Goal: Task Accomplishment & Management: Use online tool/utility

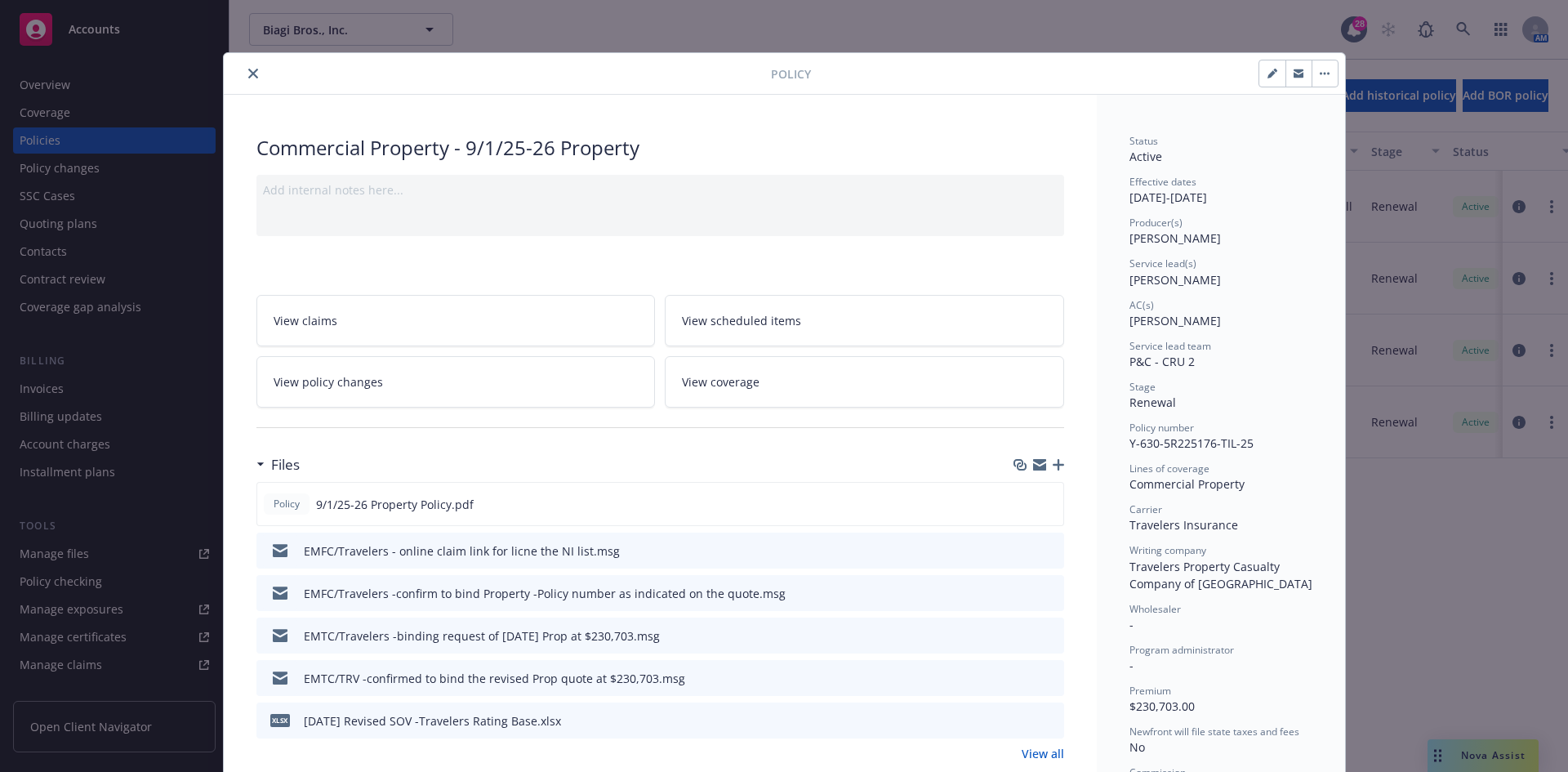
click at [244, 74] on button "close" at bounding box center [253, 74] width 19 height 19
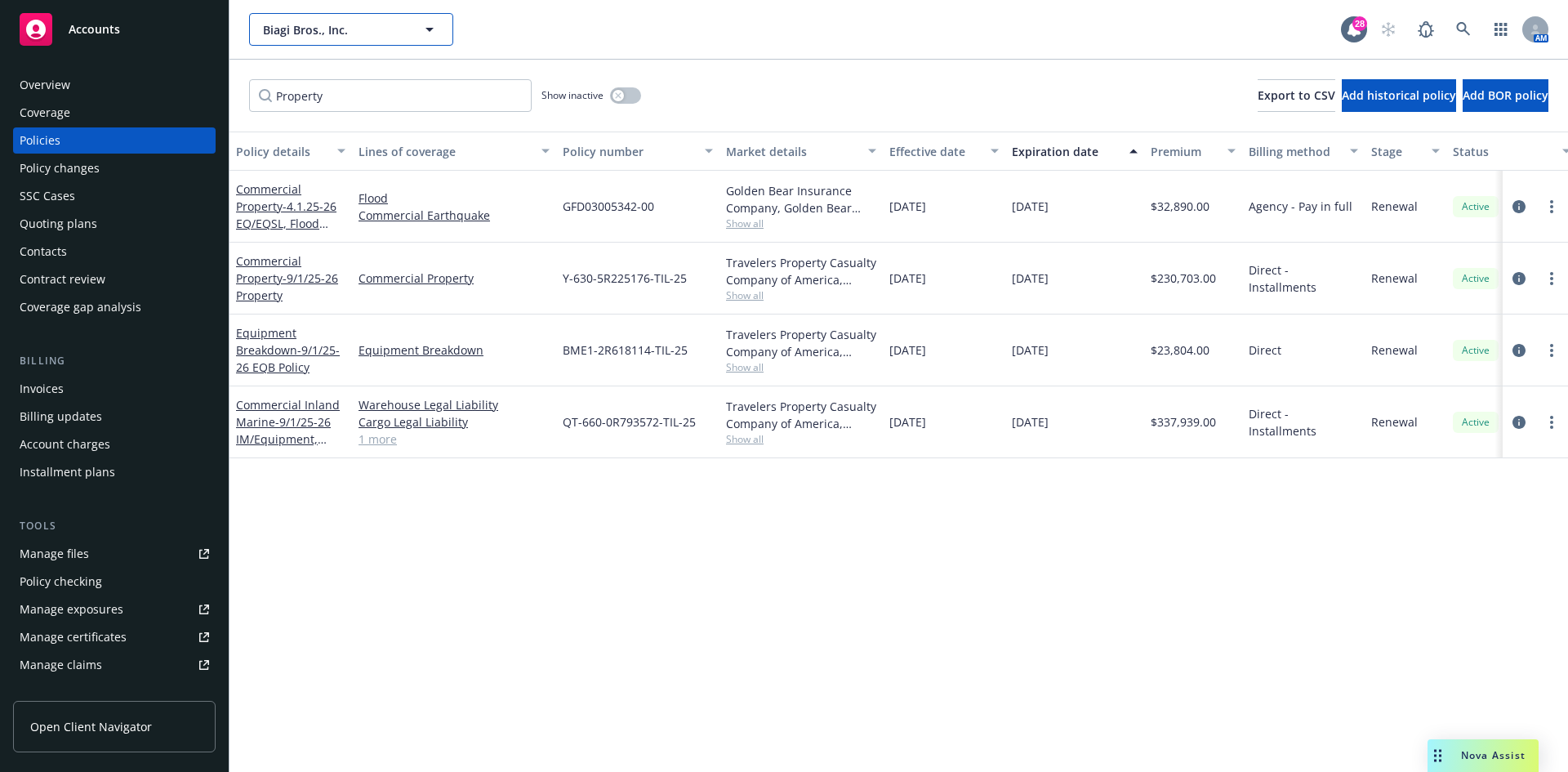
click at [354, 23] on span "Biagi Bros., Inc." at bounding box center [334, 30] width 142 height 17
type input "Pinh"
click at [118, 55] on div "Overview Coverage Policies Policy changes SSC Cases Quoting plans Contacts Cont…" at bounding box center [114, 412] width 229 height 720
click at [121, 28] on div "Accounts" at bounding box center [114, 29] width 189 height 33
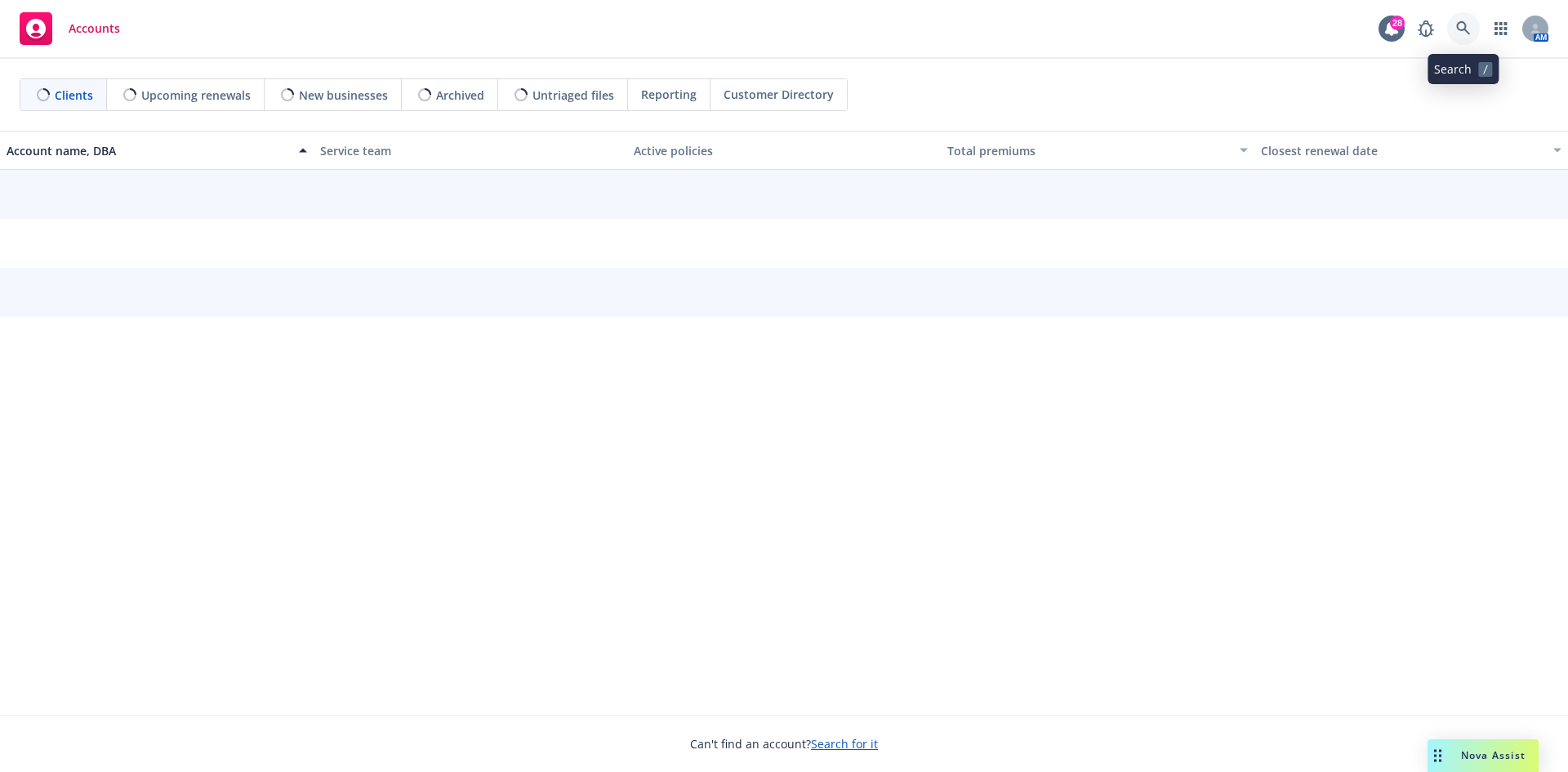
click at [1457, 25] on icon at bounding box center [1463, 28] width 14 height 14
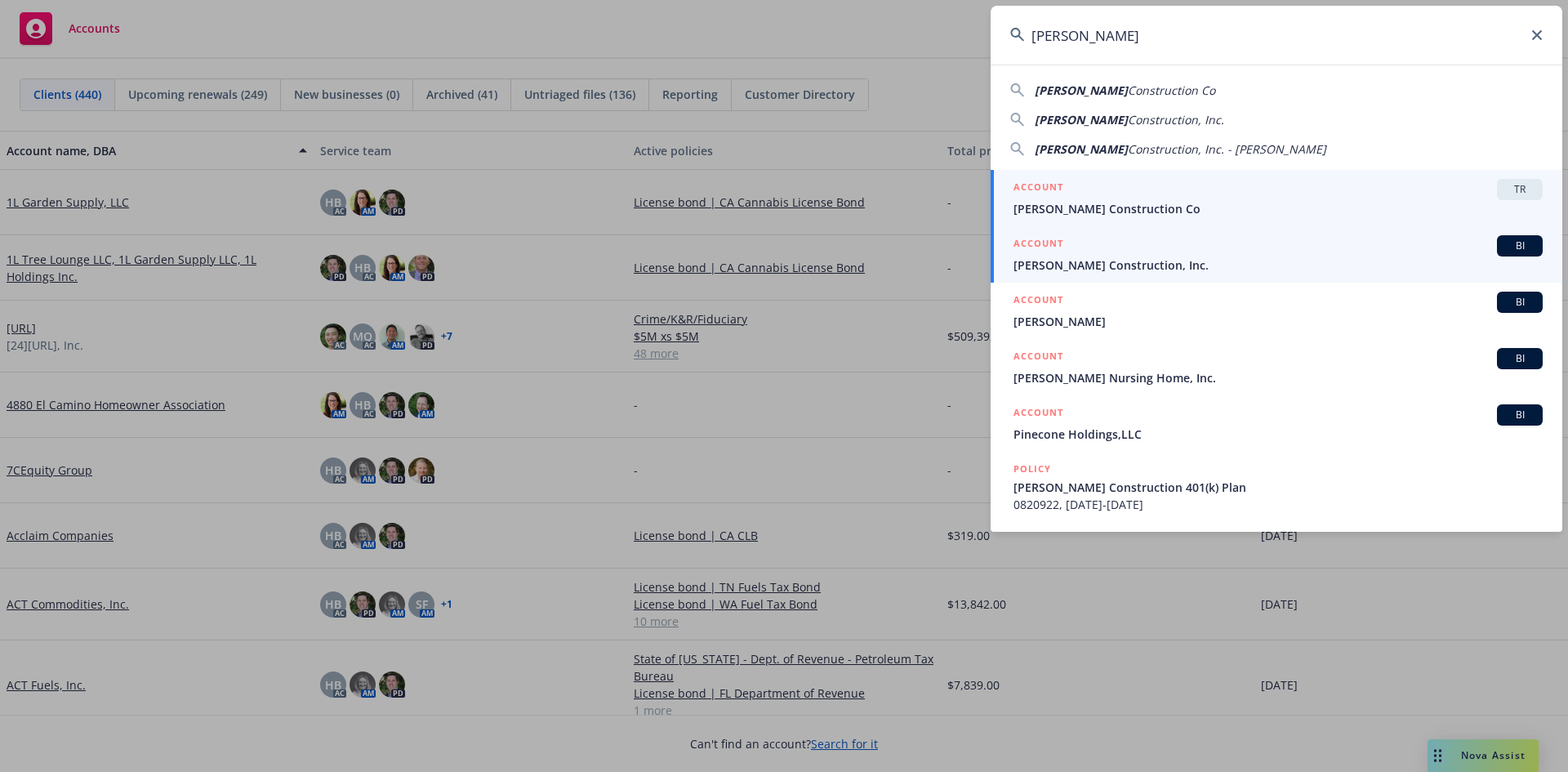
type input "[PERSON_NAME]"
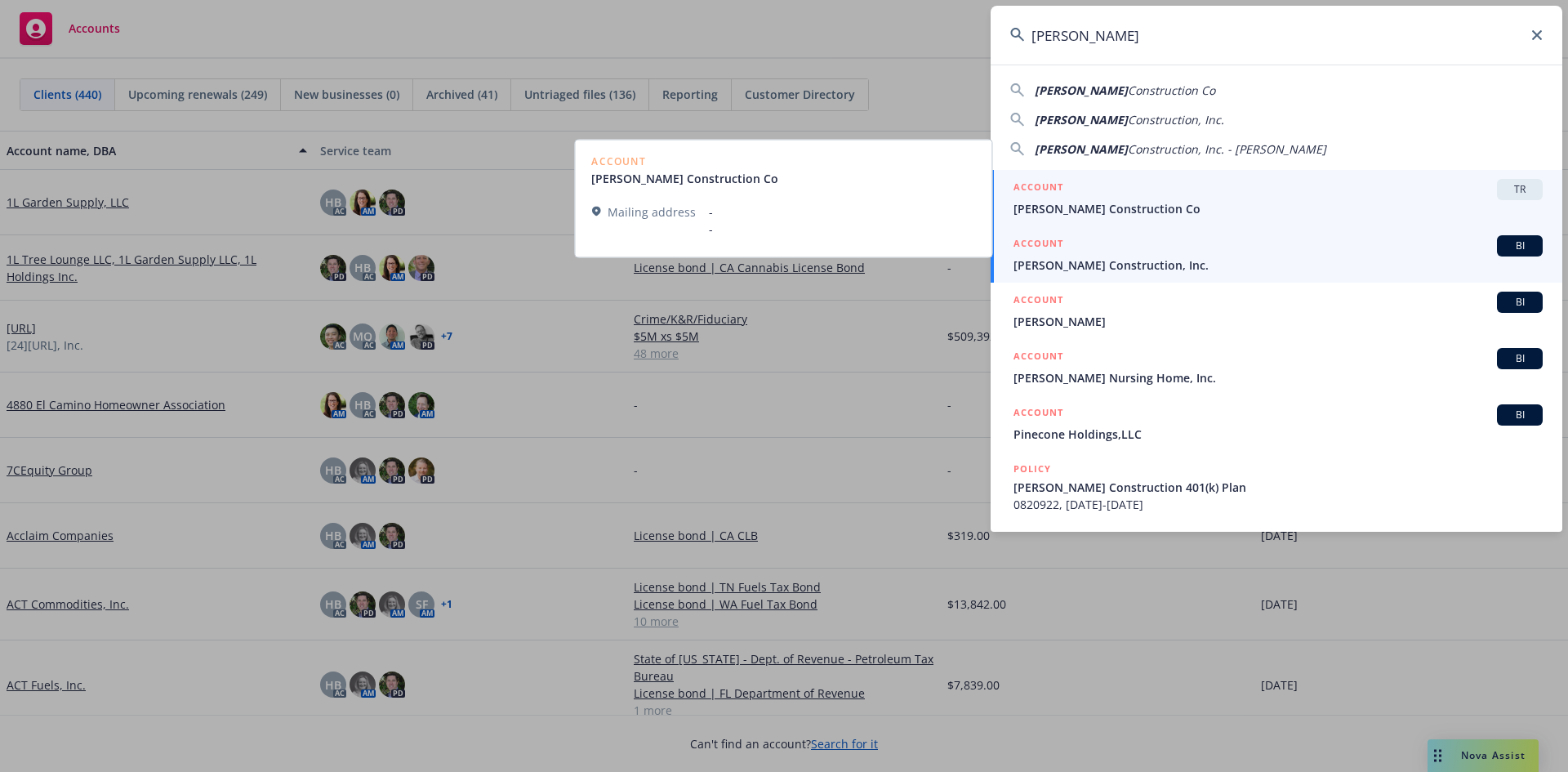
click at [1082, 255] on div "ACCOUNT BI" at bounding box center [1279, 245] width 530 height 21
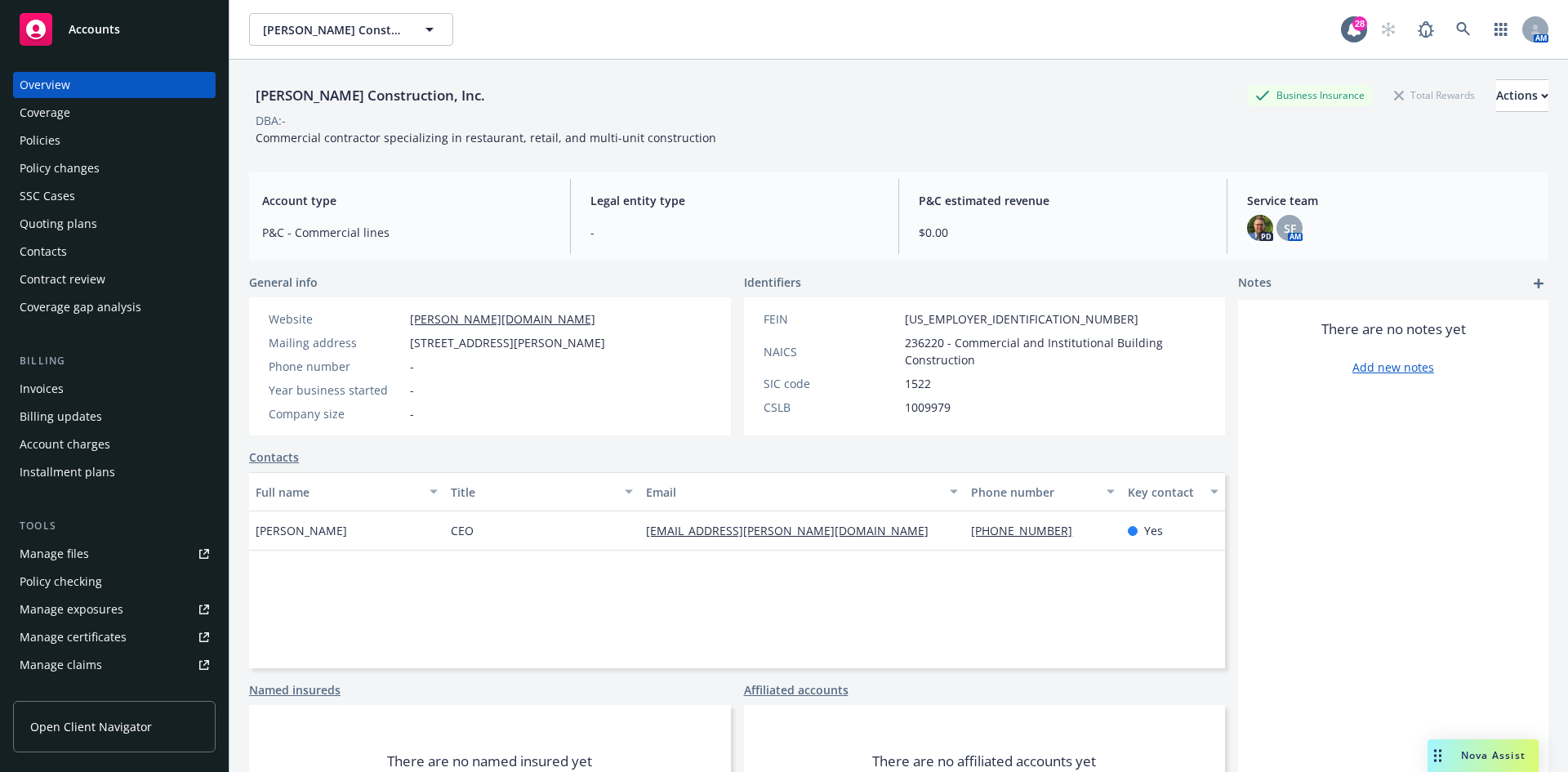
click at [518, 346] on span "41541 Date St, Murrietta, CA, 92562" at bounding box center [507, 342] width 195 height 17
copy span "Murrietta"
click at [101, 37] on div "Accounts" at bounding box center [114, 29] width 189 height 33
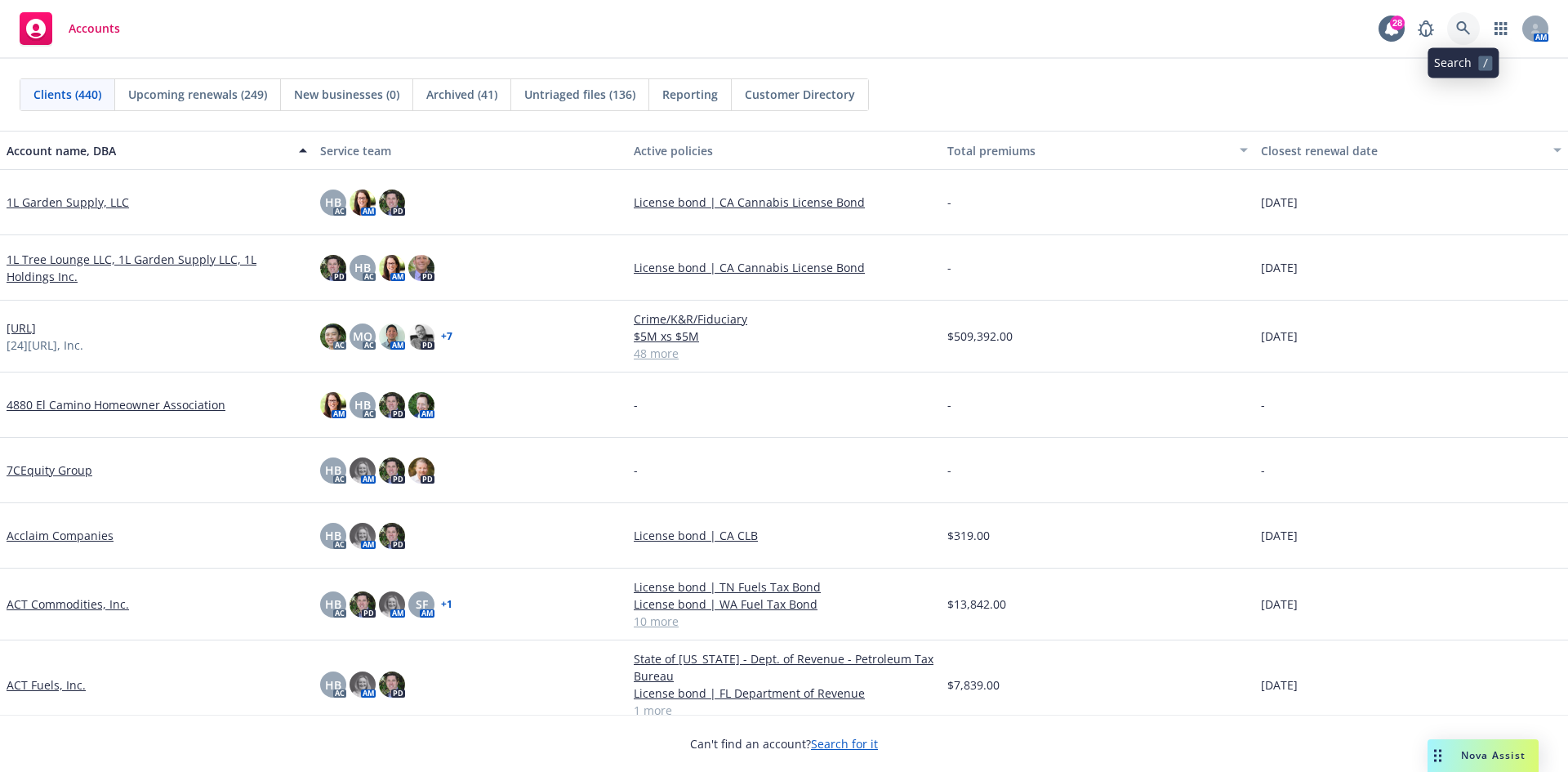
click at [1467, 25] on icon at bounding box center [1463, 28] width 15 height 15
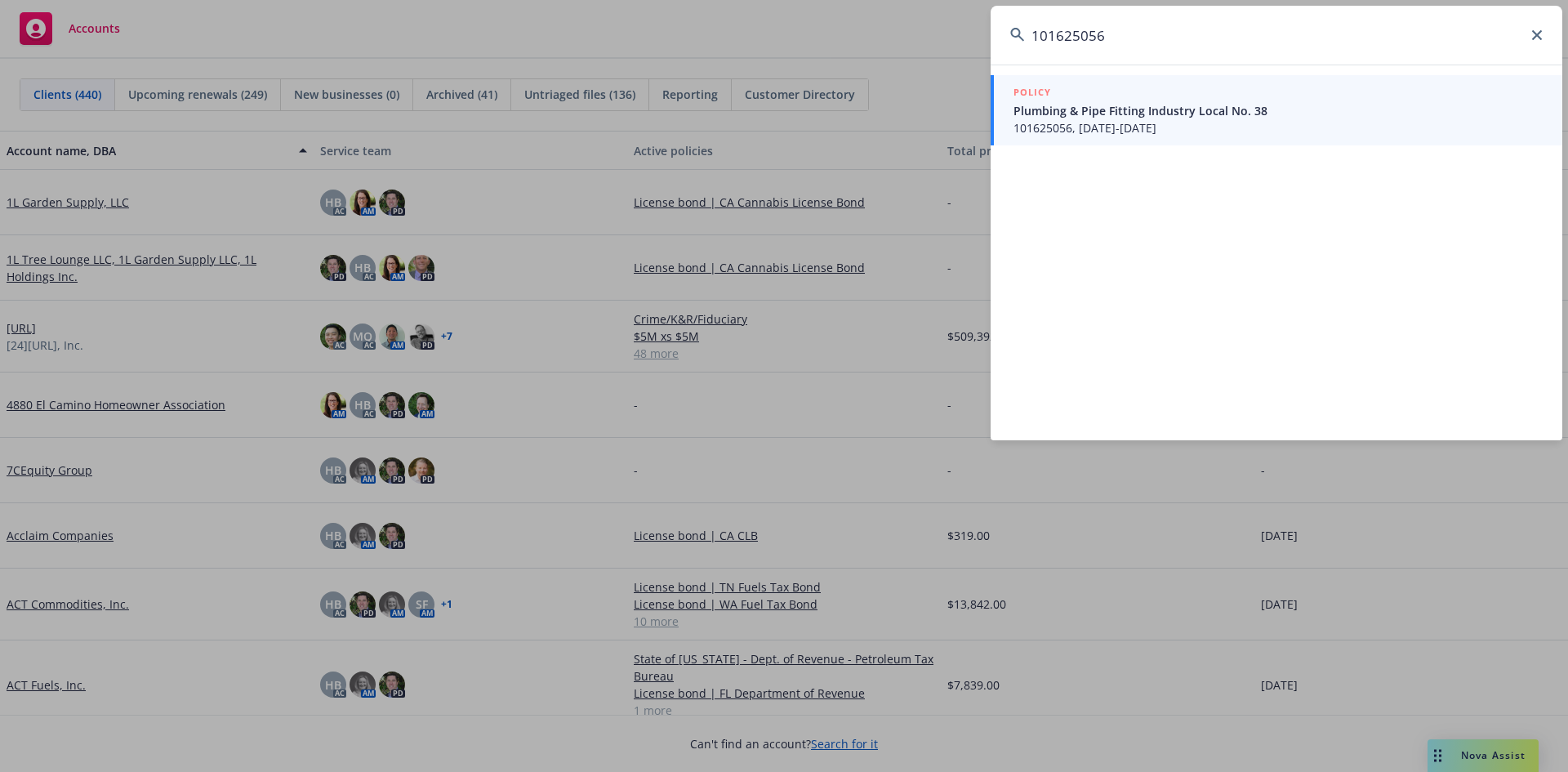
type input "101625056"
click at [1249, 111] on span "Plumbing & Pipe Fitting Industry Local No. 38" at bounding box center [1279, 111] width 530 height 17
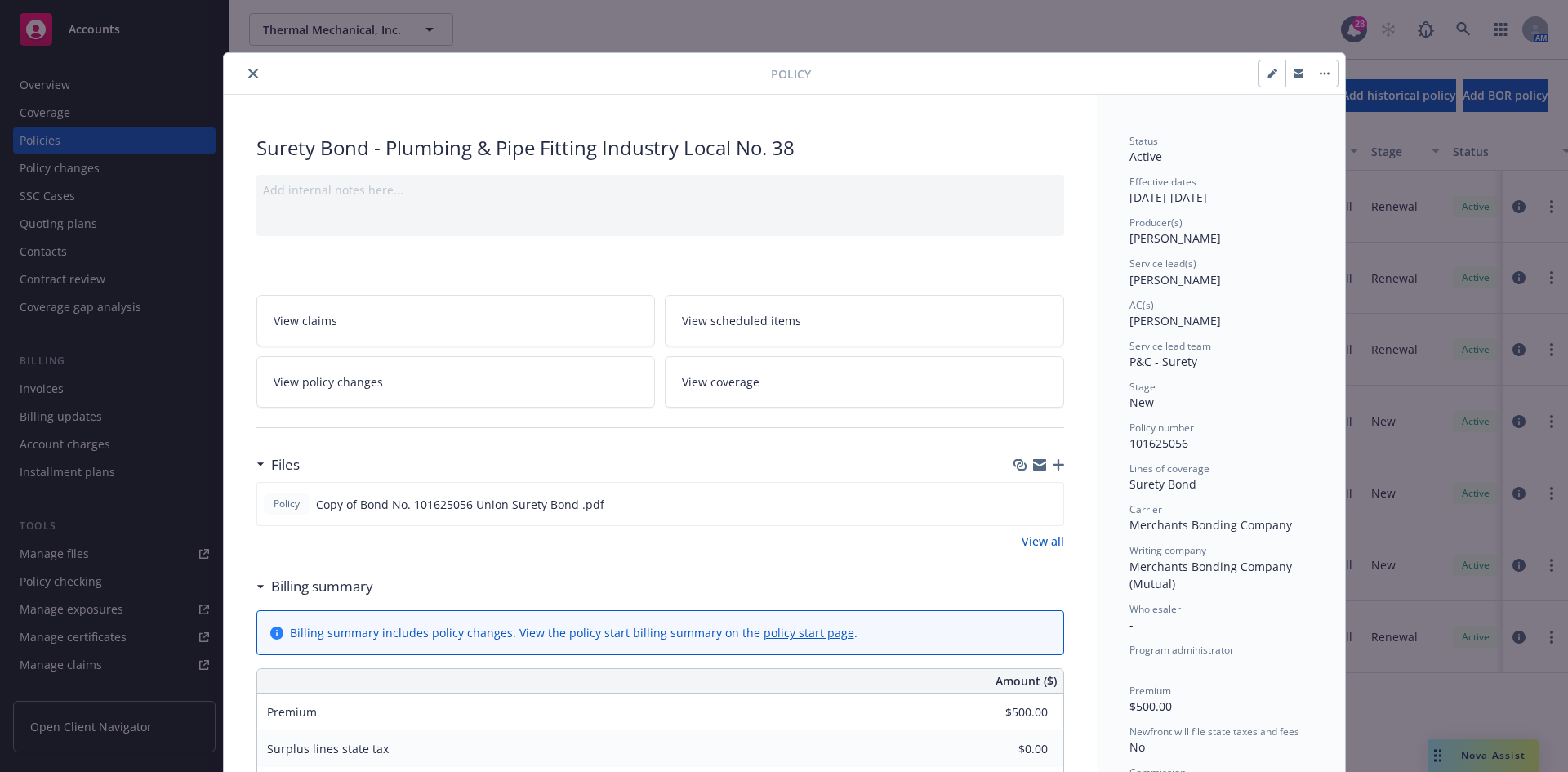
click at [249, 78] on icon "close" at bounding box center [253, 74] width 10 height 10
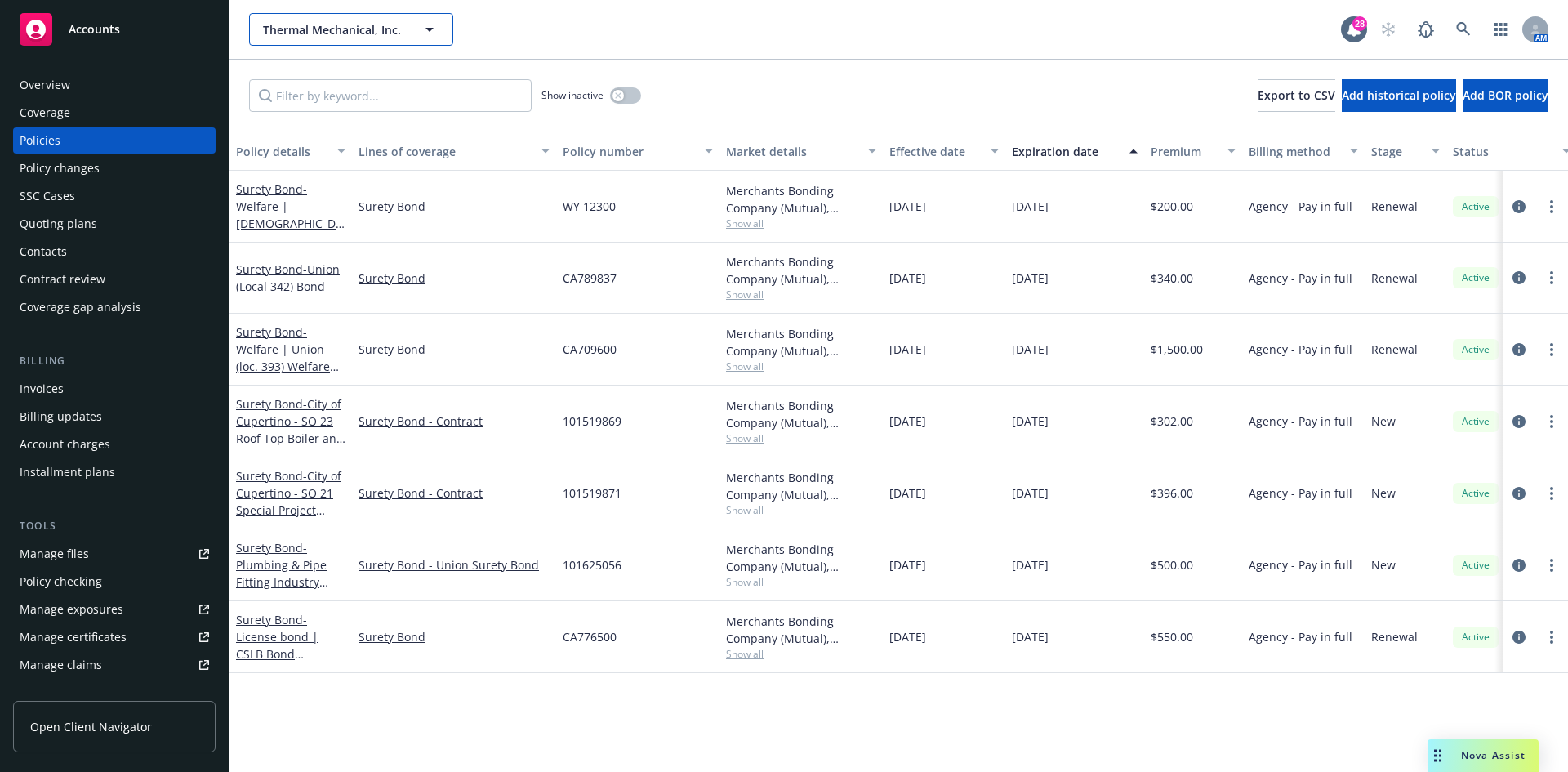
click at [312, 18] on button "Thermal Mechanical, Inc." at bounding box center [351, 29] width 204 height 33
type input "Pinhero"
click at [96, 34] on span "Accounts" at bounding box center [94, 29] width 51 height 13
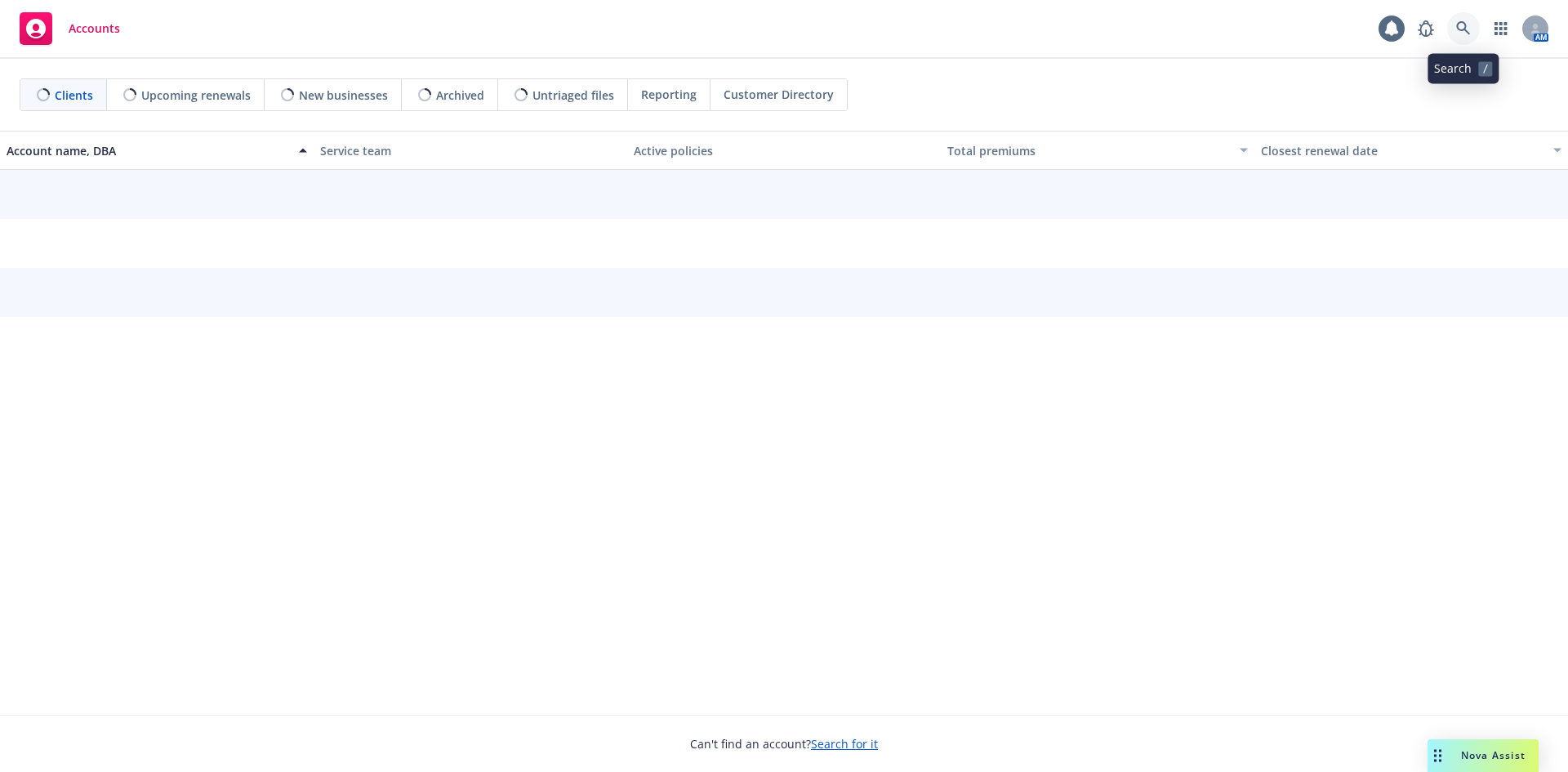
click at [1454, 36] on link at bounding box center [1464, 29] width 33 height 33
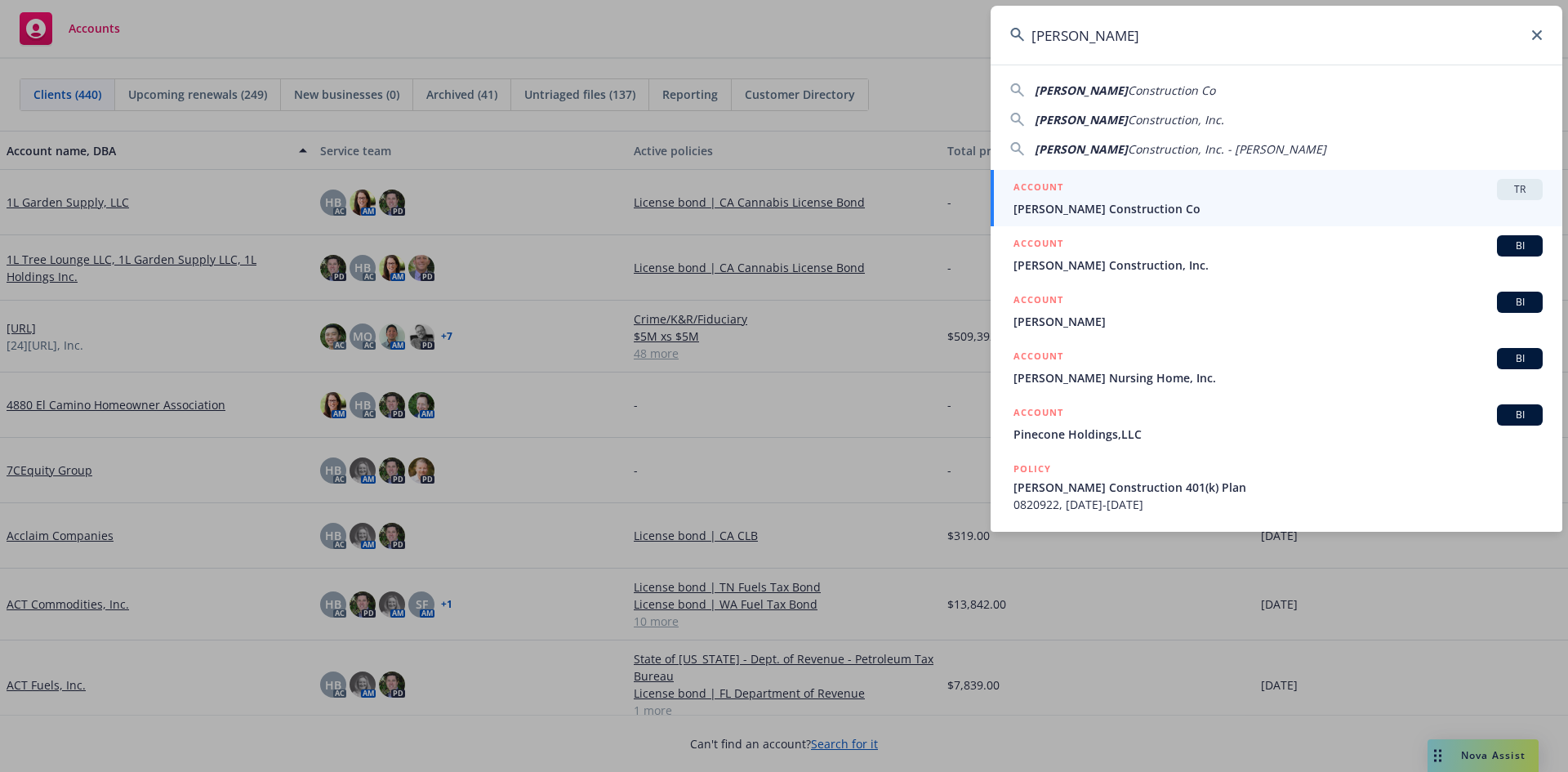
type input "Pinhero"
click at [1112, 195] on div "ACCOUNT TR" at bounding box center [1279, 189] width 530 height 21
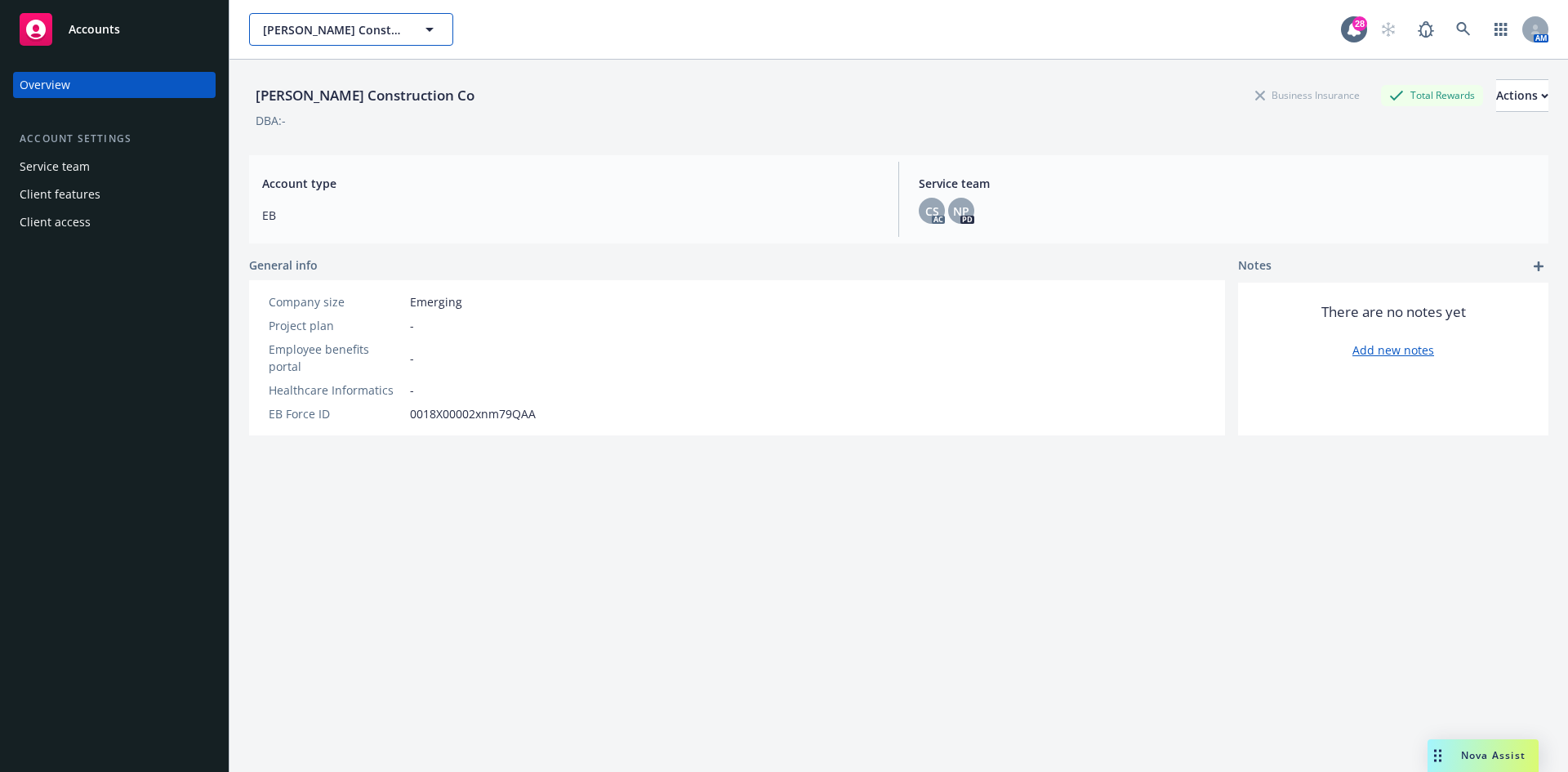
click at [332, 34] on span "Pinhero Construction Co" at bounding box center [334, 30] width 142 height 17
type input "Pinhero"
click at [157, 16] on div "Accounts" at bounding box center [114, 29] width 189 height 33
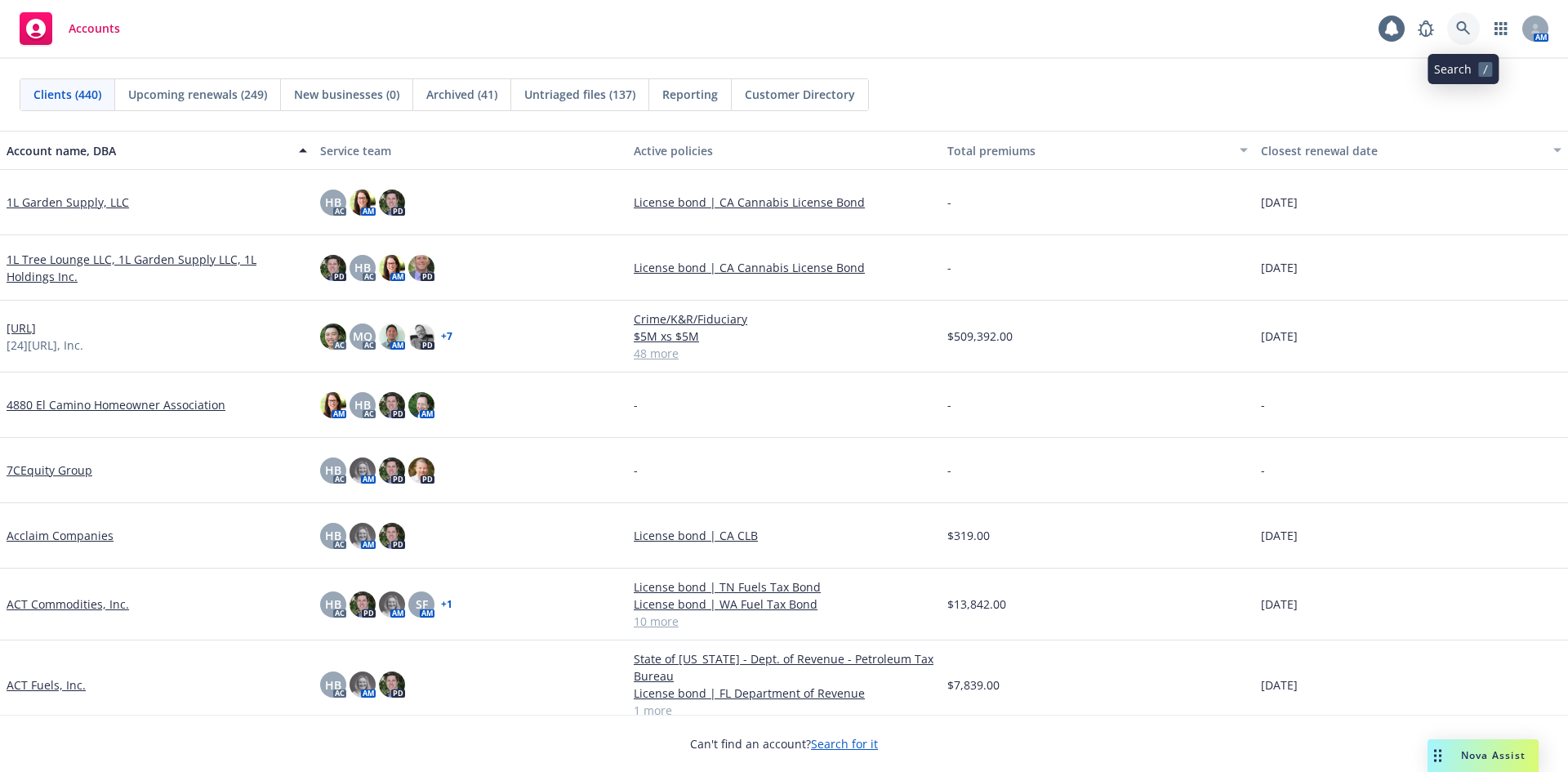
click at [1460, 25] on icon at bounding box center [1463, 28] width 15 height 15
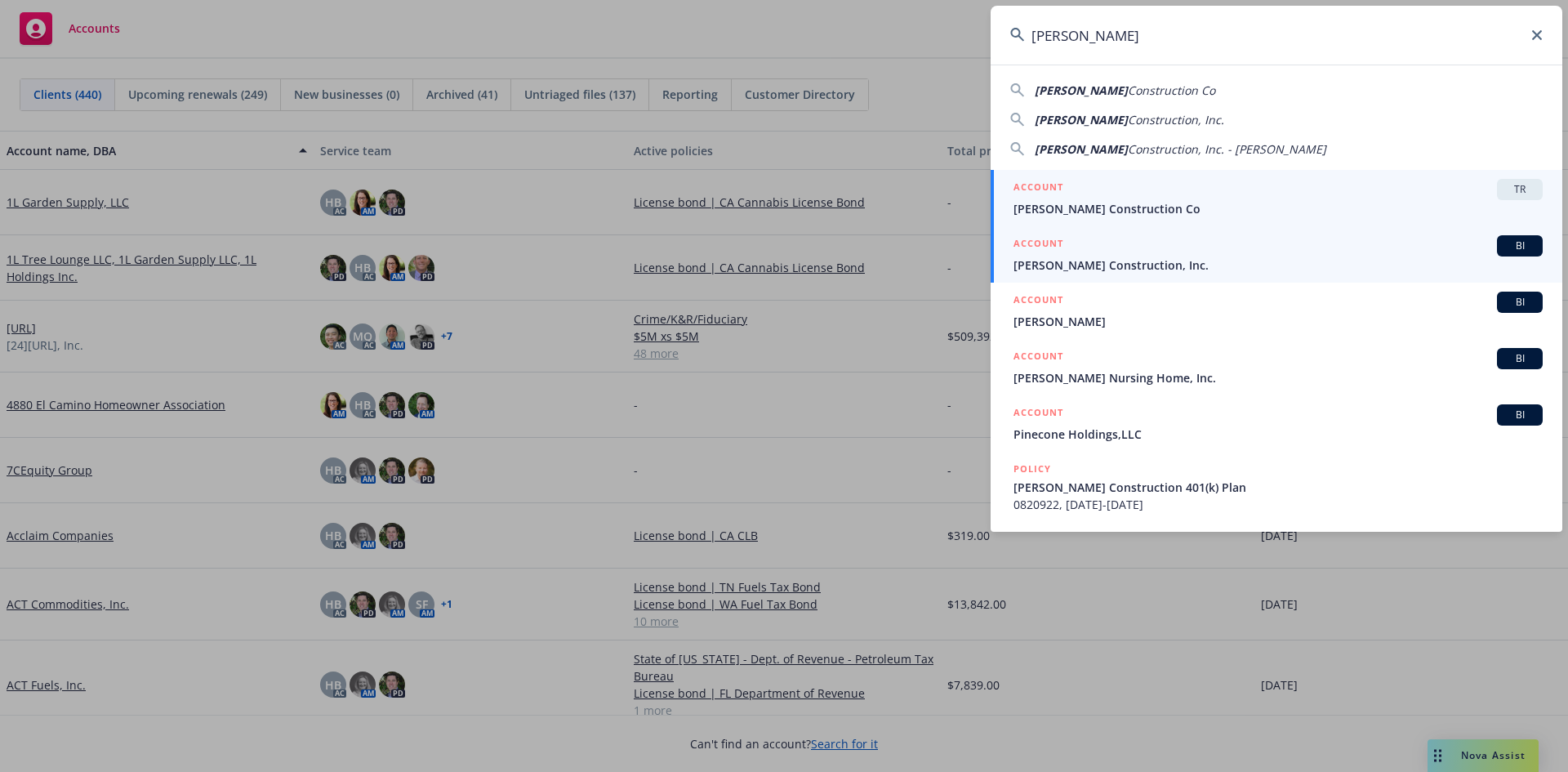
type input "Pinhero"
click at [1141, 272] on span "Pinhero Construction, Inc." at bounding box center [1279, 265] width 530 height 17
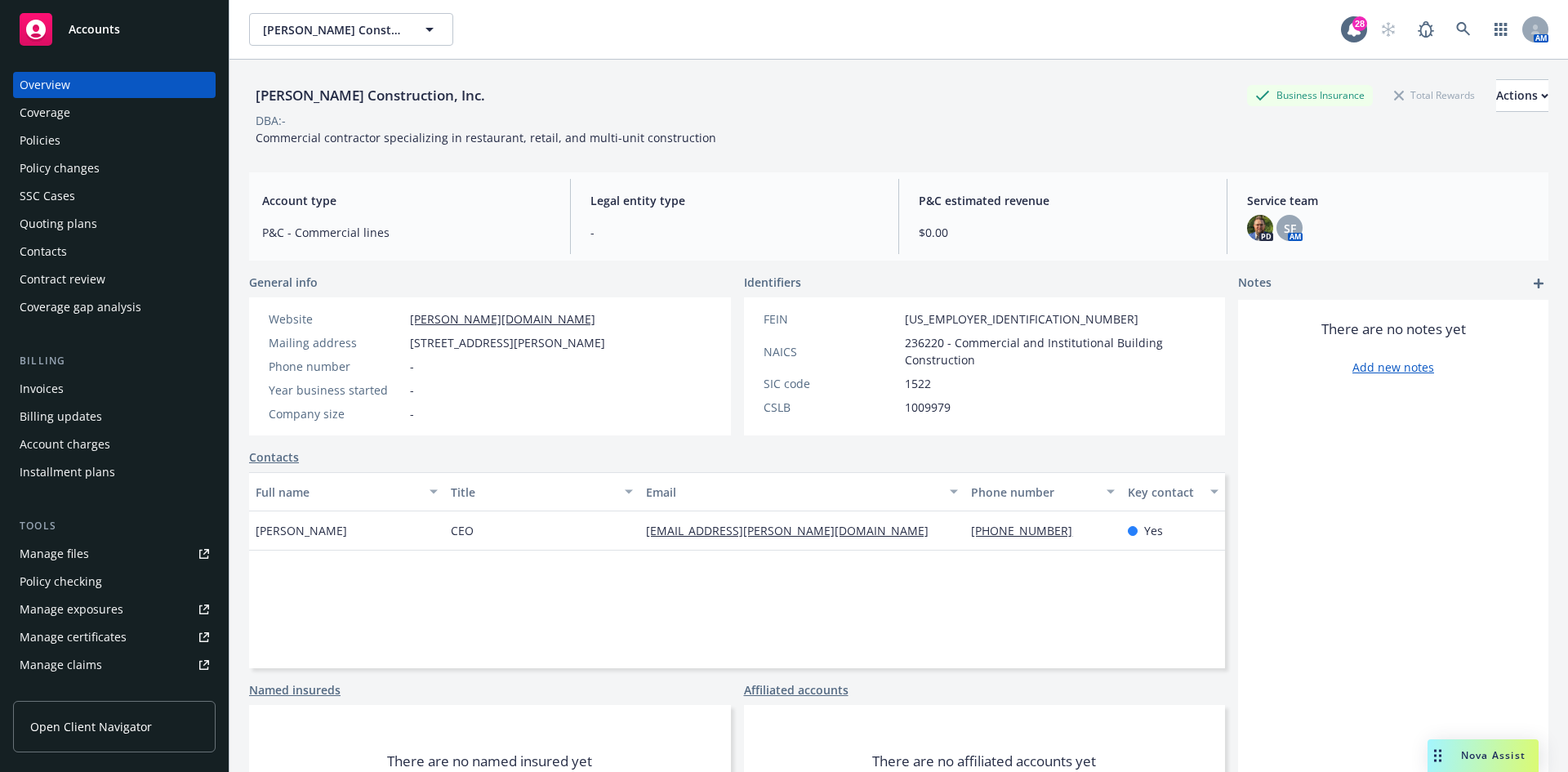
click at [94, 142] on div "Policies" at bounding box center [114, 140] width 189 height 26
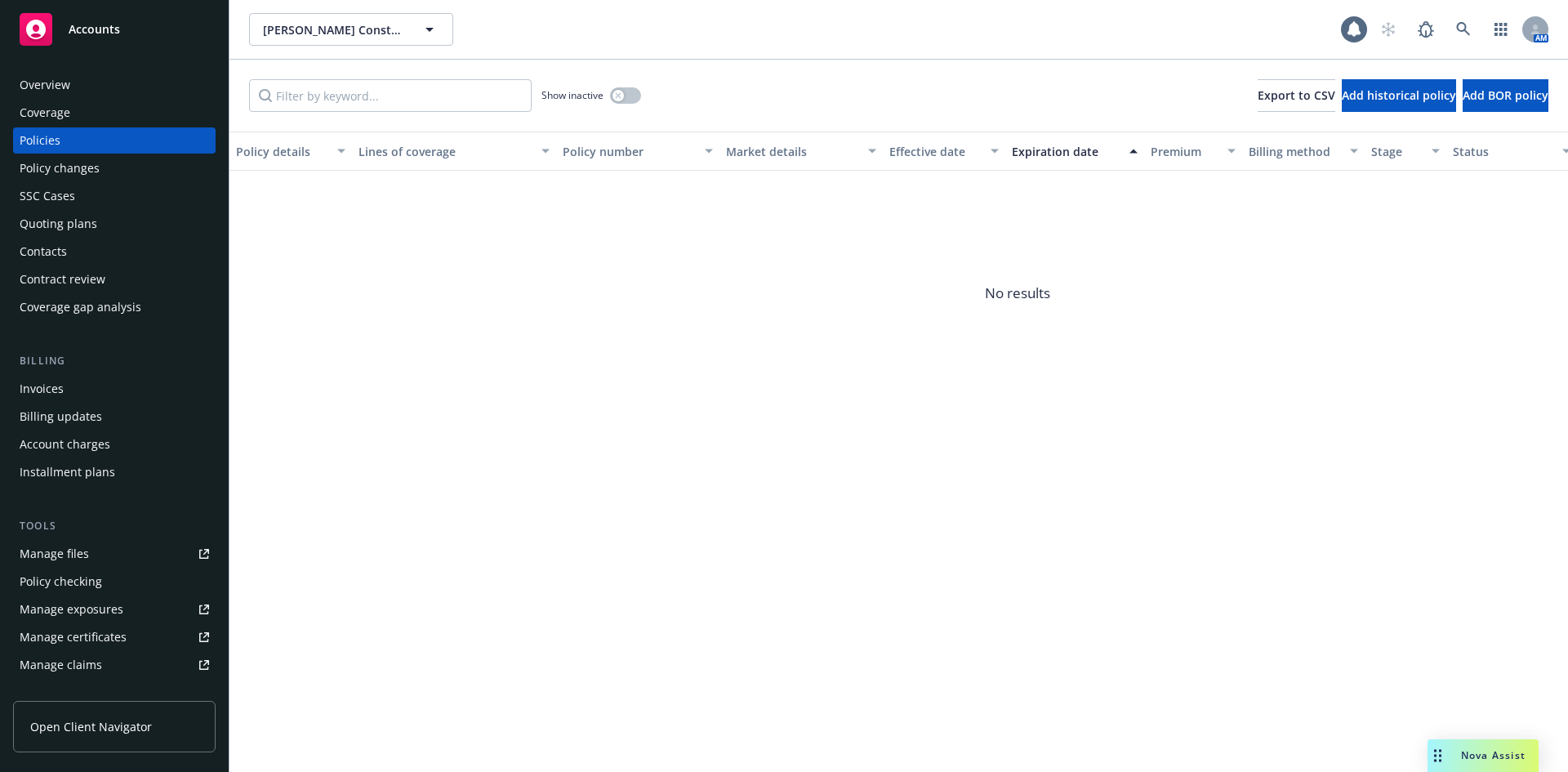
click at [66, 225] on div "Quoting plans" at bounding box center [58, 223] width 78 height 26
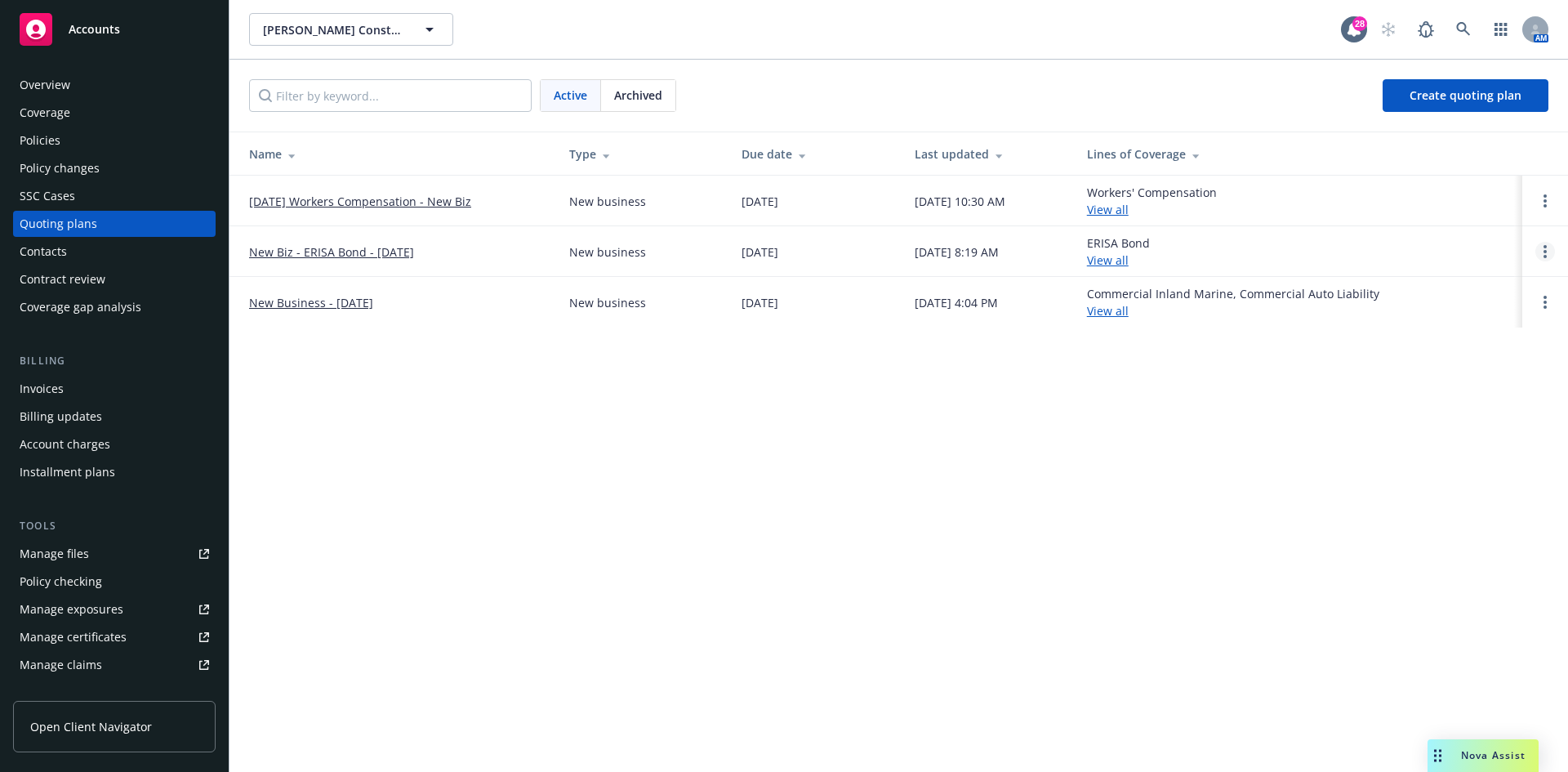
click at [1552, 245] on link "Open options" at bounding box center [1546, 251] width 19 height 19
click at [1425, 241] on span "Archive" at bounding box center [1430, 239] width 81 height 16
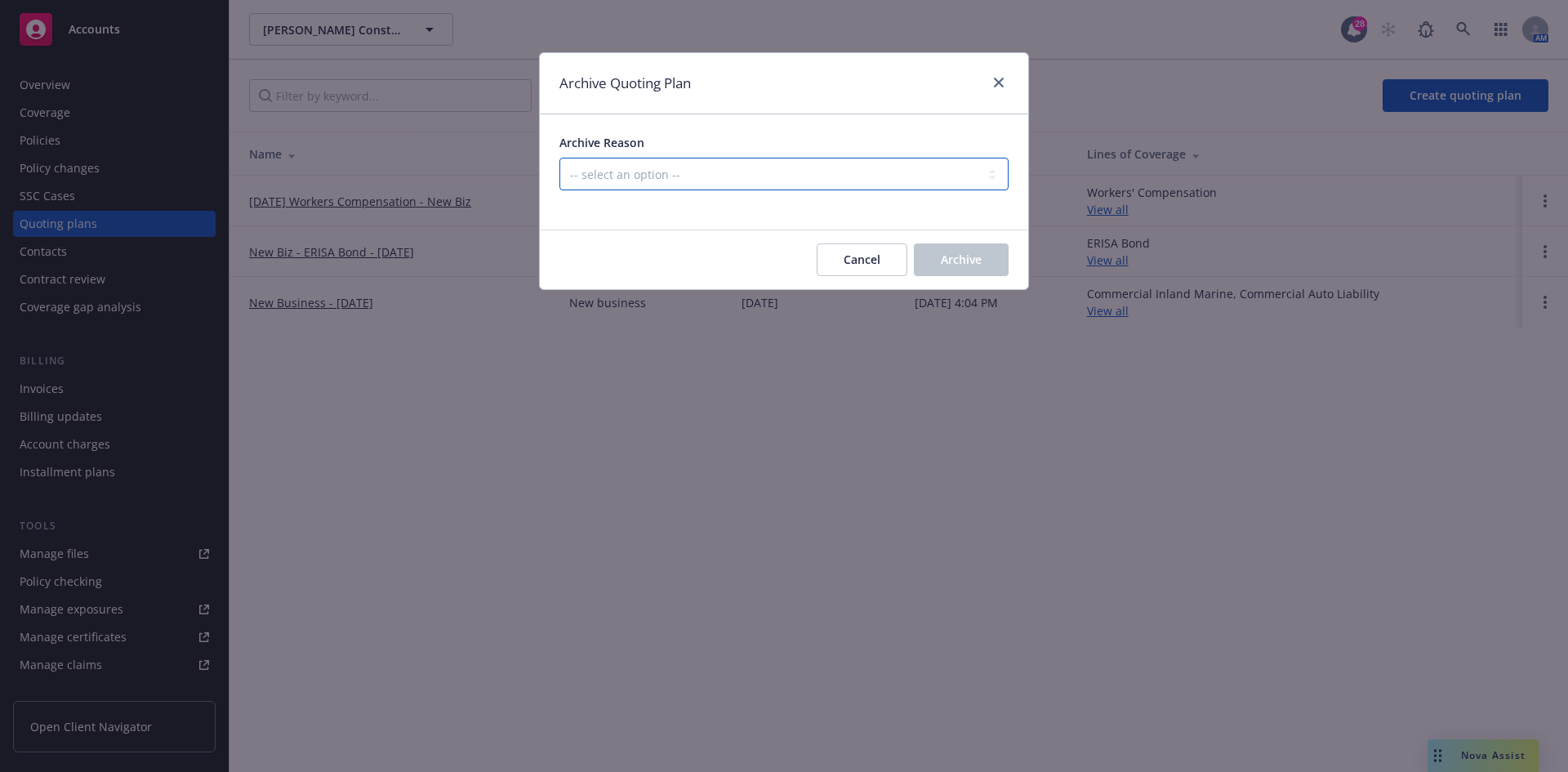
click at [917, 185] on select "-- select an option -- Created by error Duplicate New business opportunity lost…" at bounding box center [784, 174] width 449 height 33
click at [560, 157] on select "-- select an option -- Created by error Duplicate New business opportunity lost…" at bounding box center [784, 174] width 449 height 33
click at [976, 266] on span "Archive" at bounding box center [962, 259] width 41 height 16
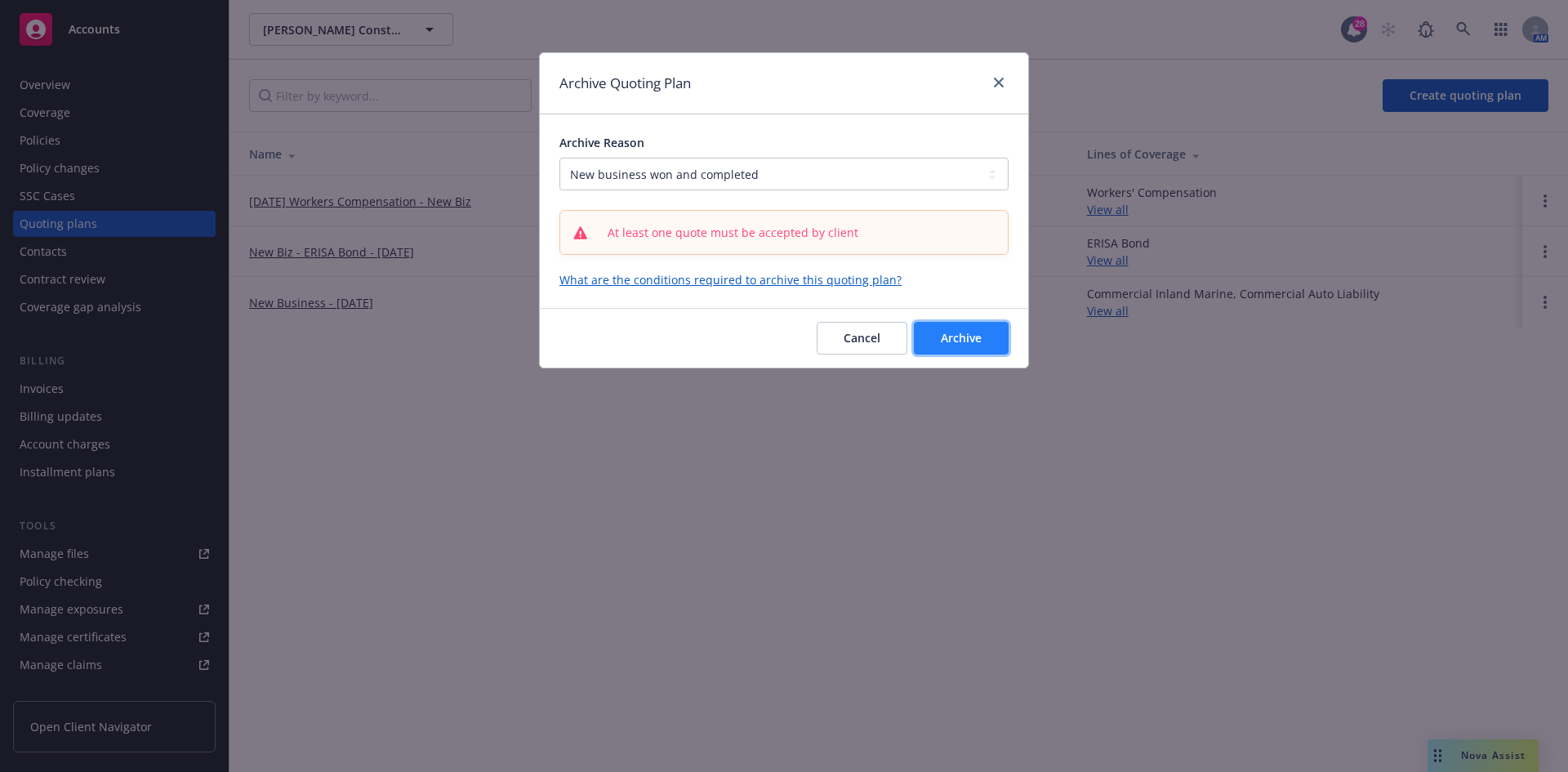
click at [958, 342] on span "Archive" at bounding box center [962, 338] width 41 height 16
click at [948, 160] on select "-- select an option -- Created by error Duplicate New business opportunity lost…" at bounding box center [784, 174] width 449 height 33
select select "ARCHIVED_DUPLICATE"
click at [560, 157] on select "-- select an option -- Created by error Duplicate New business opportunity lost…" at bounding box center [784, 174] width 449 height 33
click at [970, 332] on span "Archive" at bounding box center [962, 338] width 41 height 16
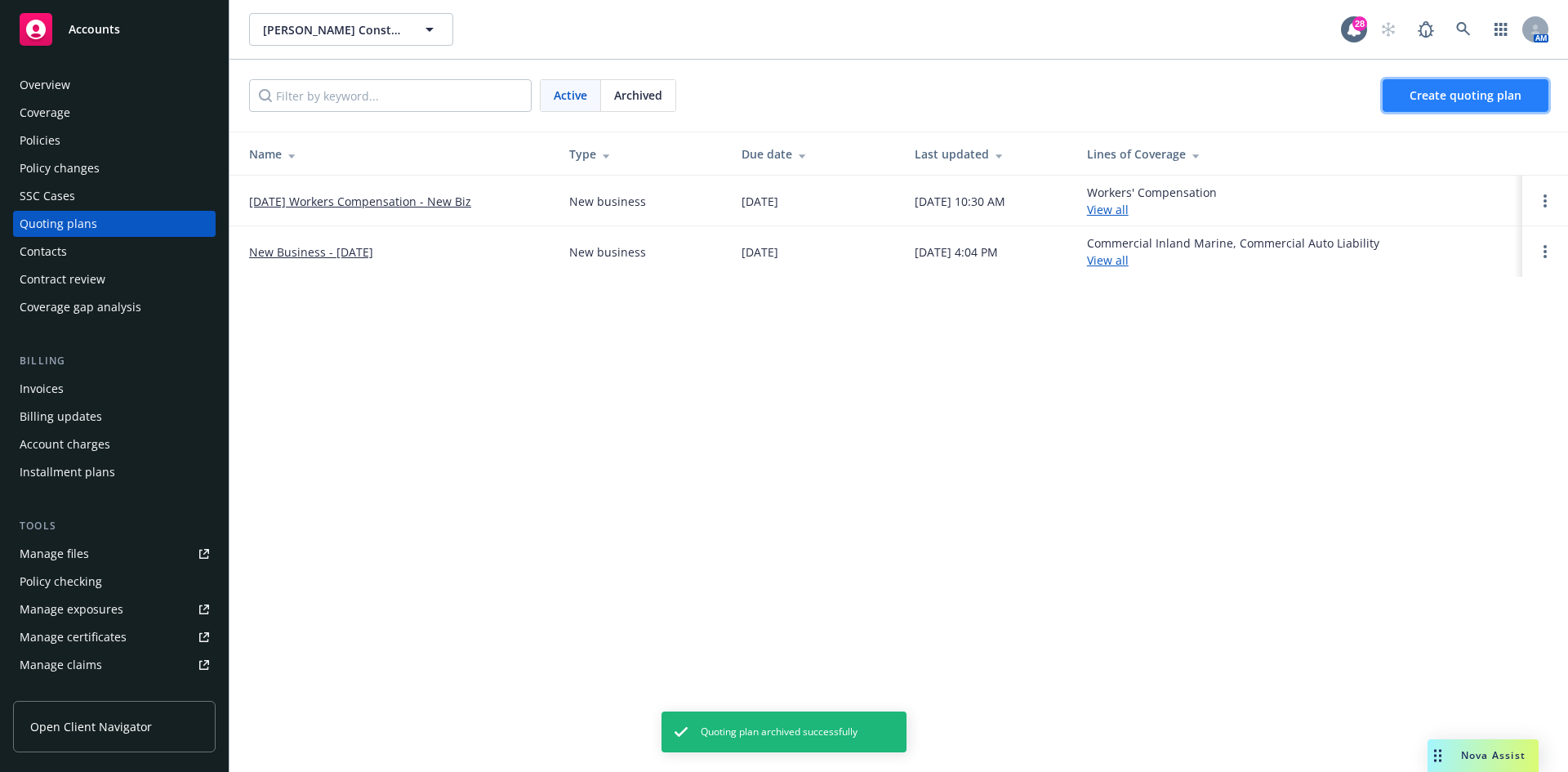
click at [1453, 101] on span "Create quoting plan" at bounding box center [1465, 95] width 112 height 16
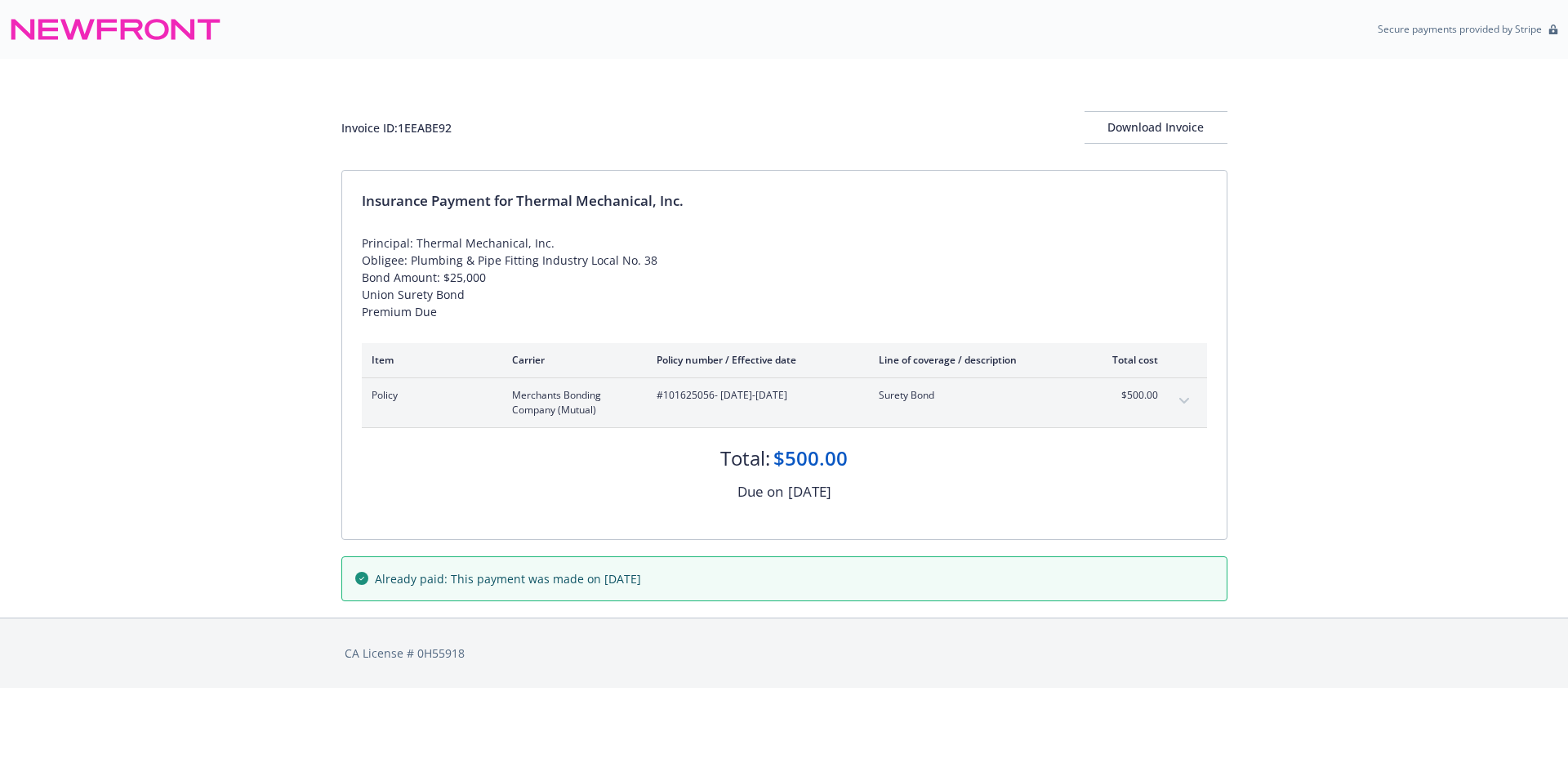
click at [685, 396] on span "#101625056 - 09/08/2025-09/08/2026" at bounding box center [755, 395] width 196 height 15
copy span "101625056"
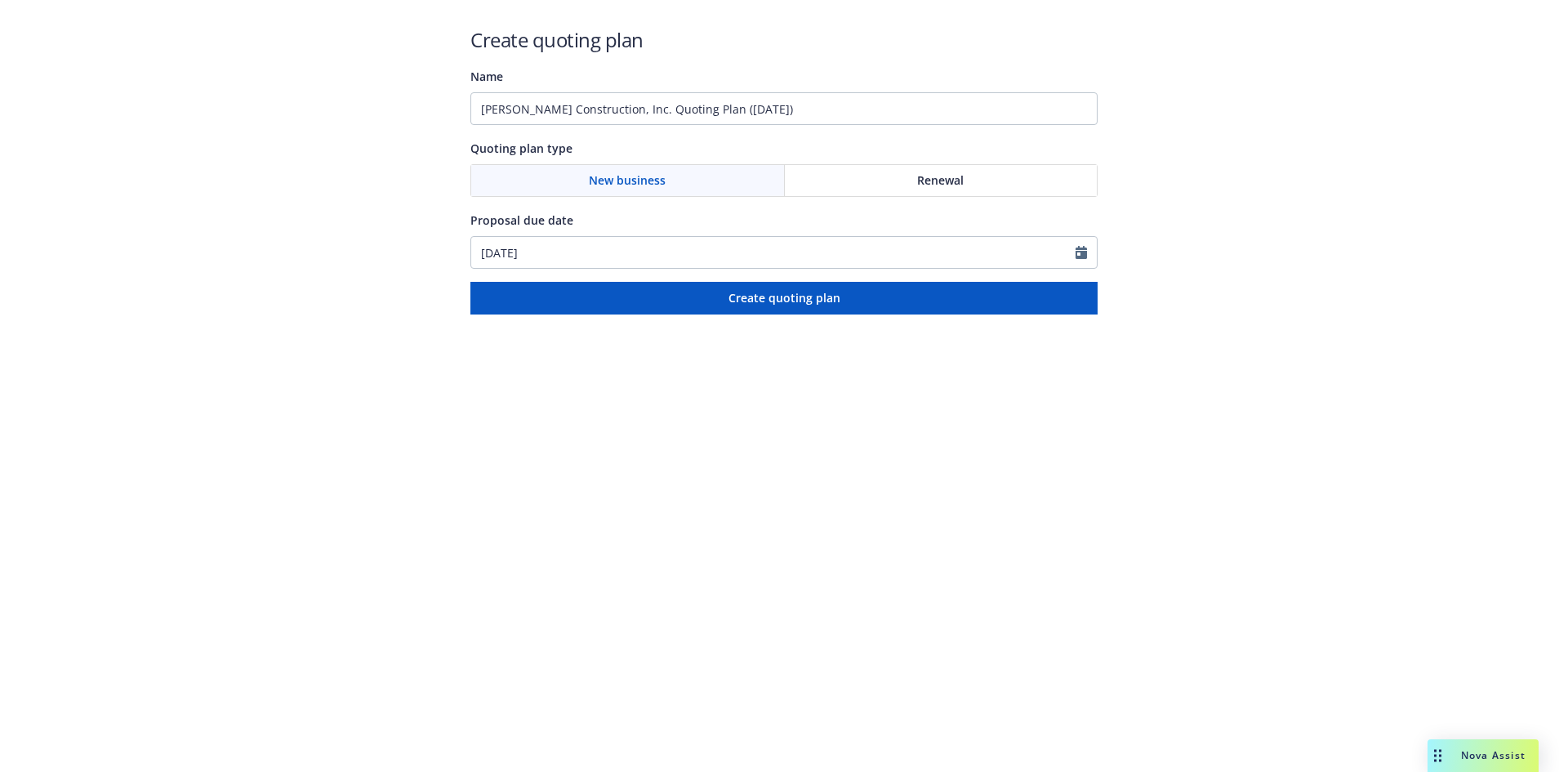
click at [952, 177] on span "Renewal" at bounding box center [940, 180] width 47 height 17
drag, startPoint x: 869, startPoint y: 114, endPoint x: 109, endPoint y: 75, distance: 761.0
click at [109, 75] on div "Create quoting plan Name [PERSON_NAME] Construction, Inc. Quoting Plan ([DATE])…" at bounding box center [784, 157] width 1568 height 314
type input "Bond #108354170 - ERISA Bond"
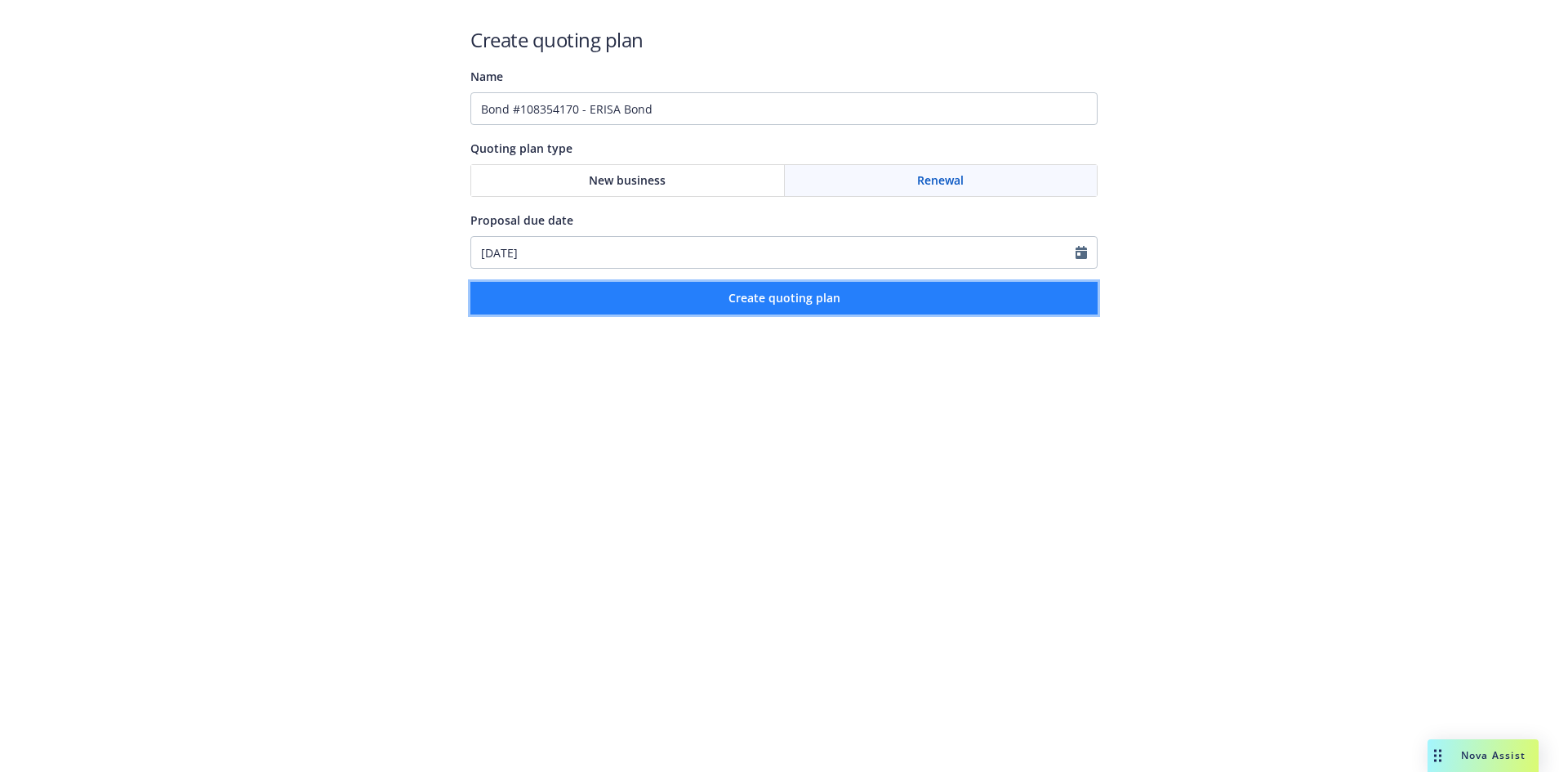
click at [683, 294] on button "Create quoting plan" at bounding box center [784, 298] width 628 height 33
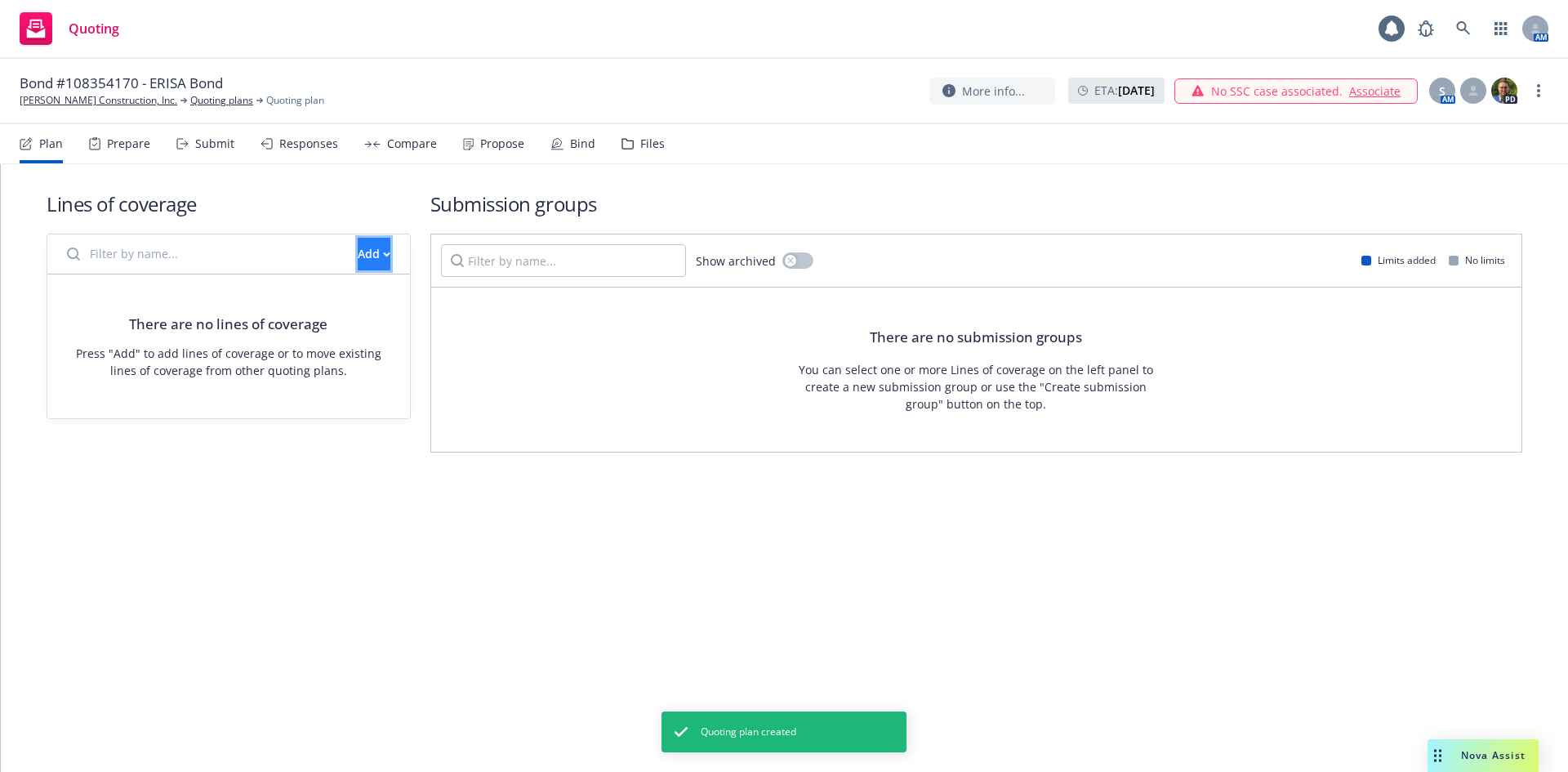
click at [358, 264] on div "Add" at bounding box center [375, 254] width 33 height 31
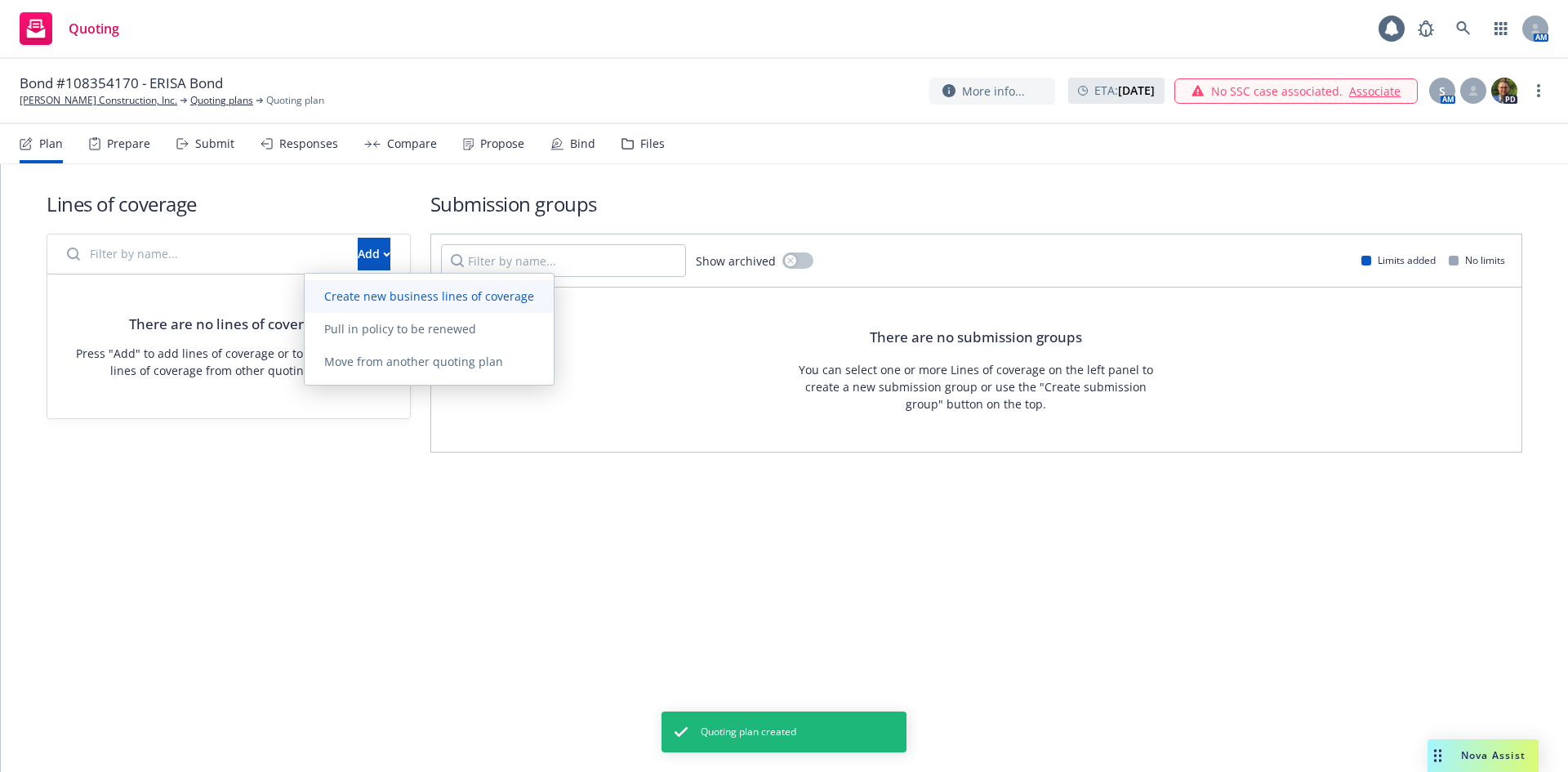
click at [356, 289] on span "Create new business lines of coverage" at bounding box center [429, 296] width 249 height 16
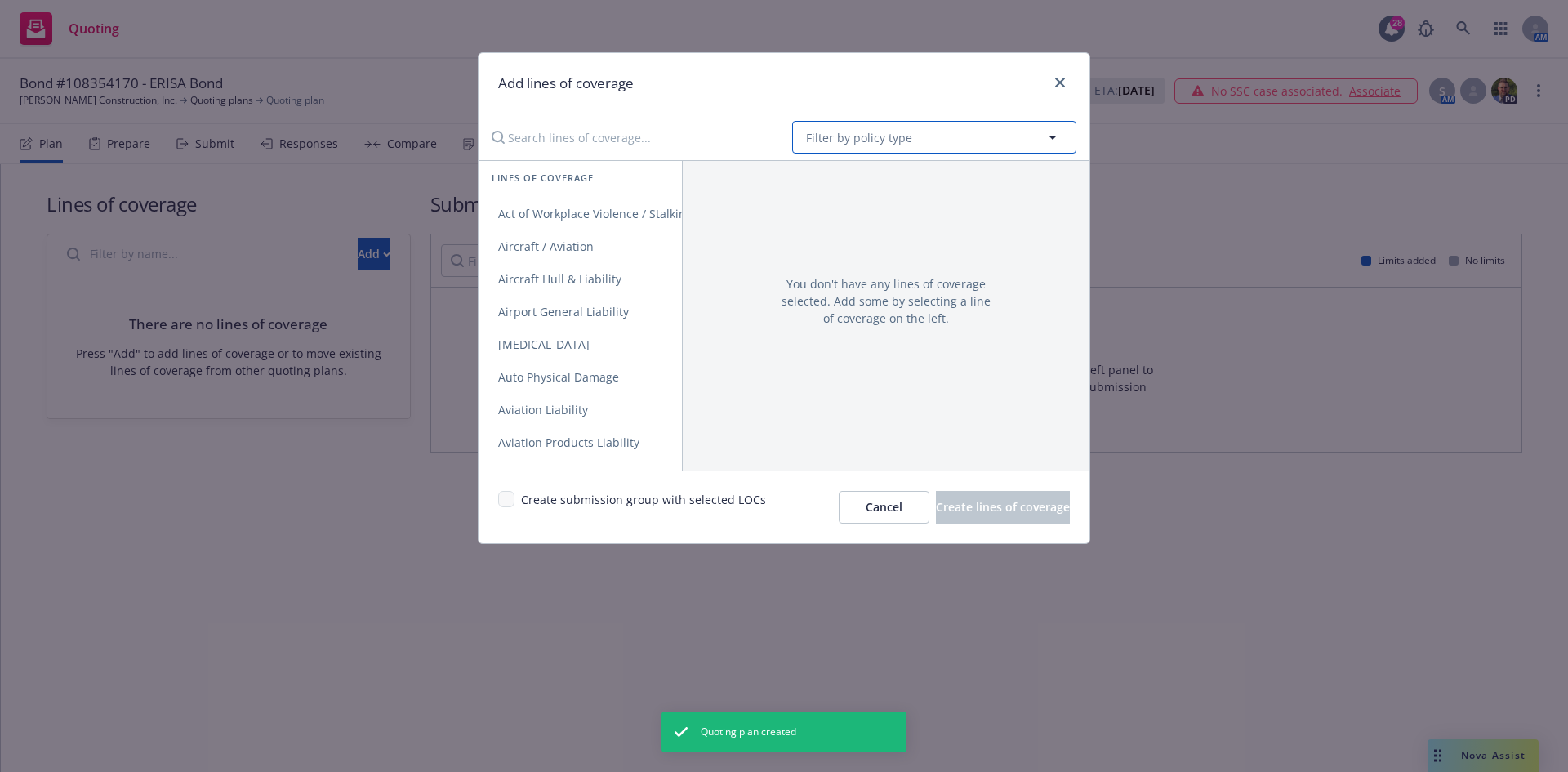
click at [839, 145] on span "Filter by policy type" at bounding box center [859, 138] width 106 height 17
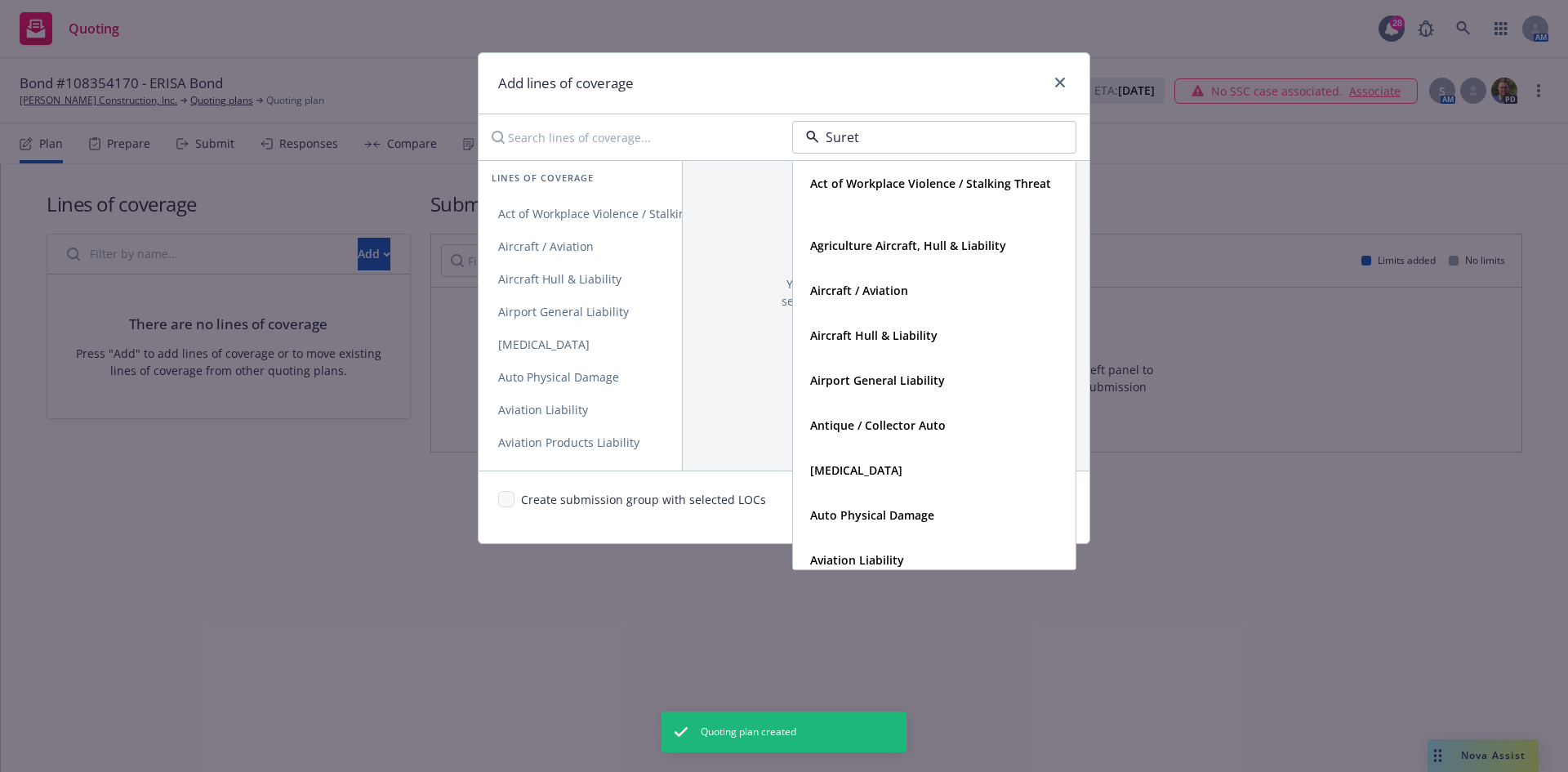
type input "Surety"
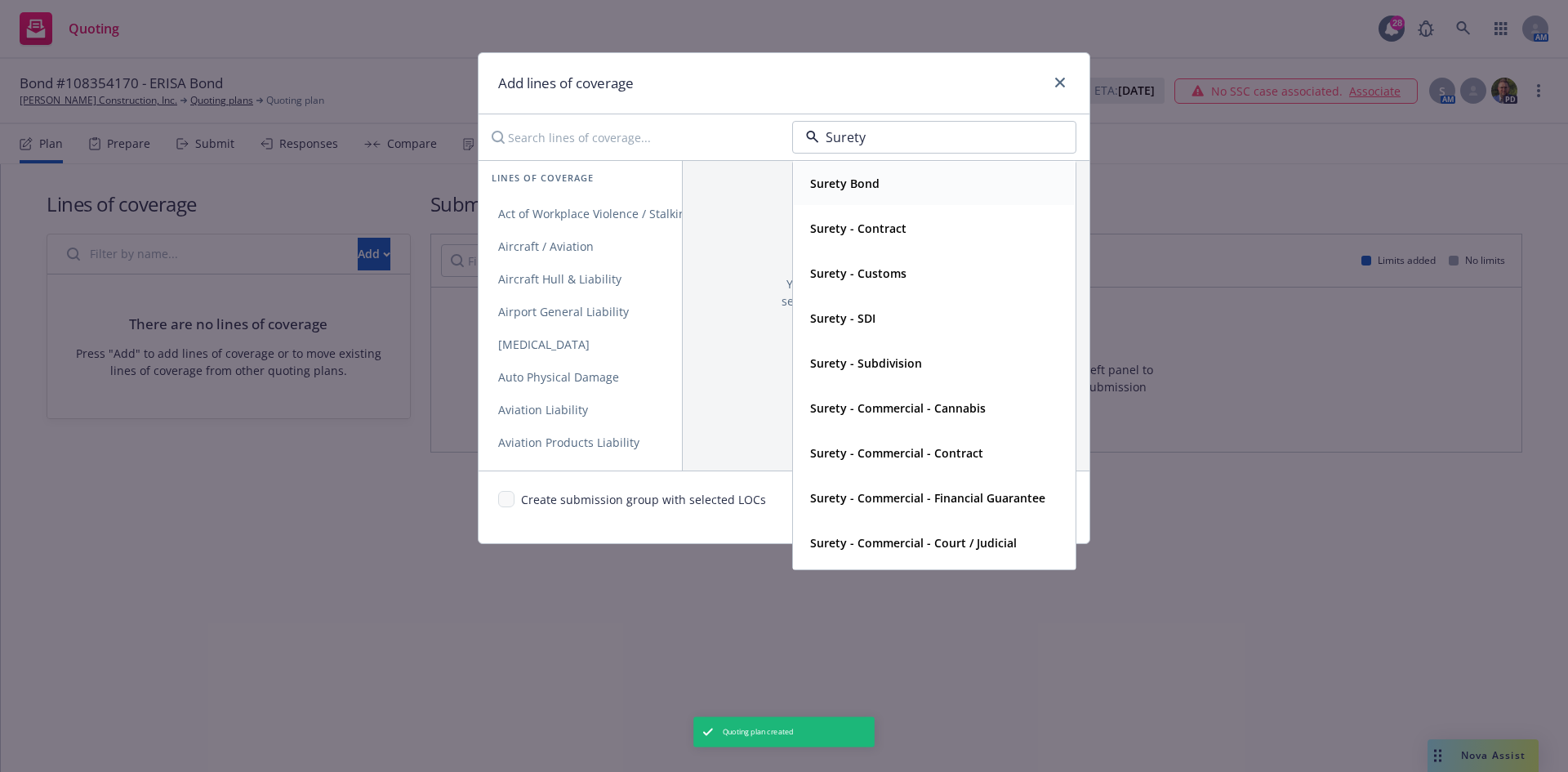
click at [881, 186] on div "Surety Bond" at bounding box center [933, 183] width 261 height 23
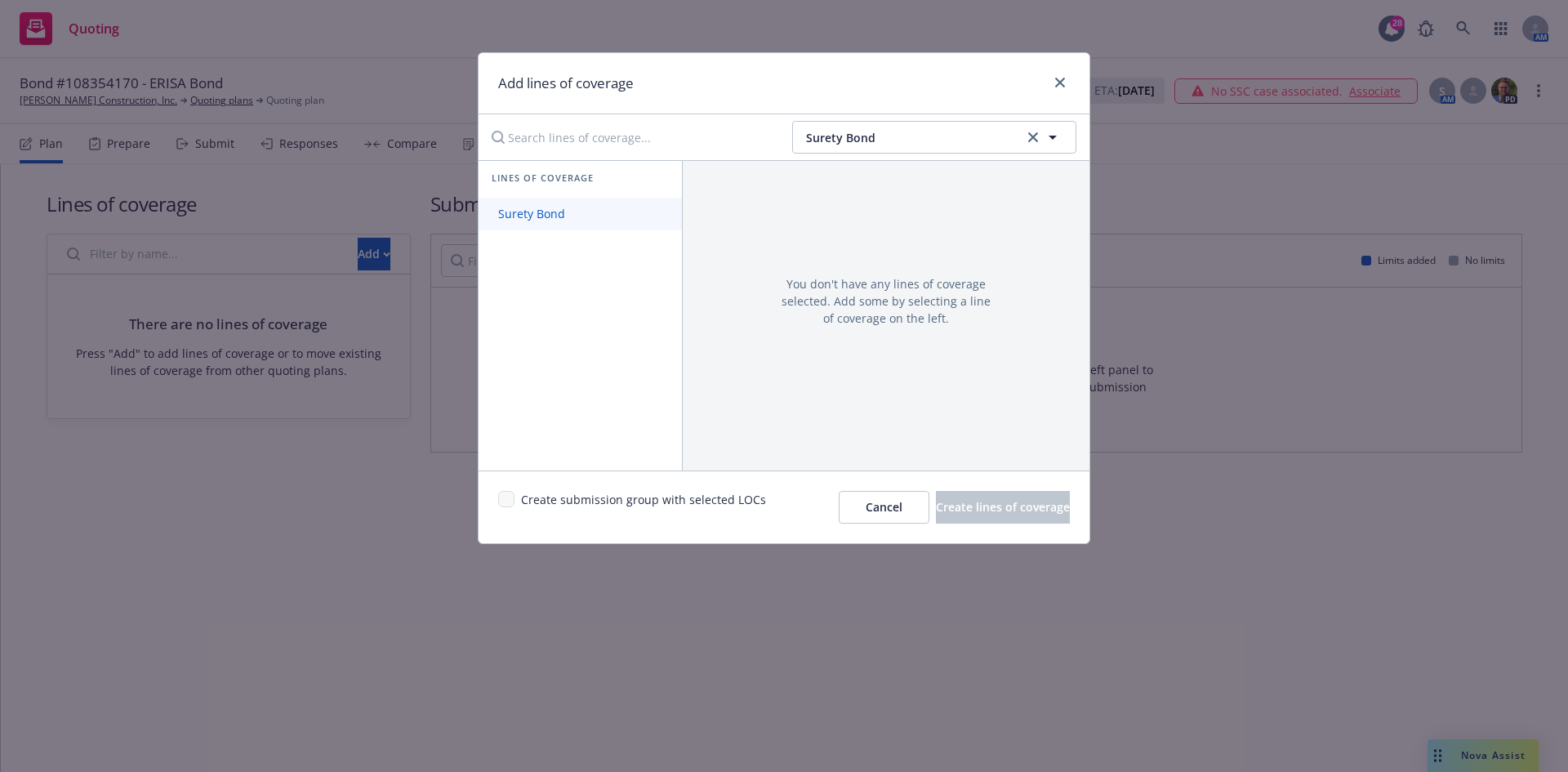
click at [550, 217] on span "Surety Bond" at bounding box center [531, 213] width 106 height 16
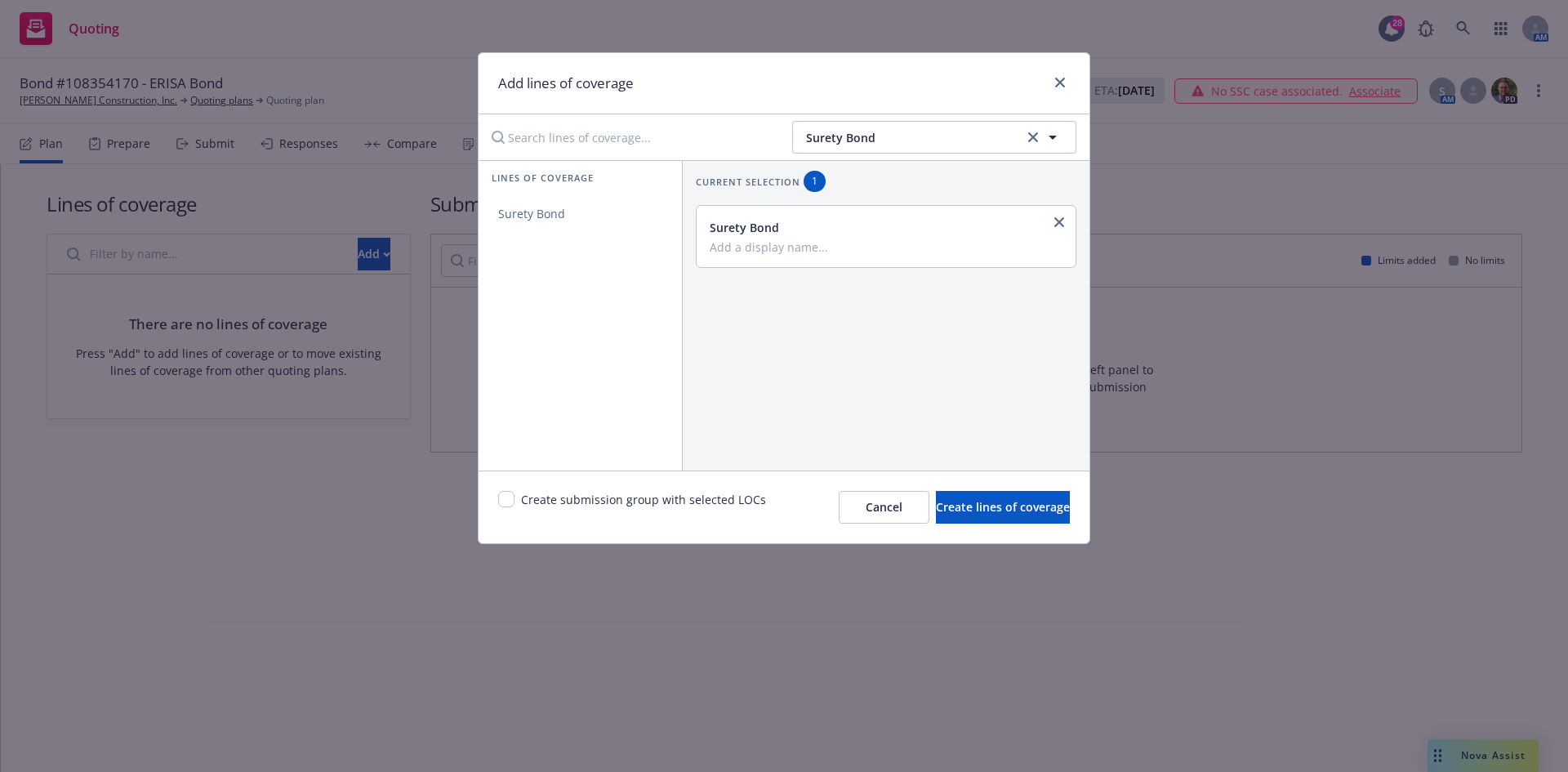
click at [805, 243] on input "Add a display name..." at bounding box center [885, 246] width 349 height 15
type input "ERISA Bond"
click at [508, 499] on input "checkbox" at bounding box center [506, 499] width 16 height 16
checkbox input "true"
click at [973, 511] on span "Create lines of coverage" at bounding box center [1003, 506] width 134 height 16
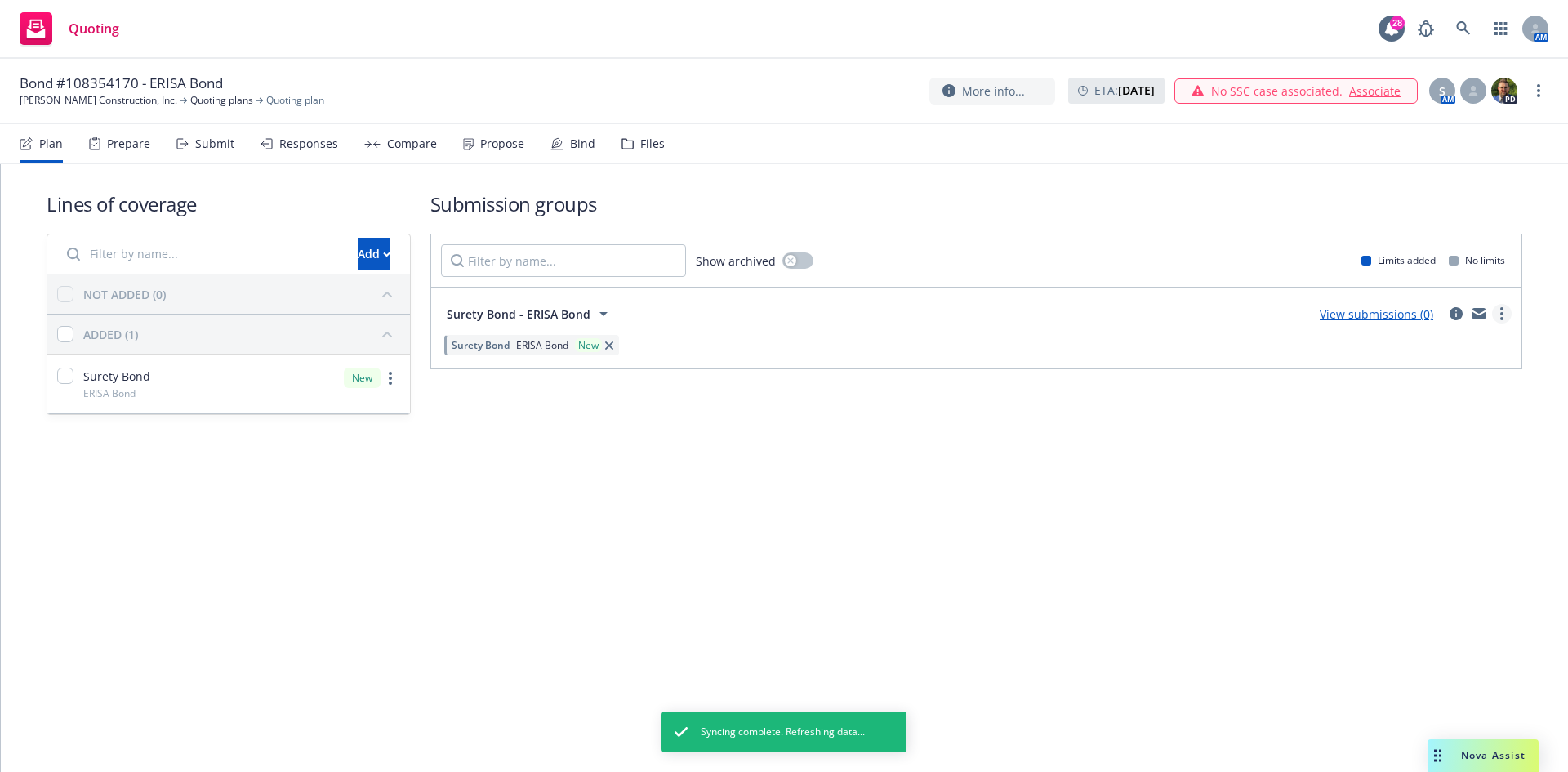
click at [1496, 314] on link "more" at bounding box center [1502, 313] width 19 height 19
click at [1438, 515] on span "Create policy (fast track)" at bounding box center [1424, 516] width 171 height 16
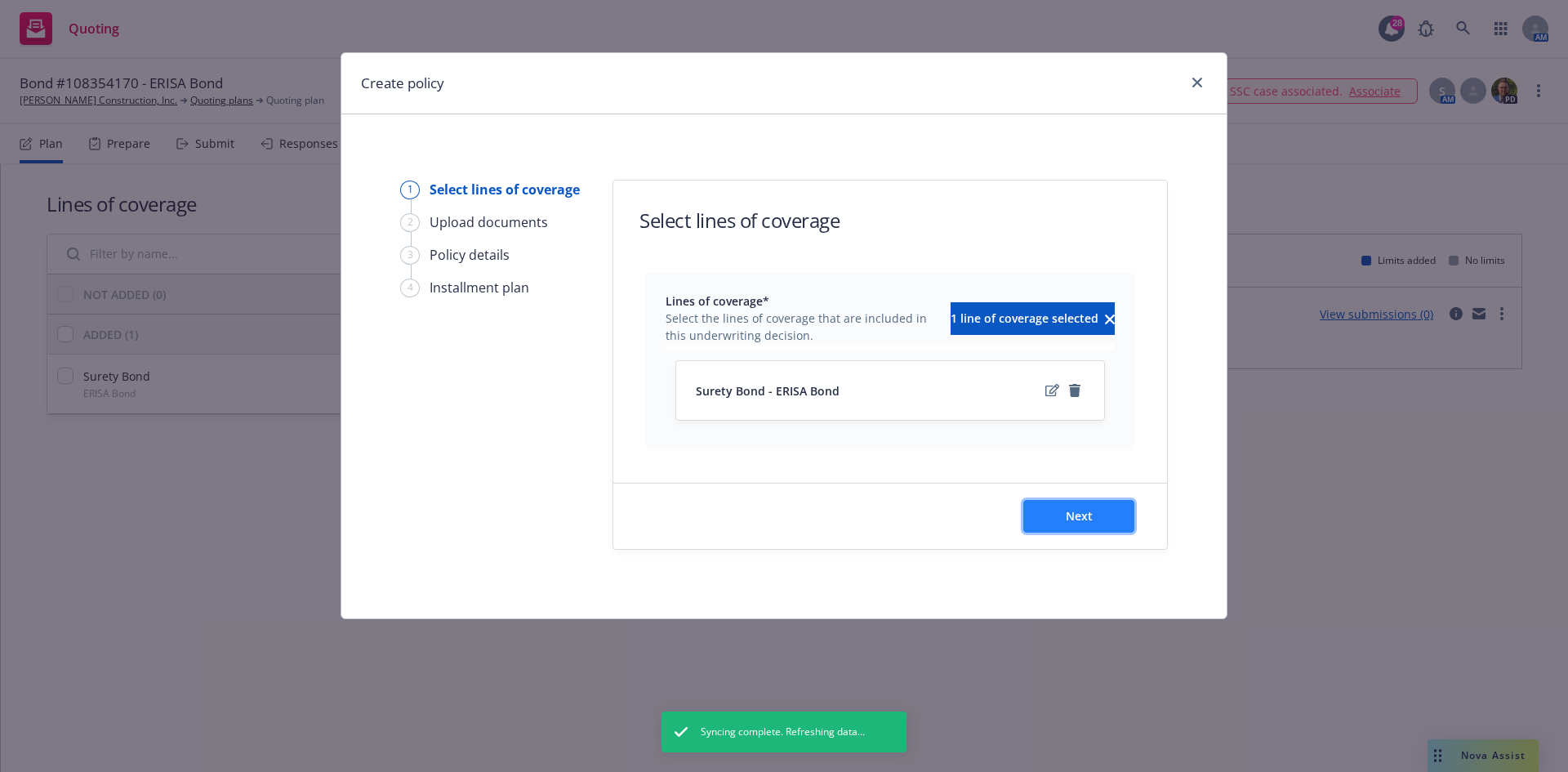
click at [1099, 519] on button "Next" at bounding box center [1079, 516] width 111 height 33
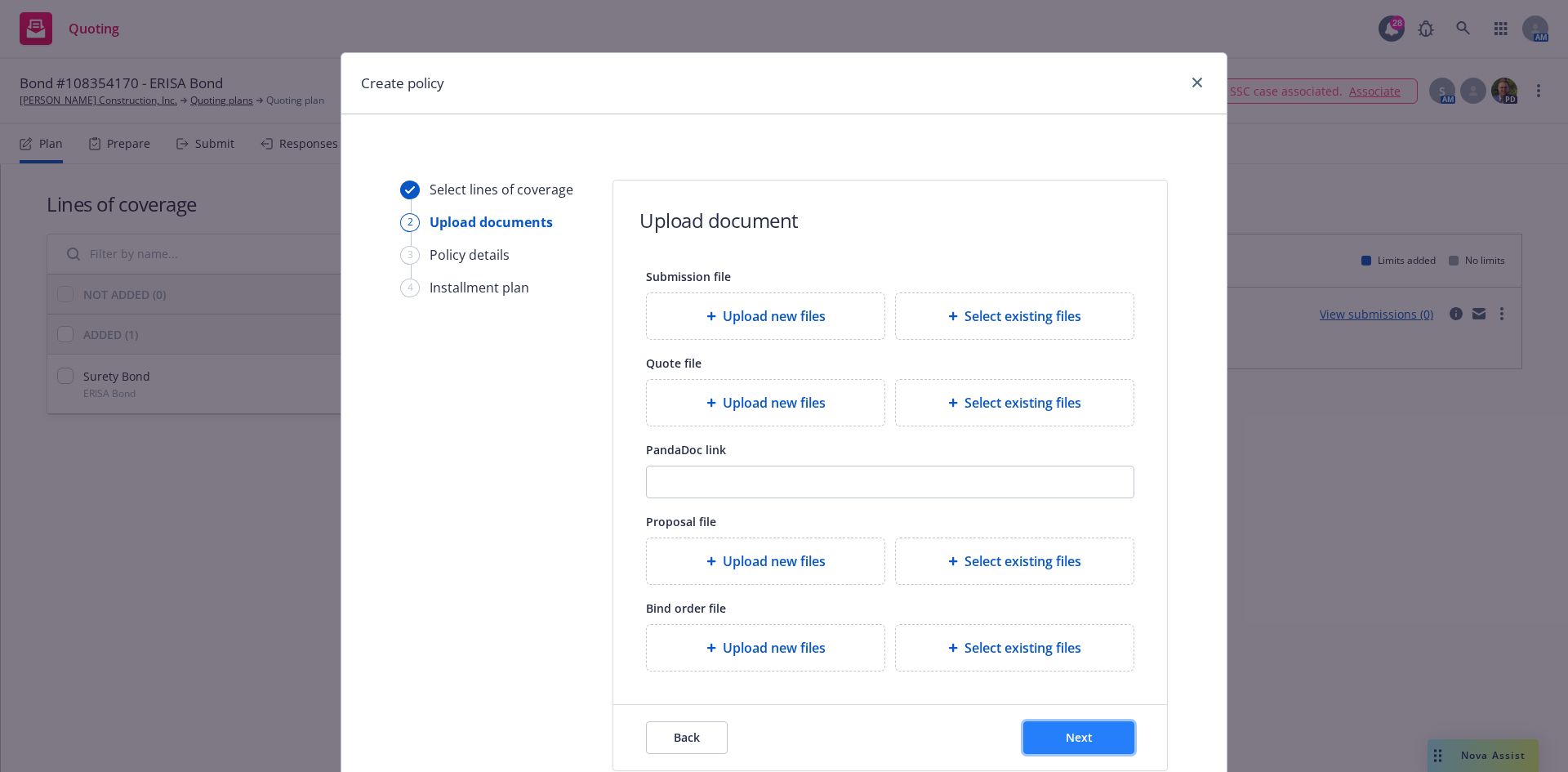
click at [1062, 722] on button "Next" at bounding box center [1079, 737] width 111 height 33
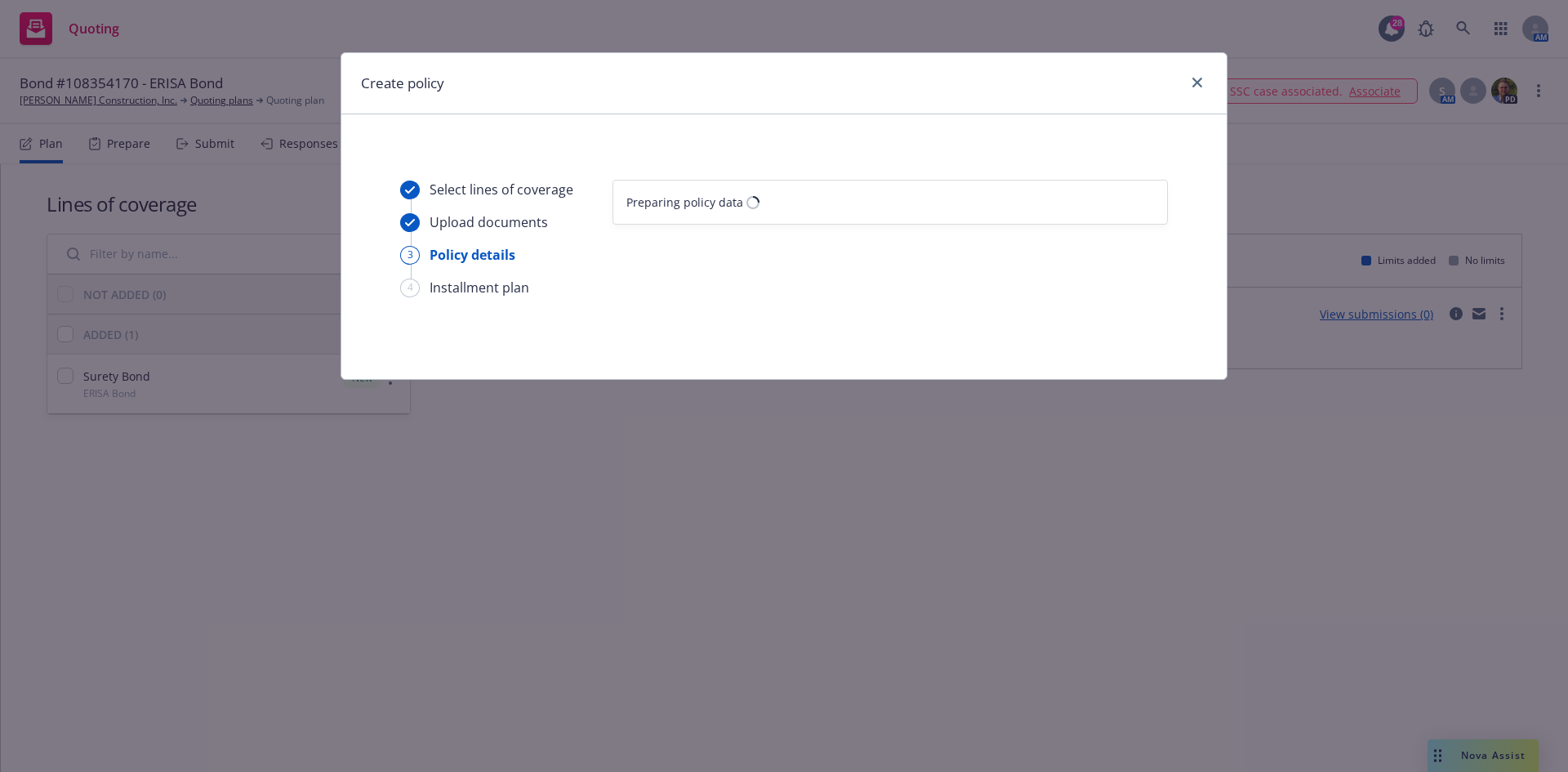
select select "12"
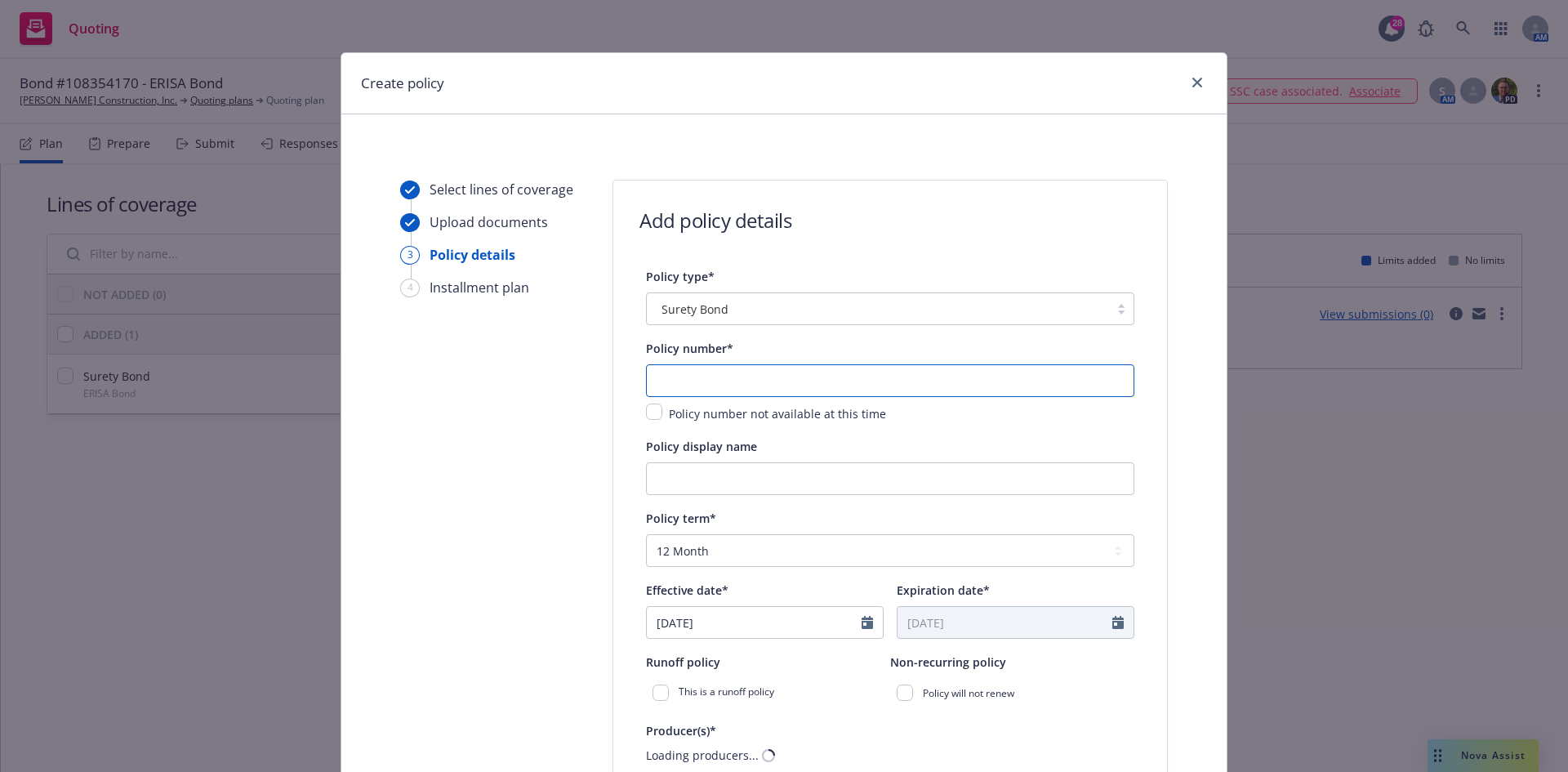
click at [671, 381] on input "text" at bounding box center [890, 380] width 488 height 33
type input "108354170"
type input "ERISA Bond"
click at [791, 619] on input "[DATE]" at bounding box center [754, 622] width 214 height 31
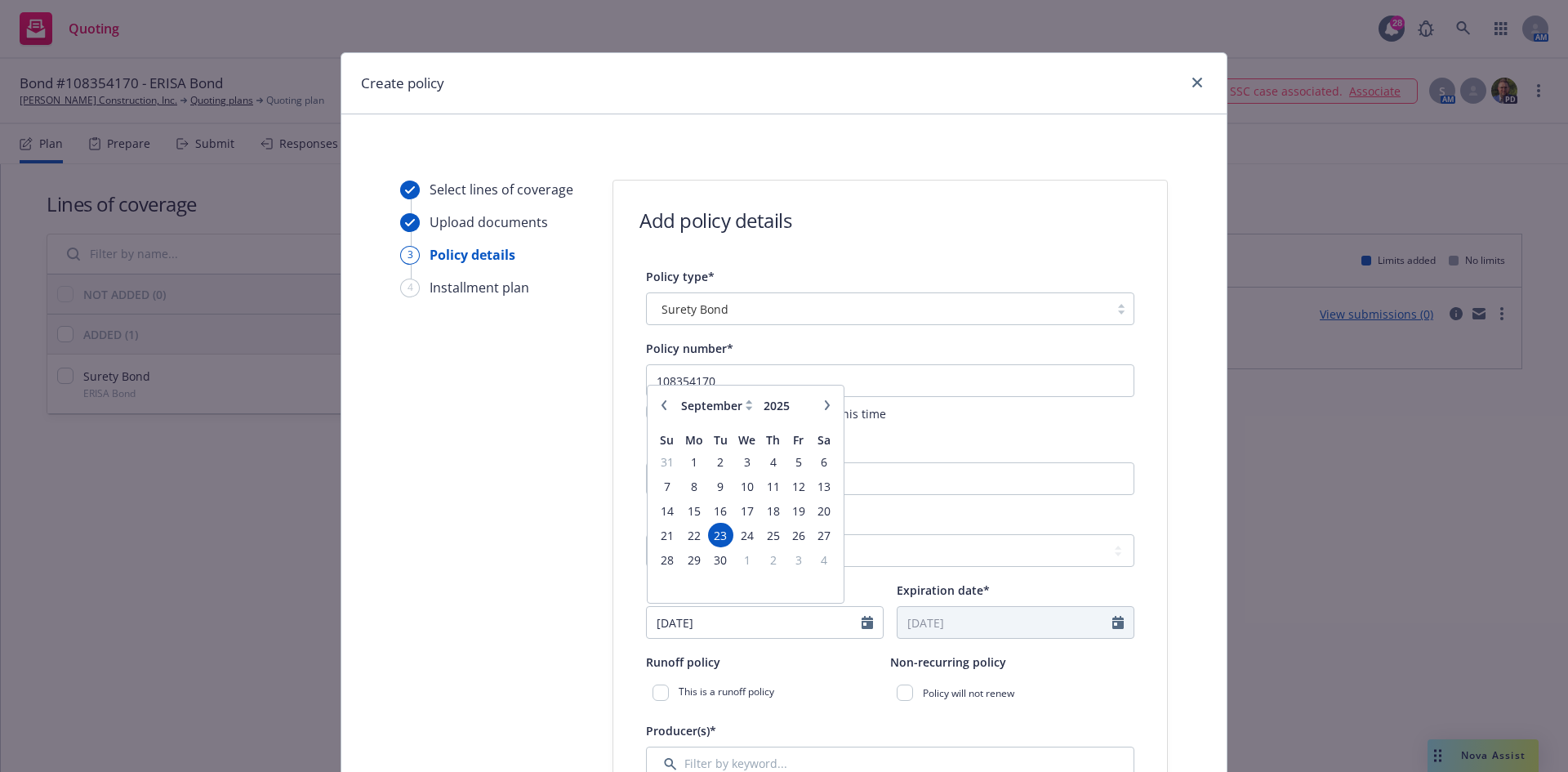
click at [662, 406] on icon "button" at bounding box center [664, 405] width 10 height 10
select select "8"
click at [790, 462] on span "1" at bounding box center [799, 462] width 22 height 20
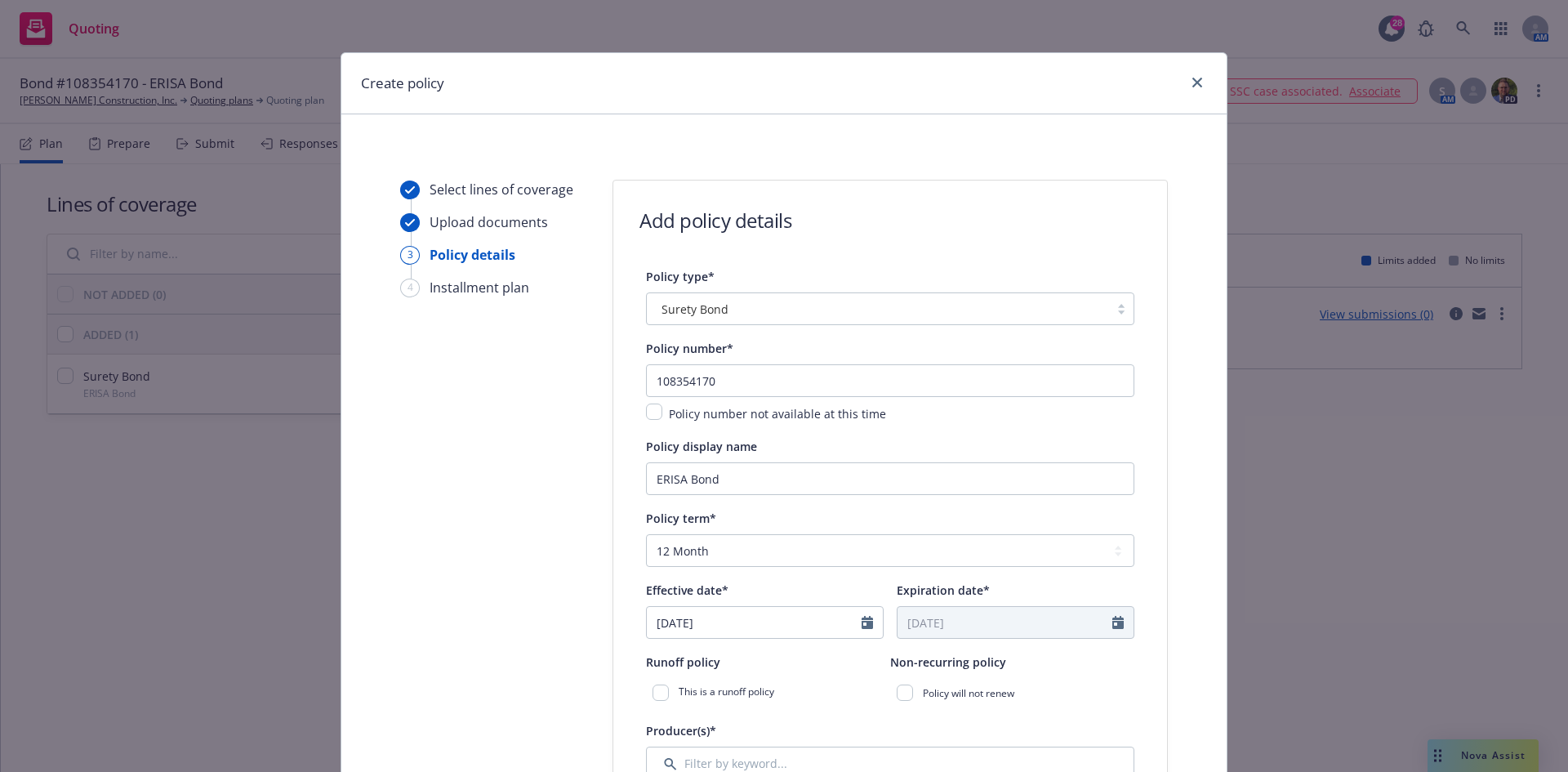
type input "08/01/2025"
type input "08/01/2026"
click at [725, 546] on select "Select policy term 12 Month 6 Month 4 Month 3 Month 2 Month 1 Month 36 Month (3…" at bounding box center [890, 551] width 488 height 33
select select "other"
click at [646, 534] on select "Select policy term 12 Month 6 Month 4 Month 3 Month 2 Month 1 Month 36 Month (3…" at bounding box center [890, 551] width 488 height 33
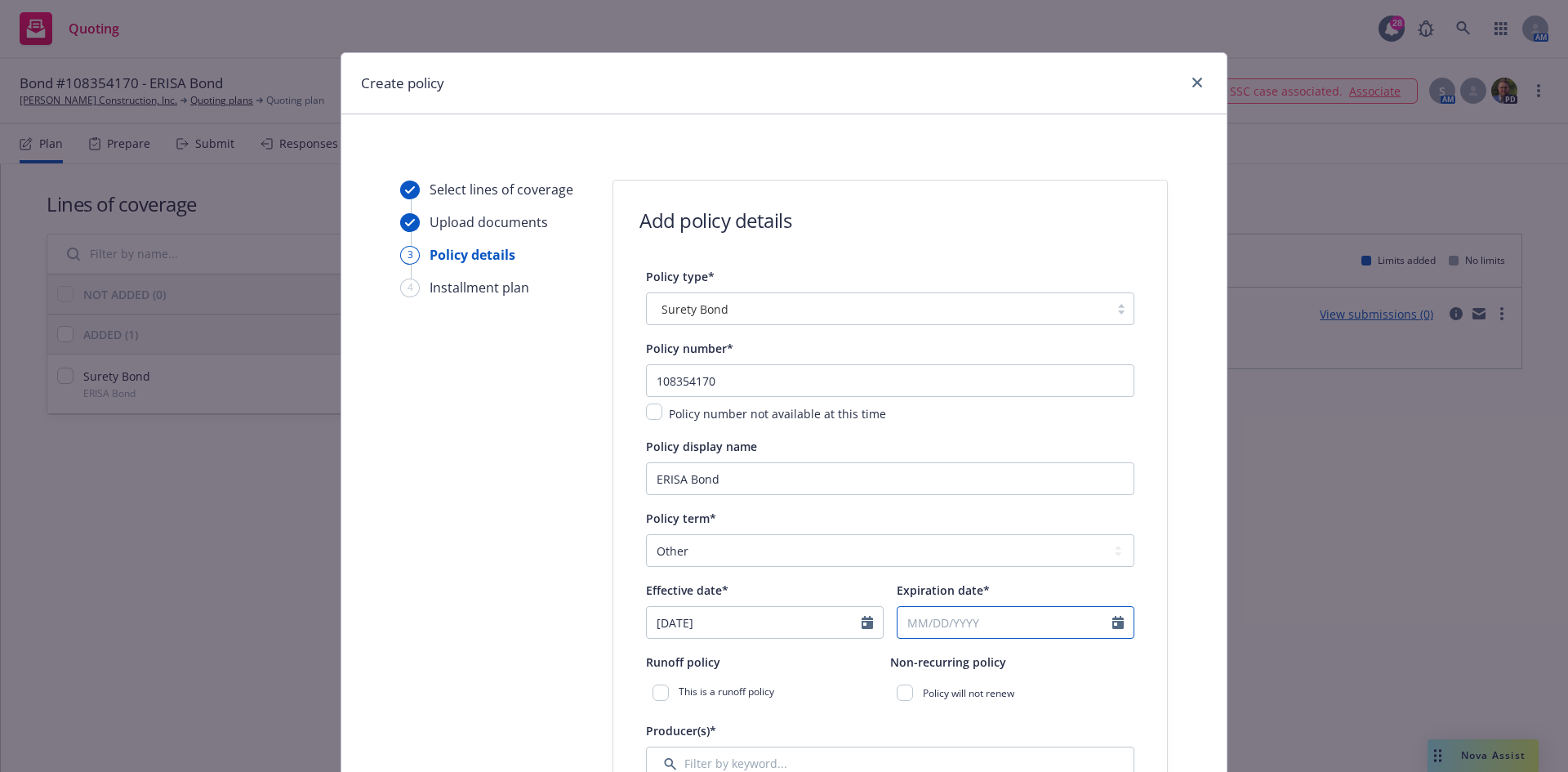
click at [906, 623] on input "Expiration date*" at bounding box center [1004, 622] width 214 height 31
select select "9"
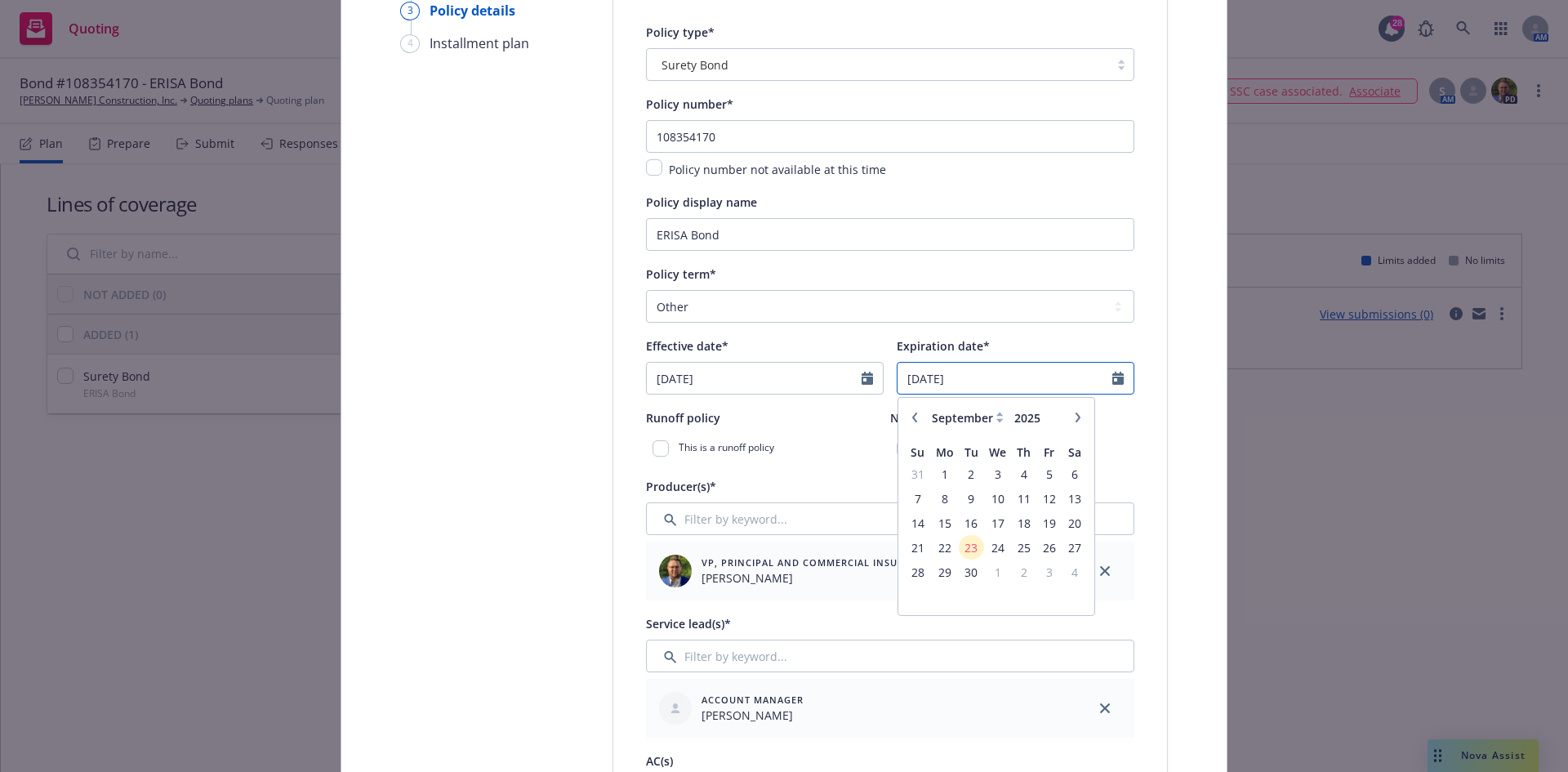
scroll to position [245, 0]
type input "08/01/2028"
click at [1100, 571] on icon "close" at bounding box center [1105, 570] width 10 height 10
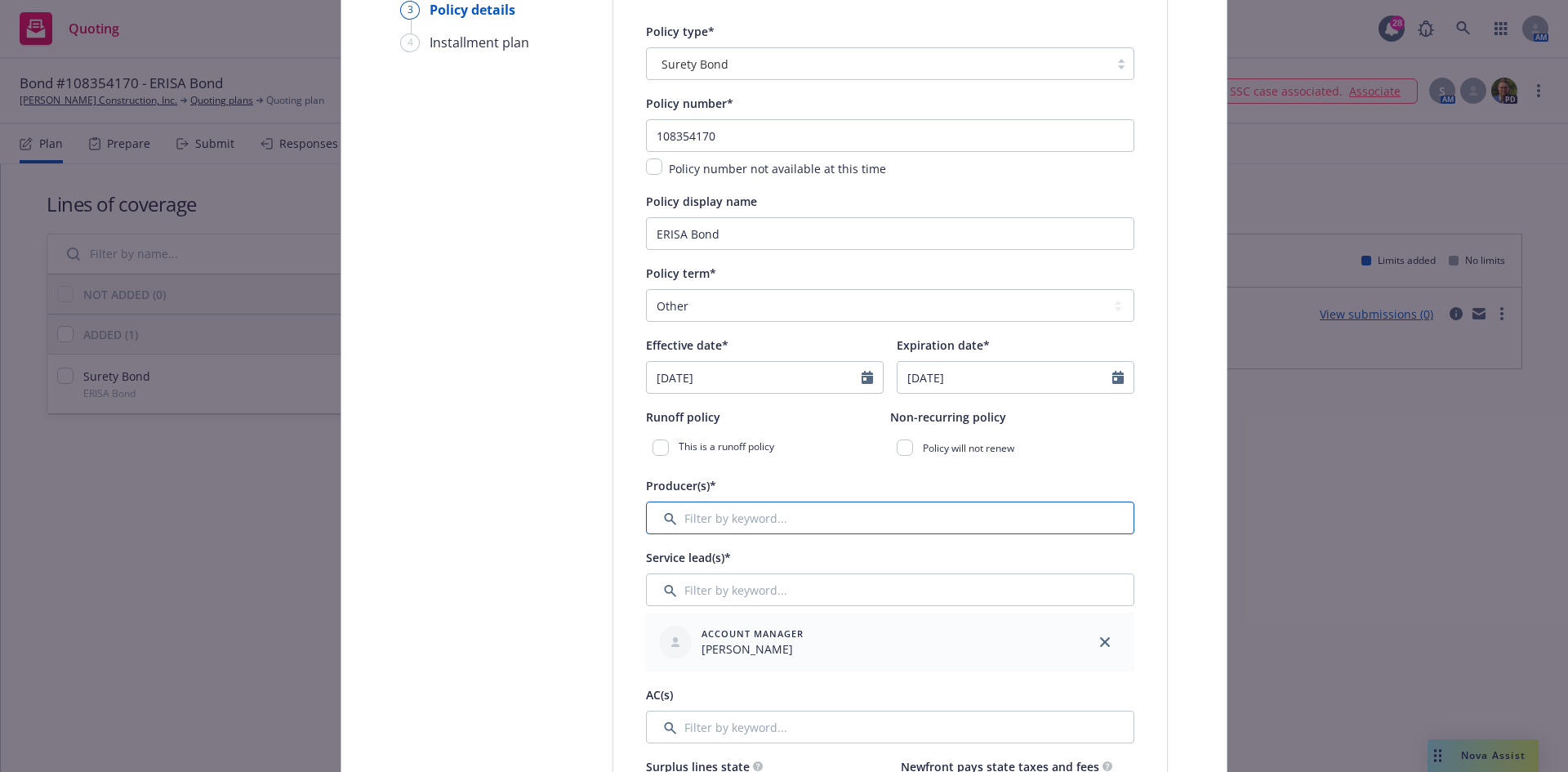
click at [772, 513] on input "Filter by keyword..." at bounding box center [890, 518] width 488 height 33
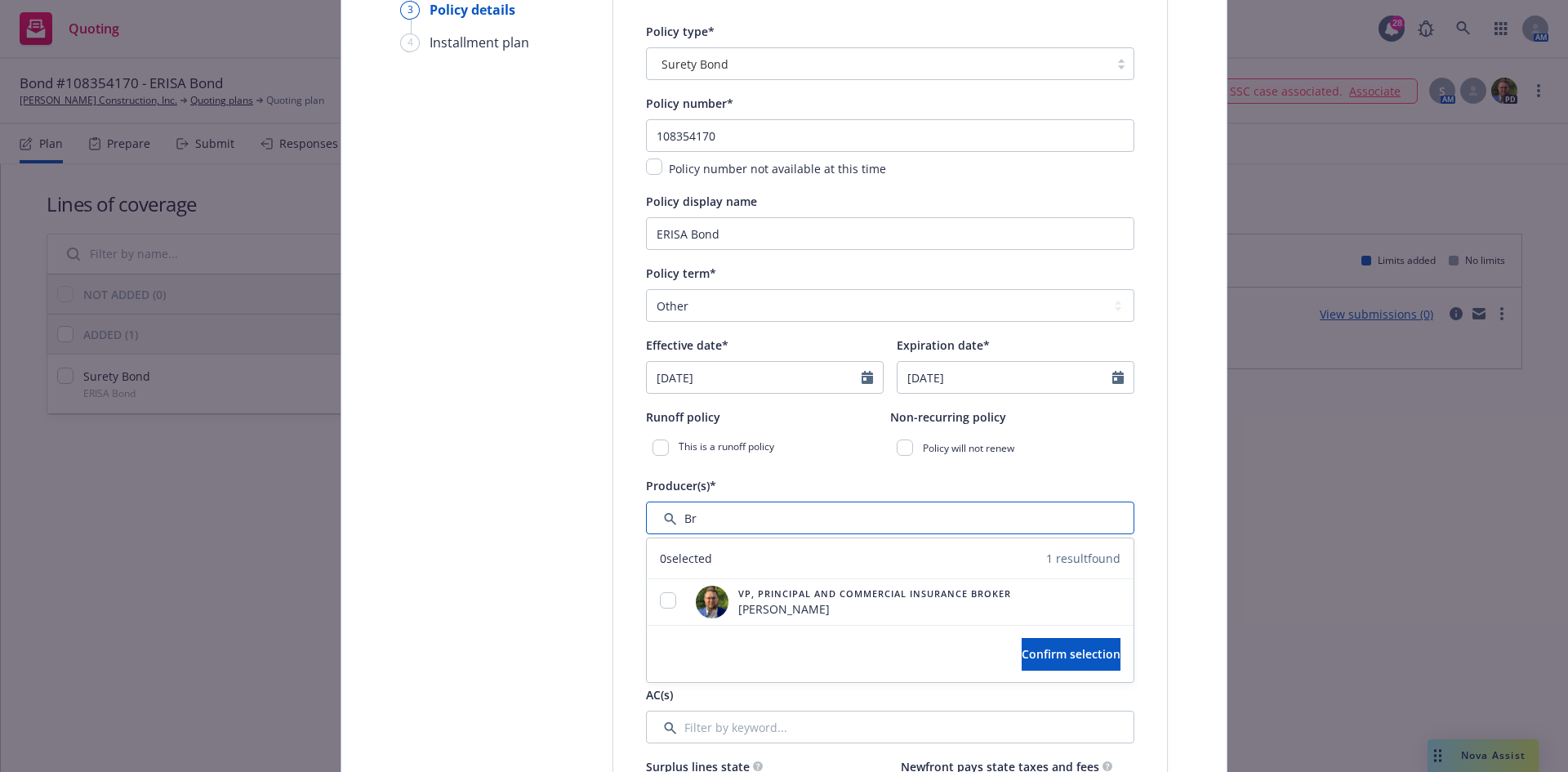
type input "Bry"
drag, startPoint x: 749, startPoint y: 522, endPoint x: 440, endPoint y: 519, distance: 309.0
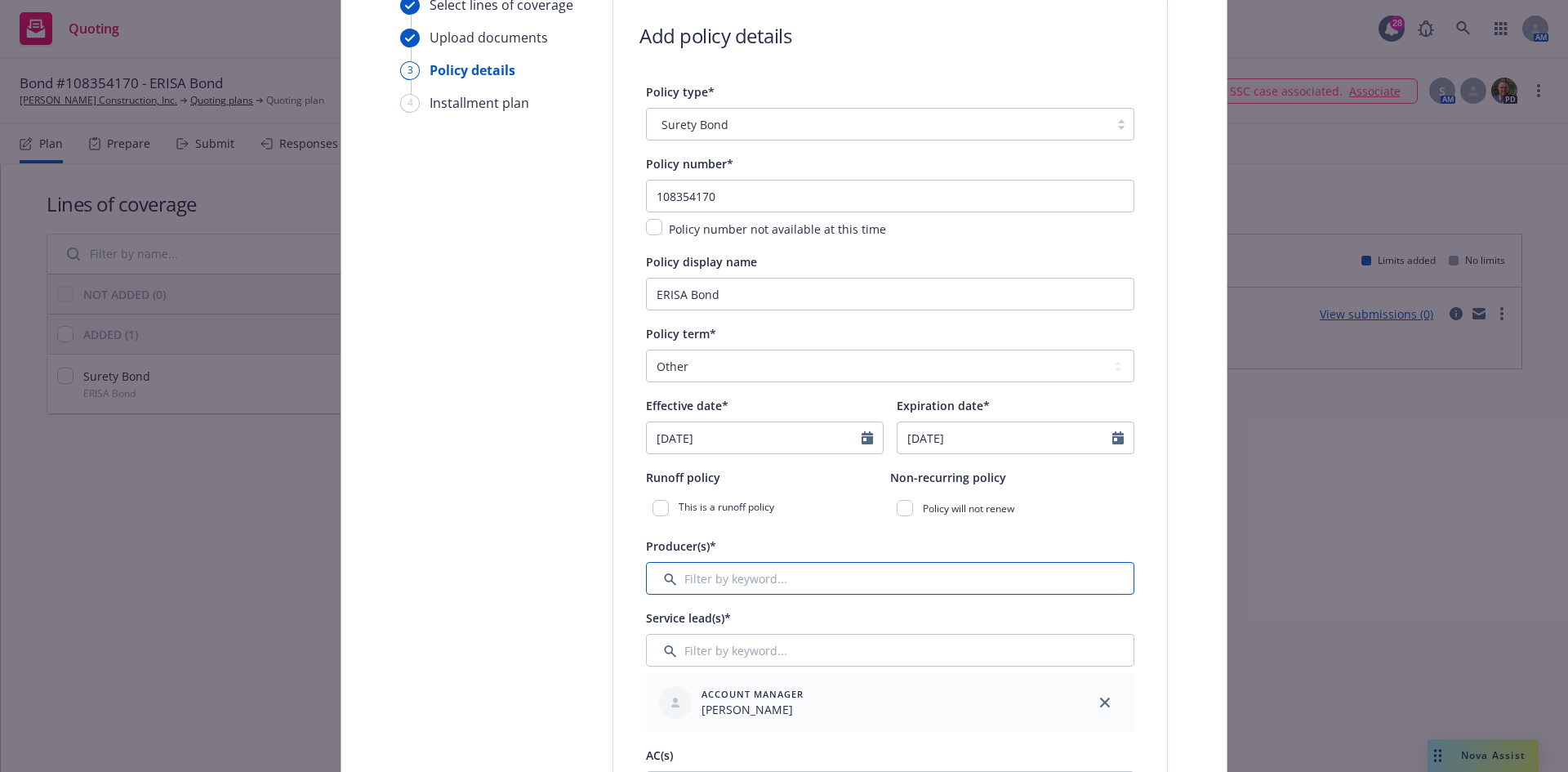
scroll to position [163, 0]
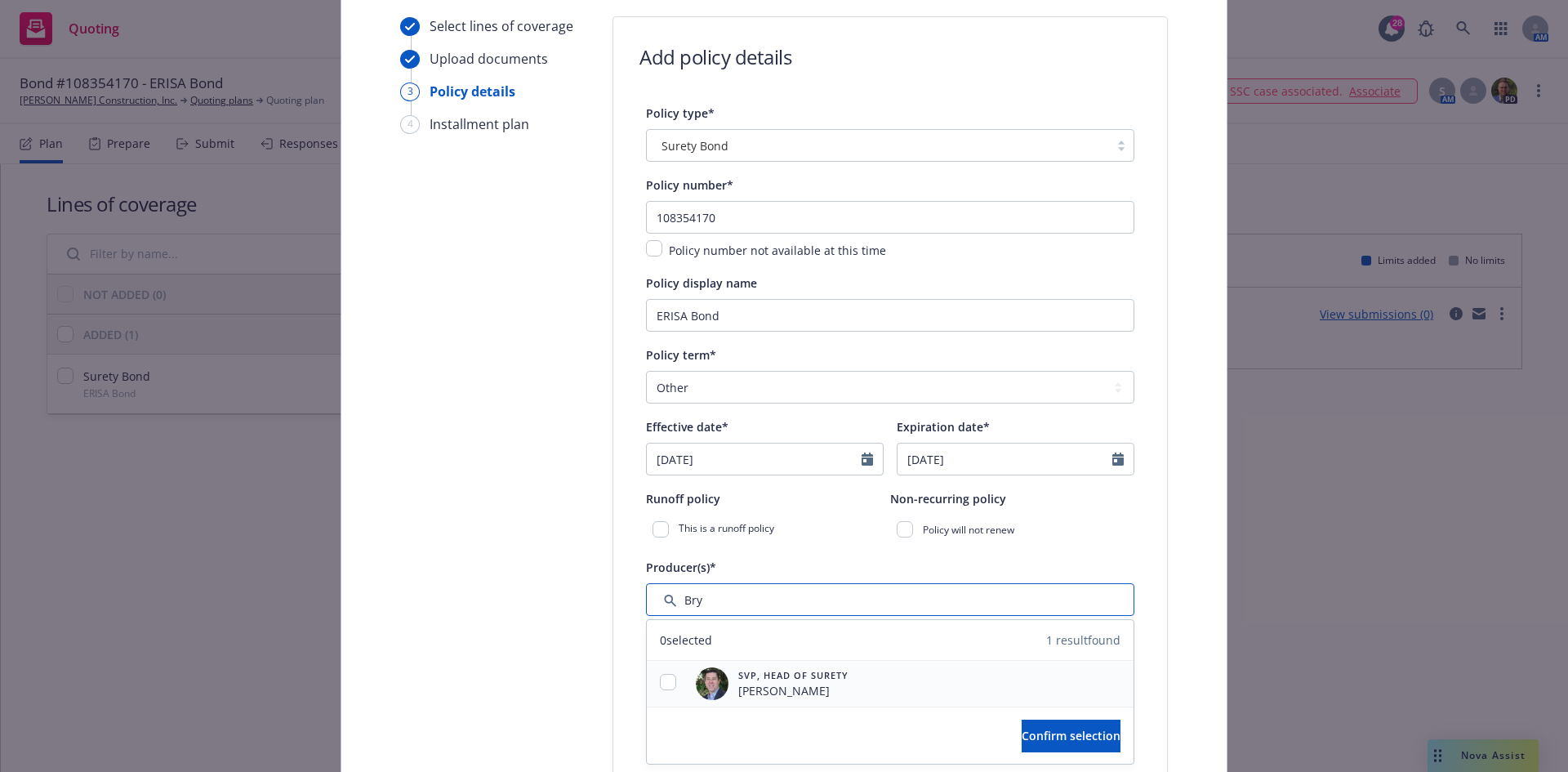
type input "Bry"
click at [665, 679] on input "checkbox" at bounding box center [668, 682] width 16 height 16
checkbox input "true"
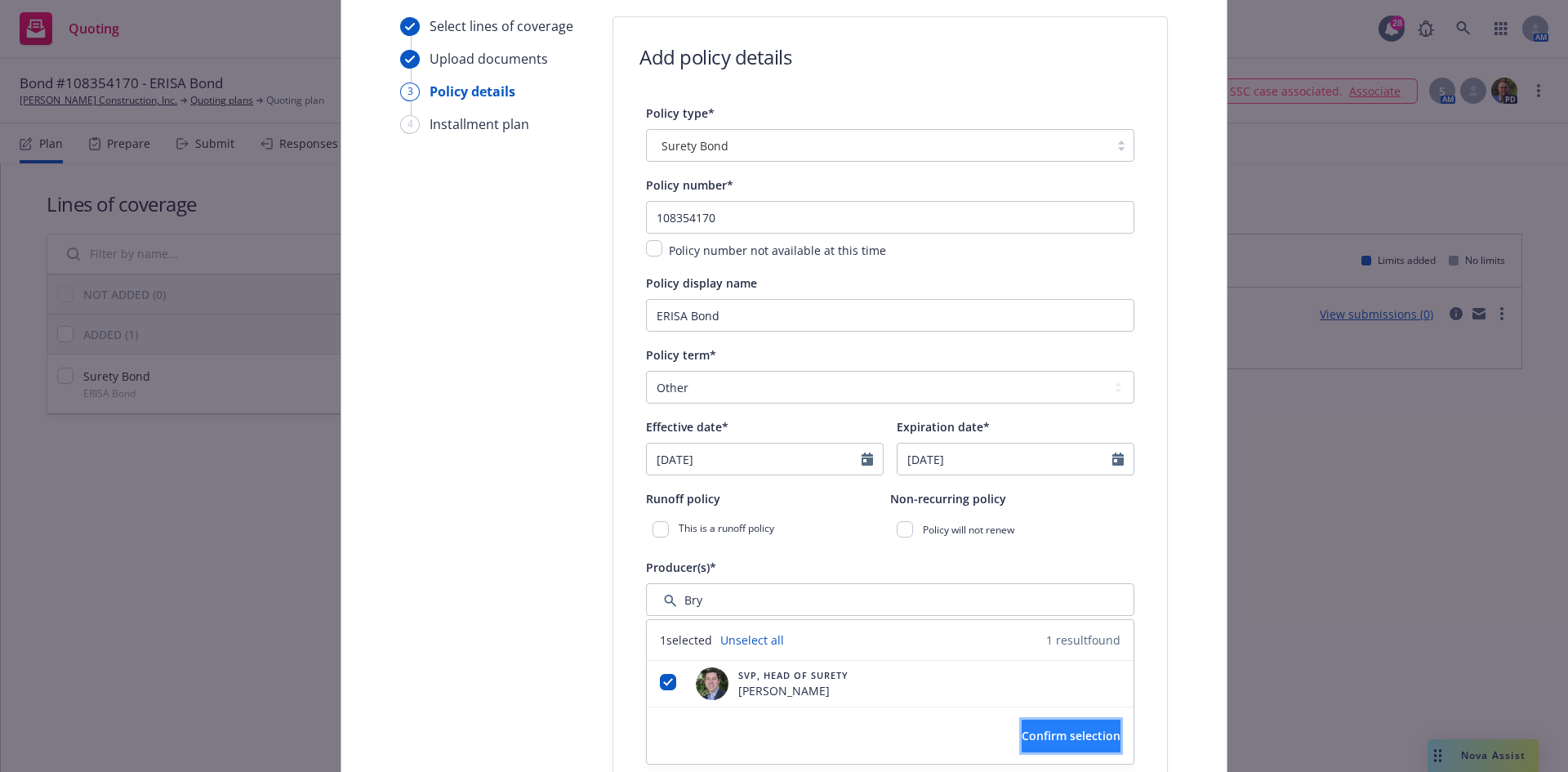
click at [1064, 727] on span "Confirm selection" at bounding box center [1071, 735] width 99 height 16
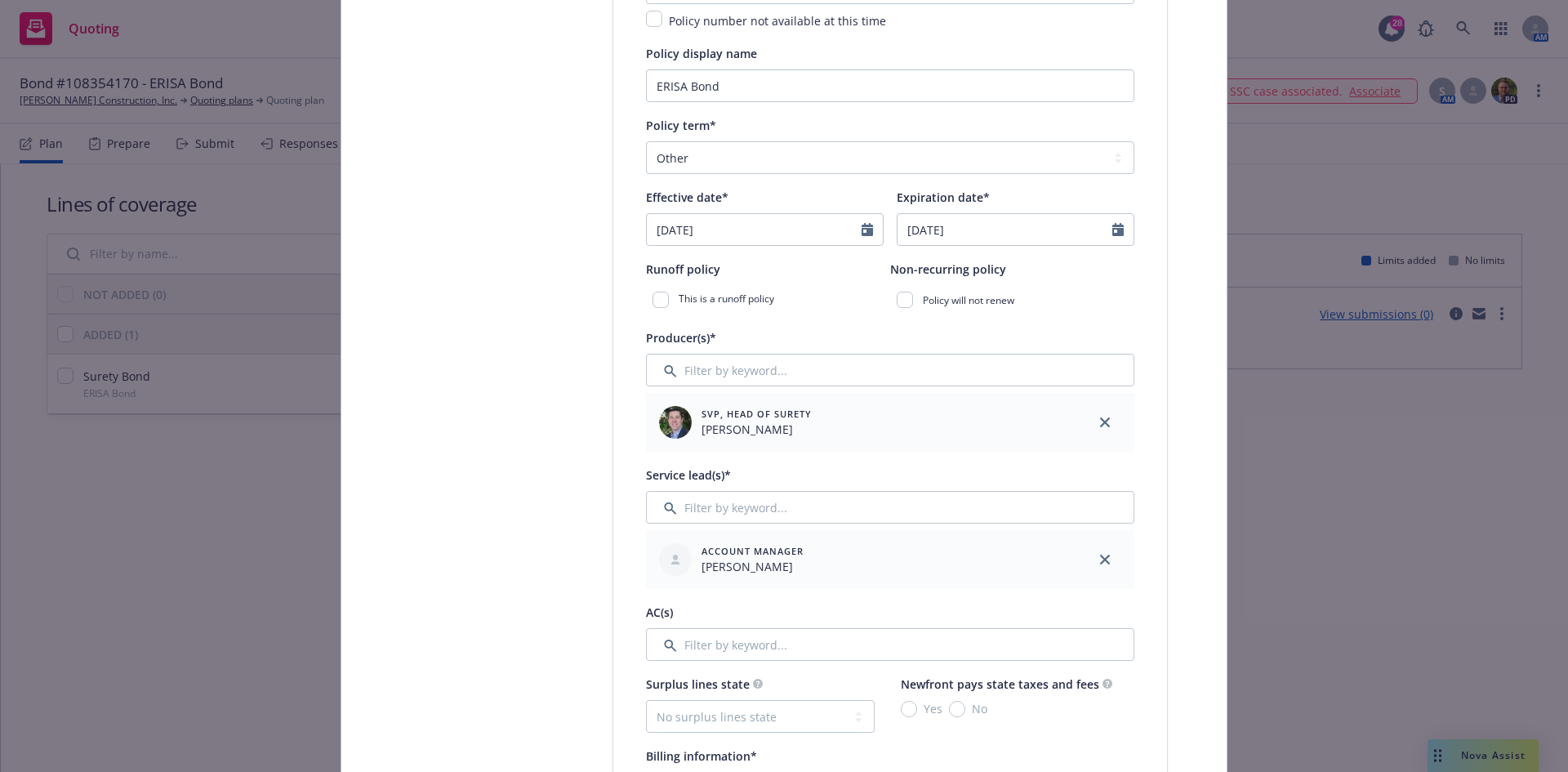
scroll to position [490, 0]
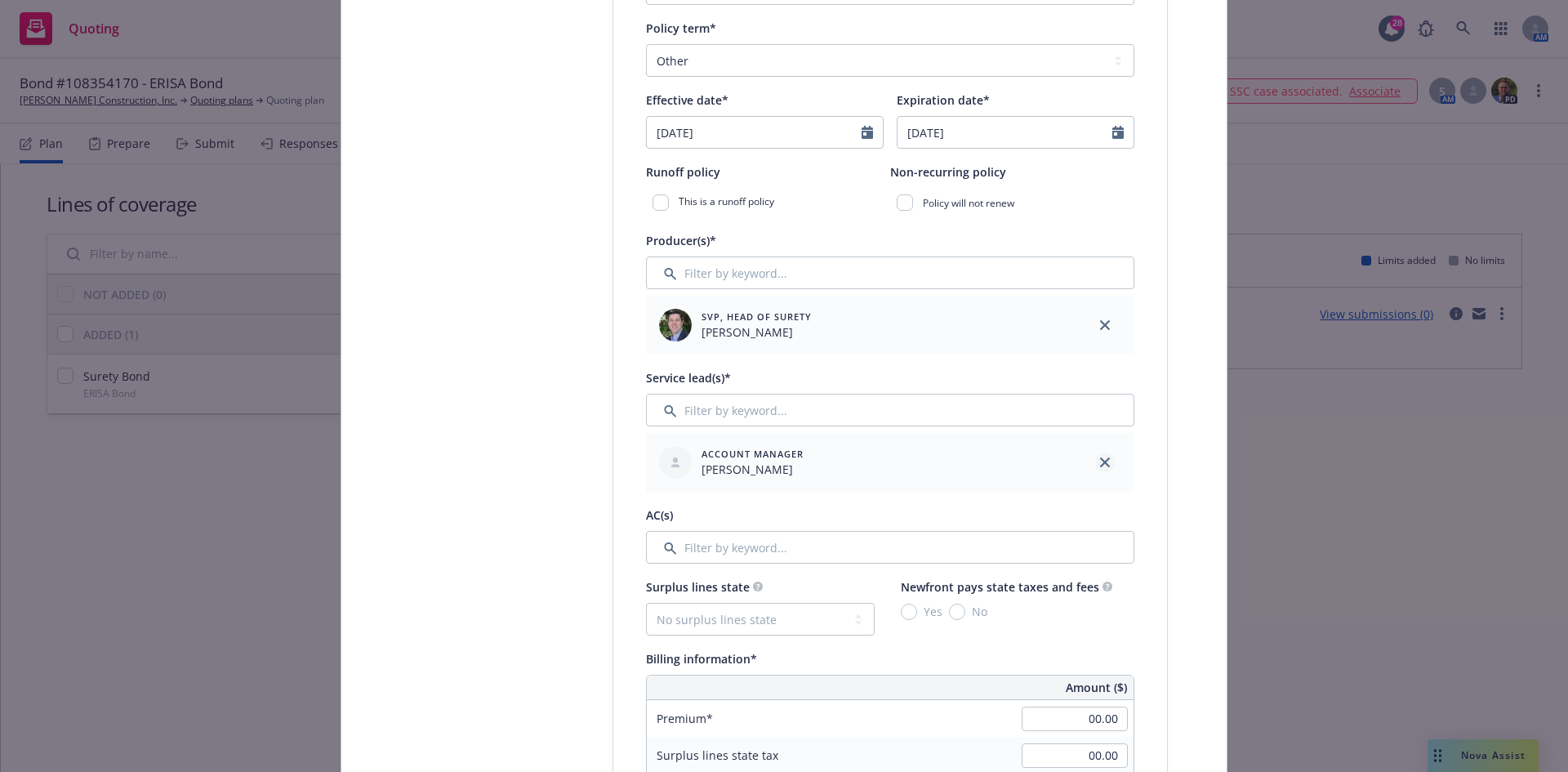
click at [1095, 464] on link "close" at bounding box center [1105, 462] width 19 height 19
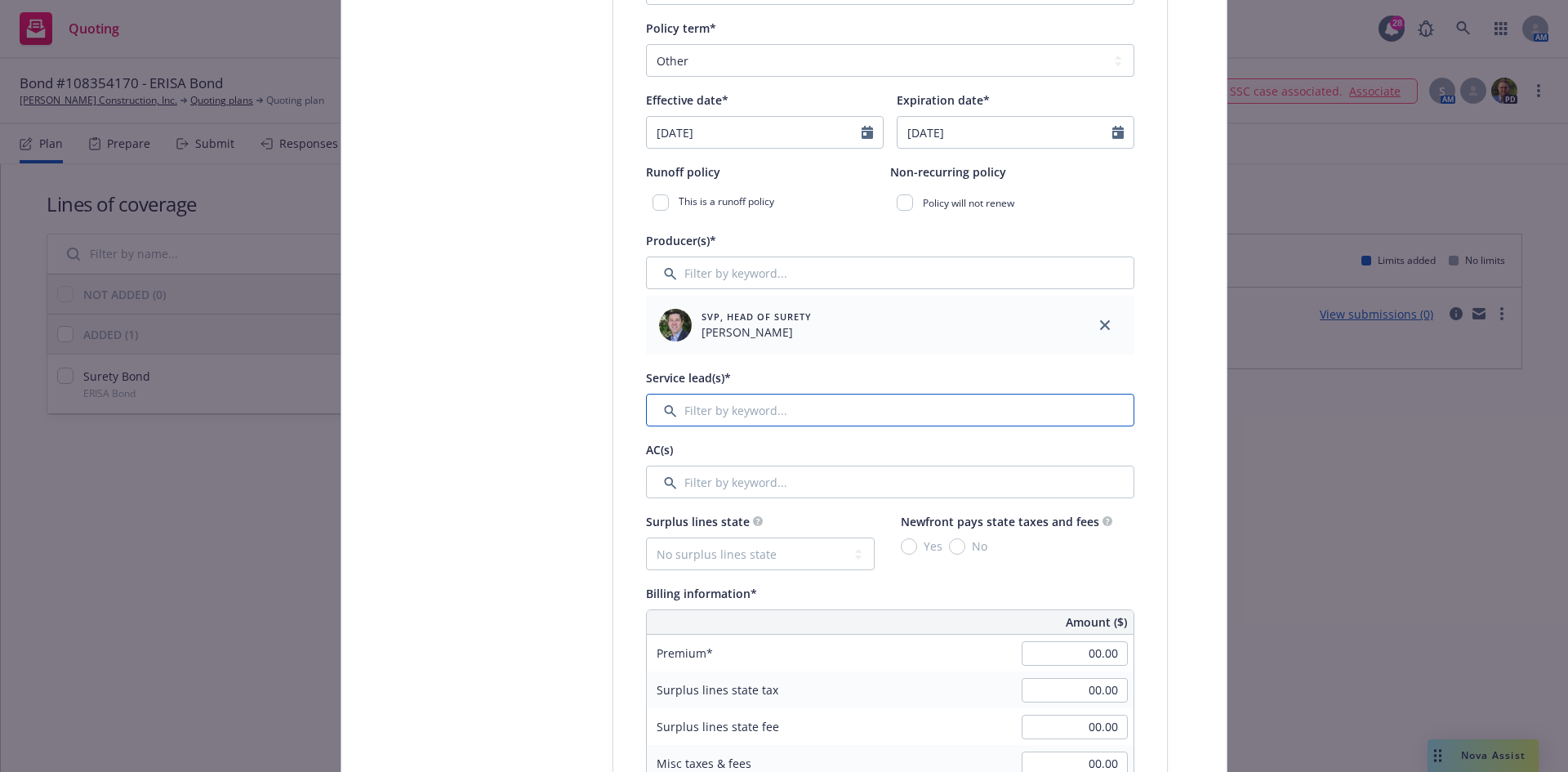
click at [806, 422] on input "Filter by keyword..." at bounding box center [890, 410] width 488 height 33
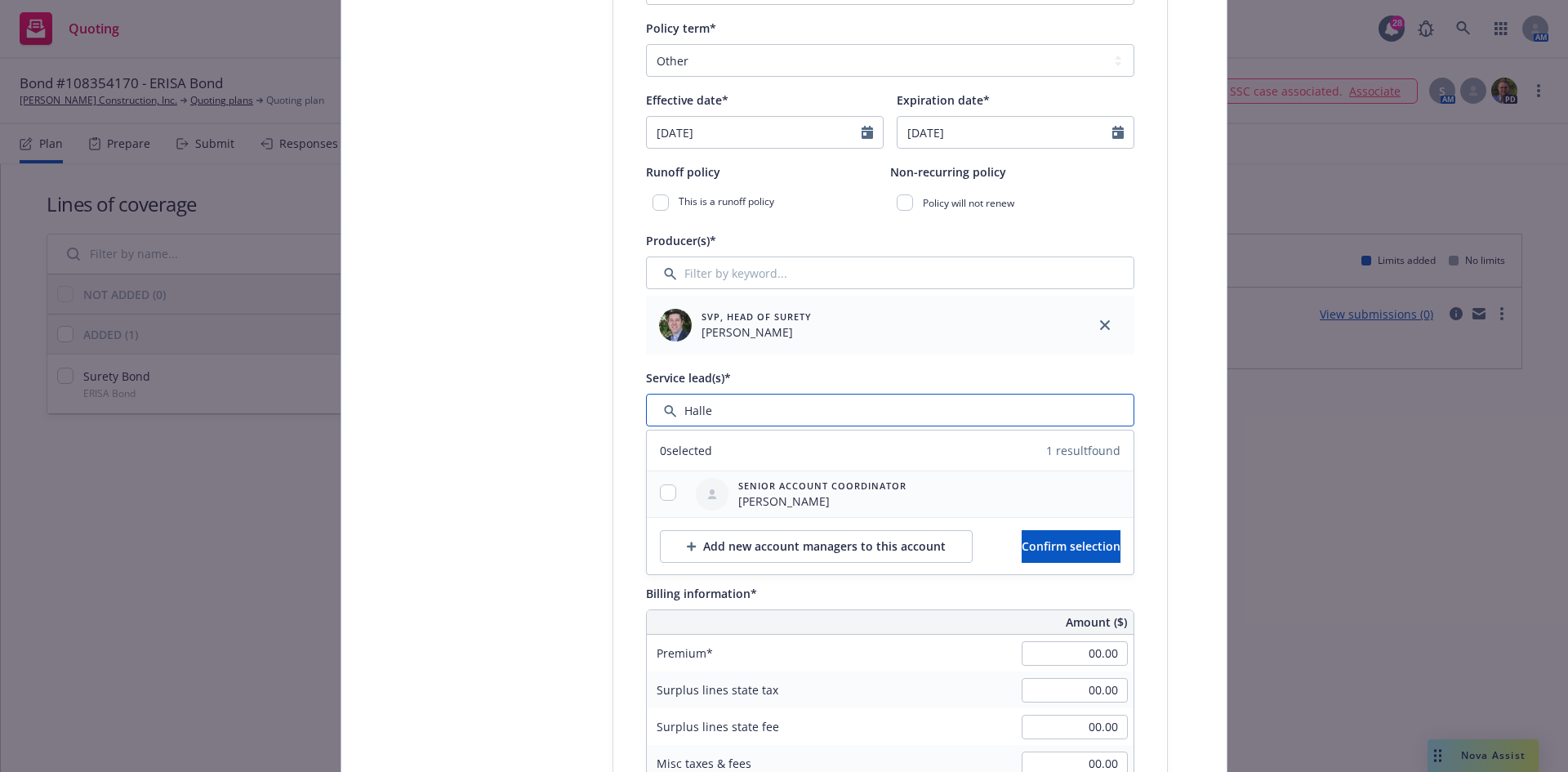
type input "Halle"
click at [653, 493] on div at bounding box center [669, 494] width 43 height 19
click at [661, 495] on input "checkbox" at bounding box center [668, 492] width 16 height 16
checkbox input "true"
click at [1022, 540] on span "Confirm selection" at bounding box center [1071, 546] width 99 height 16
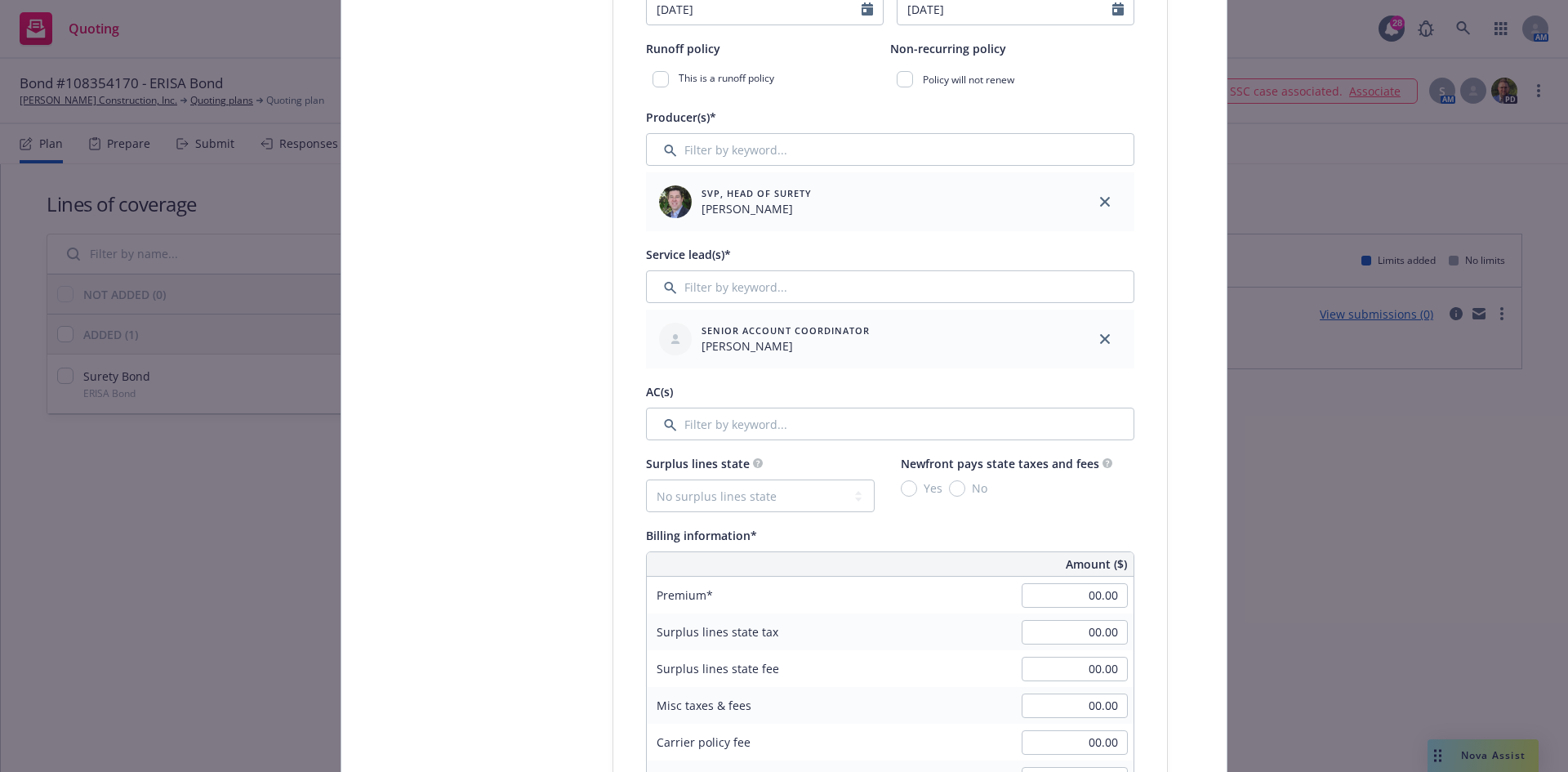
scroll to position [817, 0]
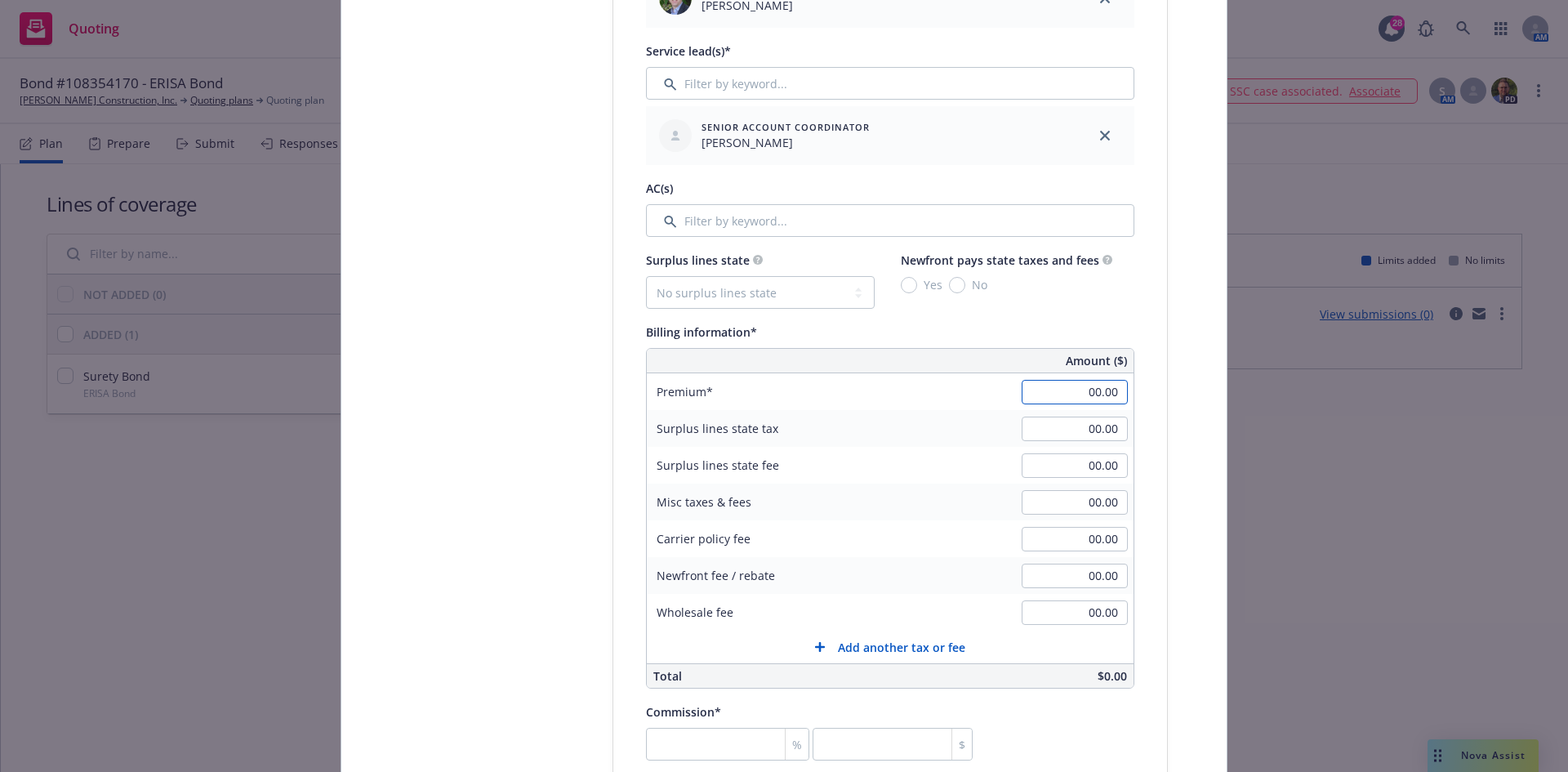
click at [1085, 393] on input "00.00" at bounding box center [1074, 391] width 106 height 24
type input "105.00"
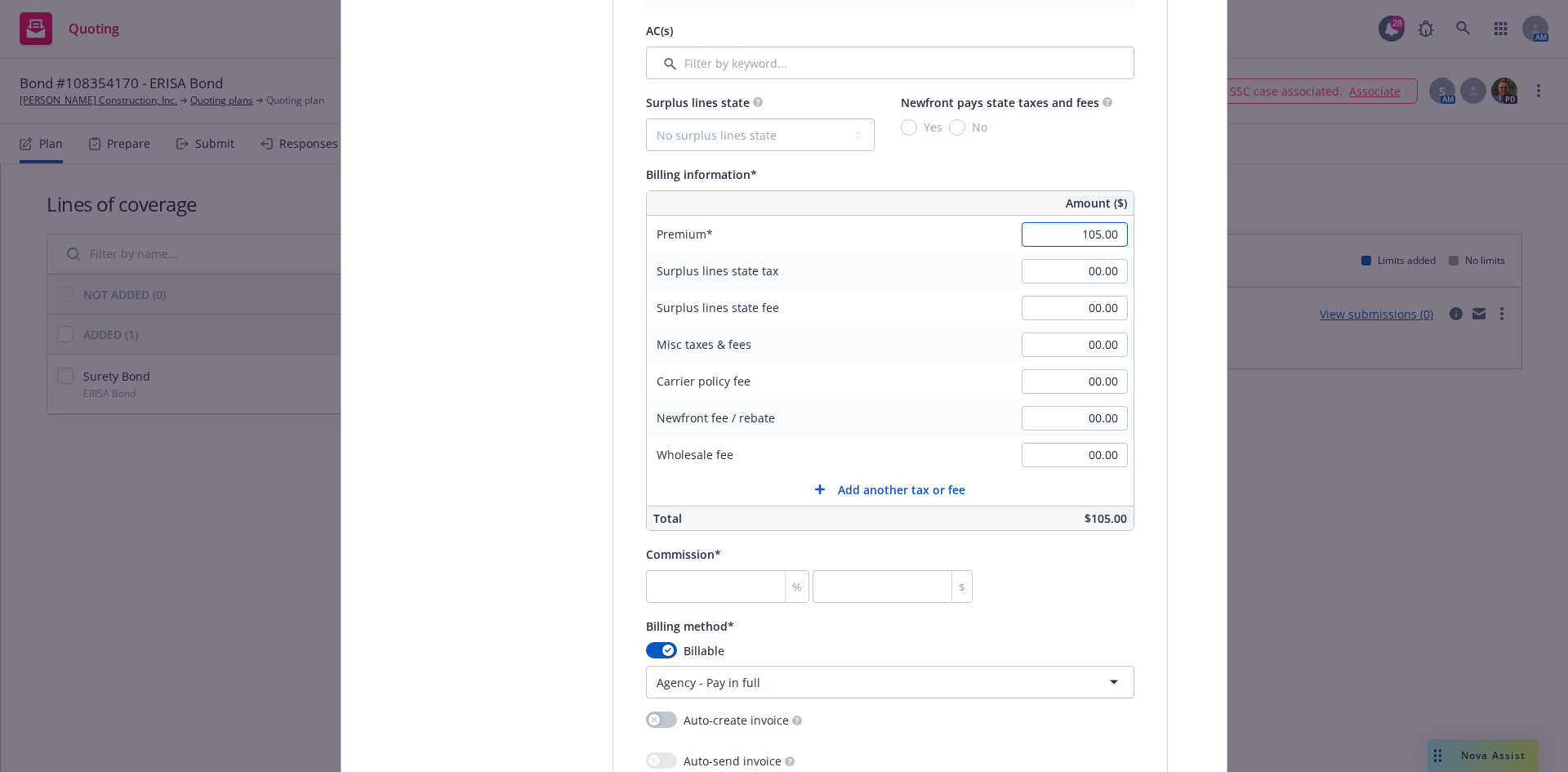
scroll to position [980, 0]
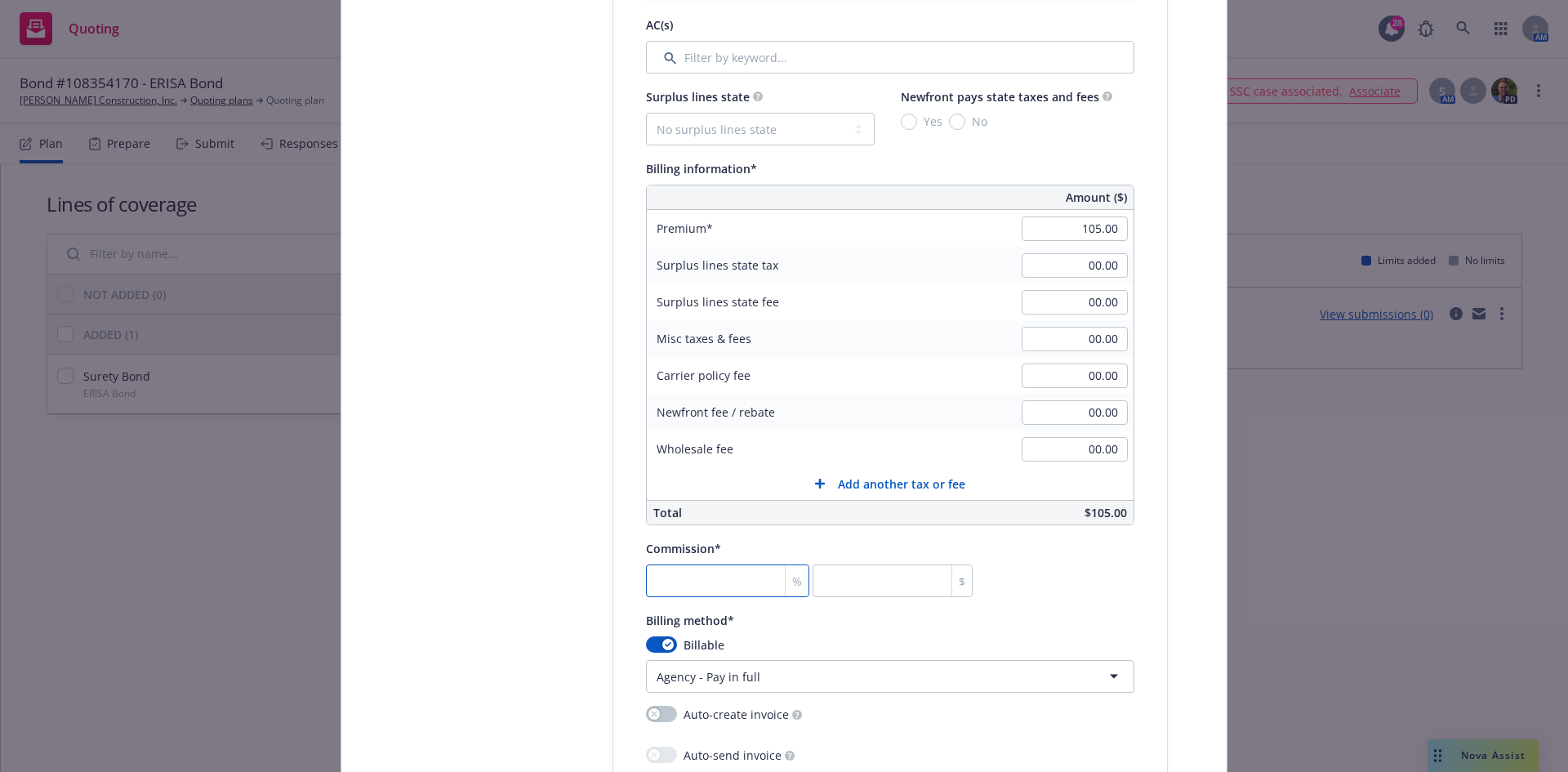
click at [693, 580] on input "number" at bounding box center [728, 581] width 163 height 33
type input "2"
type input "2.1"
type input "20"
type input "21"
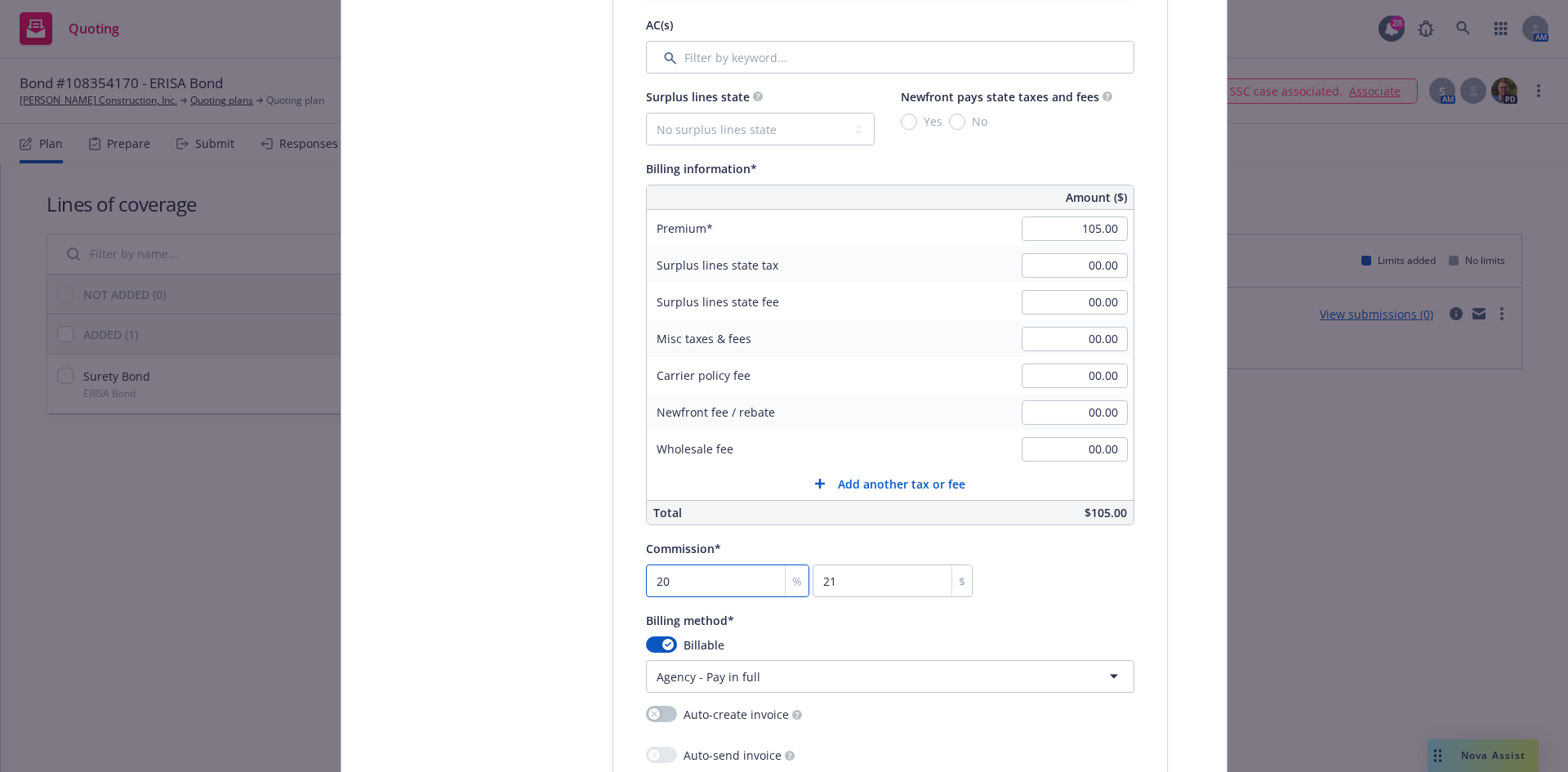
type input "20"
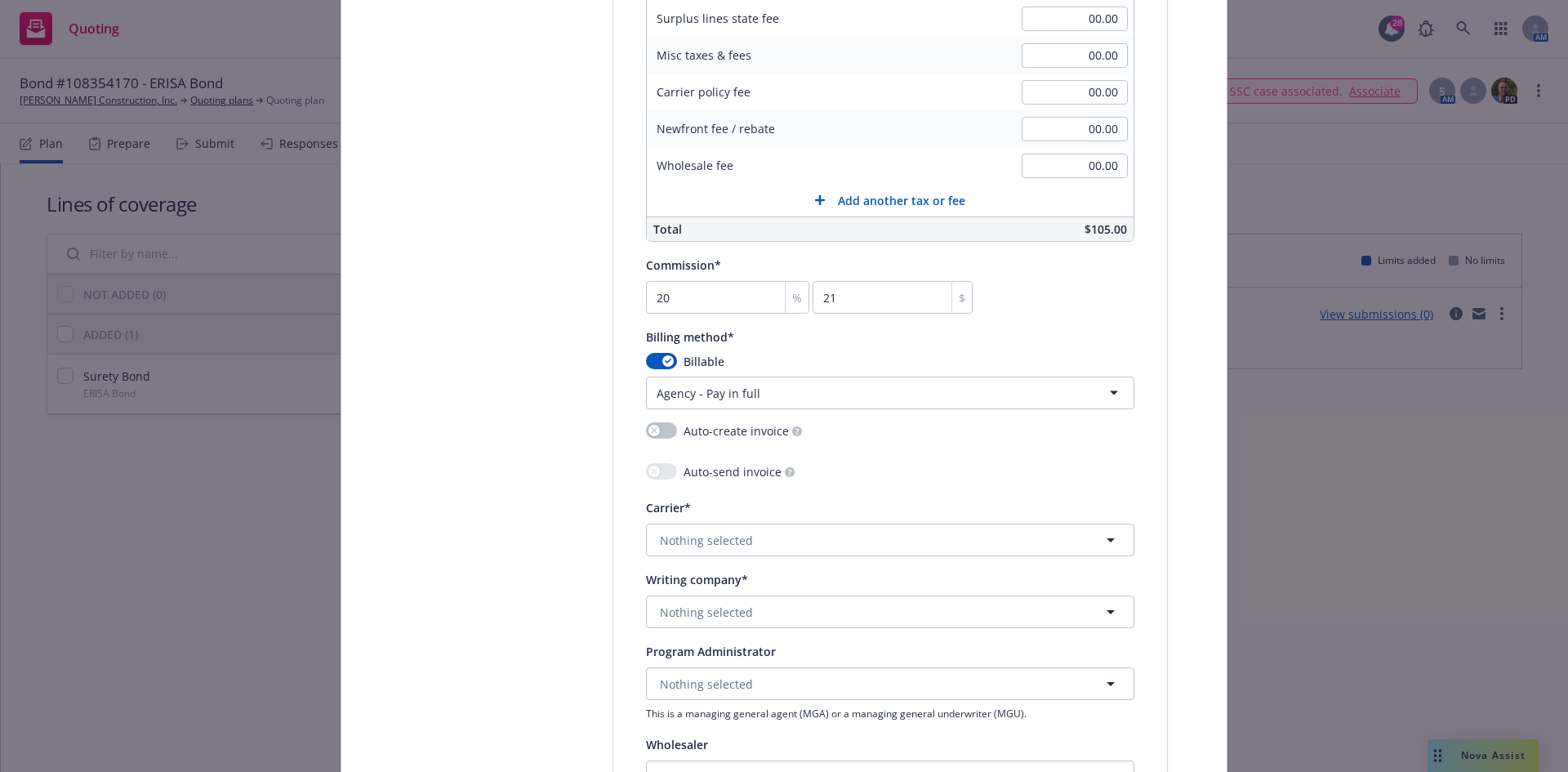
scroll to position [1306, 0]
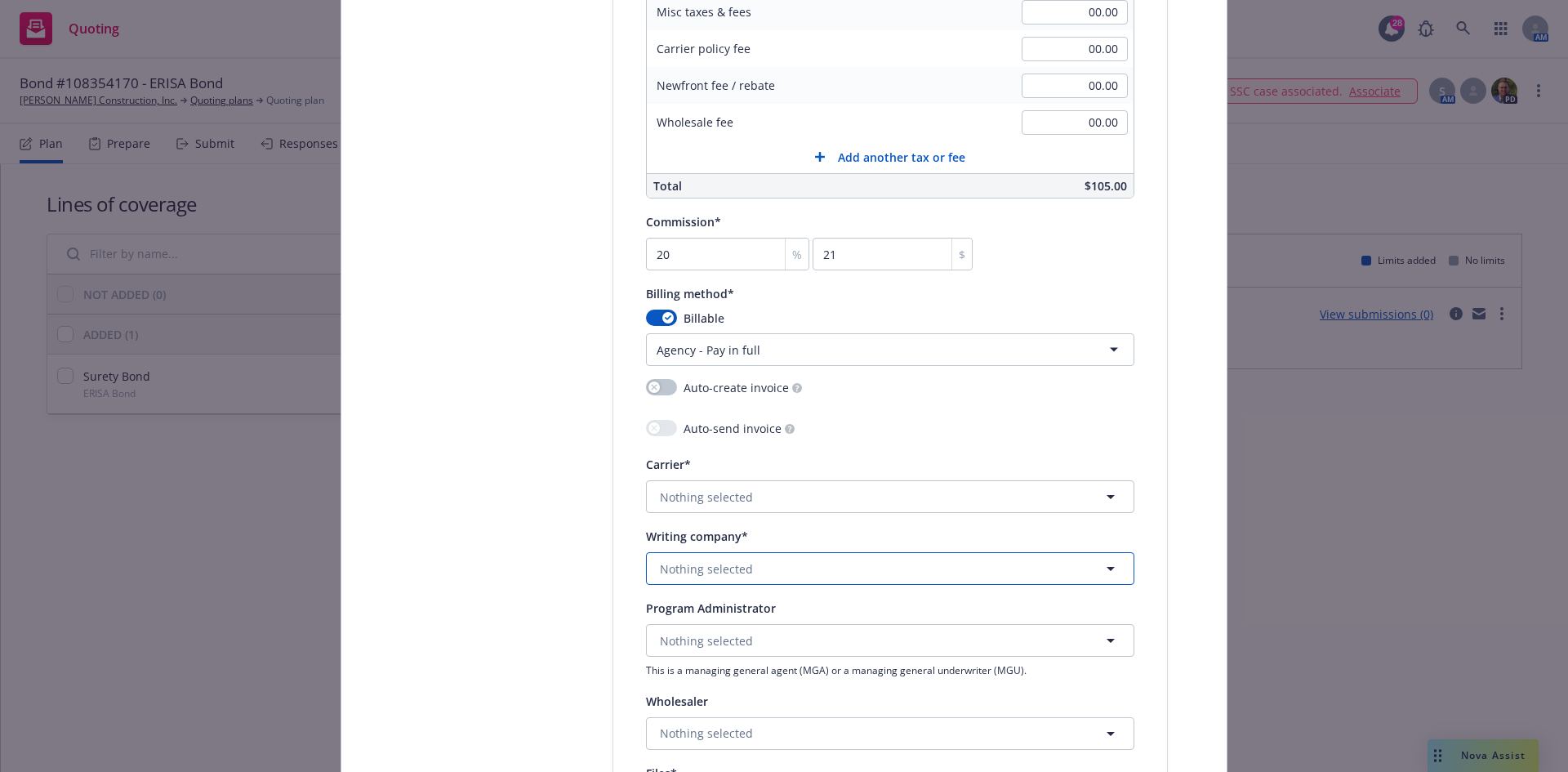
click at [690, 574] on span "Nothing selected" at bounding box center [706, 569] width 93 height 17
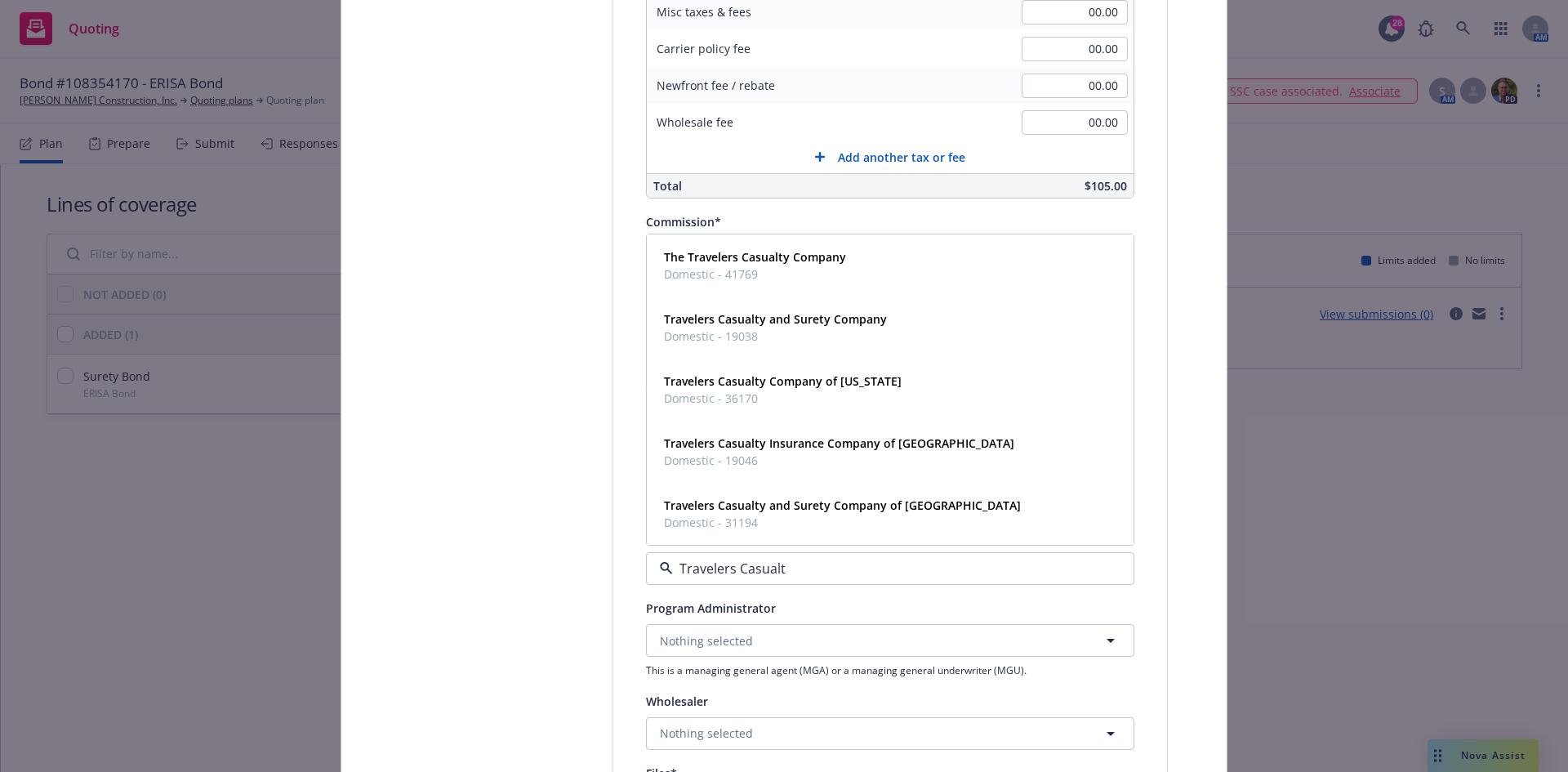
type input "Travelers Casualty"
click at [777, 512] on strong "Travelers Casualty and Surety Company of America" at bounding box center [842, 505] width 357 height 16
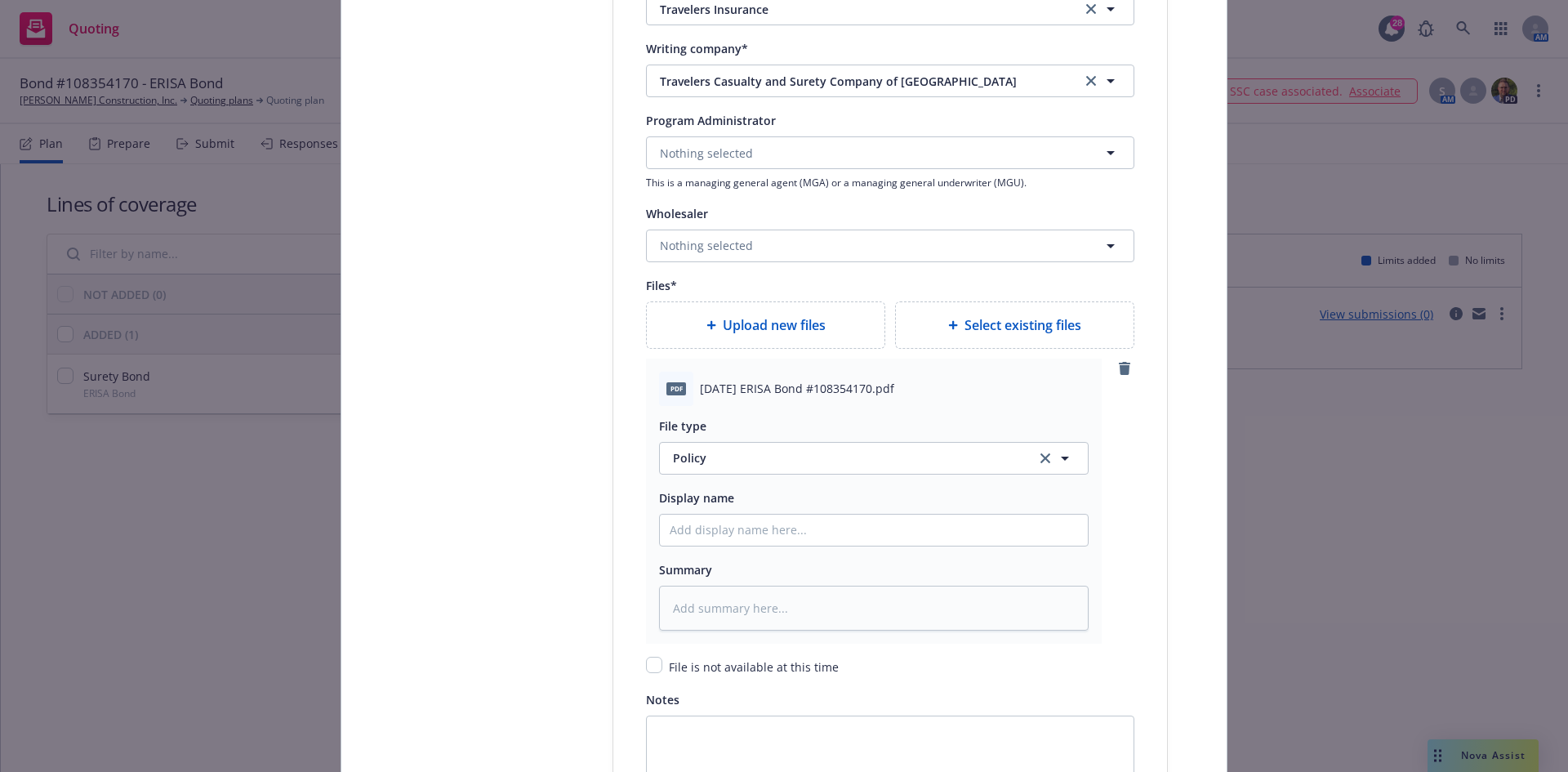
scroll to position [1878, 0]
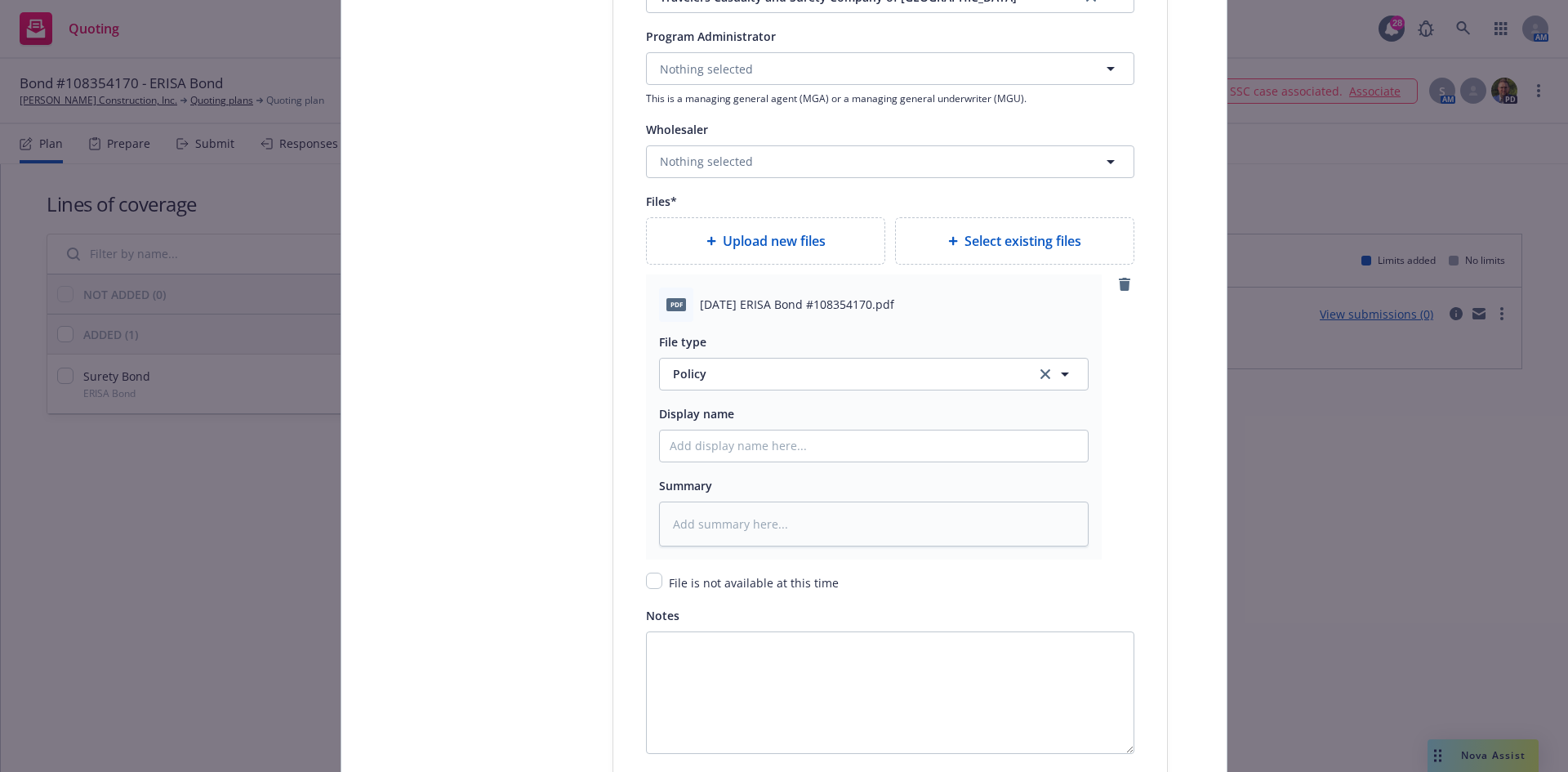
click at [731, 300] on span "2025 08 01 ERISA Bond #108354170.pdf" at bounding box center [797, 305] width 194 height 17
copy span "2025 08 01 ERISA Bond #108354170.pdf"
click at [735, 440] on input "Policy display name" at bounding box center [873, 446] width 428 height 31
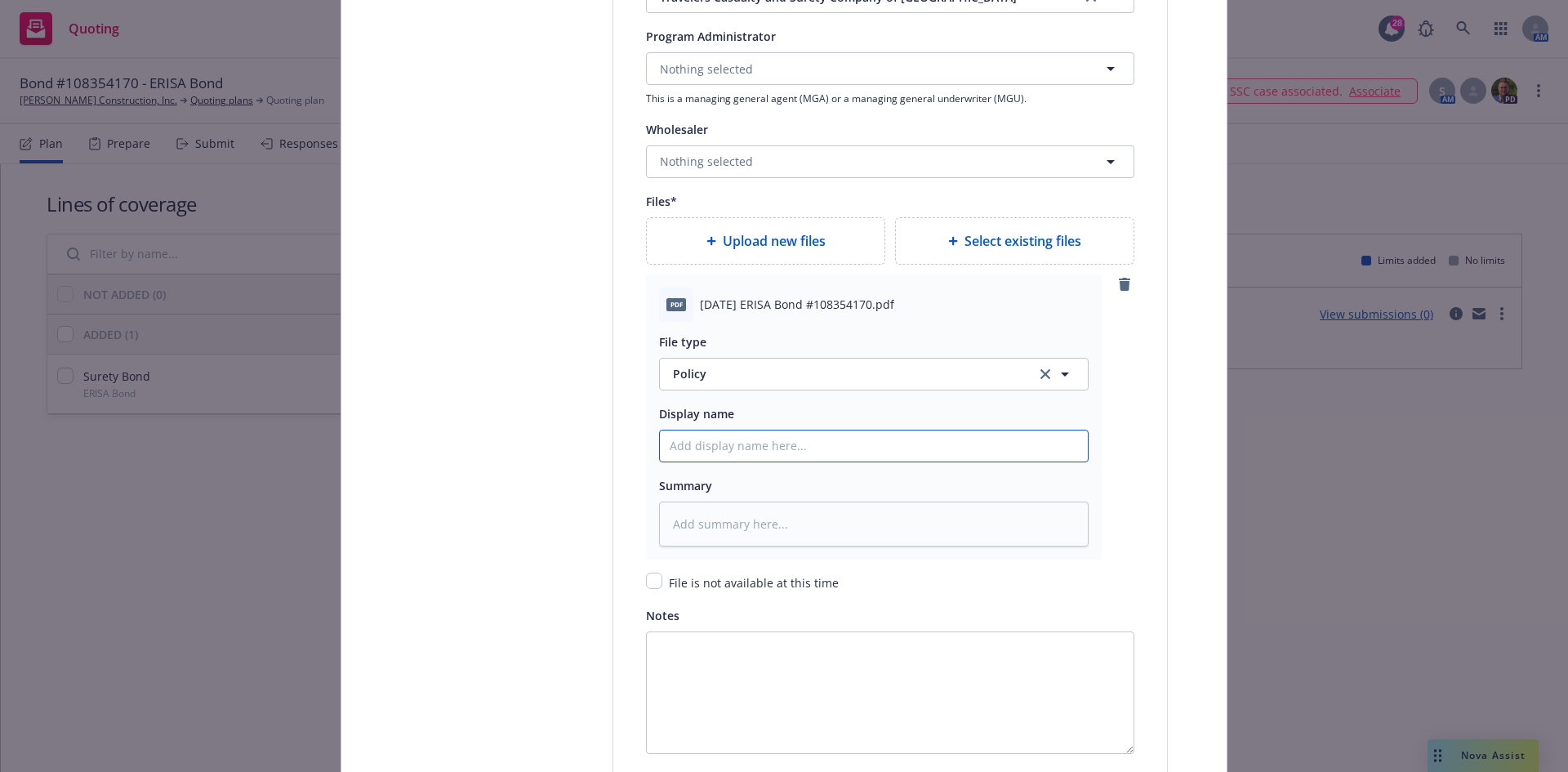
paste input "2025 08 01 ERISA Bond #108354170.pdf"
type textarea "x"
type input "2025 08 01 ERISA Bond #108354170.pdf"
type textarea "x"
type input "2025 08 01 ERISA Bond #108354170.pd"
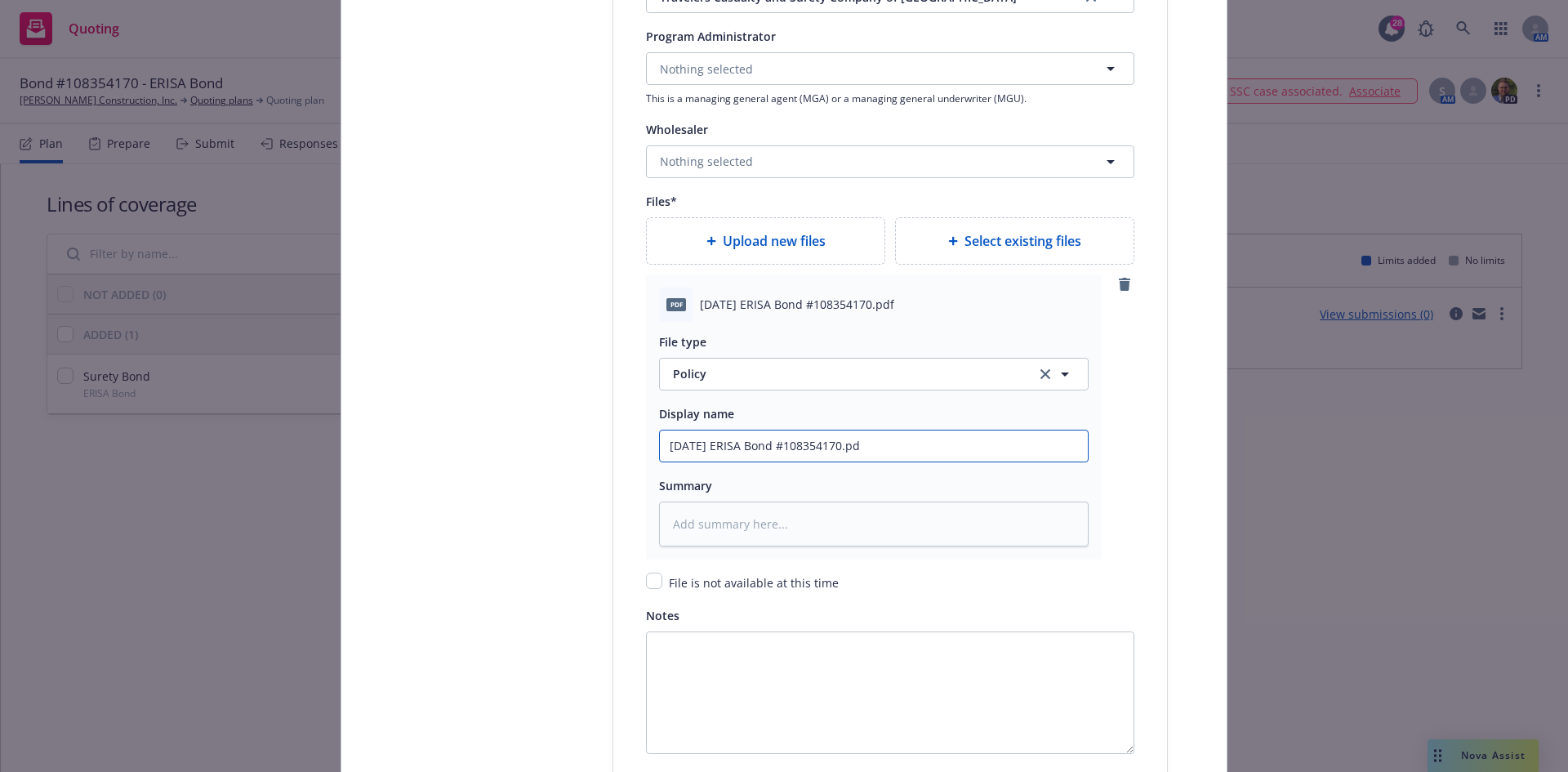
type textarea "x"
type input "2025 08 01 ERISA Bond #108354170.p"
type textarea "x"
type input "2025 08 01 ERISA Bond #108354170."
type textarea "x"
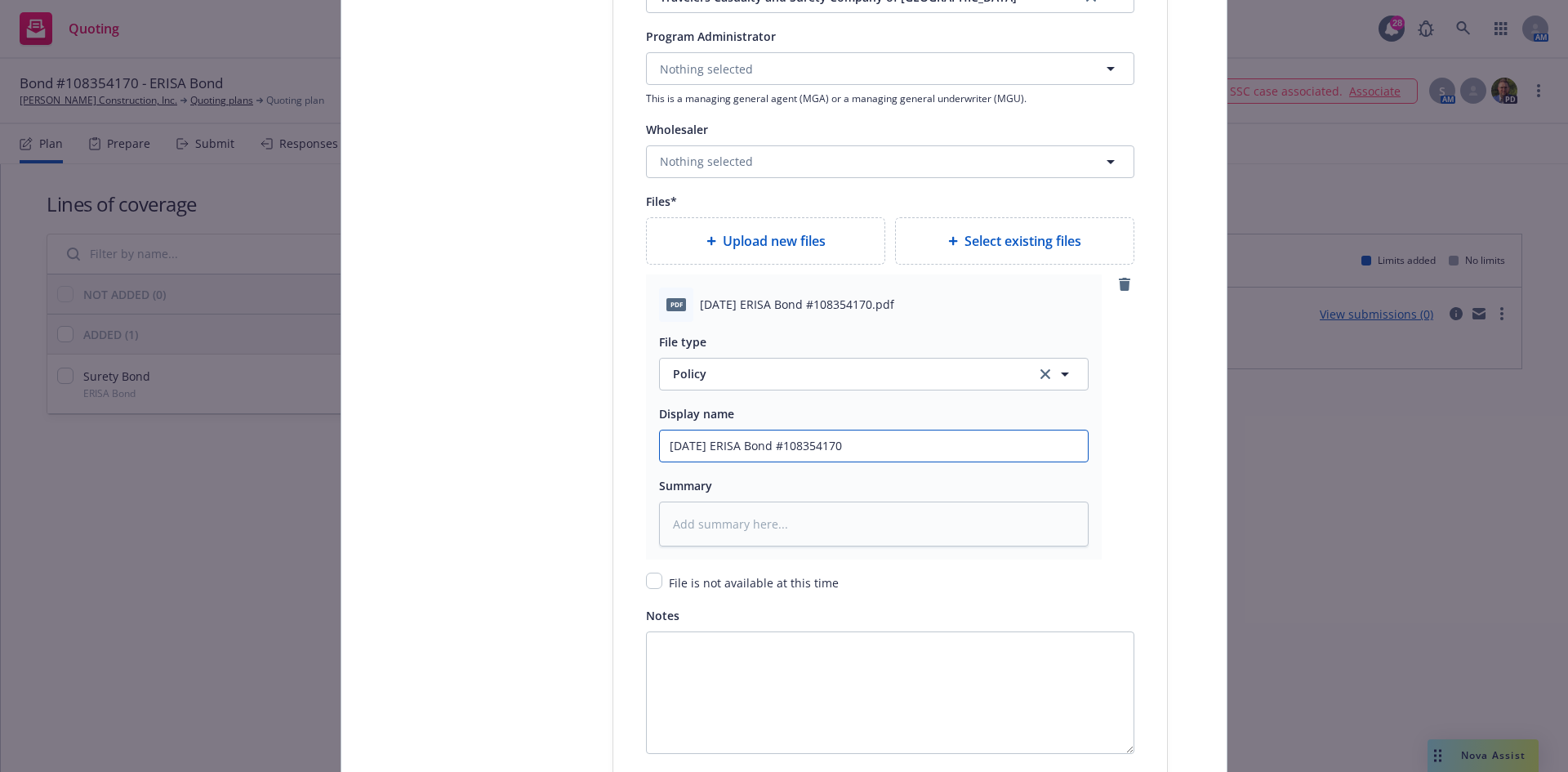
type input "2025 08 01 ERISA Bond #108354170"
type textarea "x"
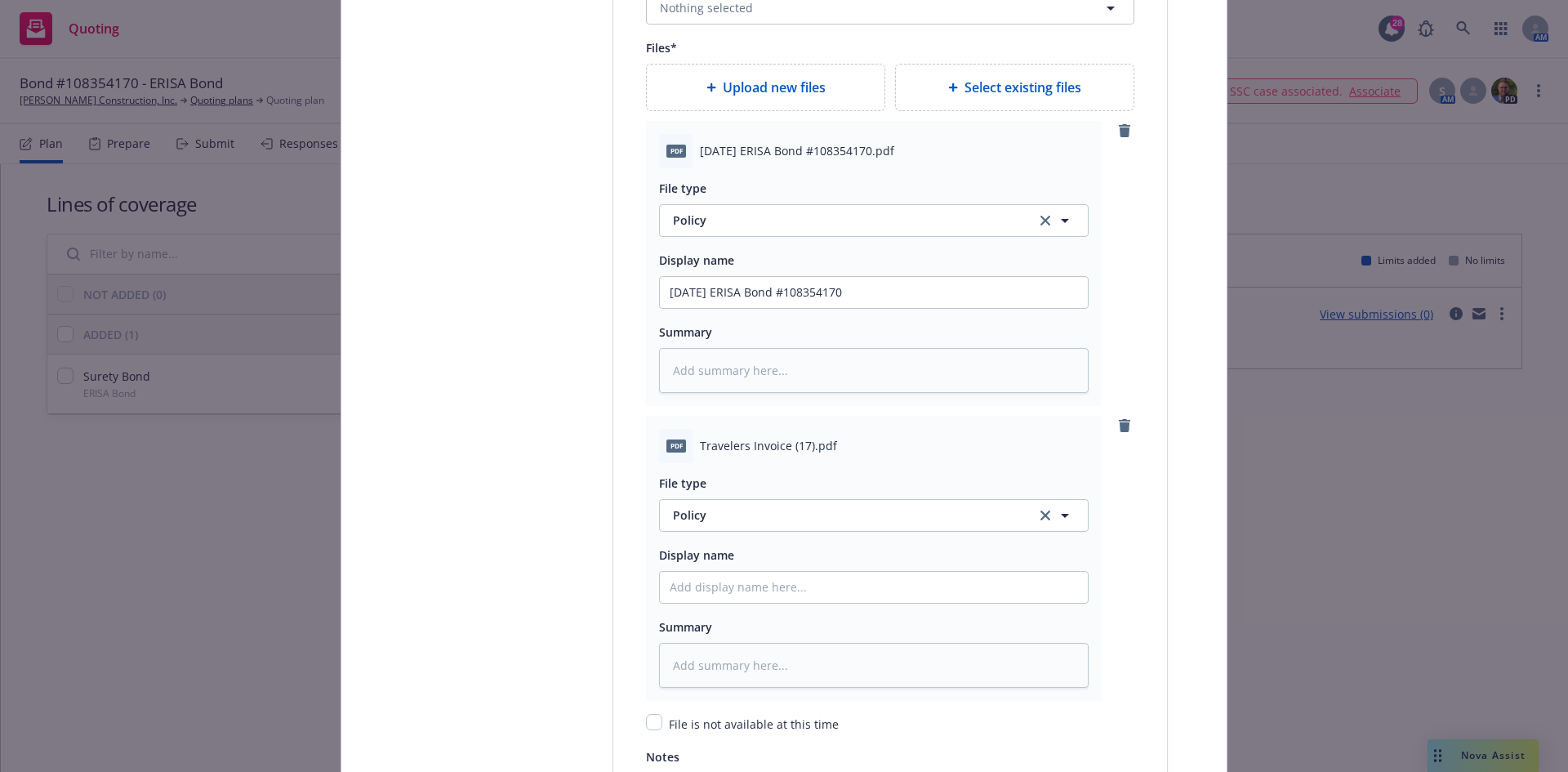
scroll to position [2042, 0]
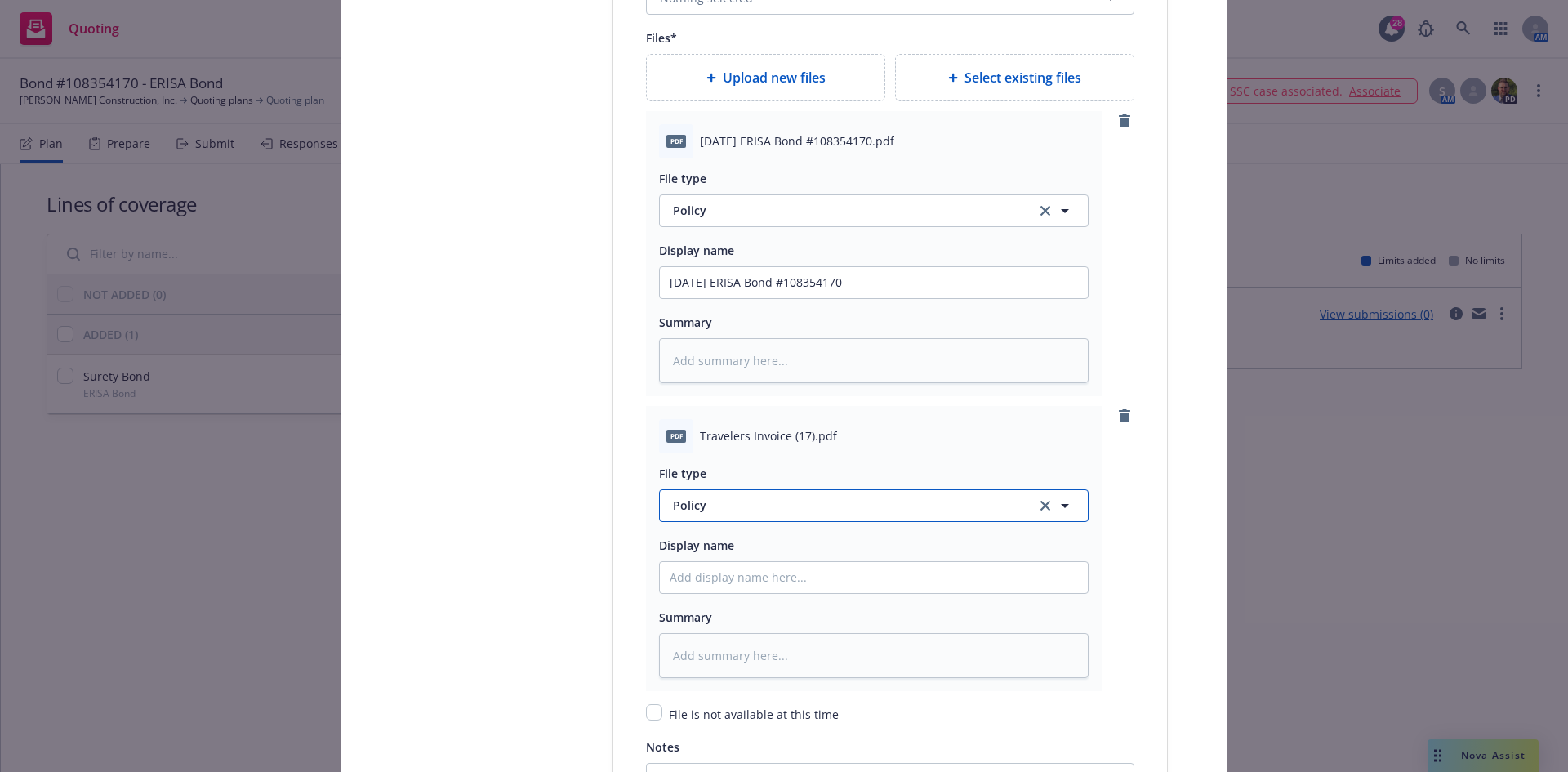
click at [726, 507] on span "Policy" at bounding box center [845, 505] width 343 height 17
type input "Invoi"
click at [748, 472] on div "Invoice - Third Party" at bounding box center [873, 460] width 428 height 44
click at [720, 578] on input "Policy display name" at bounding box center [873, 577] width 428 height 31
type textarea "x"
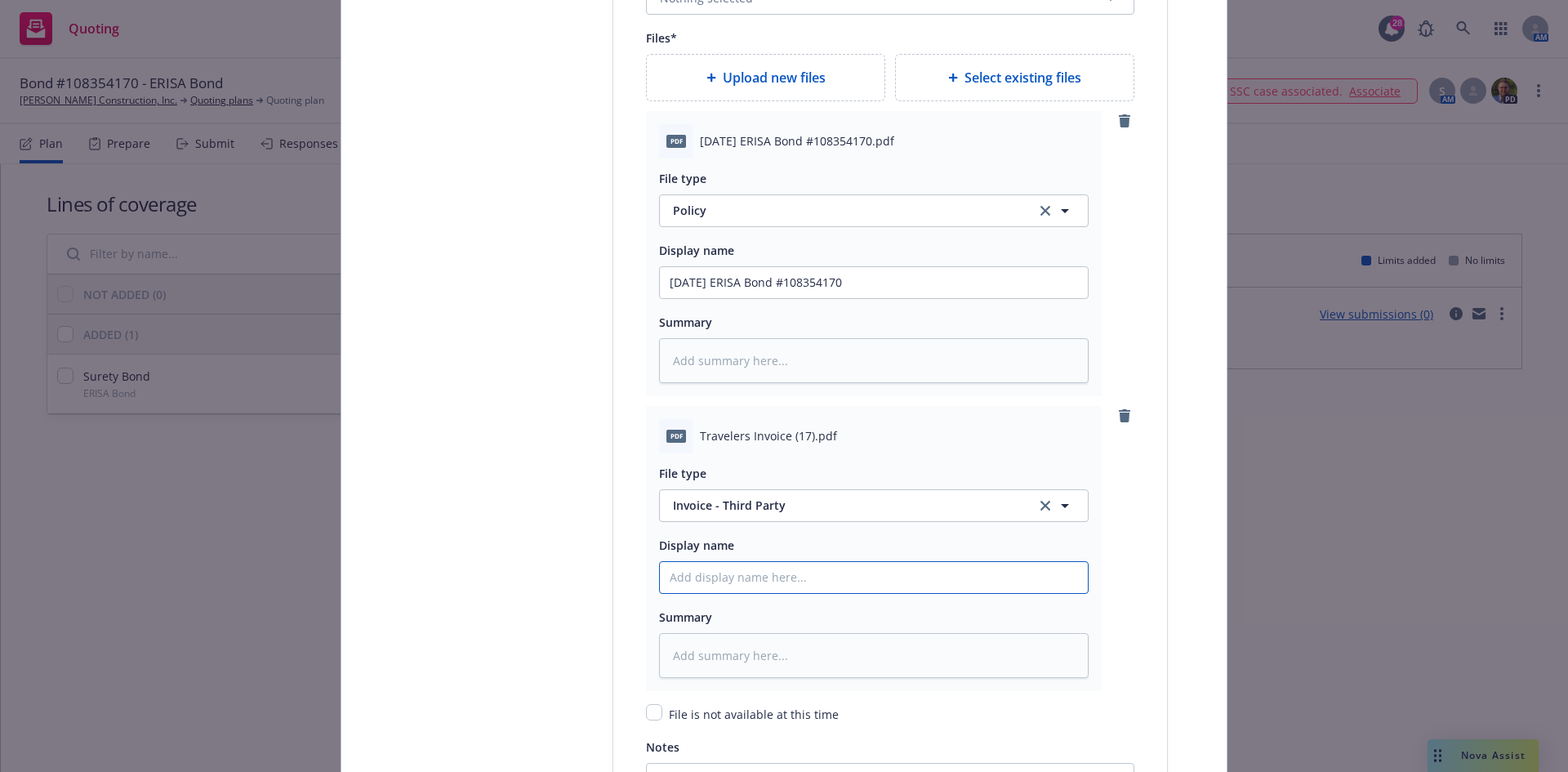
type input "T"
type textarea "x"
type input "Tr"
type textarea "x"
type input "Tra"
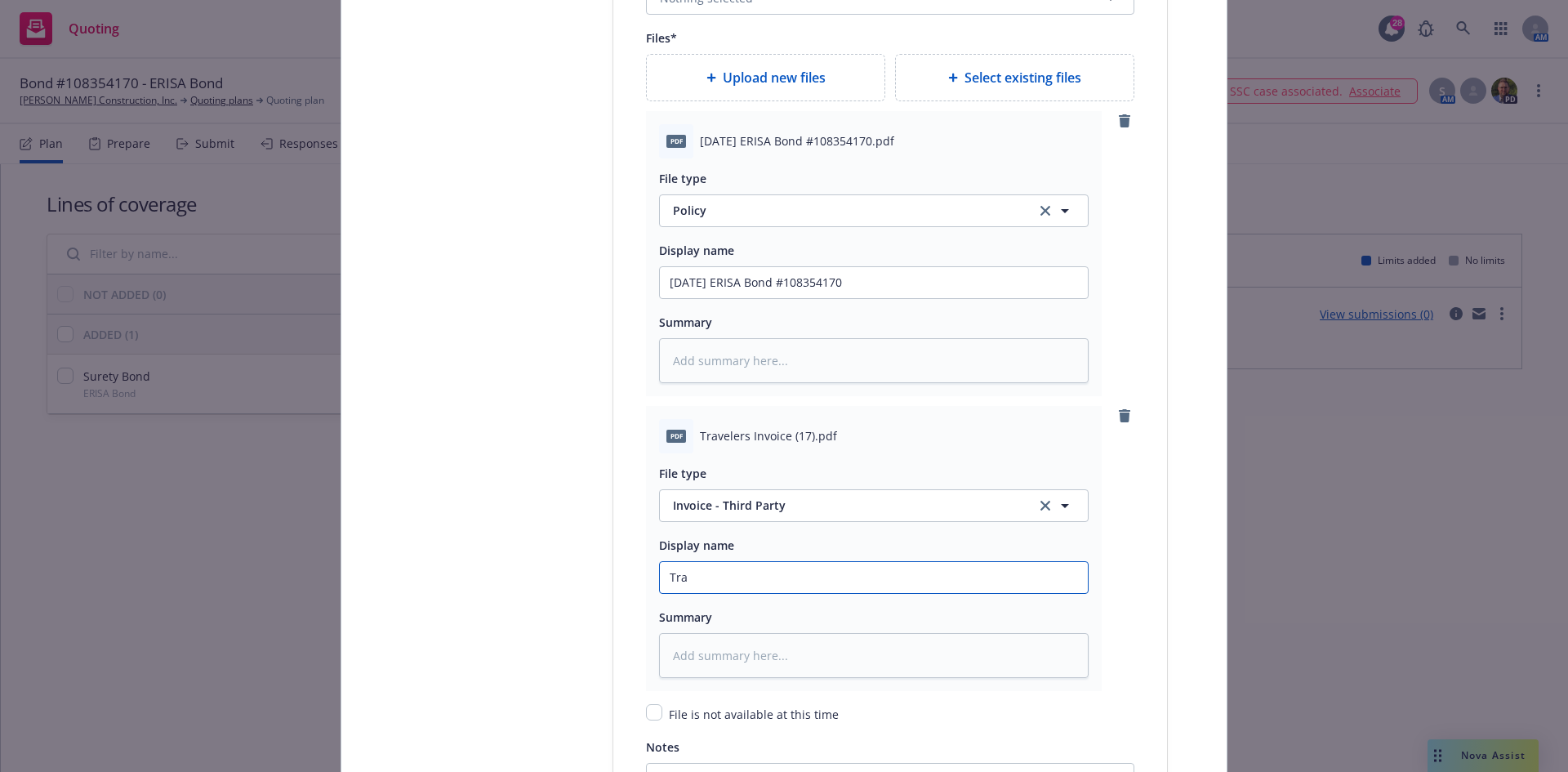
type textarea "x"
type input "Trav"
type textarea "x"
type input "Trave"
type textarea "x"
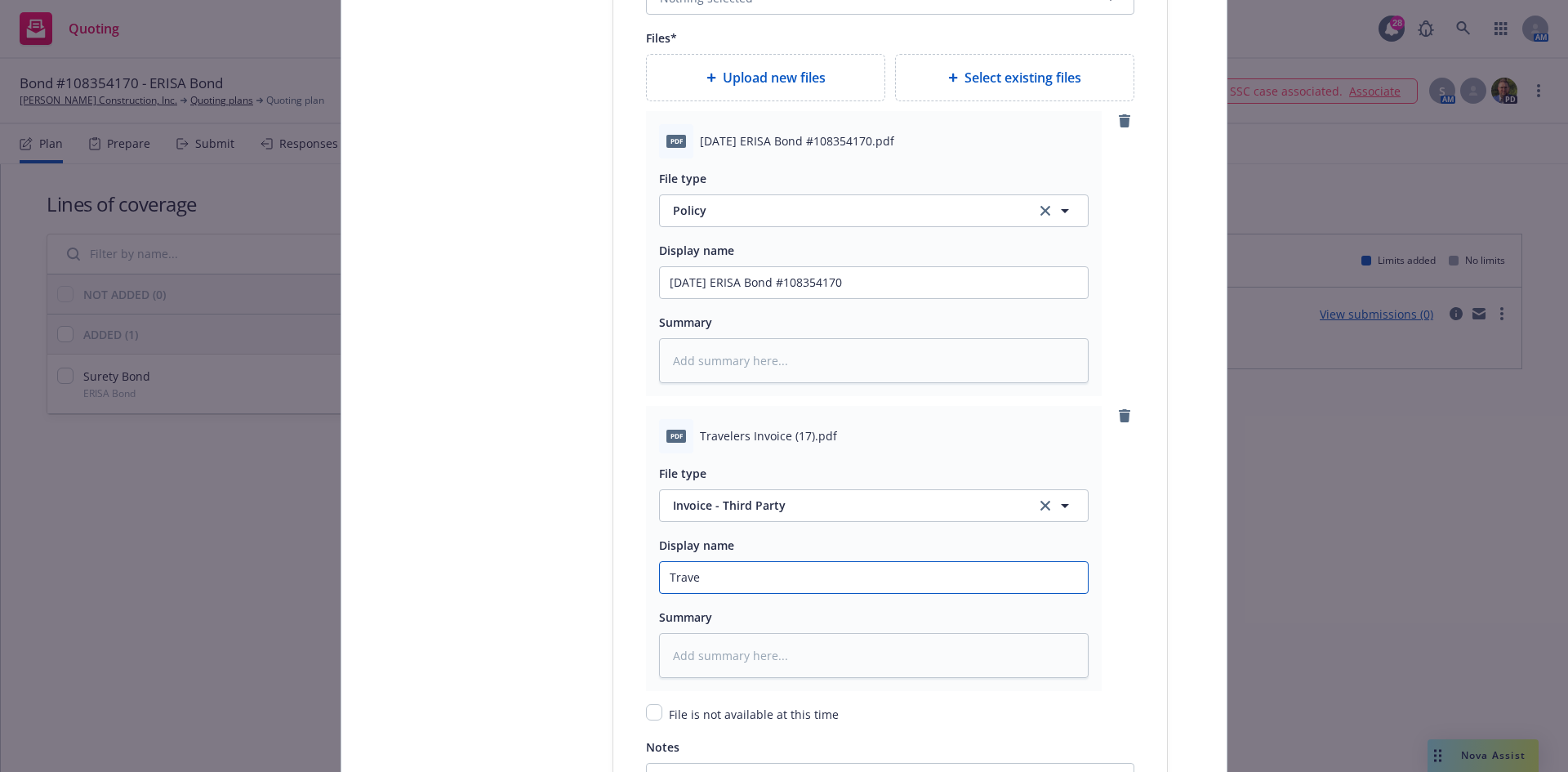
type input "Travel"
type textarea "x"
type input "Traveler"
type textarea "x"
type input "Travelers"
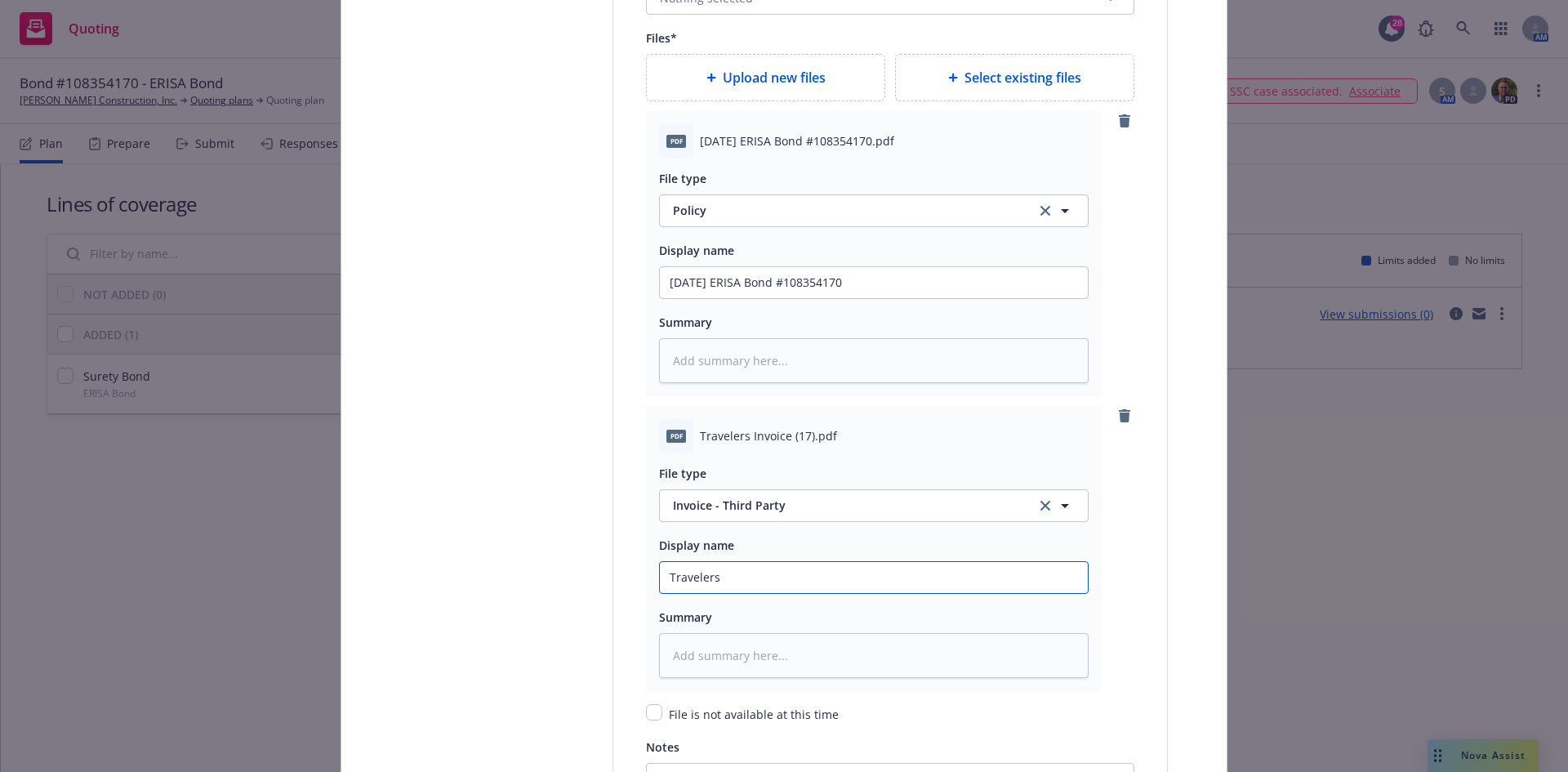
type textarea "x"
type input "Travelers 2"
type textarea "x"
type input "Travelers 20"
type textarea "x"
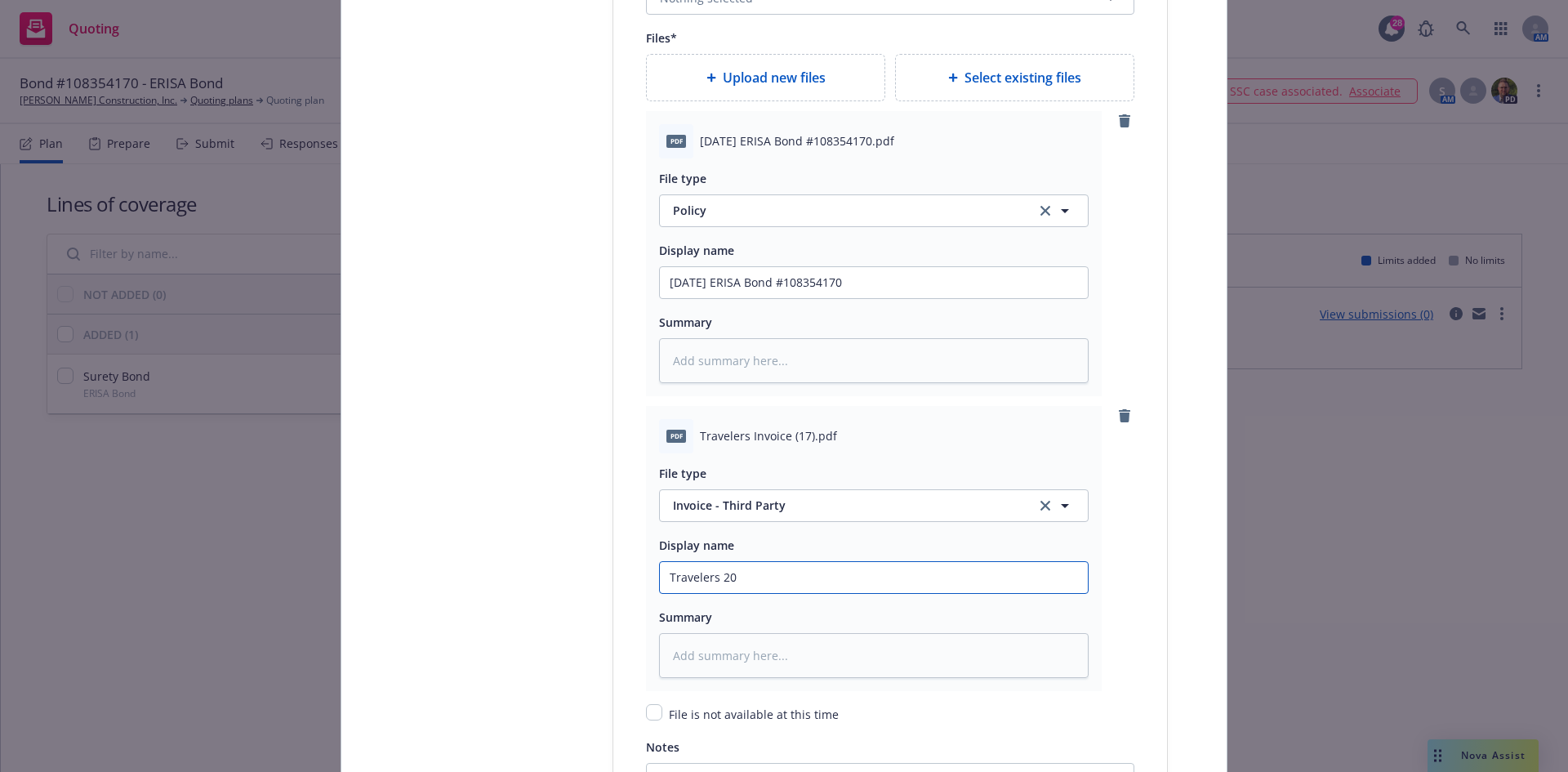
type input "Travelers 202"
type textarea "x"
type input "Travelers 2025"
type textarea "x"
type input "Travelers 2025"
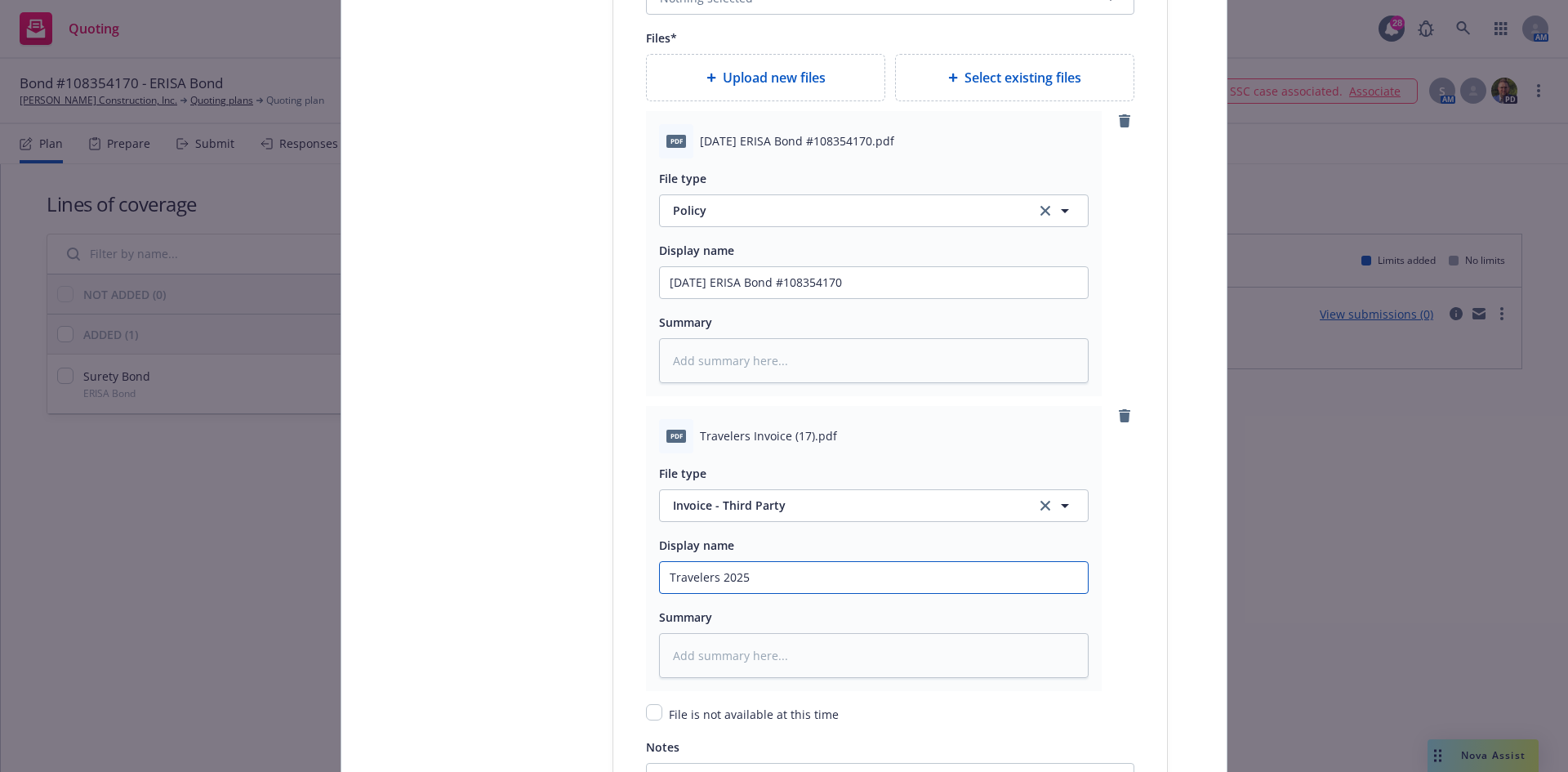
type textarea "x"
type input "Travelers 2025"
type textarea "x"
type input "Travelers 202"
type textarea "x"
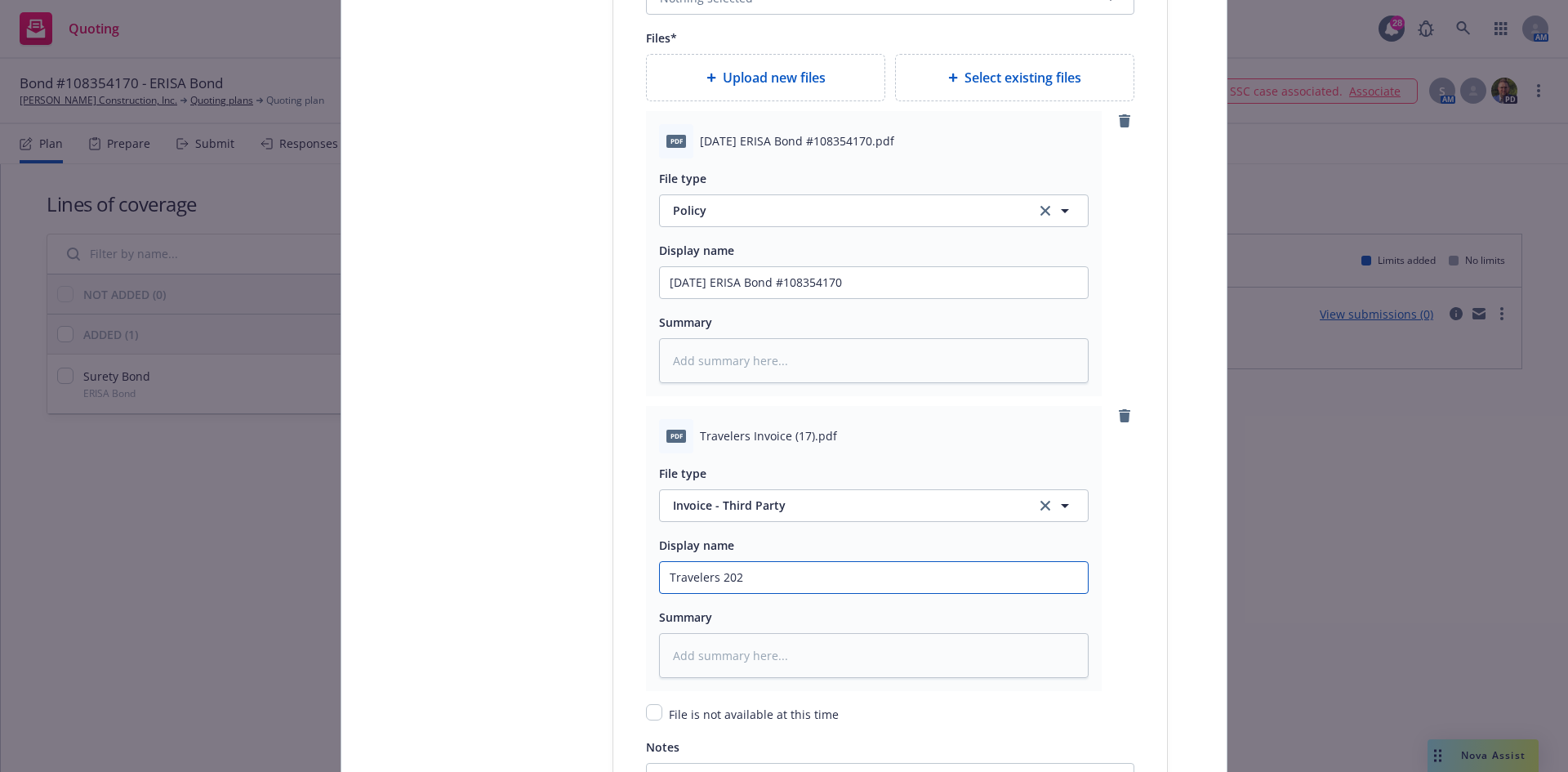
type input "Travelers 20"
type textarea "x"
type input "Travelers 2"
type textarea "x"
type input "Travelers"
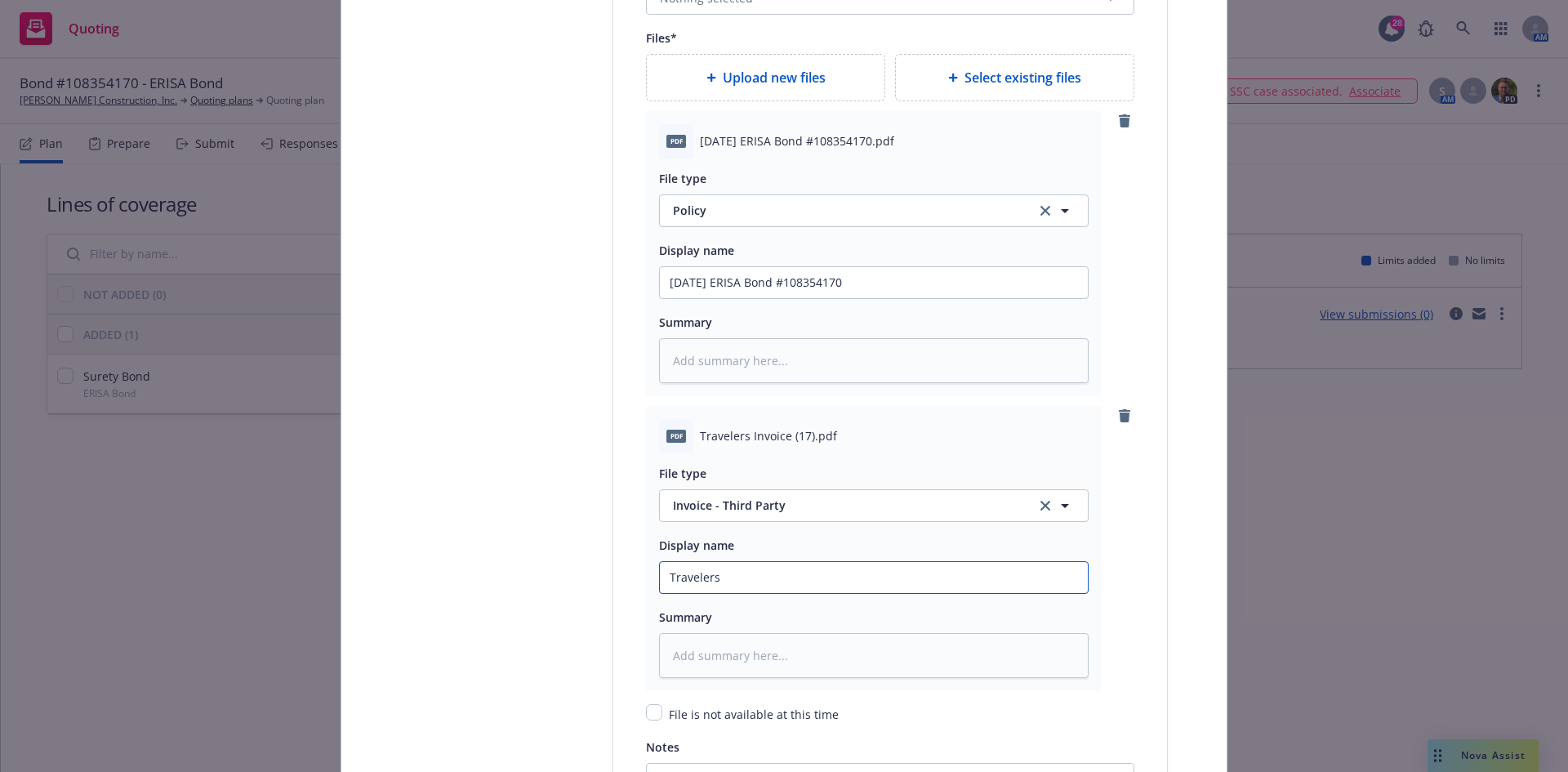
type textarea "x"
type input "Travelers I"
type textarea "x"
type input "Travelers In"
type textarea "x"
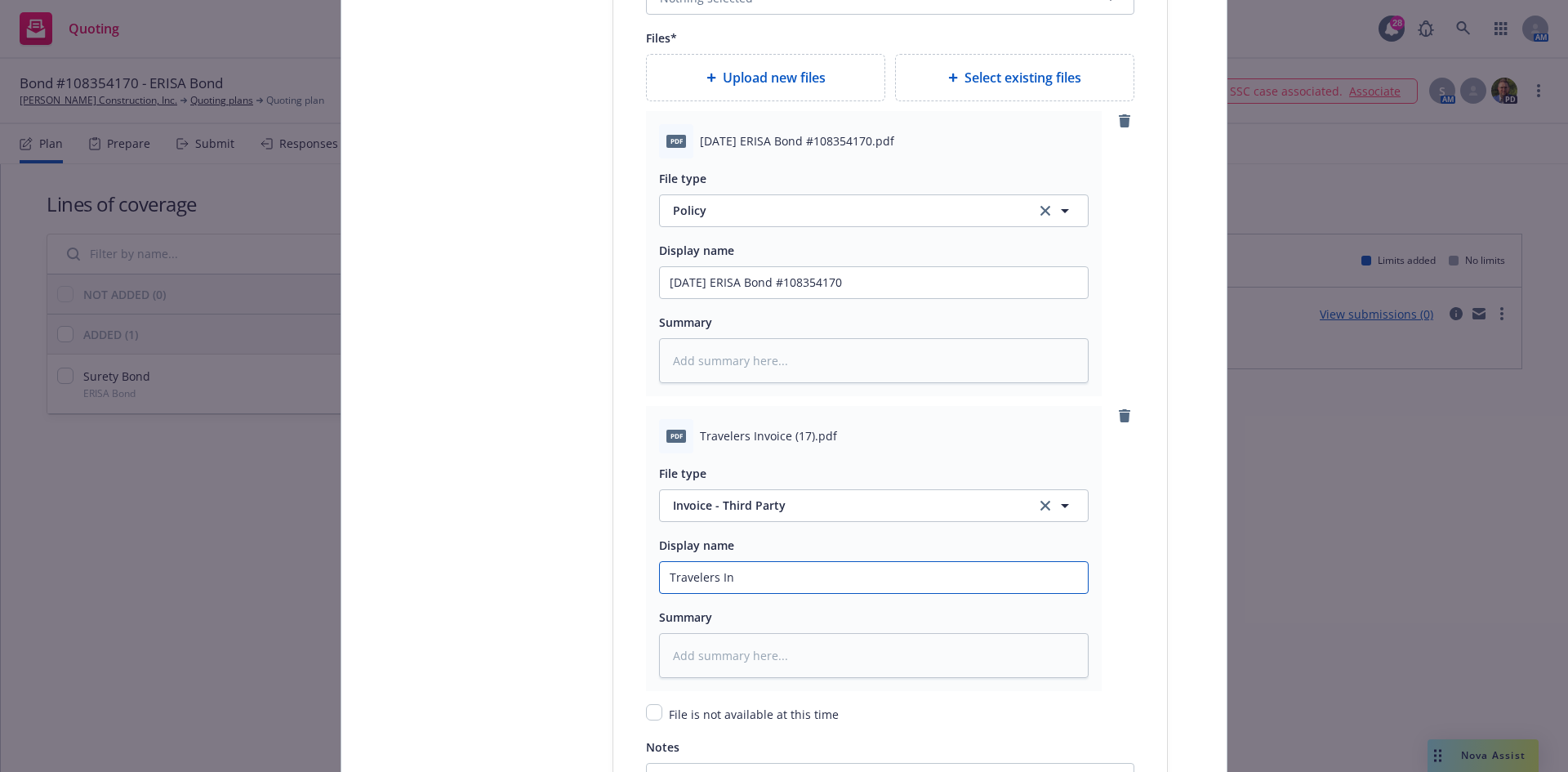
type input "Travelers Inv"
type textarea "x"
type input "Travelers Invo"
type textarea "x"
type input "Travelers Invoi"
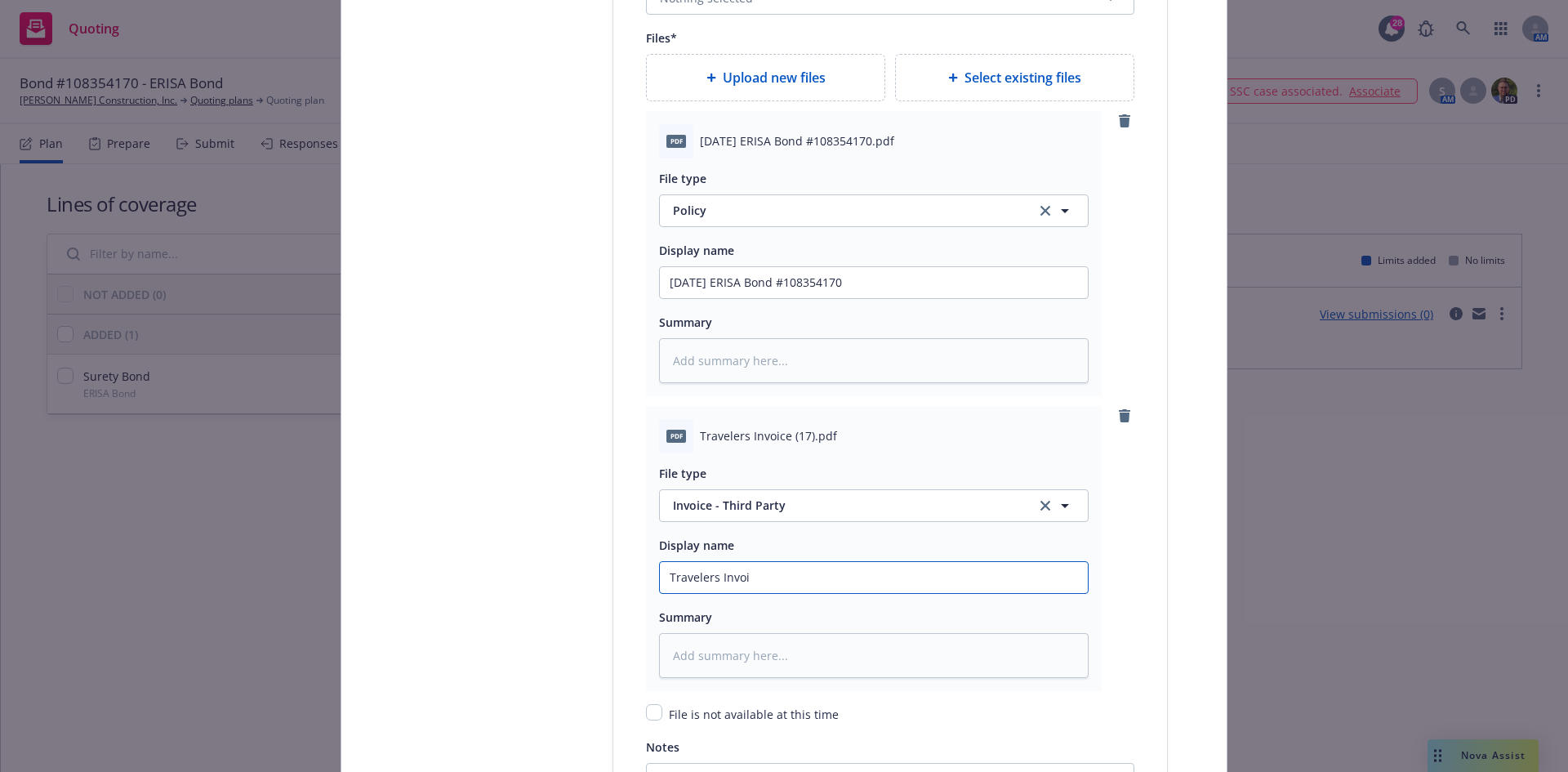
type textarea "x"
type input "Travelers Invoic"
type textarea "x"
type input "Travelers Invoice"
type textarea "x"
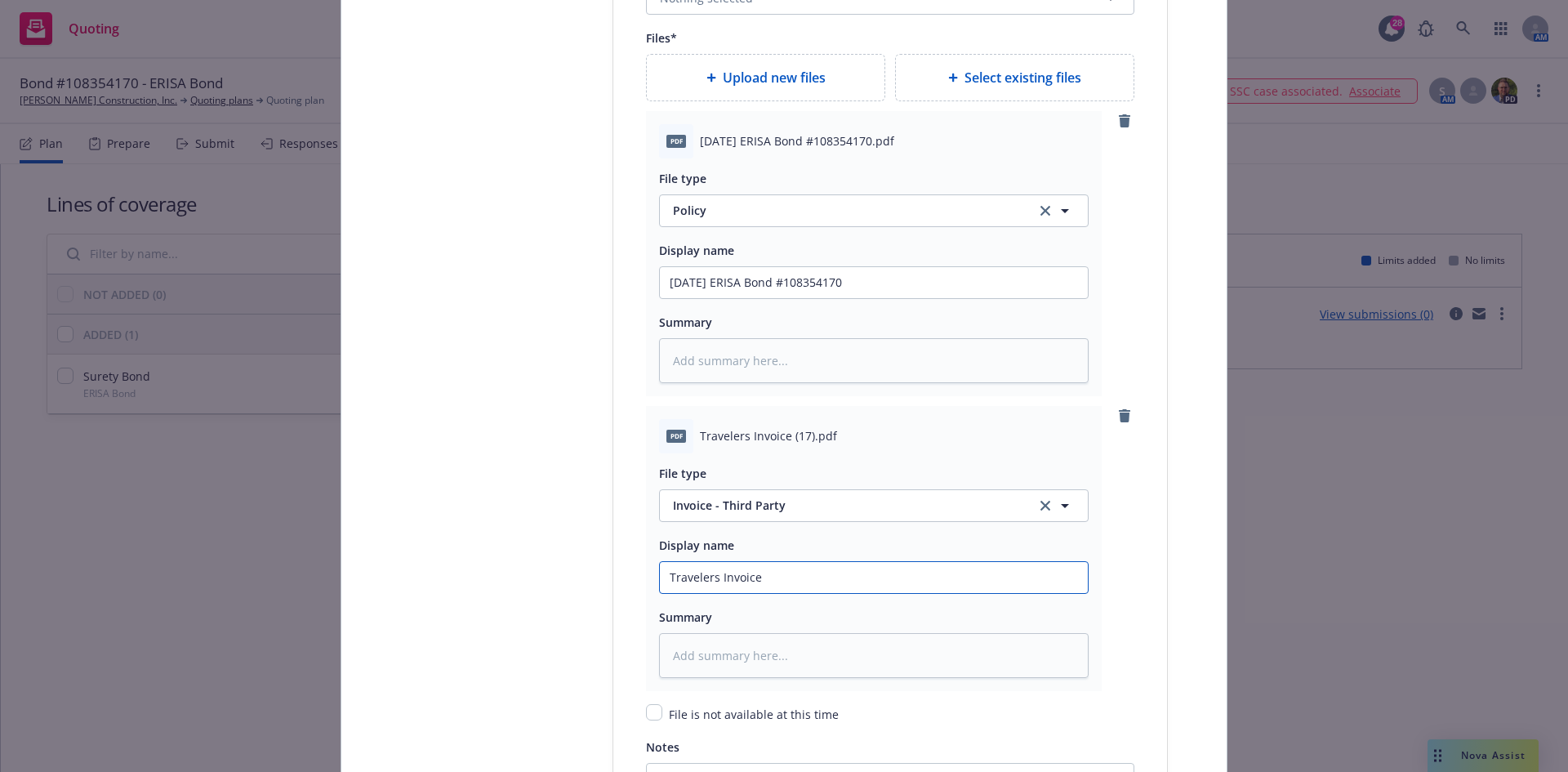
type input "Travelers Invoice"
type textarea "x"
type input "Travelers Invoice ("
type textarea "x"
type input "Travelers Invoice (B"
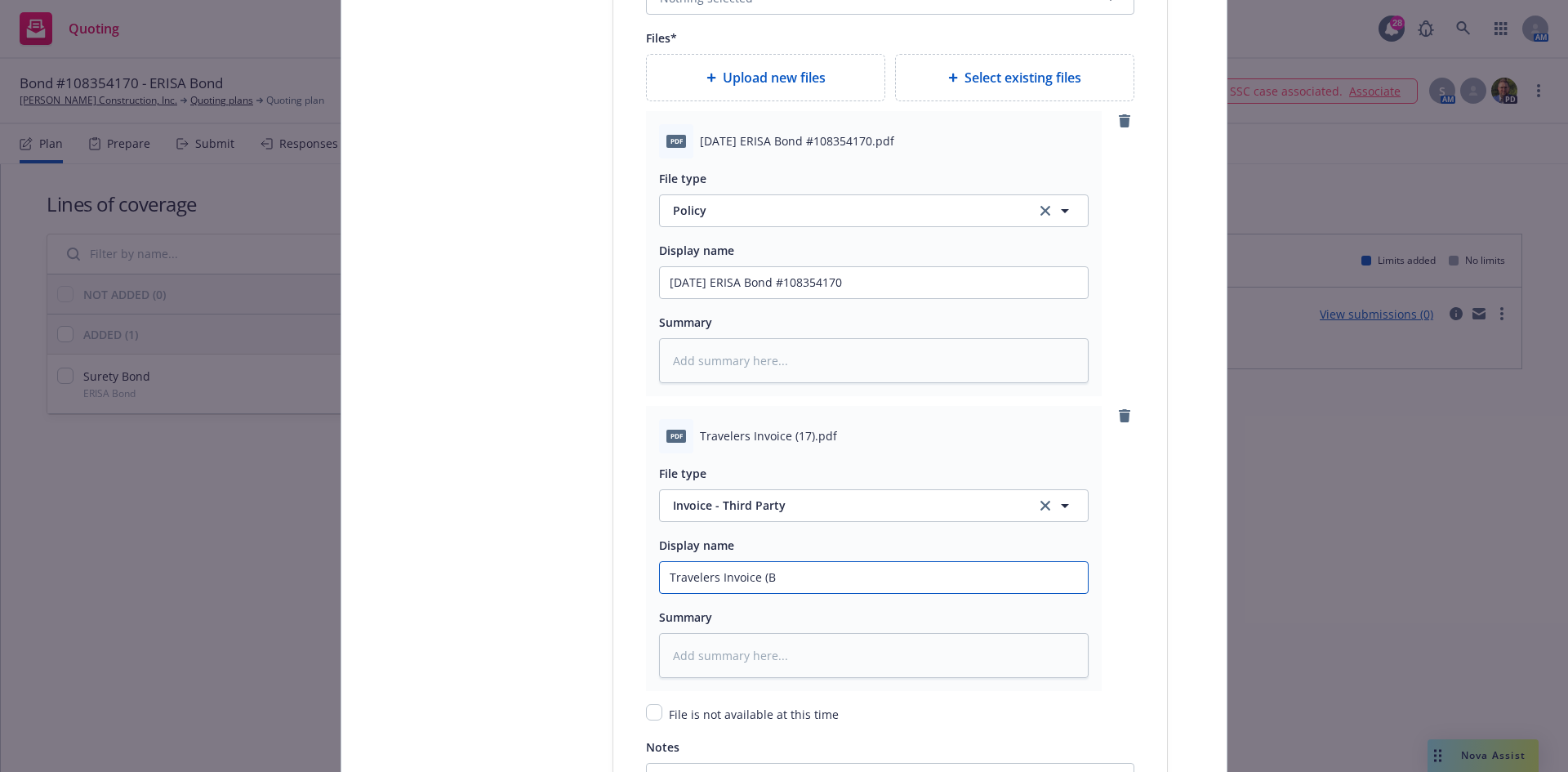
type textarea "x"
type input "Travelers Invoice (Bo"
type textarea "x"
type input "Travelers Invoice (Bon"
type textarea "x"
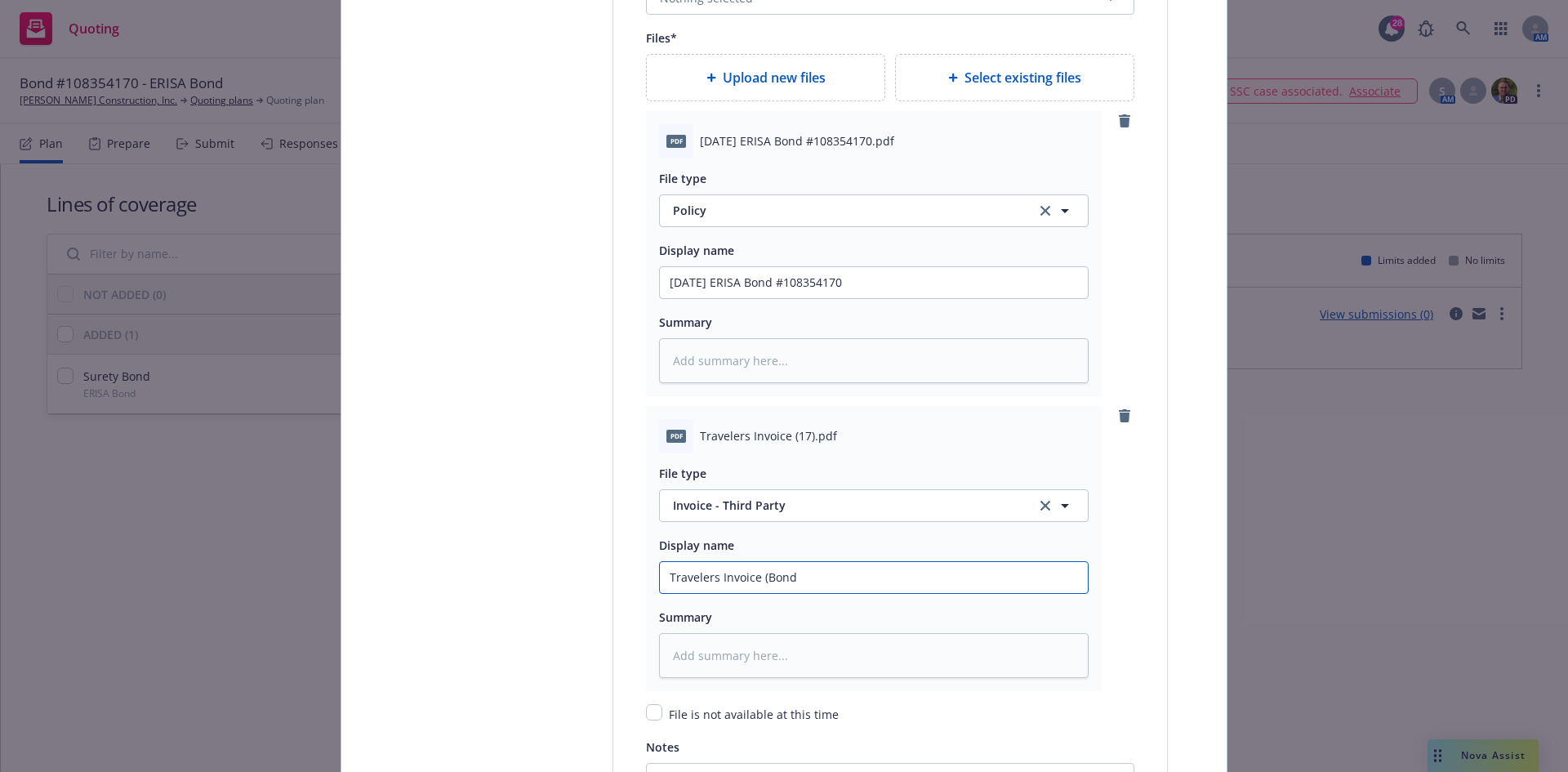
type input "Travelers Invoice (Bond"
type textarea "x"
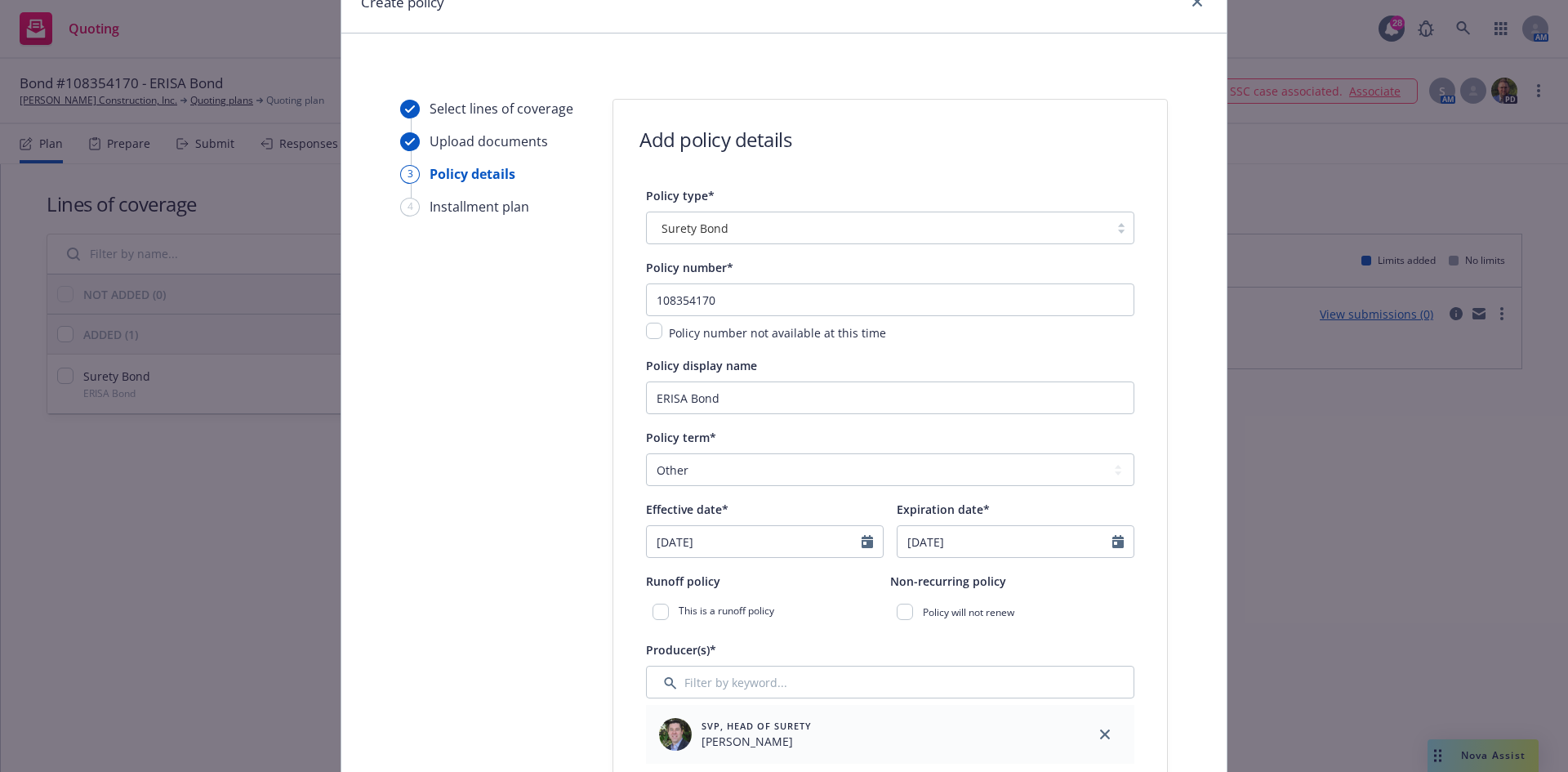
scroll to position [0, 0]
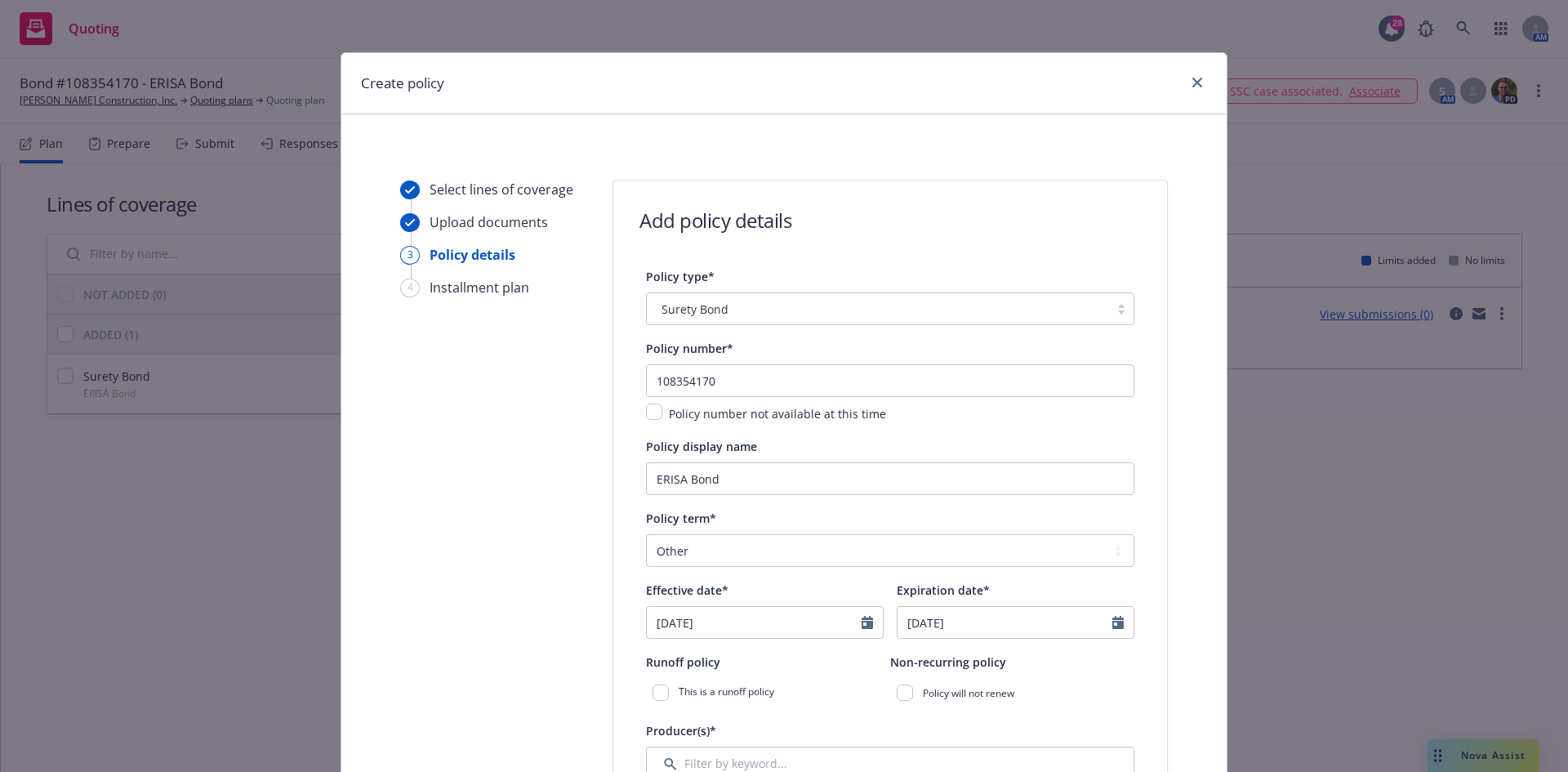
type input "Travelers Invoice (Bond #"
click at [717, 380] on input "108354170" at bounding box center [890, 380] width 488 height 33
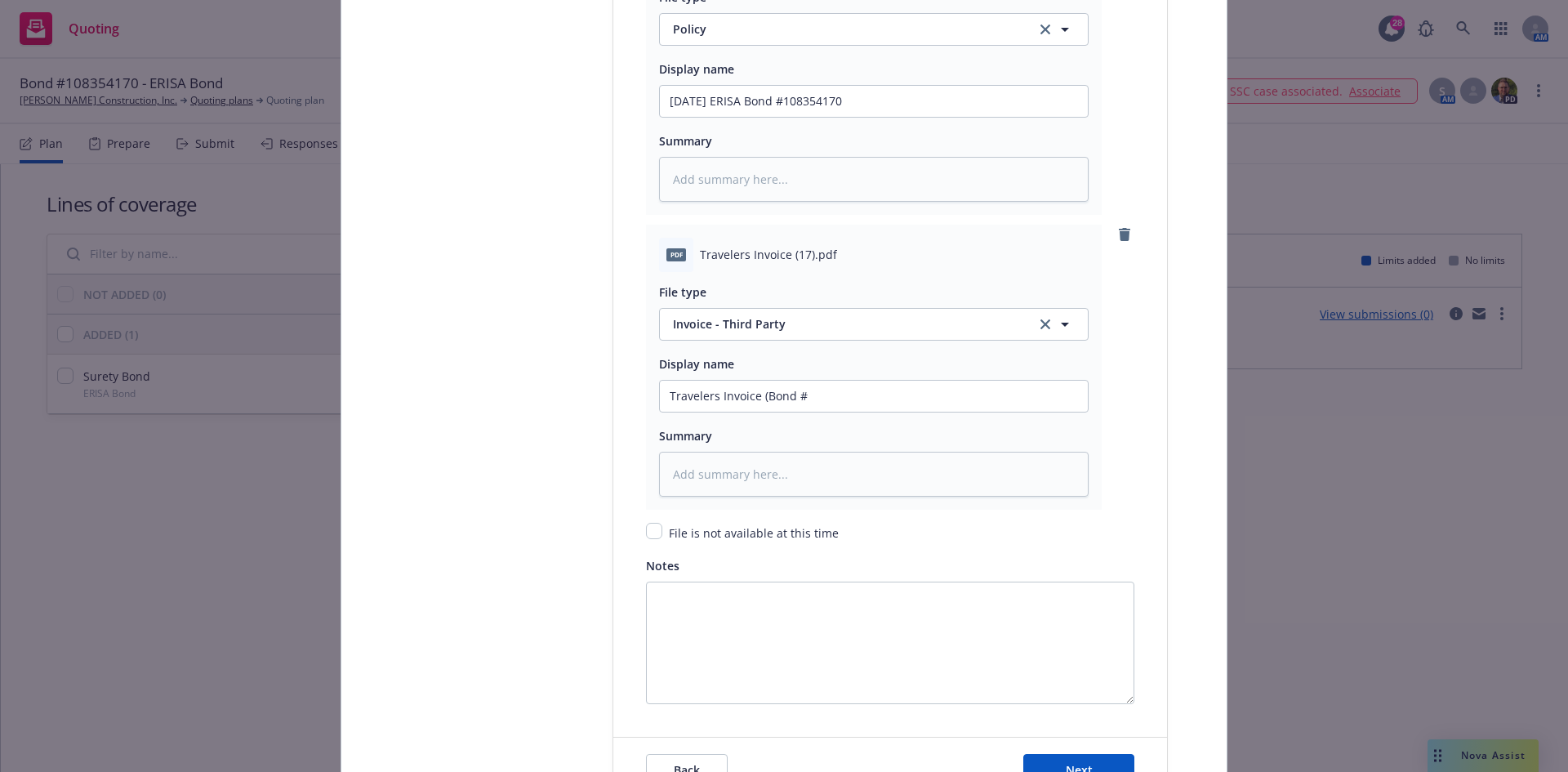
scroll to position [2286, 0]
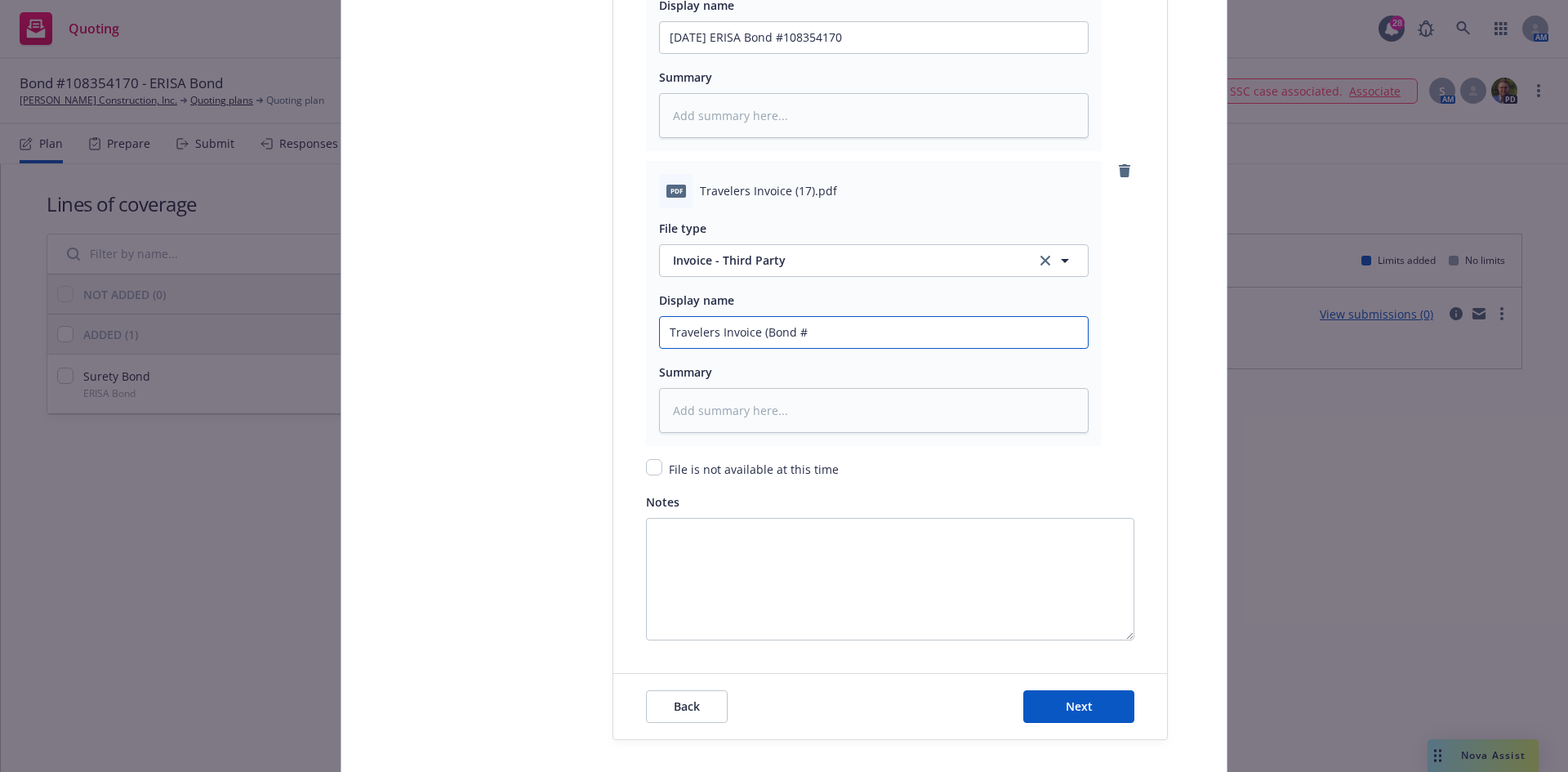
click at [825, 332] on input "Travelers Invoice (Bond #" at bounding box center [873, 333] width 428 height 31
paste input "108354170"
type textarea "x"
type input "Travelers Invoice (Bond #108354170"
type textarea "x"
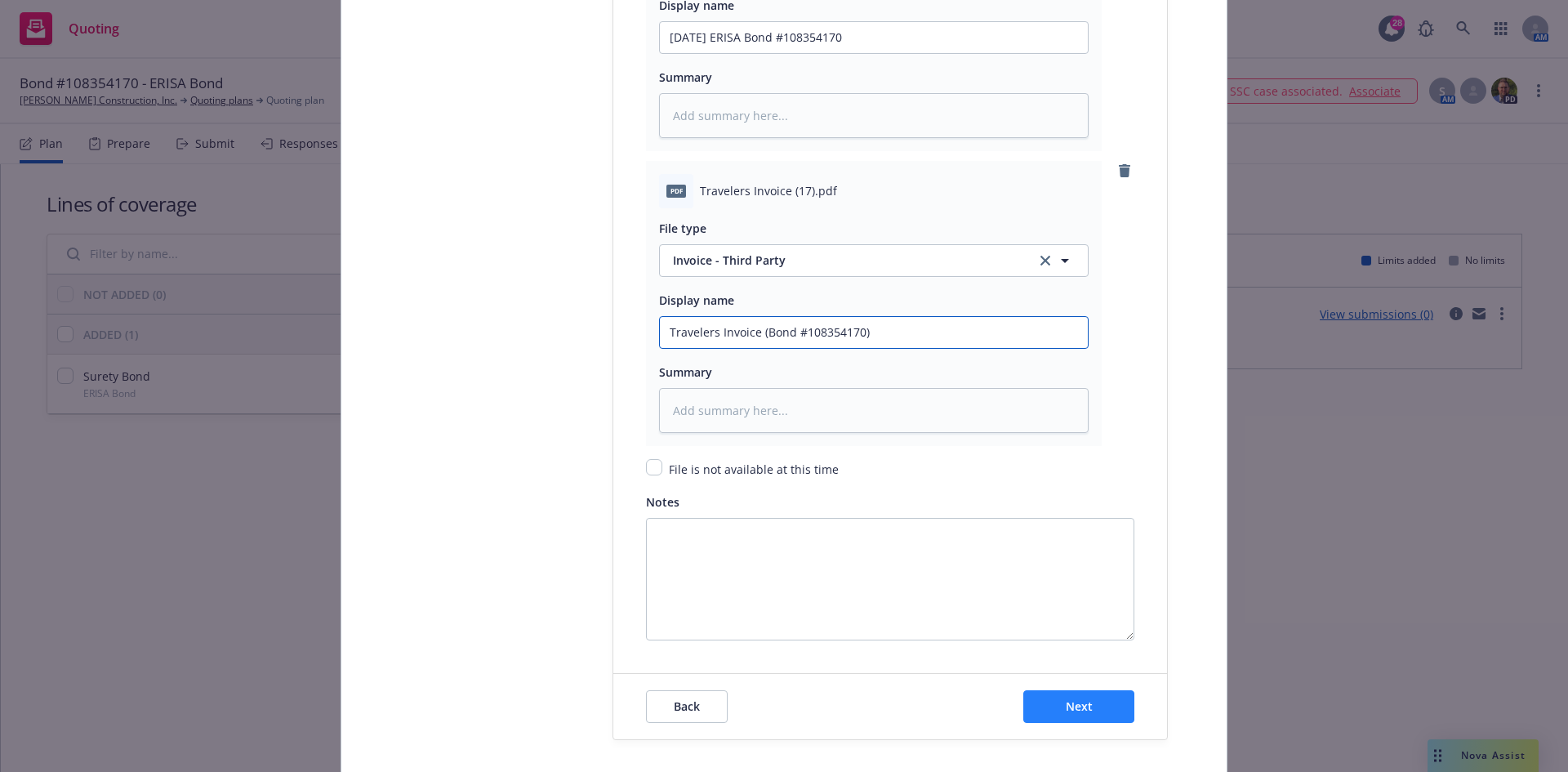
type input "Travelers Invoice (Bond #108354170)"
click at [1041, 703] on button "Next" at bounding box center [1079, 706] width 111 height 33
type textarea "x"
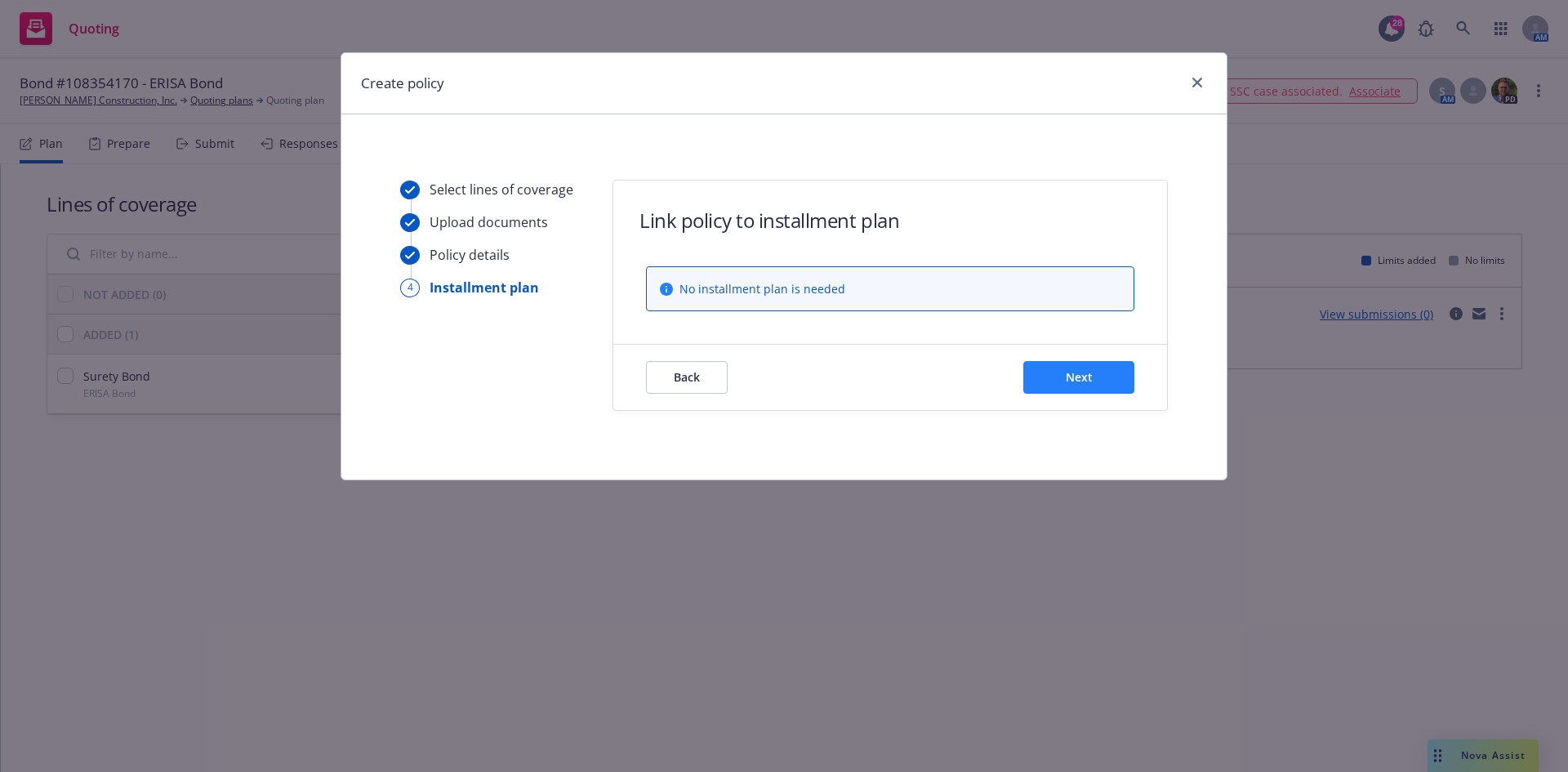
drag, startPoint x: 1037, startPoint y: 354, endPoint x: 1039, endPoint y: 368, distance: 14.1
click at [1037, 354] on div "Back Next" at bounding box center [890, 376] width 554 height 65
click at [1039, 368] on button "Next" at bounding box center [1079, 377] width 111 height 33
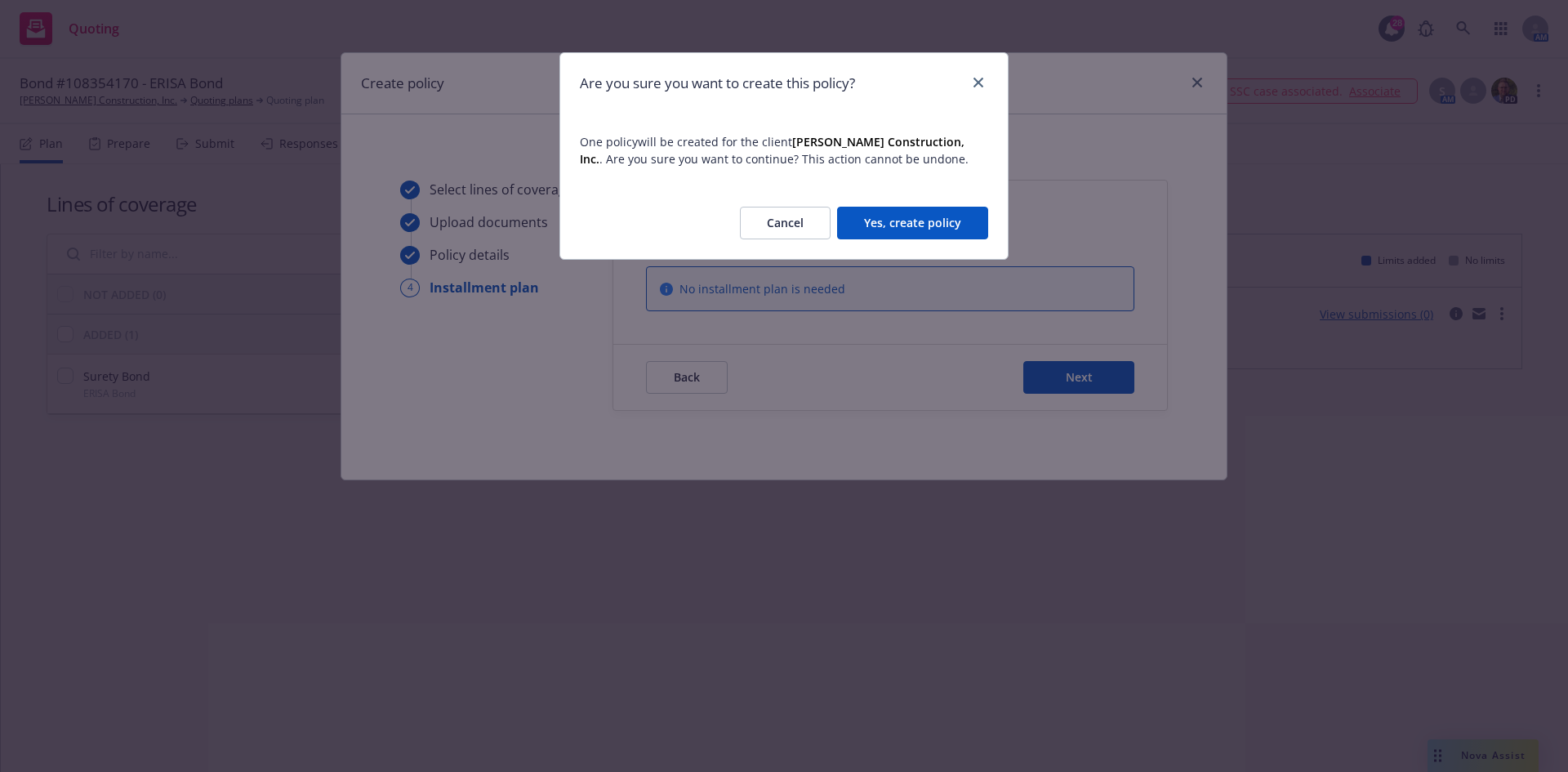
click at [944, 209] on button "Yes, create policy" at bounding box center [913, 223] width 151 height 33
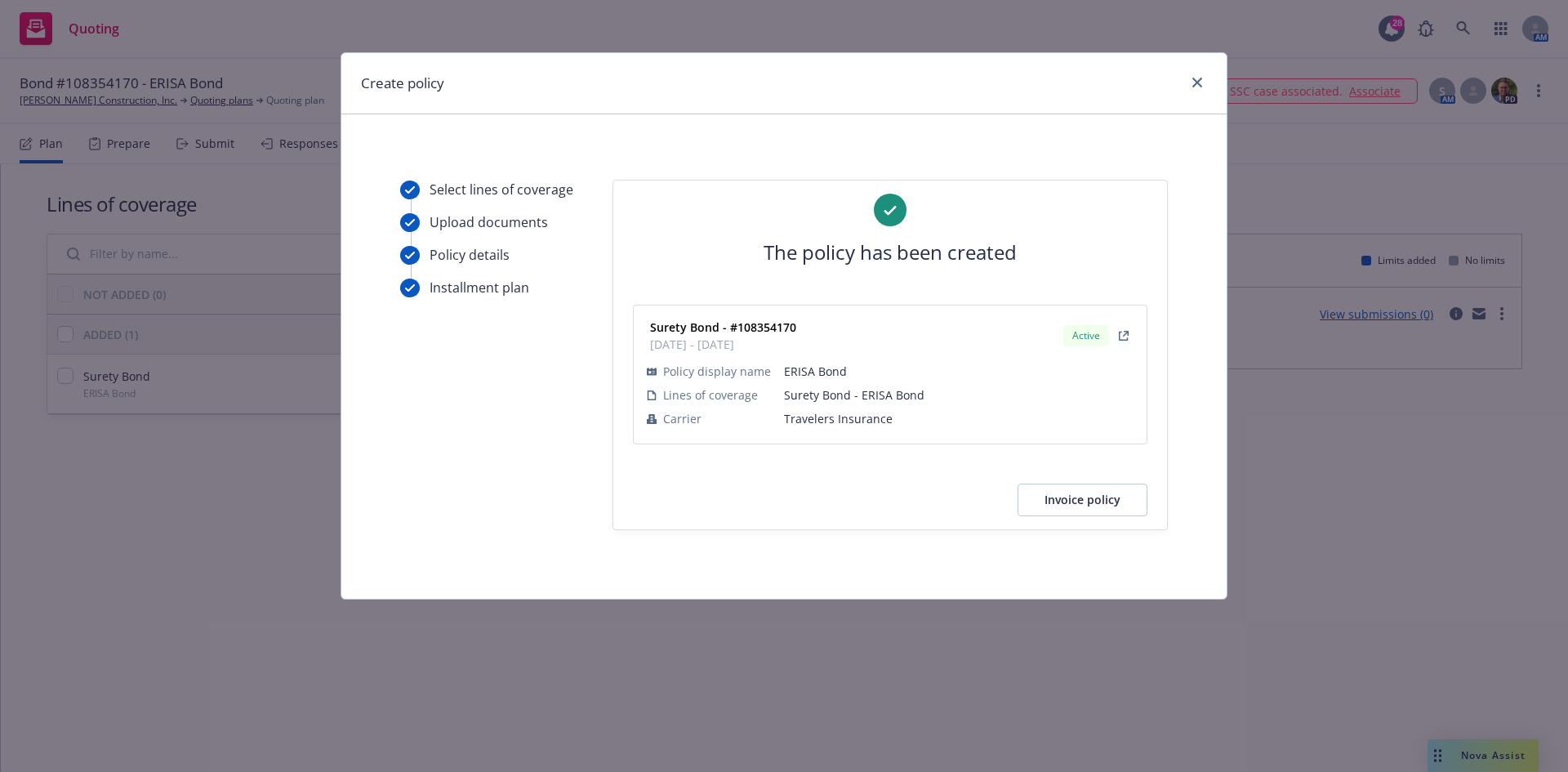
click at [1063, 501] on button "Invoice policy" at bounding box center [1083, 499] width 130 height 33
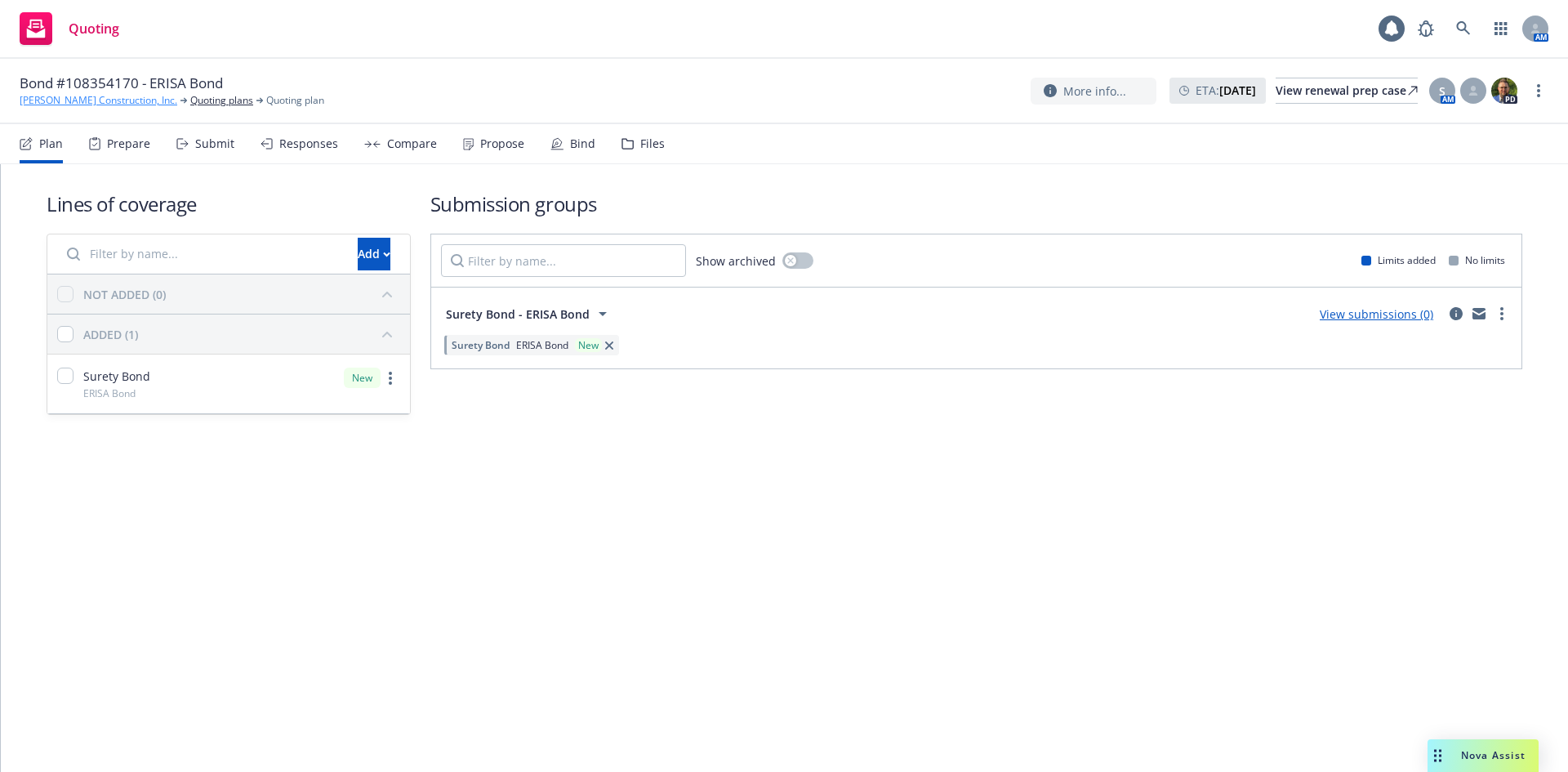
click at [103, 101] on link "[PERSON_NAME] Construction, Inc." at bounding box center [98, 100] width 157 height 15
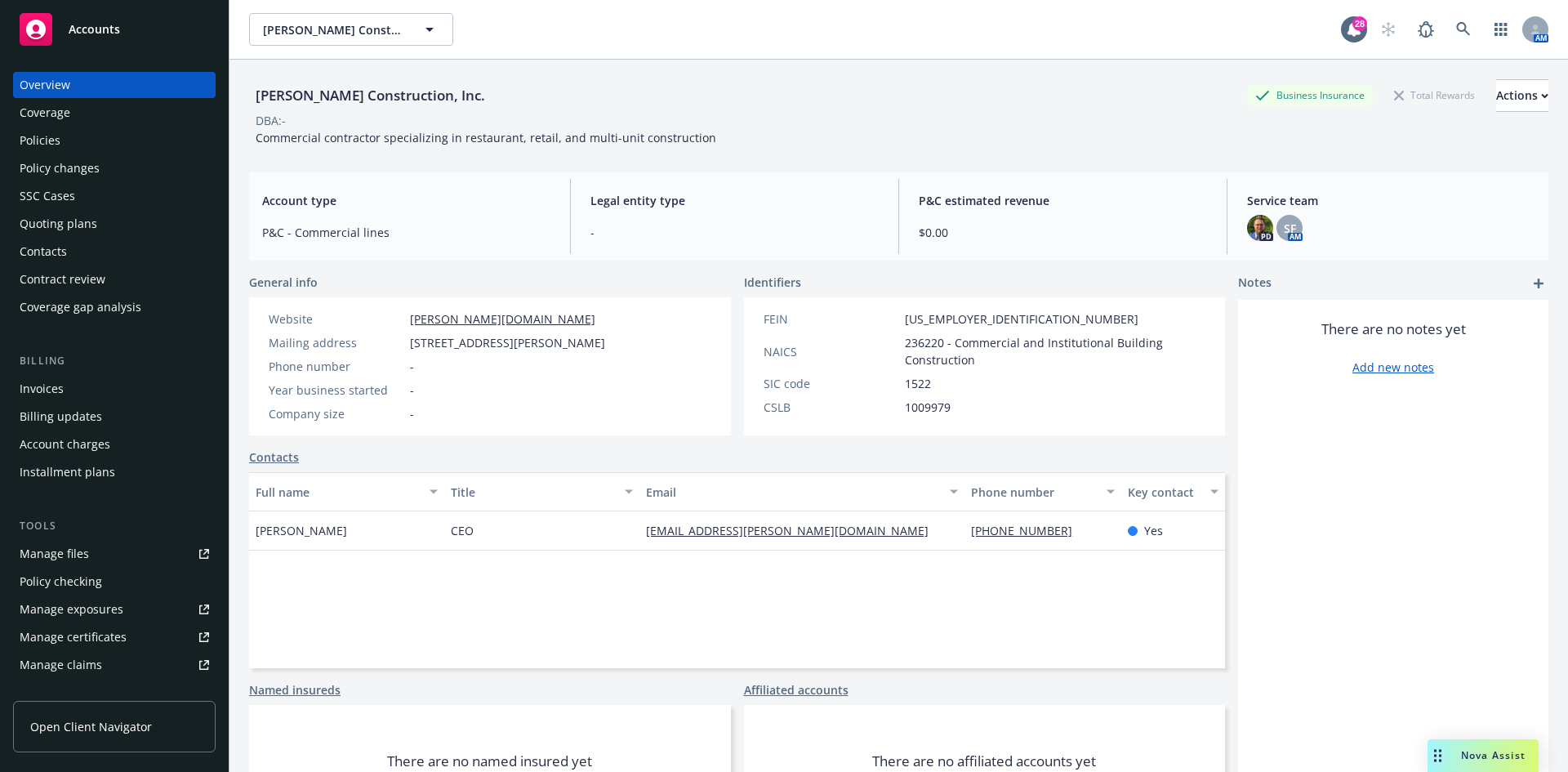
click at [50, 244] on div "Contacts" at bounding box center [43, 251] width 48 height 26
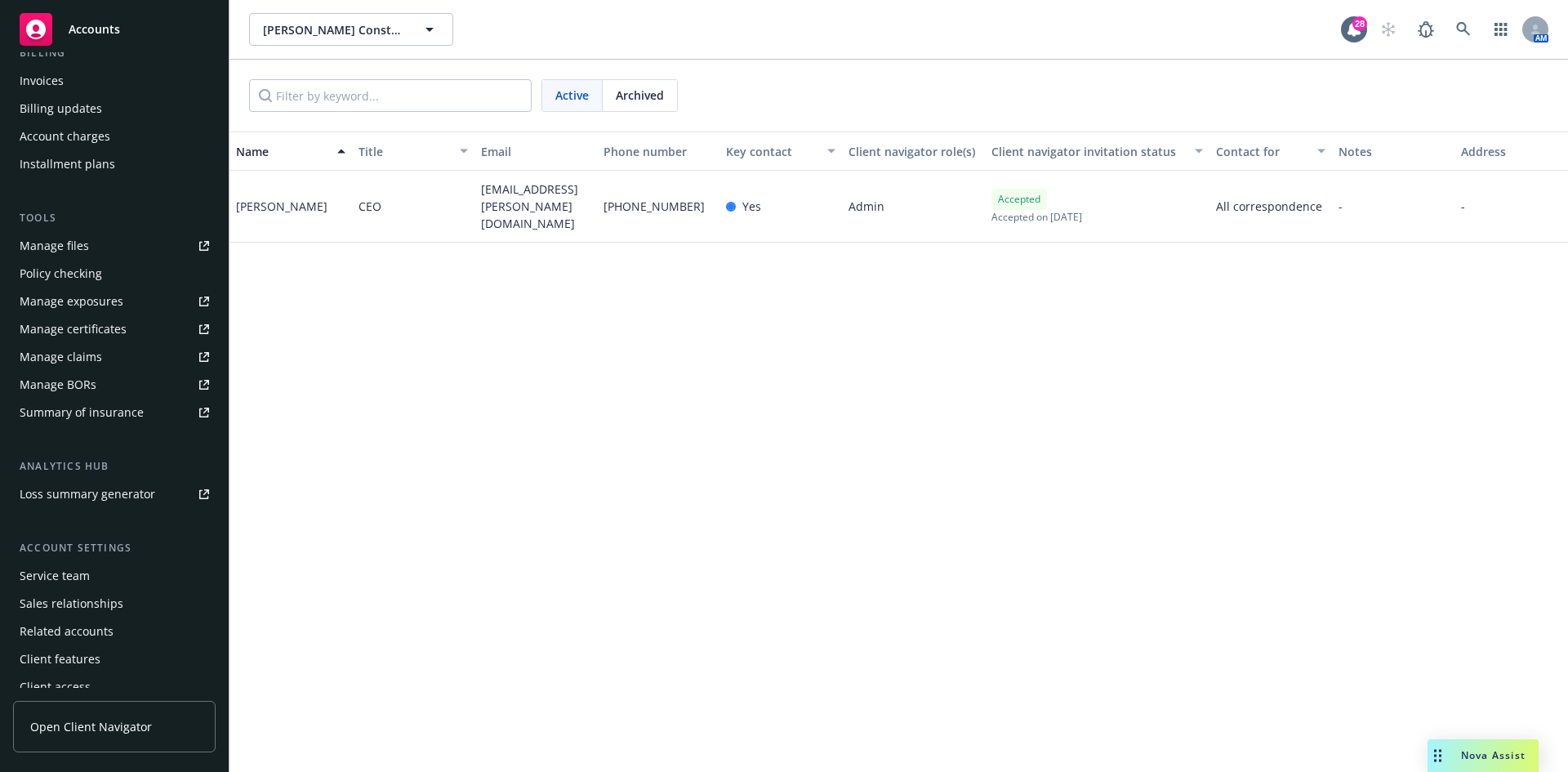
scroll to position [320, 0]
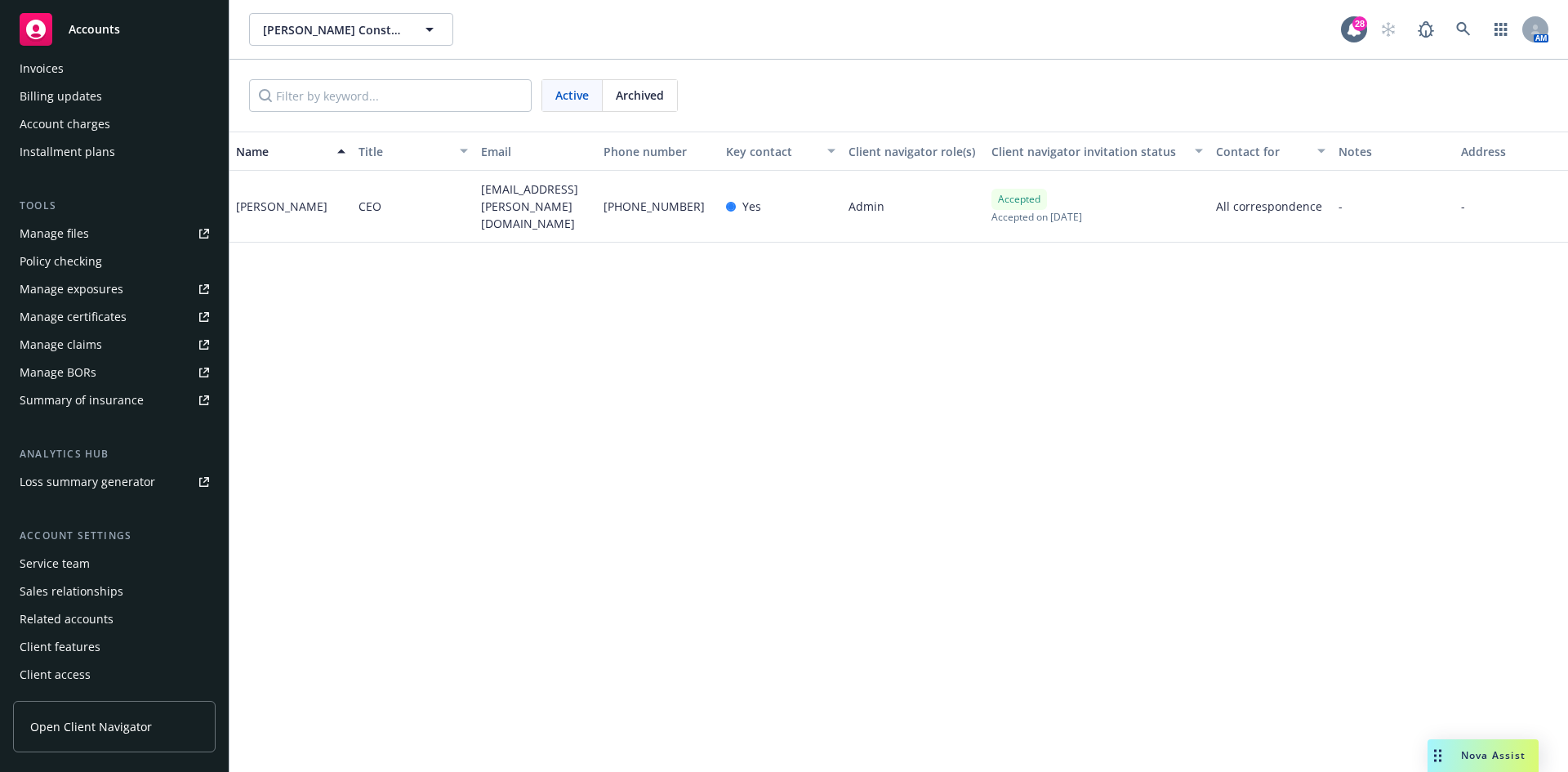
click at [75, 565] on div "Service team" at bounding box center [54, 563] width 70 height 26
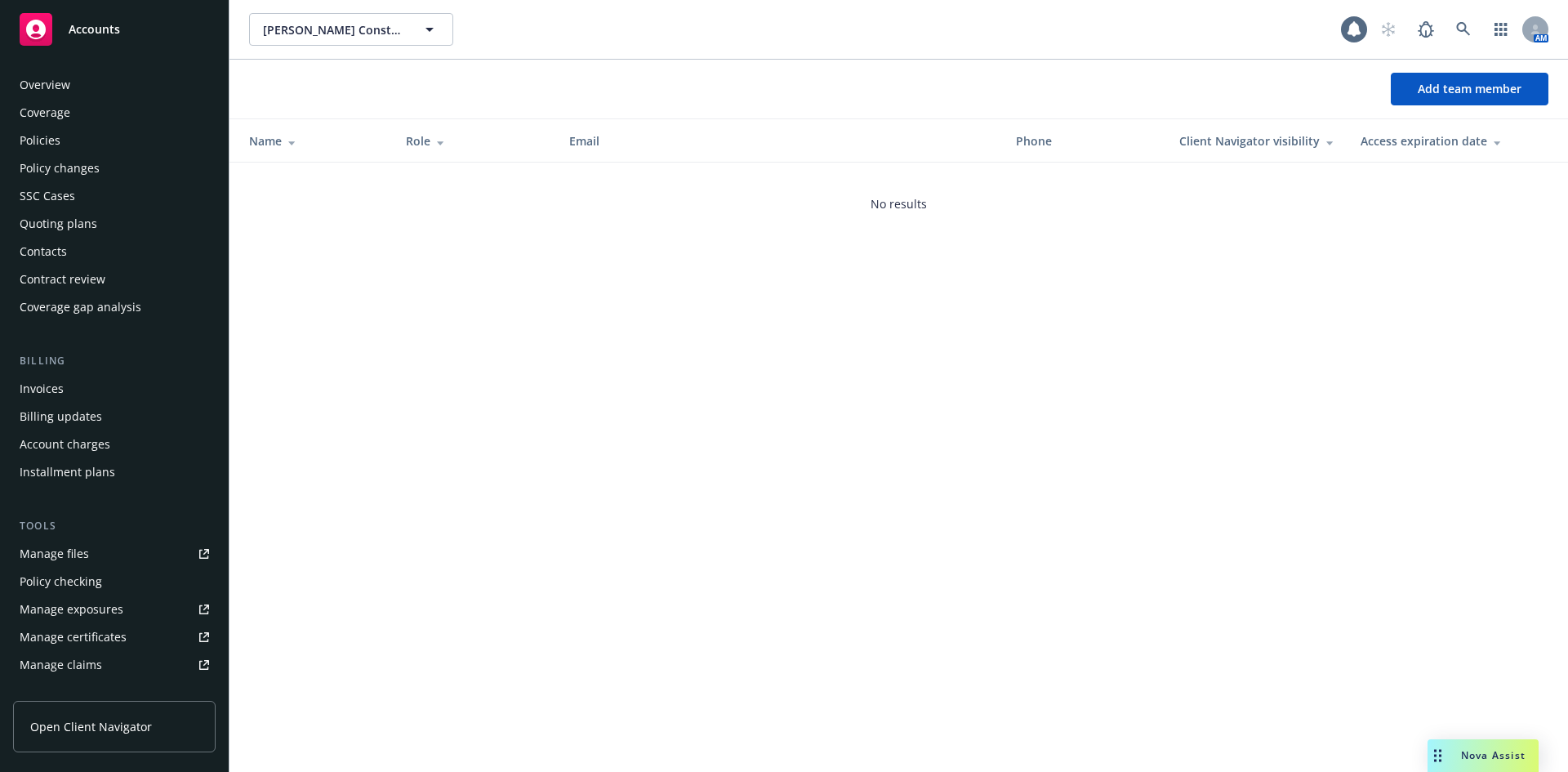
scroll to position [320, 0]
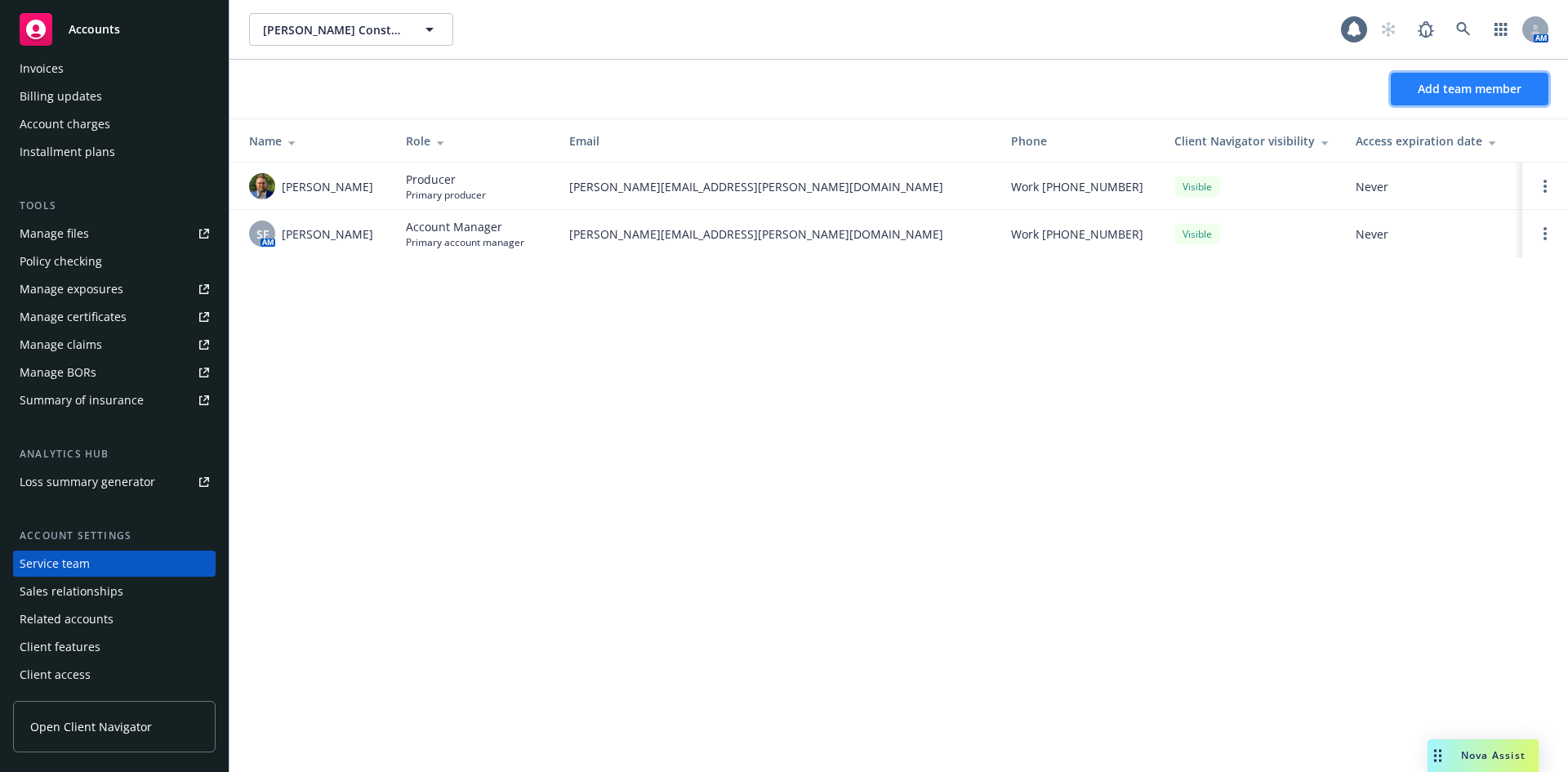
click at [1493, 89] on span "Add team member" at bounding box center [1469, 88] width 104 height 16
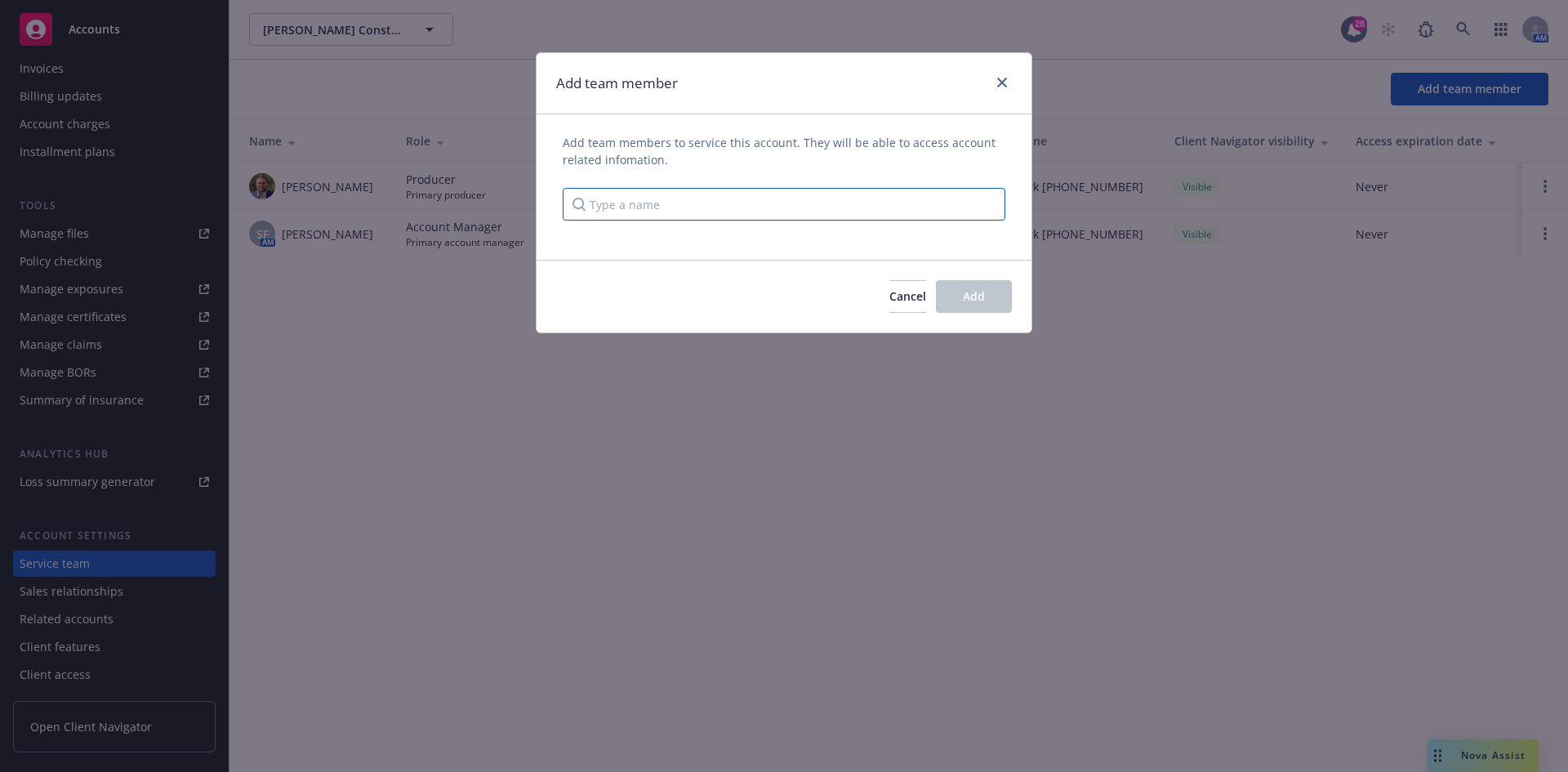
click at [637, 192] on input "Type a name" at bounding box center [784, 205] width 442 height 33
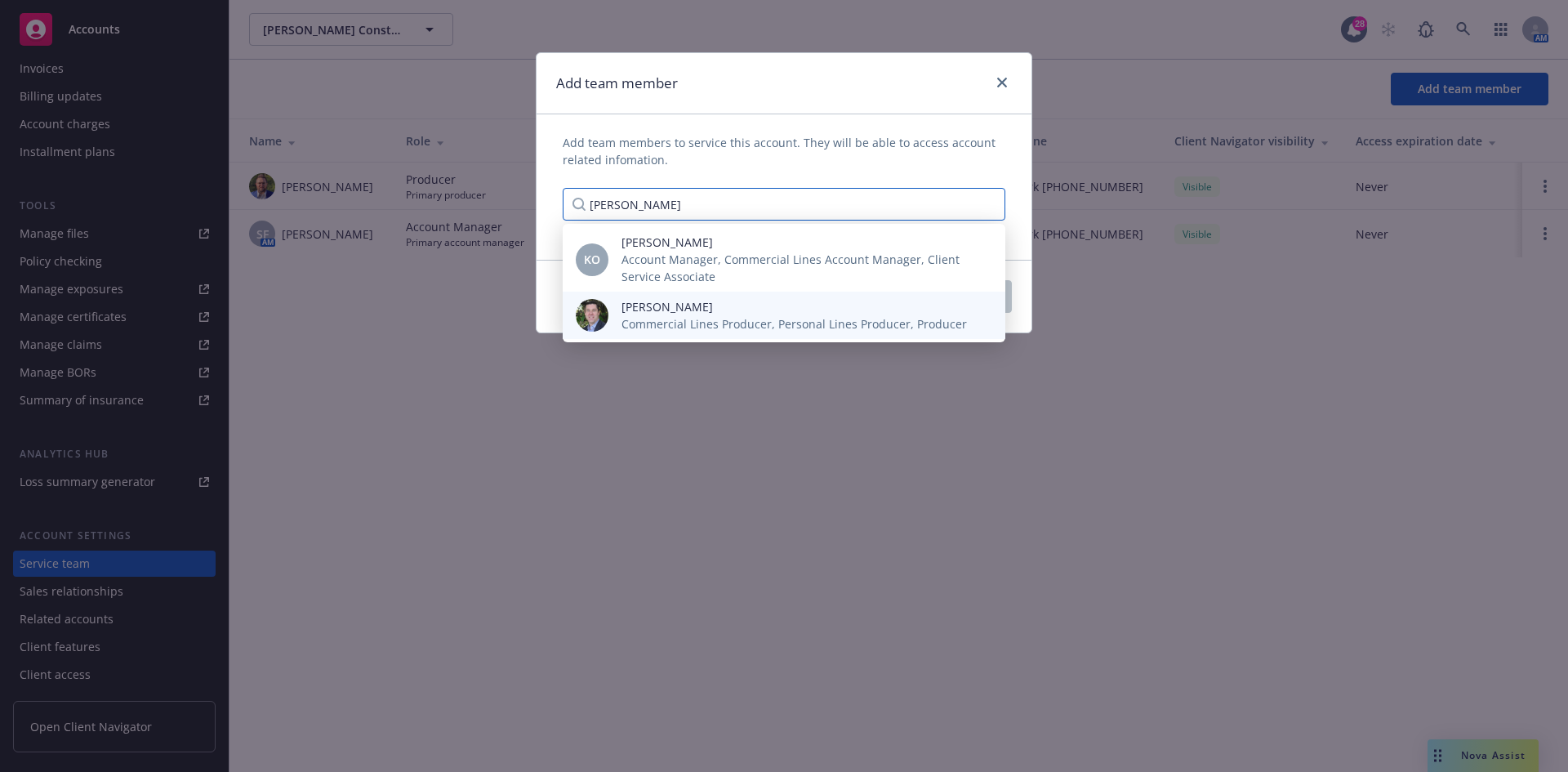
type input "Bryan"
click at [643, 303] on span "[PERSON_NAME]" at bounding box center [795, 306] width 345 height 17
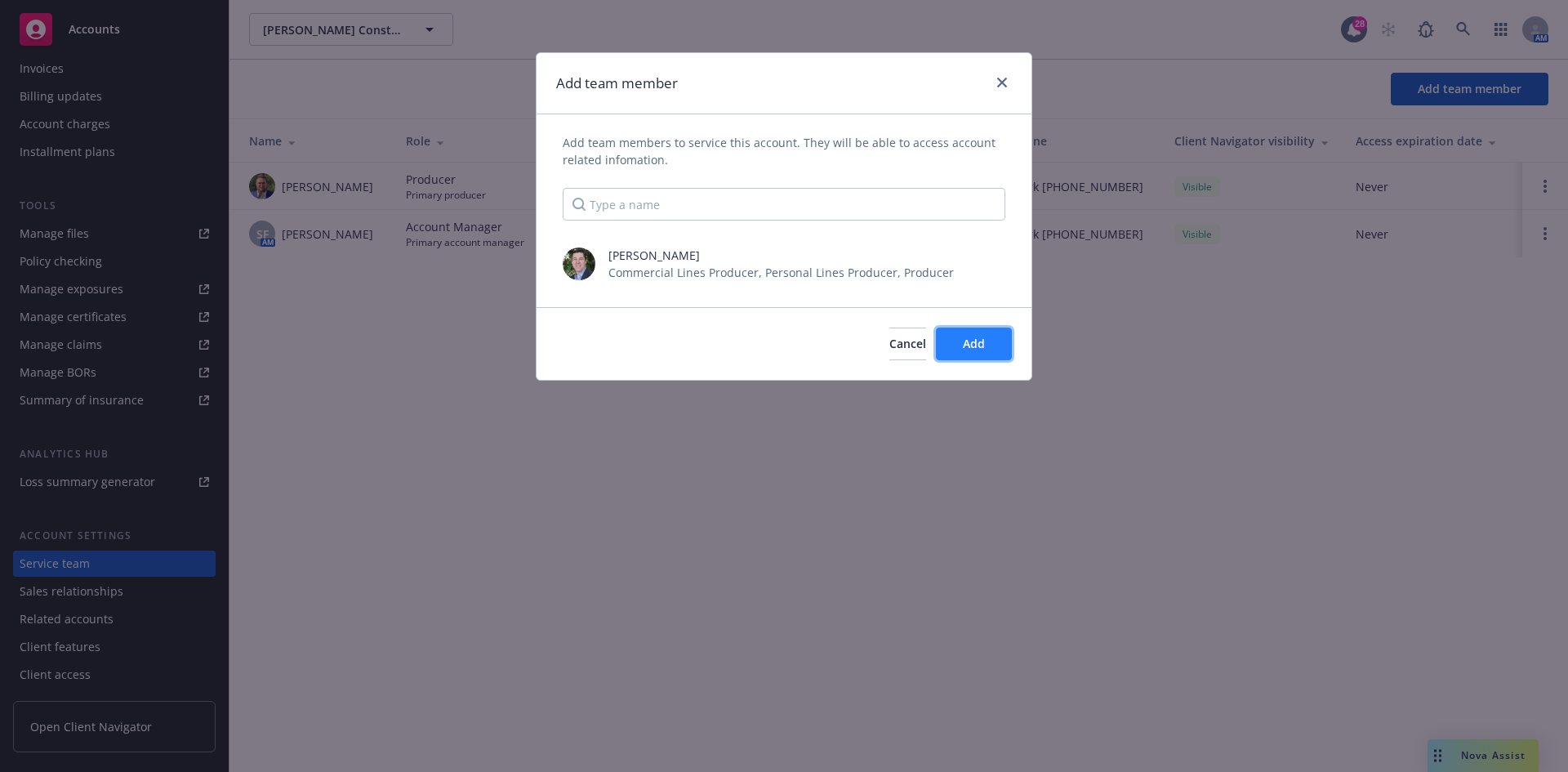
click at [953, 336] on button "Add" at bounding box center [974, 344] width 76 height 33
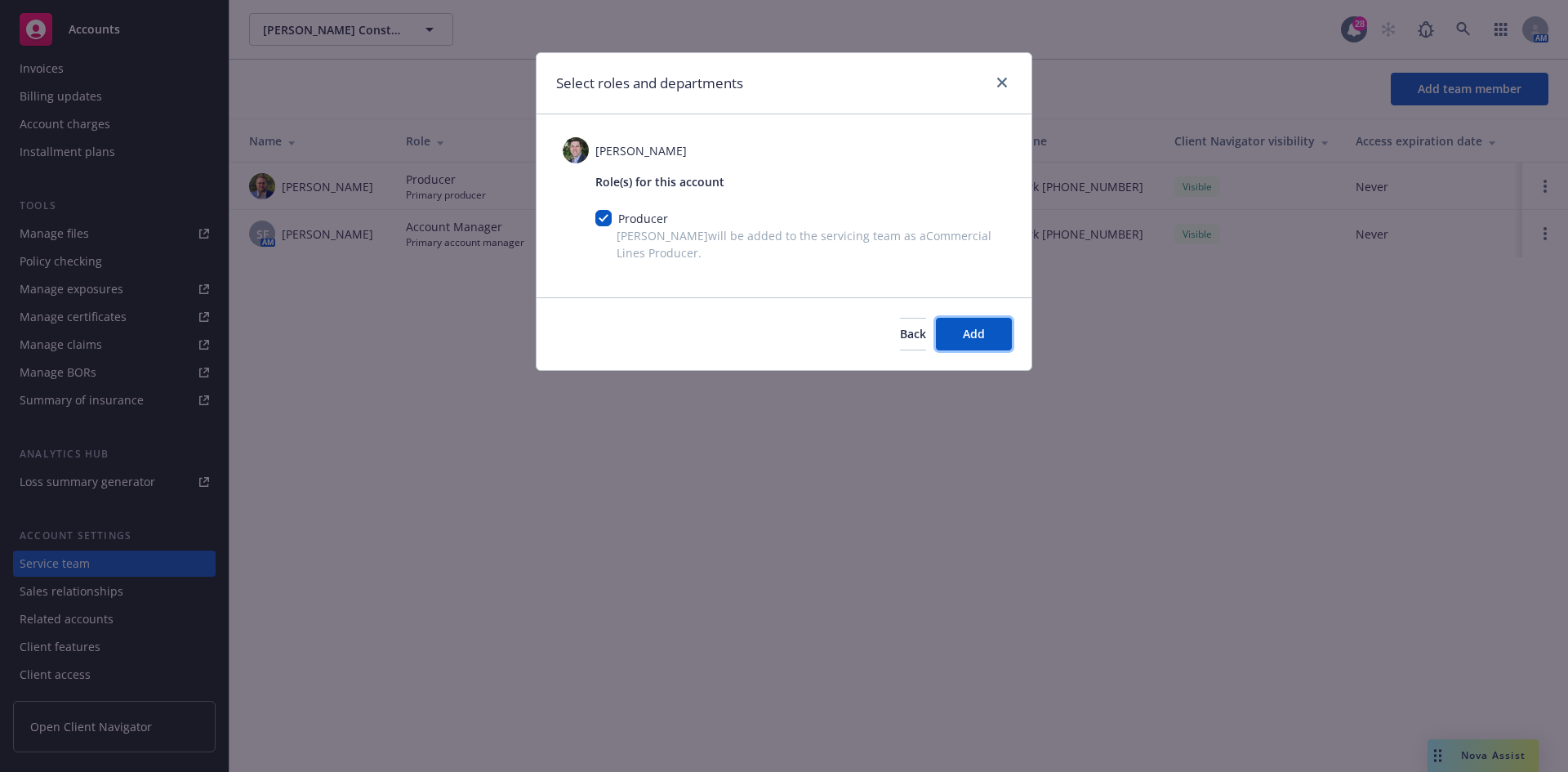
drag, startPoint x: 990, startPoint y: 331, endPoint x: 1328, endPoint y: 183, distance: 369.0
click at [990, 330] on button "Add" at bounding box center [974, 334] width 76 height 33
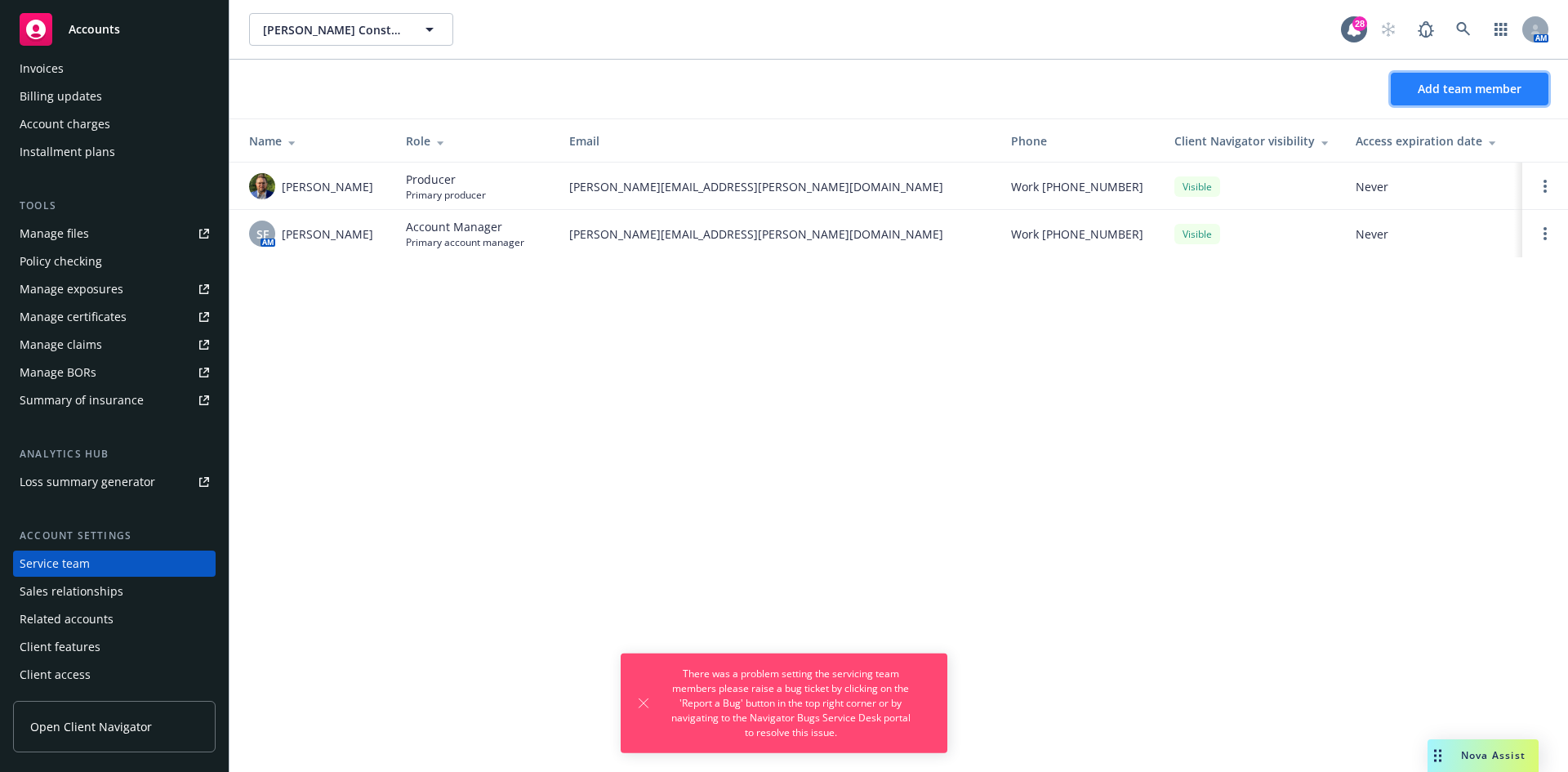
click at [1445, 93] on span "Add team member" at bounding box center [1469, 88] width 104 height 16
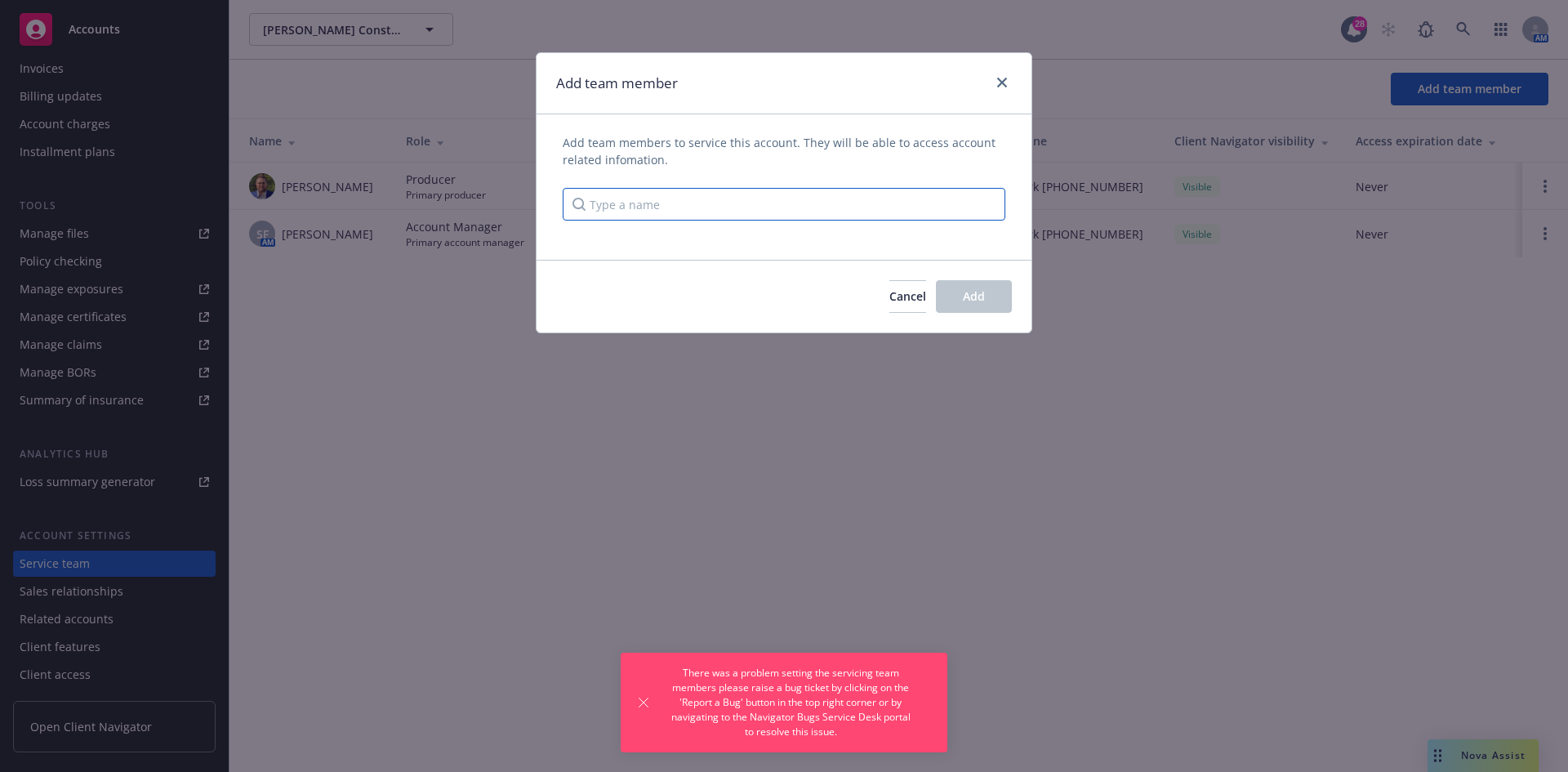
click at [763, 207] on input "Type a name" at bounding box center [784, 205] width 442 height 33
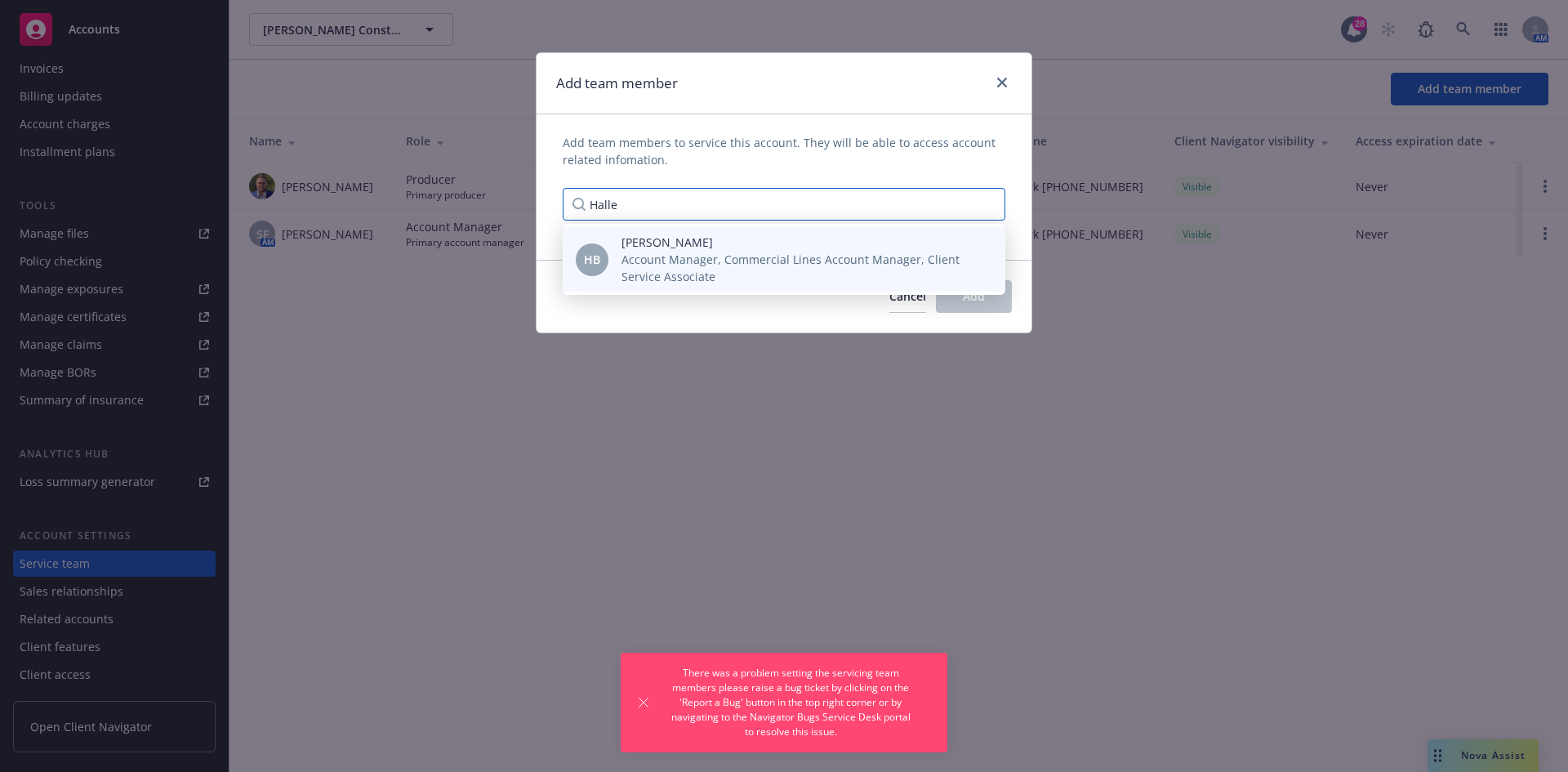
type input "Halle"
click at [827, 247] on span "Halle Bautista" at bounding box center [800, 242] width 358 height 17
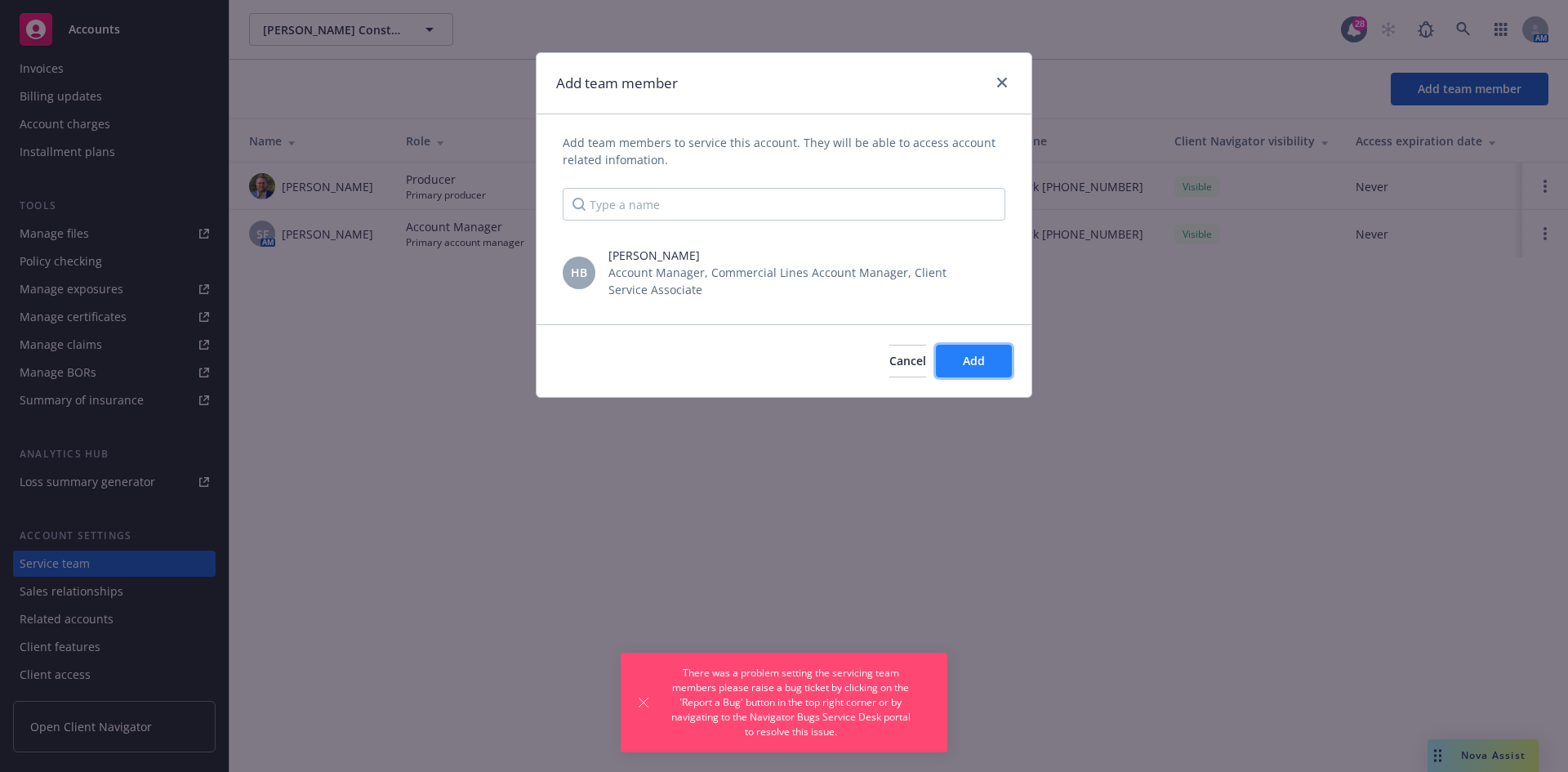
click at [982, 354] on span "Add" at bounding box center [974, 361] width 22 height 16
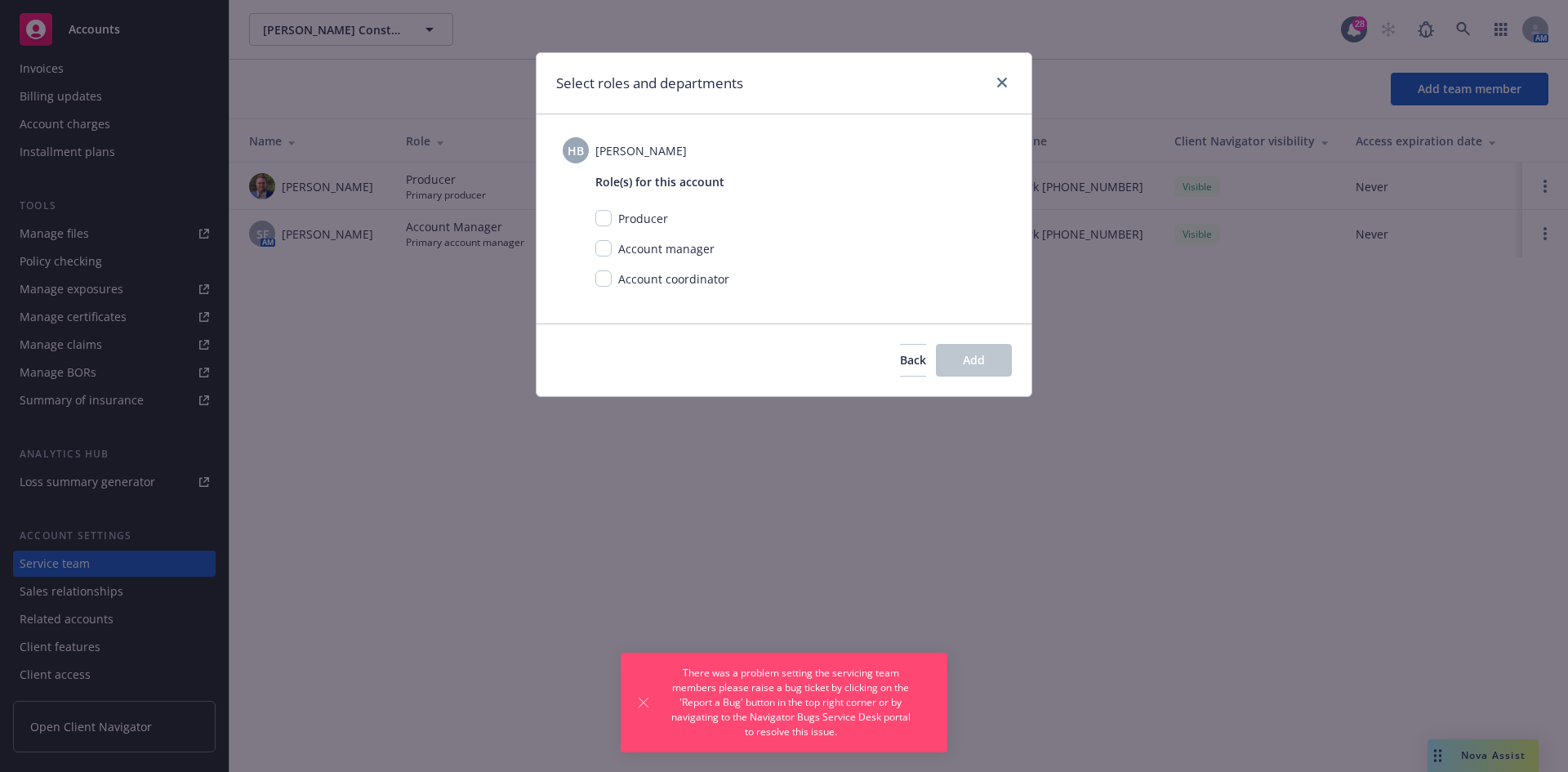
click at [637, 250] on span "Account manager" at bounding box center [666, 248] width 96 height 16
click at [598, 247] on input "checkbox" at bounding box center [604, 248] width 16 height 16
checkbox input "true"
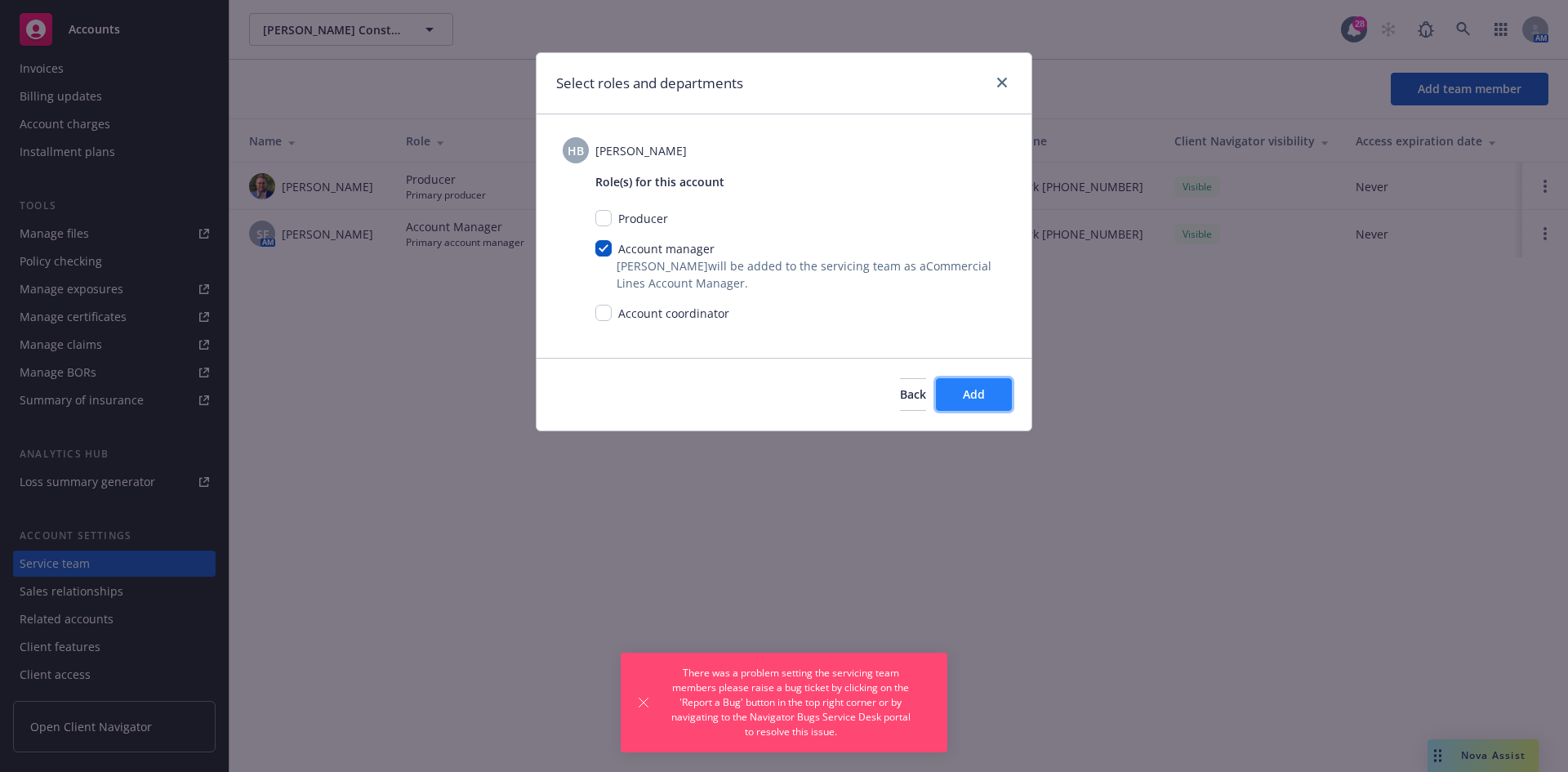
click at [999, 385] on button "Add" at bounding box center [974, 395] width 76 height 33
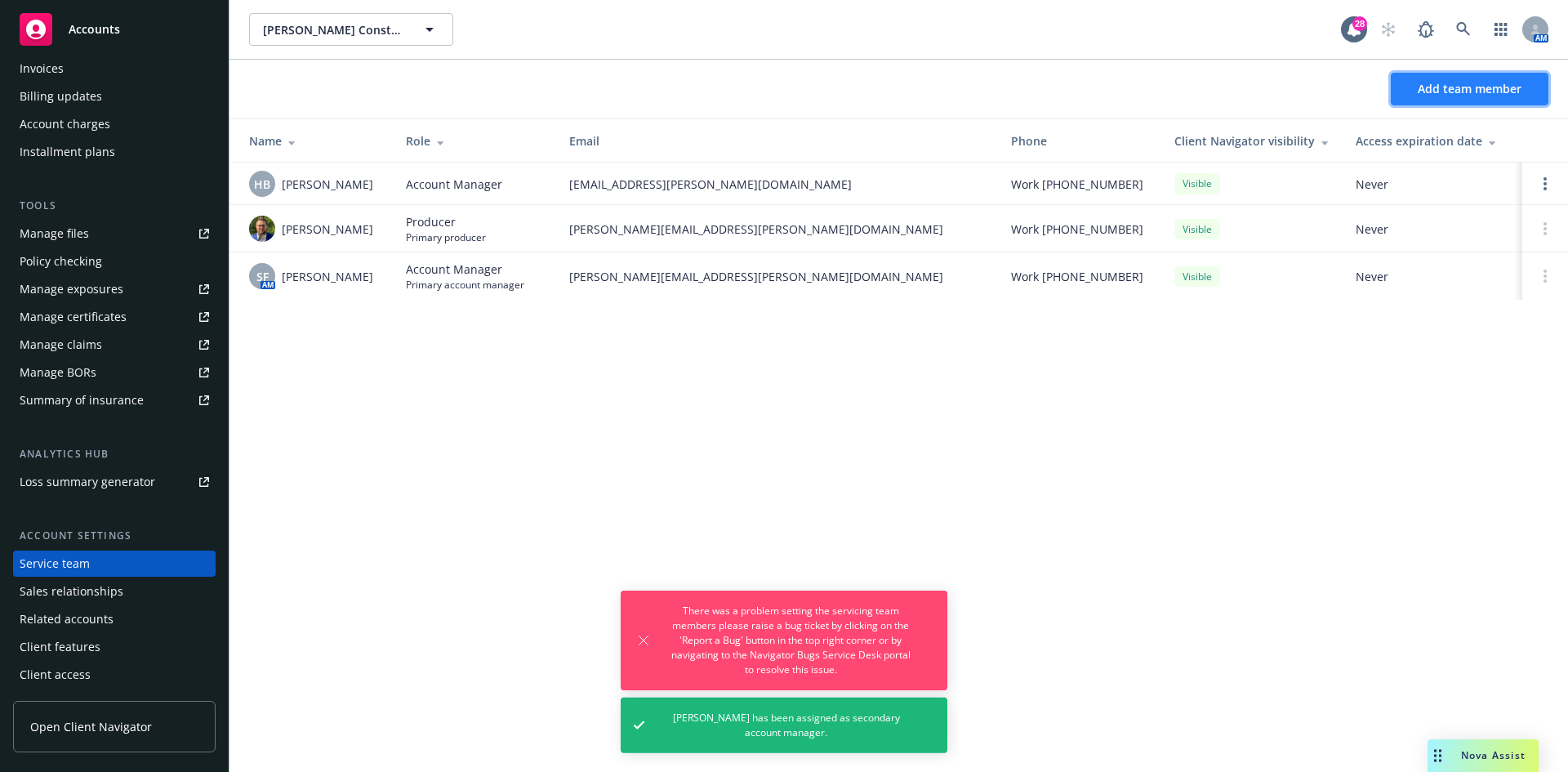
click at [1458, 99] on button "Add team member" at bounding box center [1470, 89] width 157 height 33
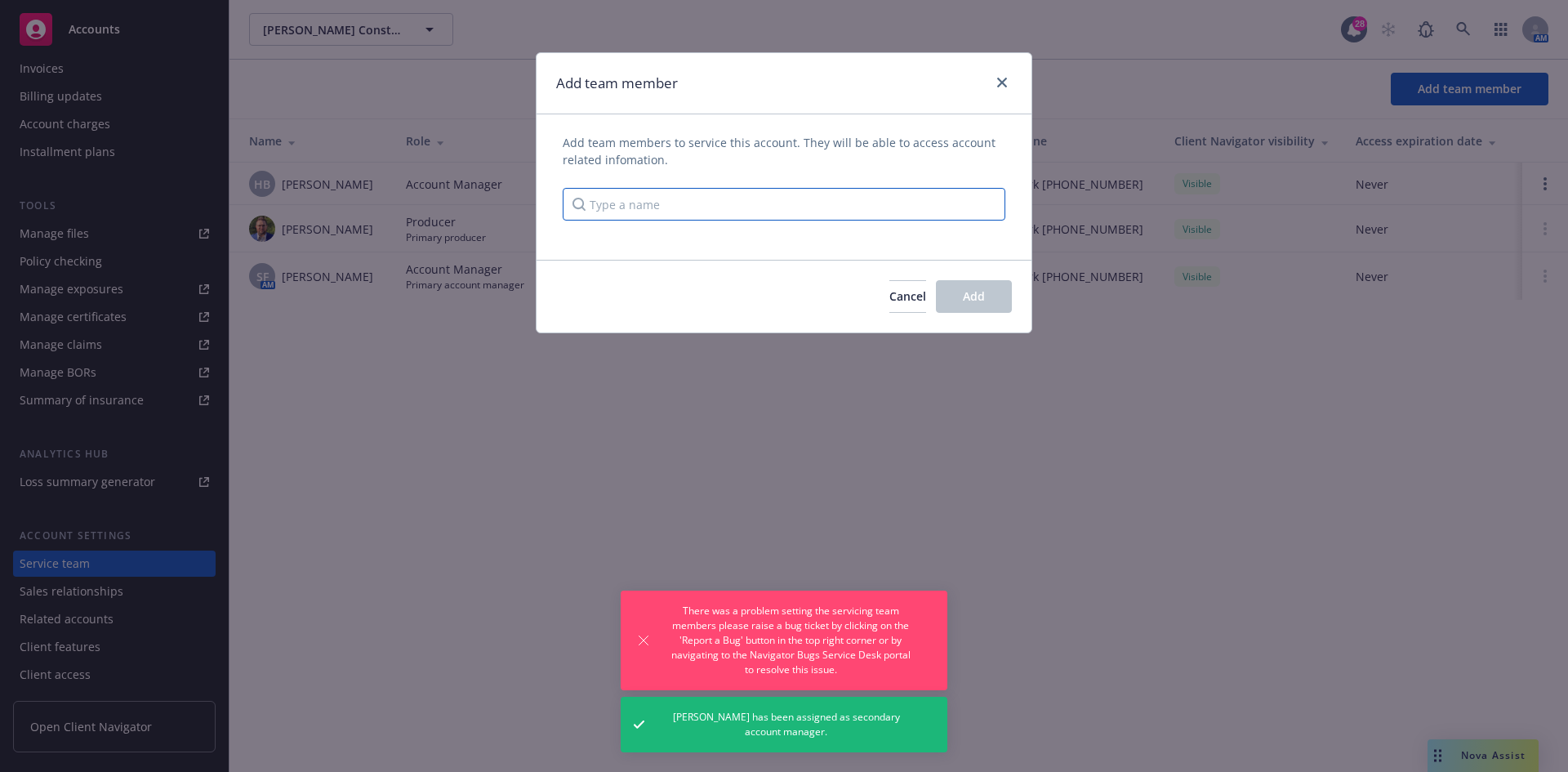
click at [762, 197] on input "Type a name" at bounding box center [784, 205] width 442 height 33
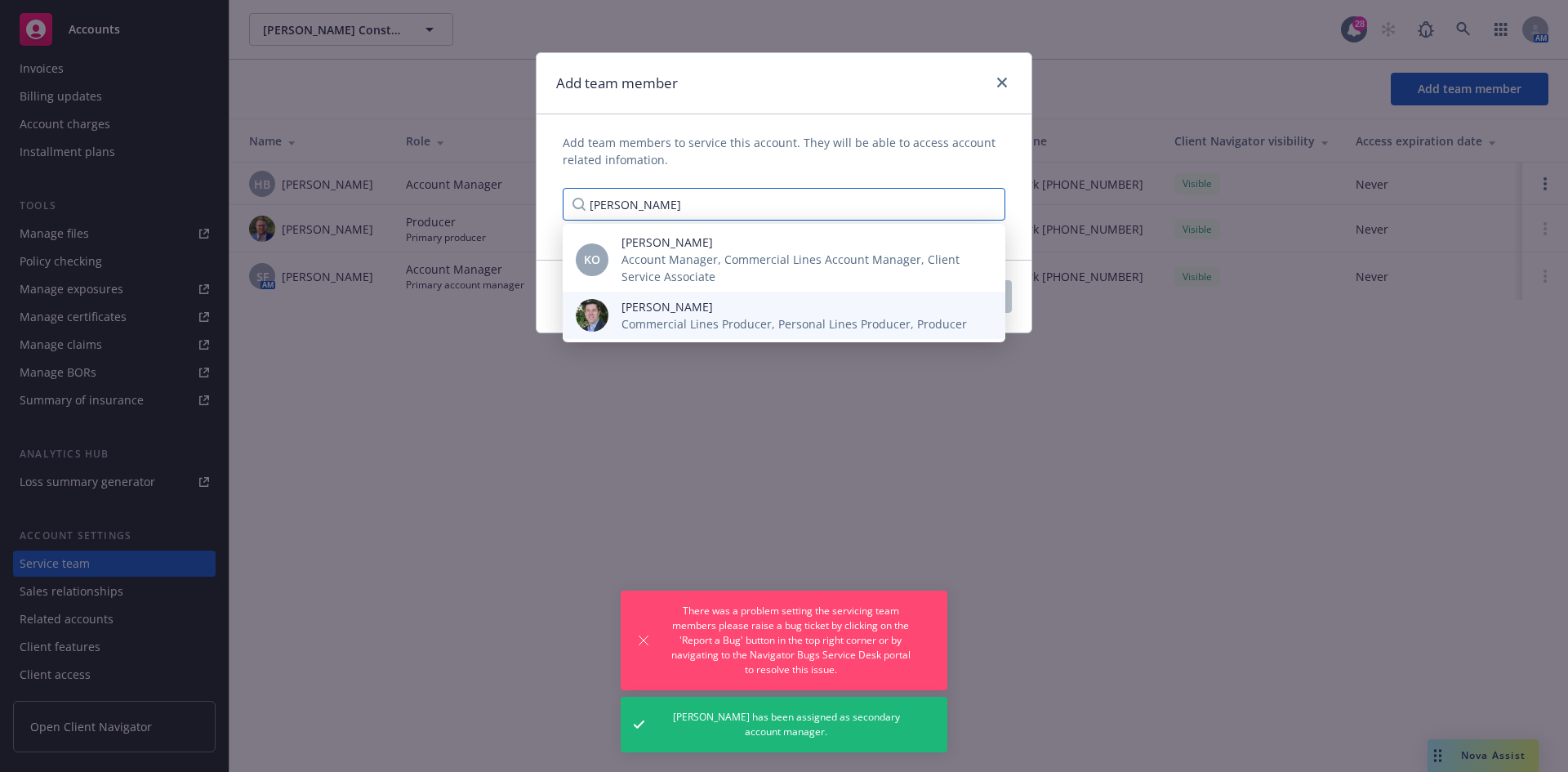
type input "Bryan"
click at [719, 317] on span "Commercial Lines Producer, Personal Lines Producer, Producer" at bounding box center [795, 324] width 345 height 17
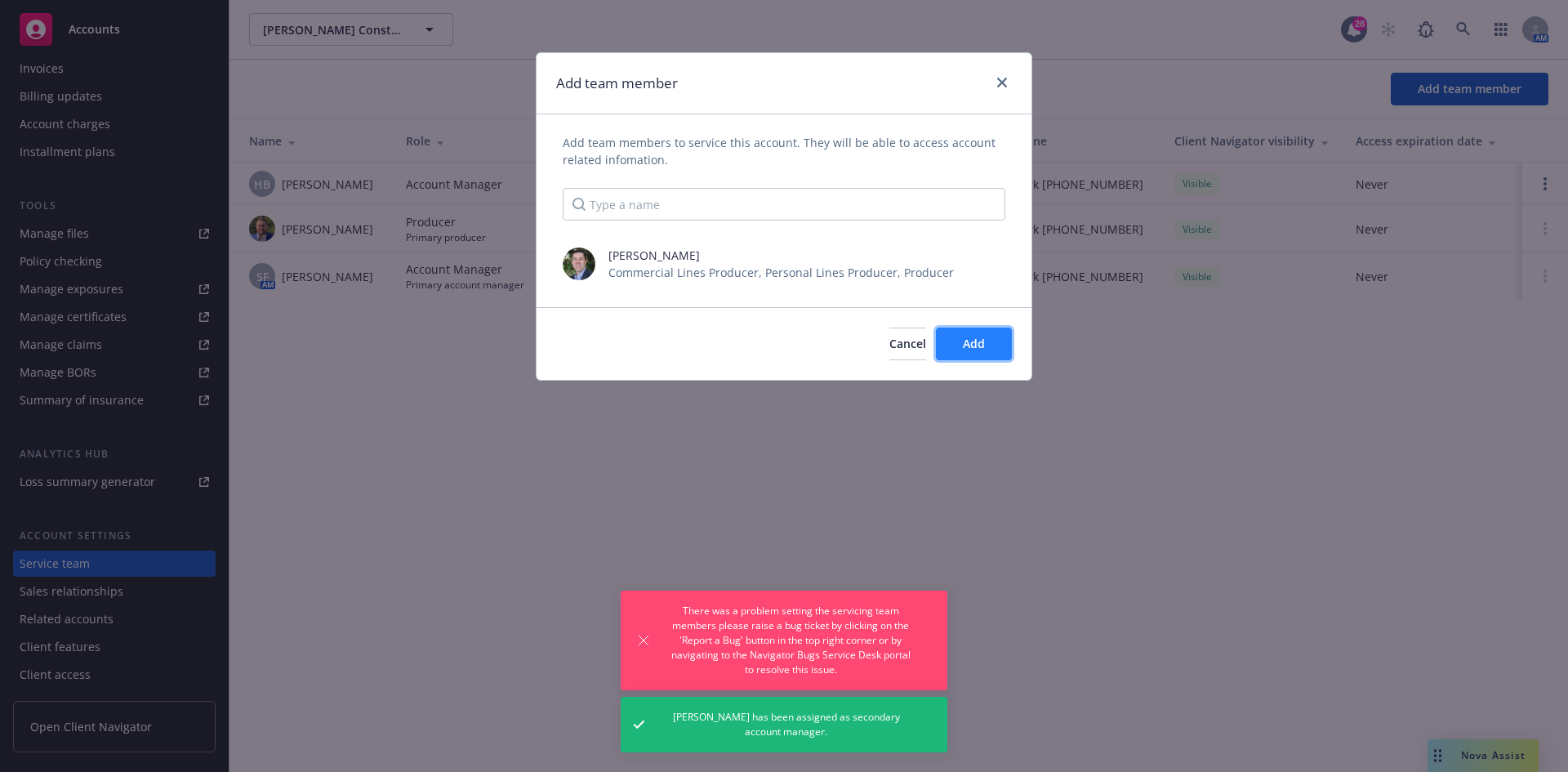
click at [999, 341] on button "Add" at bounding box center [974, 344] width 76 height 33
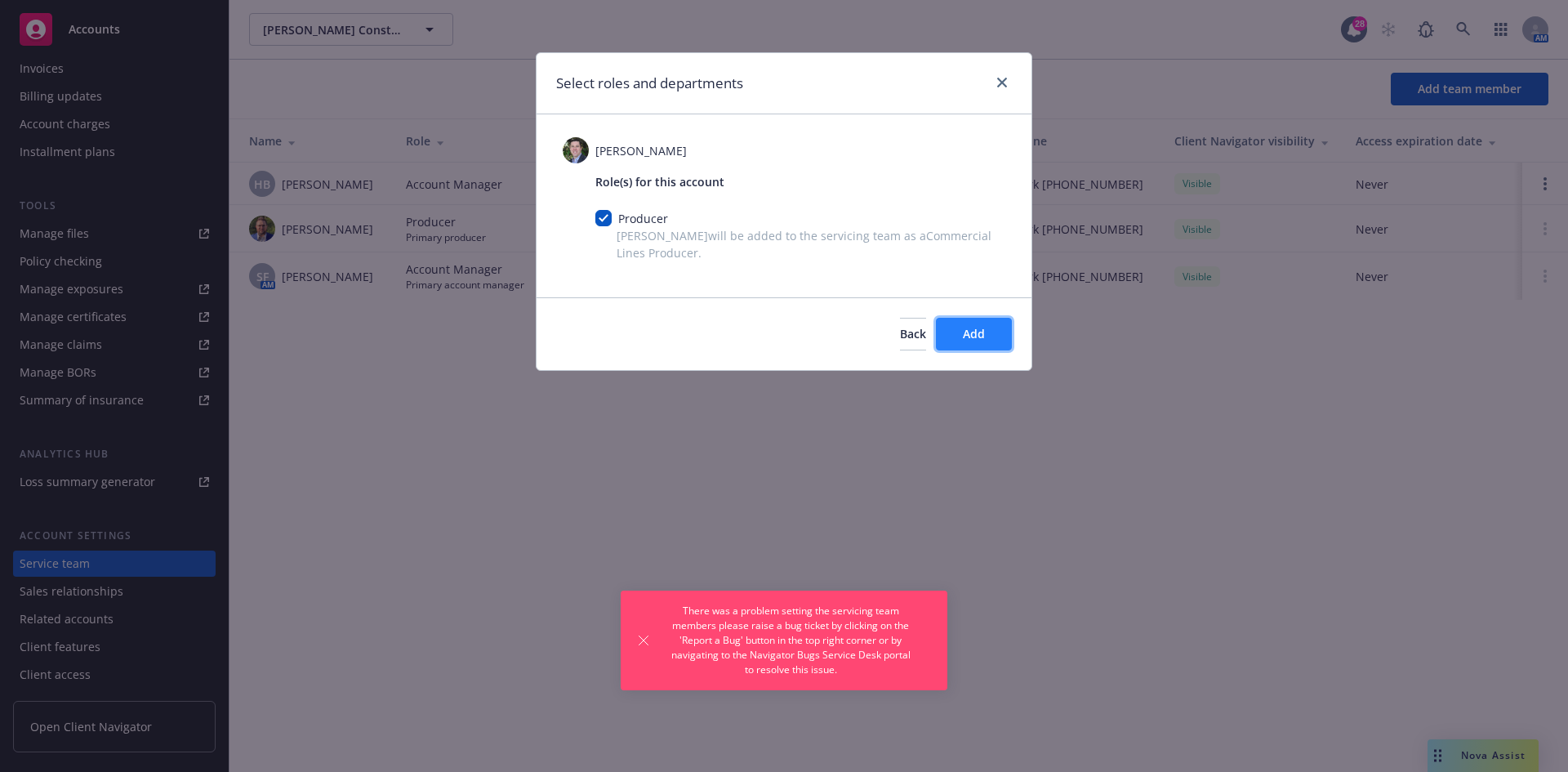
click at [978, 329] on span "Add" at bounding box center [974, 334] width 22 height 16
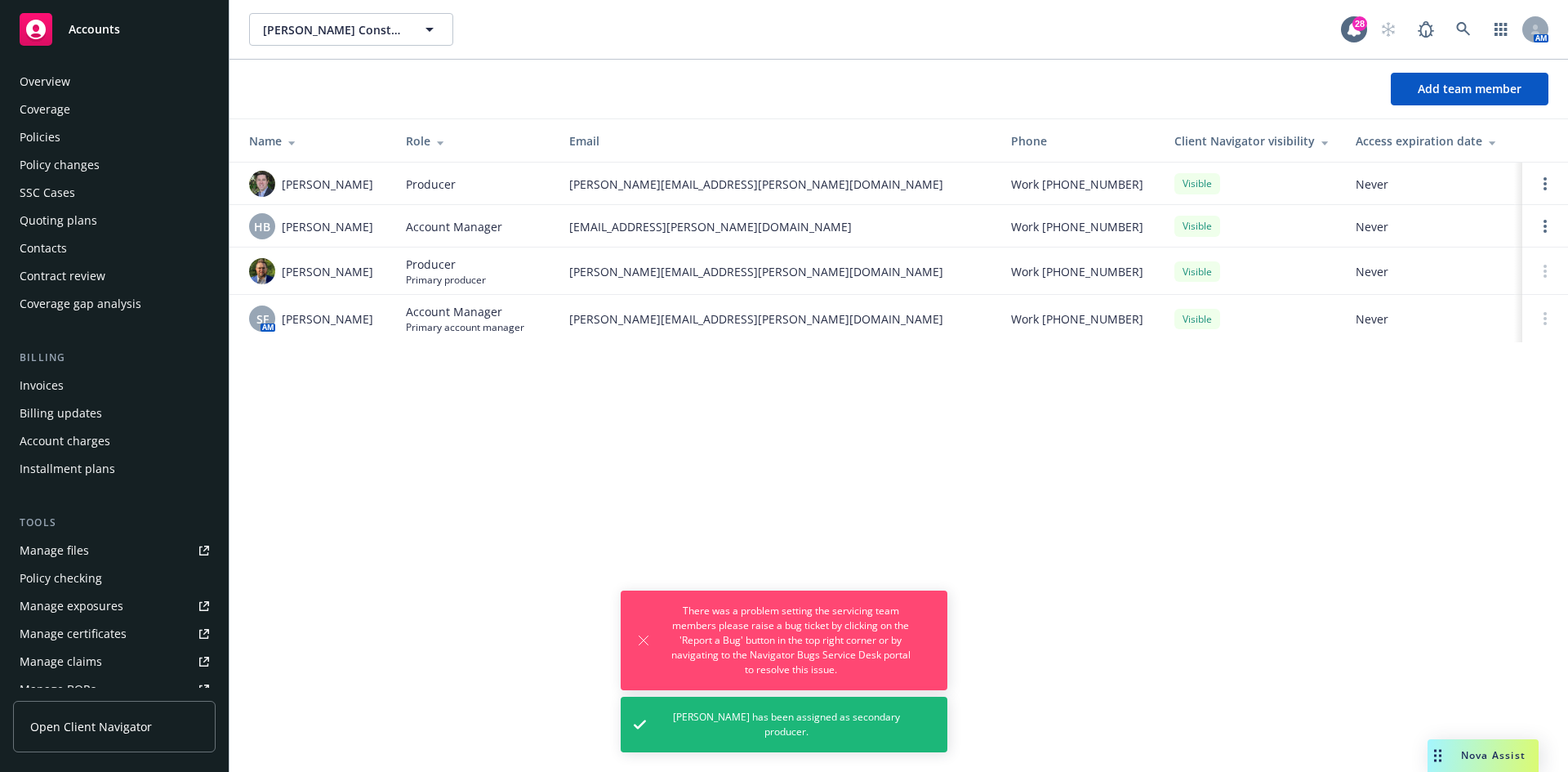
scroll to position [0, 0]
click at [54, 142] on div "Policies" at bounding box center [40, 140] width 41 height 26
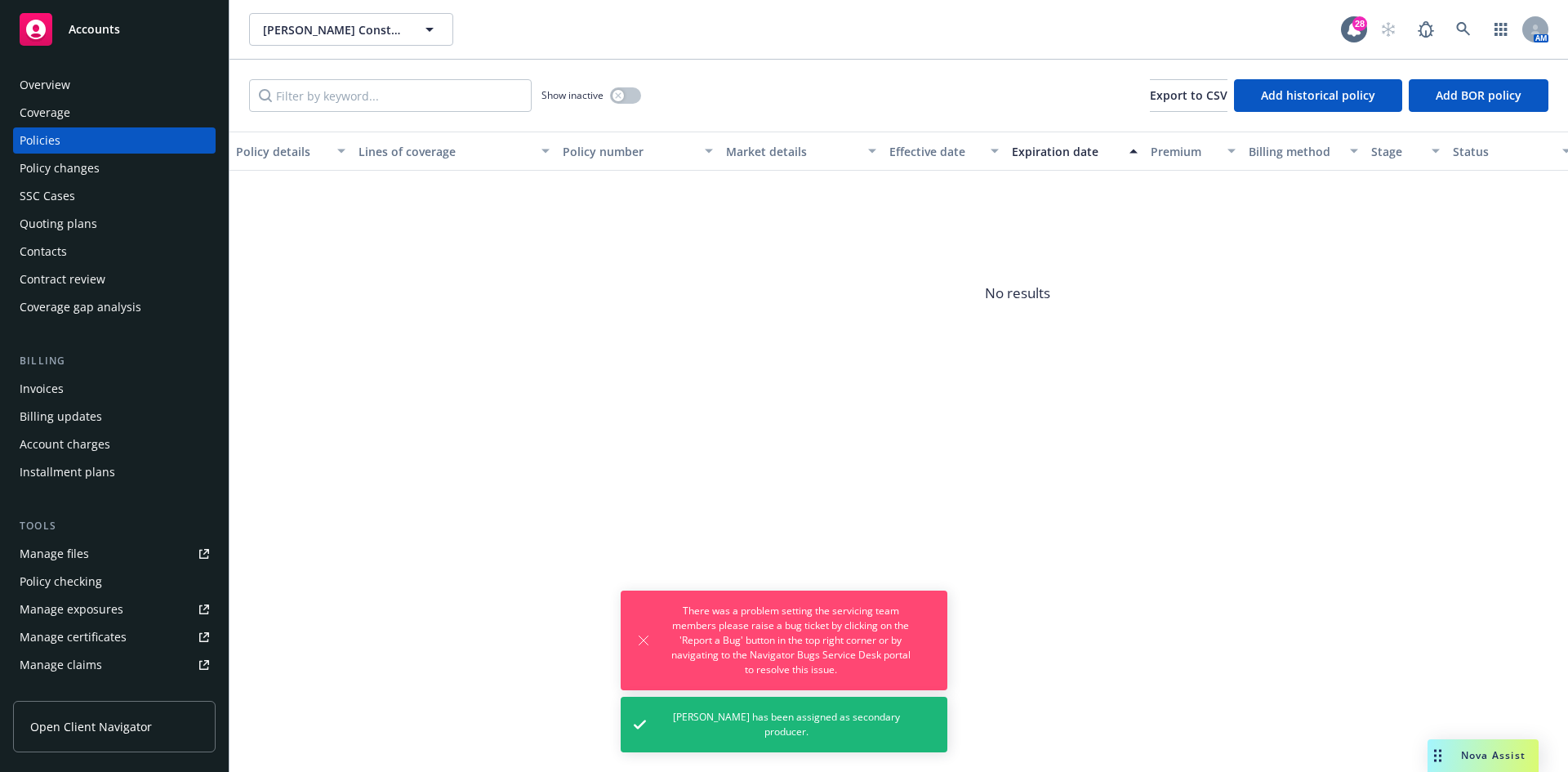
click at [75, 378] on div "Invoices" at bounding box center [114, 388] width 189 height 26
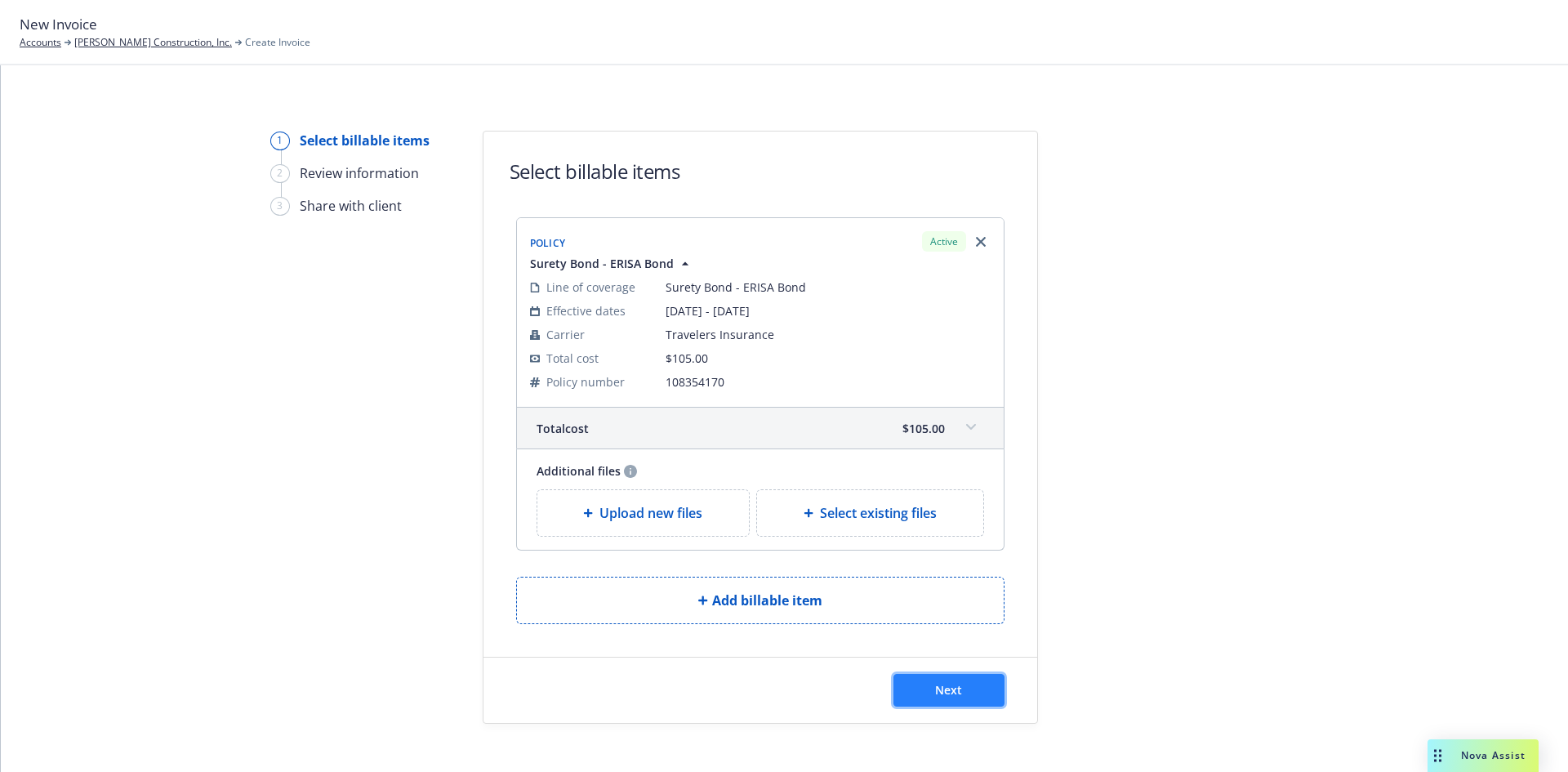
click at [961, 688] on button "Next" at bounding box center [949, 691] width 111 height 33
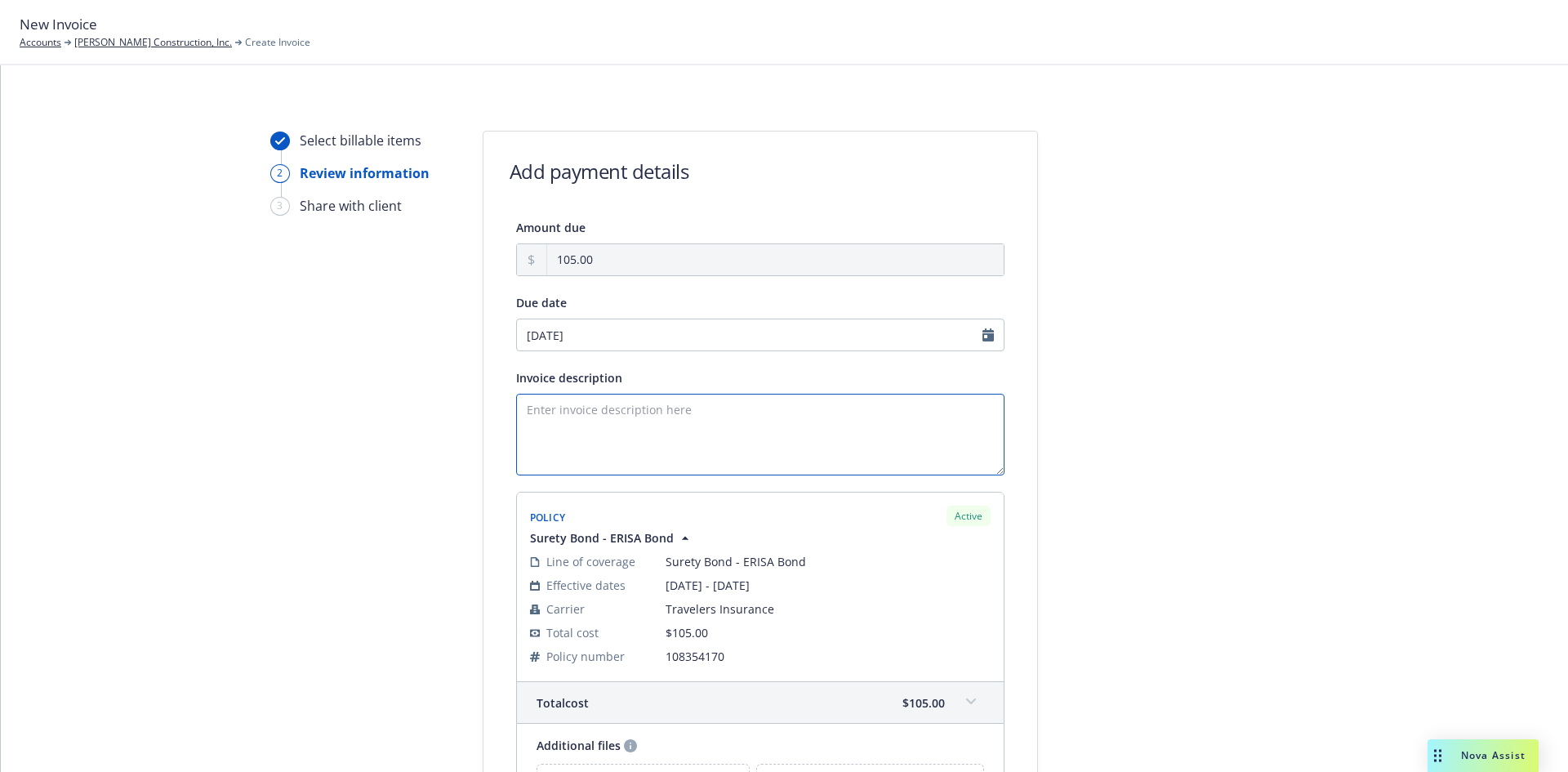
click at [586, 443] on textarea "Invoice description" at bounding box center [760, 434] width 488 height 81
click at [637, 403] on textarea "[PERSON_NAME]" at bounding box center [760, 434] width 488 height 81
type textarea "[PERSON_NAME] Construction 401(K) Plan Bond Amount: $11,196.60 ERISA Bond Premi…"
click at [1170, 495] on div at bounding box center [1186, 528] width 229 height 793
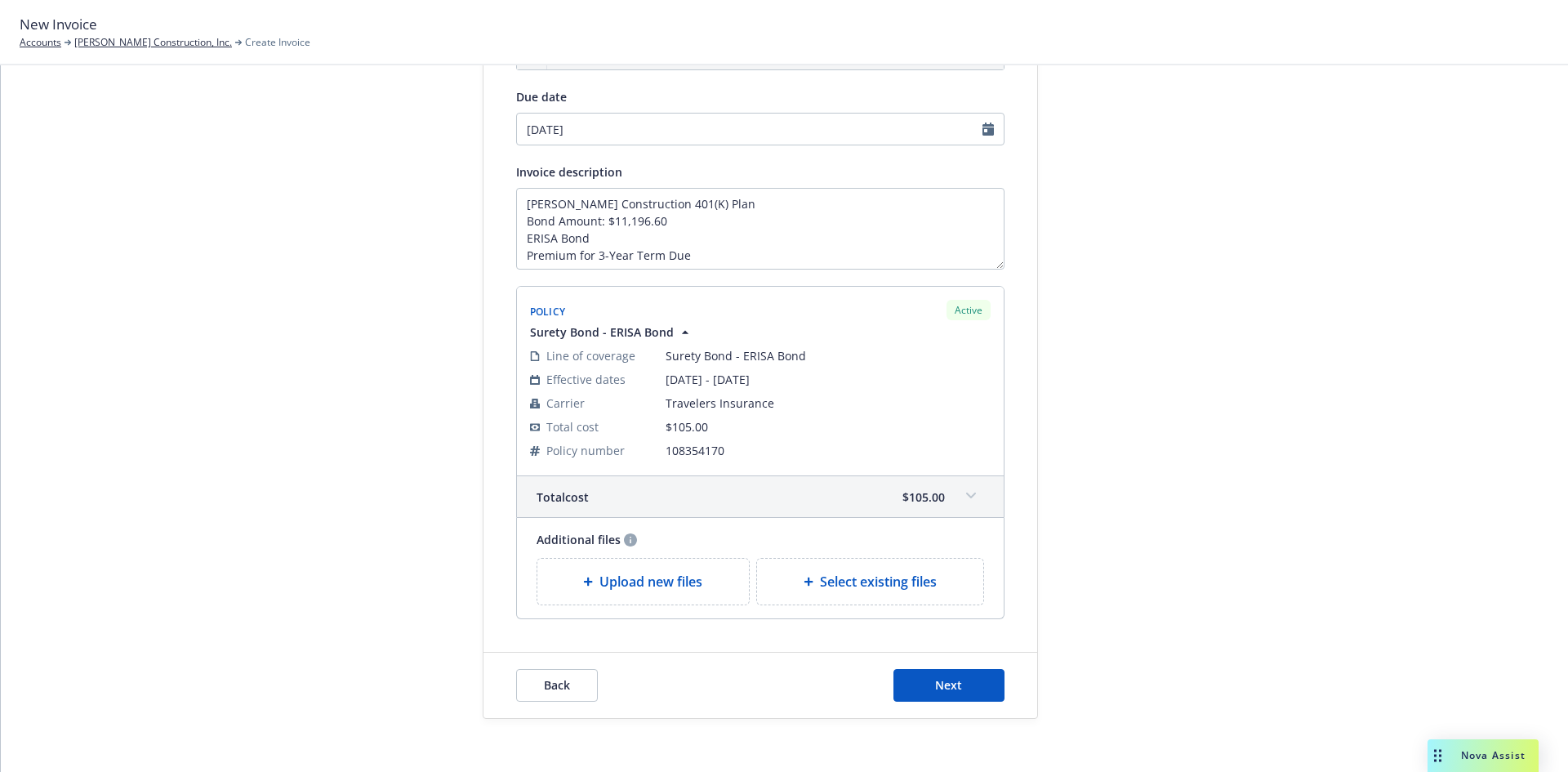
scroll to position [218, 0]
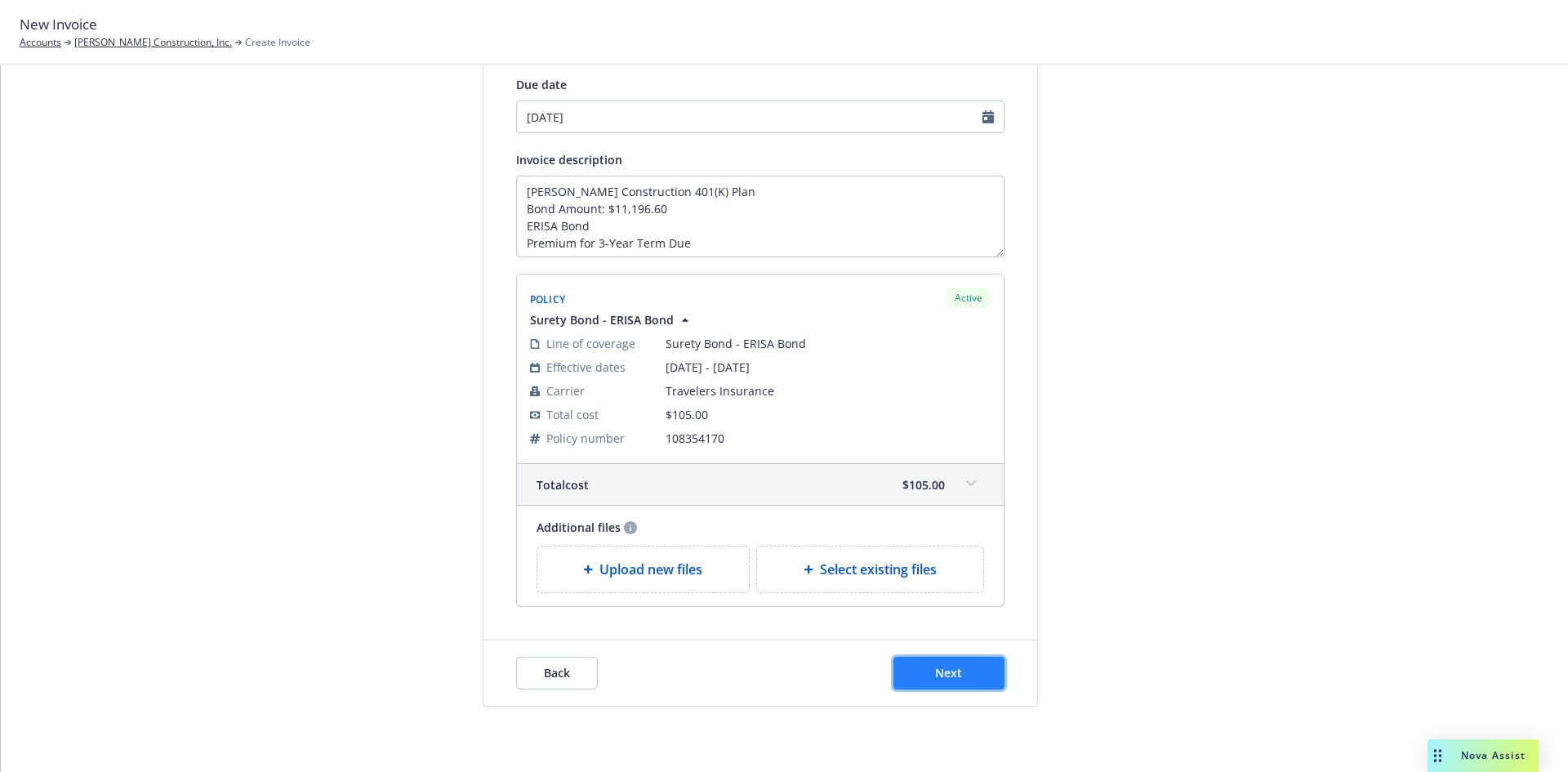
click at [954, 665] on span "Next" at bounding box center [949, 672] width 27 height 16
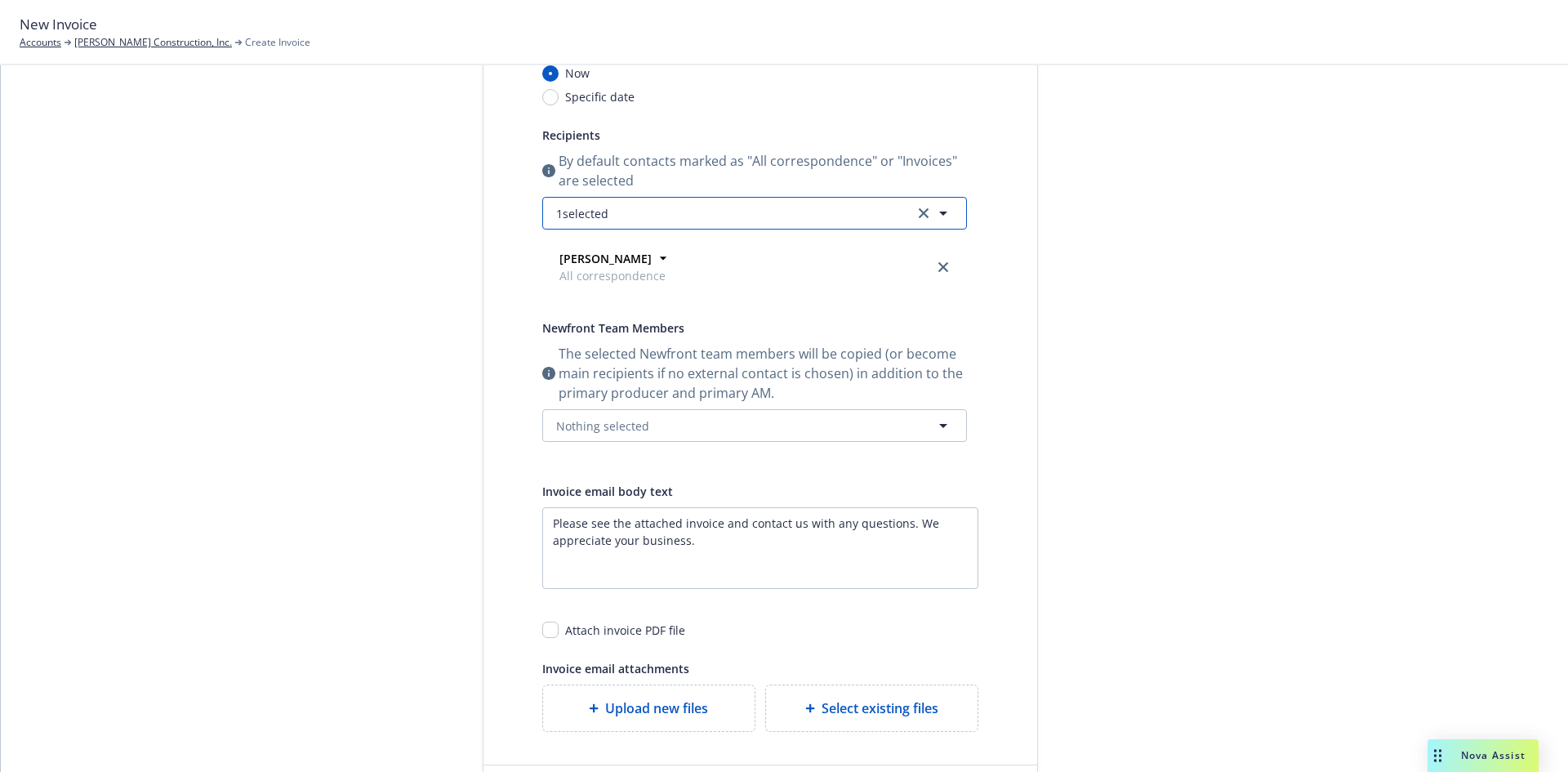
click at [650, 206] on button "1 selected" at bounding box center [755, 213] width 425 height 33
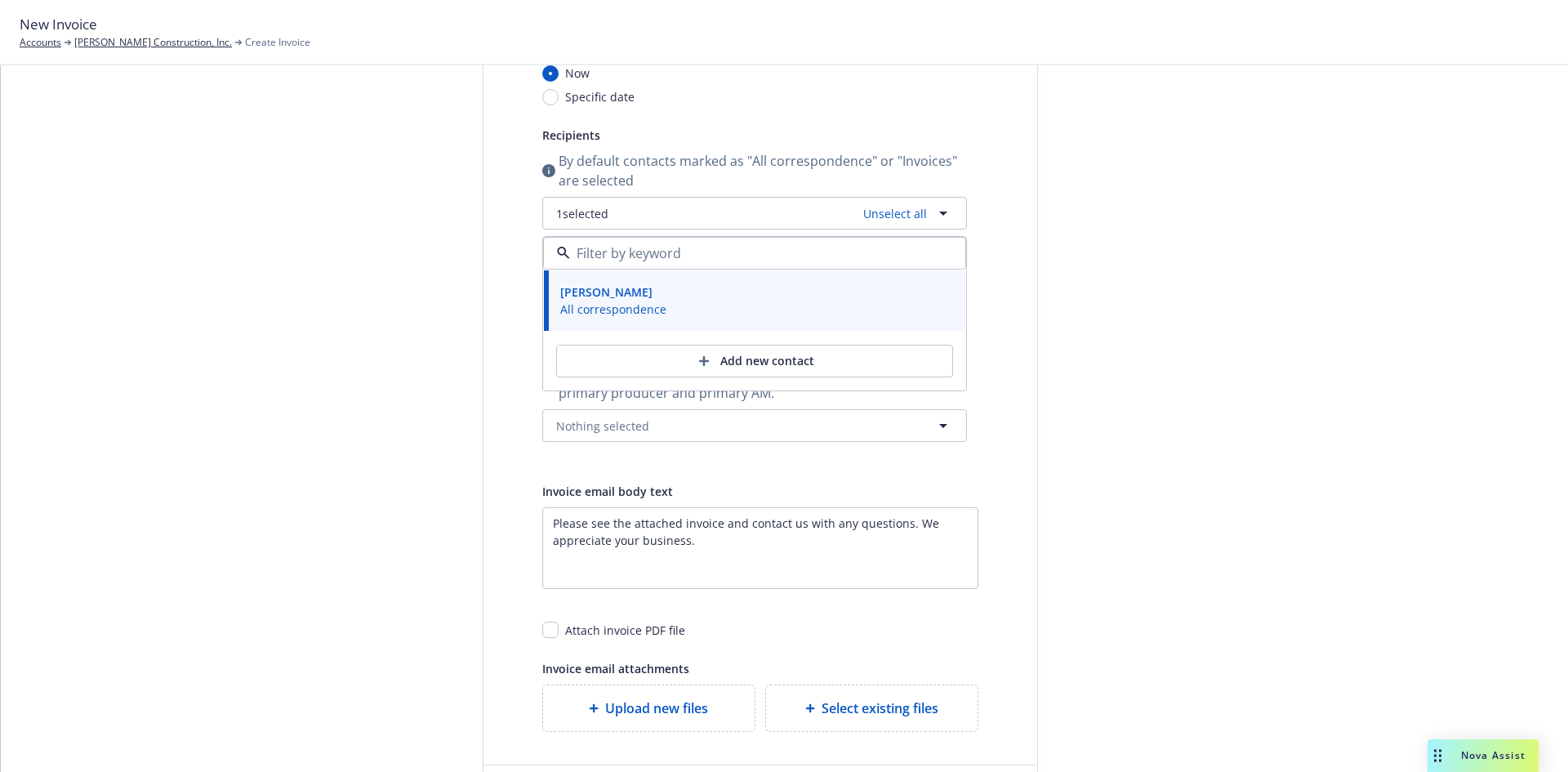
click at [1160, 225] on div at bounding box center [1186, 371] width 229 height 918
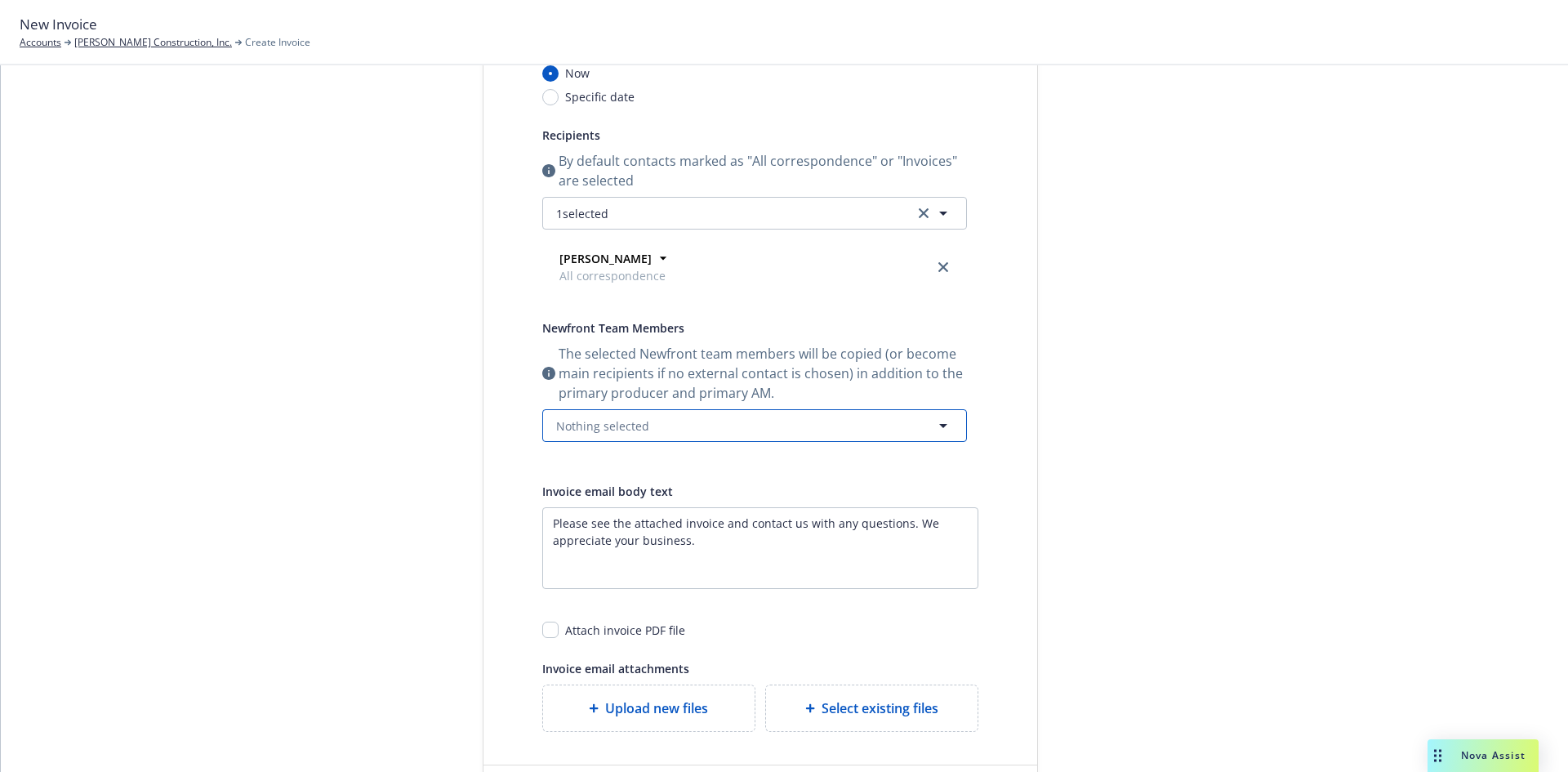
click at [655, 432] on button "Nothing selected" at bounding box center [755, 426] width 425 height 33
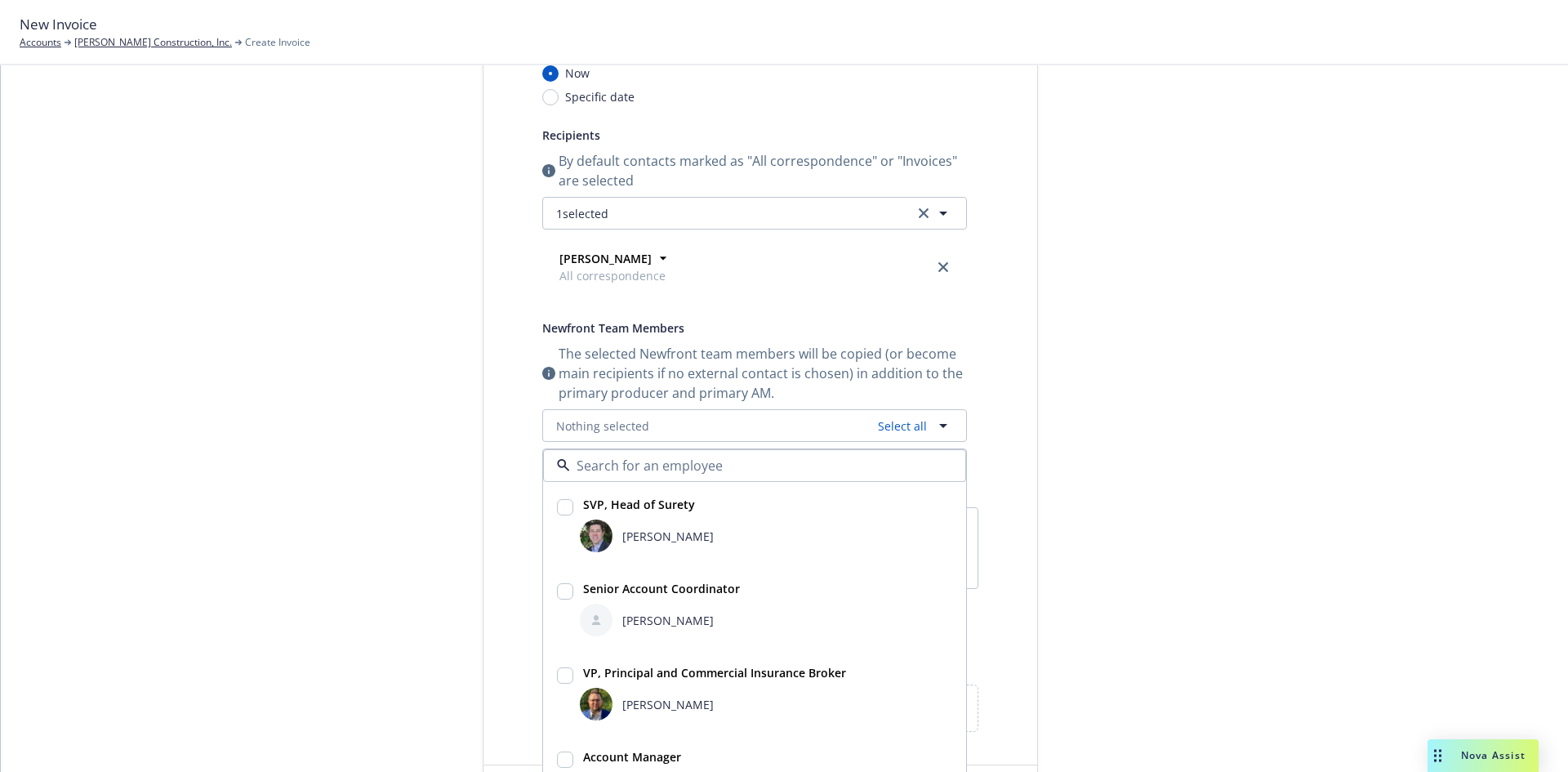
click at [626, 544] on span "[PERSON_NAME]" at bounding box center [668, 536] width 91 height 17
checkbox input "true"
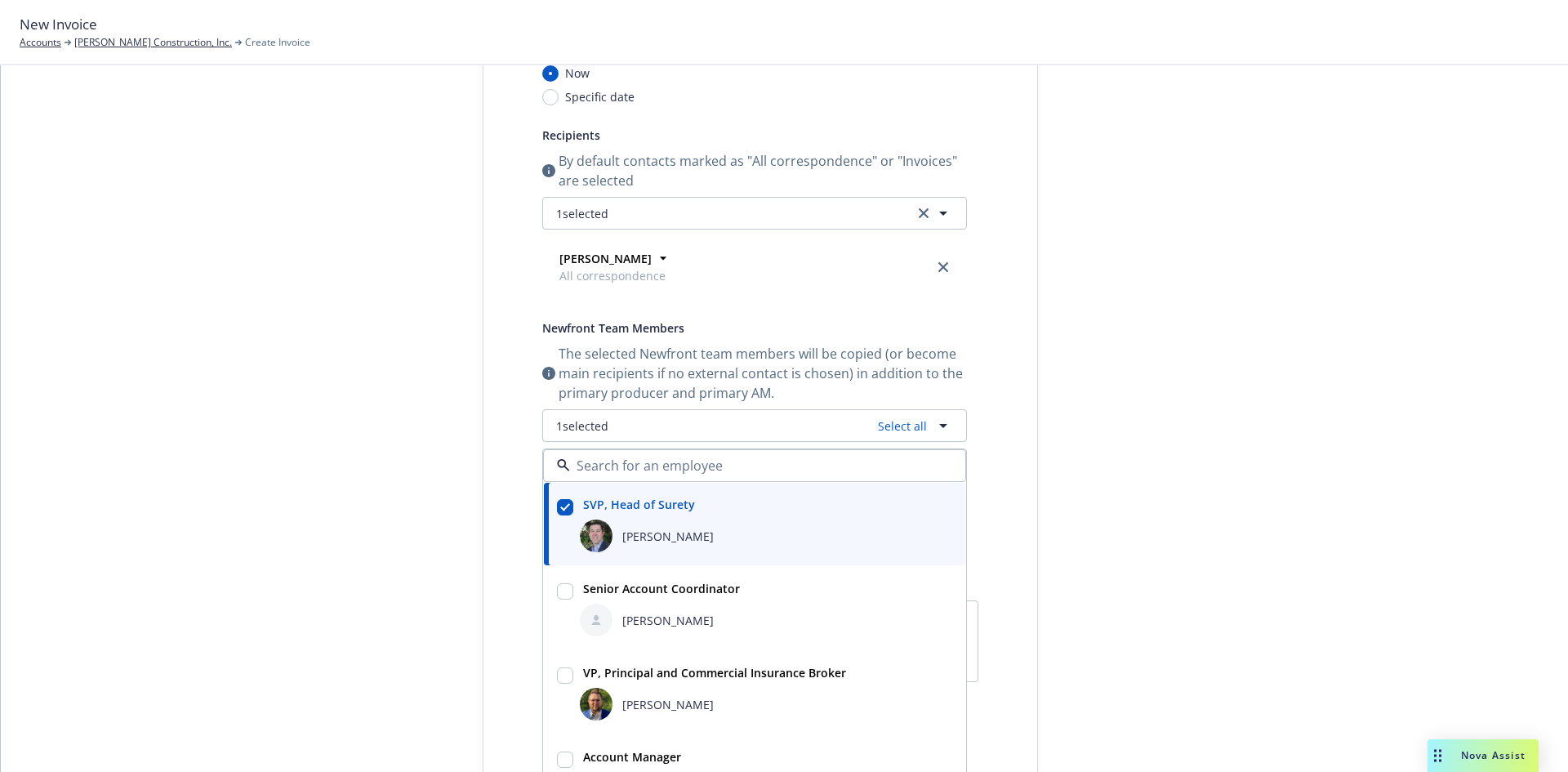
click at [639, 596] on span "Senior Account Coordinator" at bounding box center [662, 589] width 157 height 17
checkbox input "true"
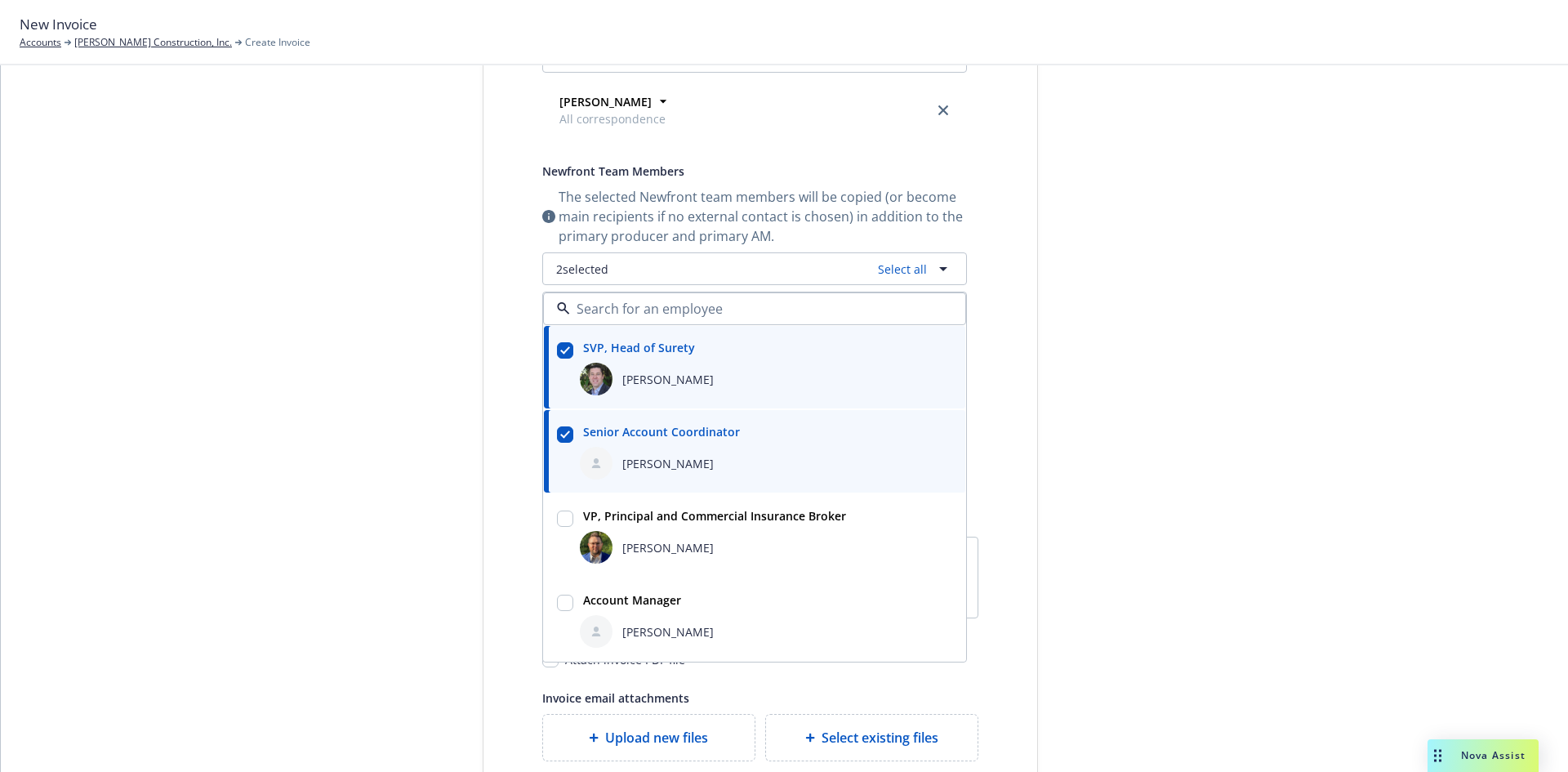
scroll to position [381, 0]
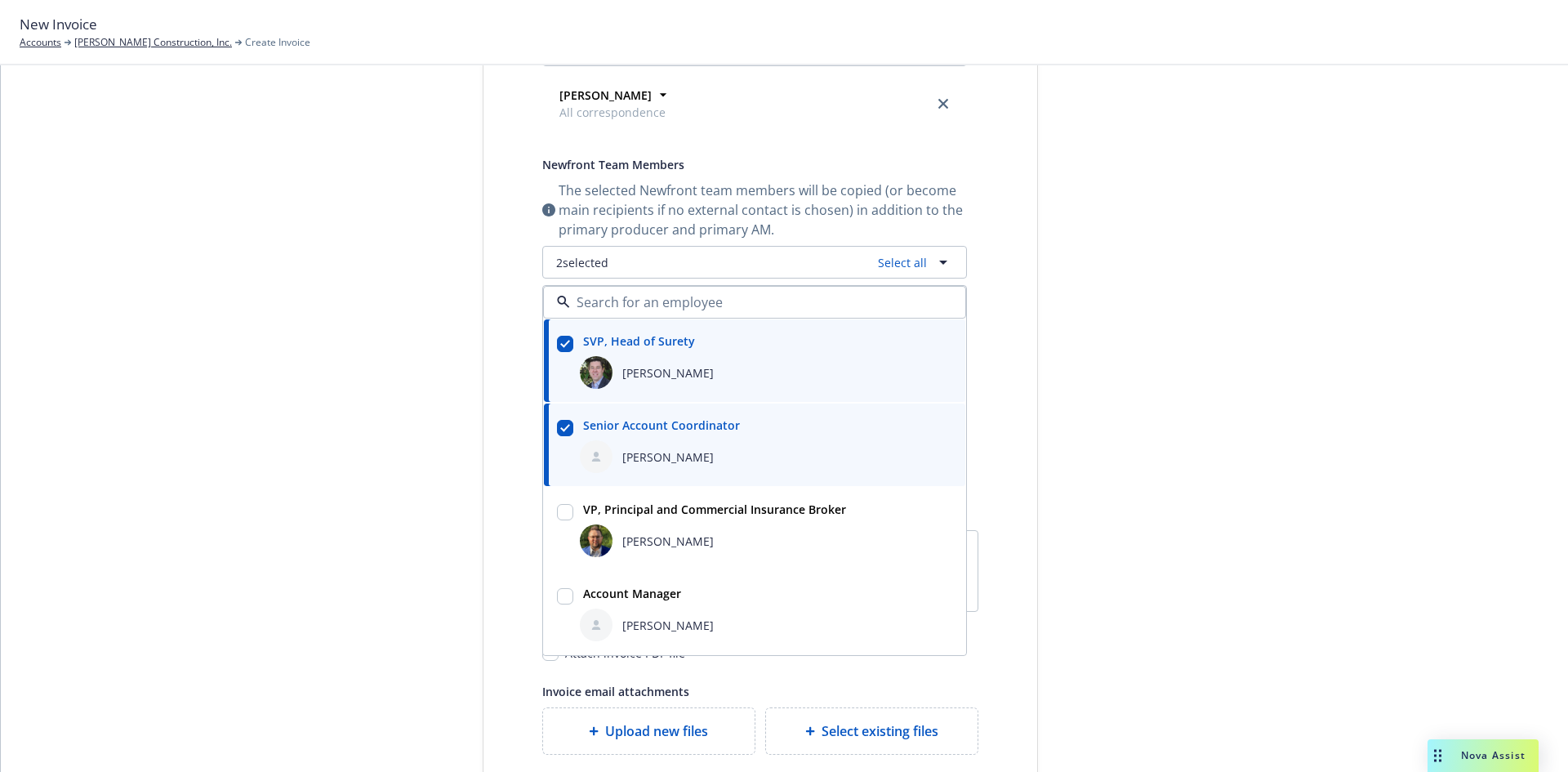
click at [271, 529] on div "Select billable items Review information 3 Share with client" at bounding box center [360, 302] width 180 height 1105
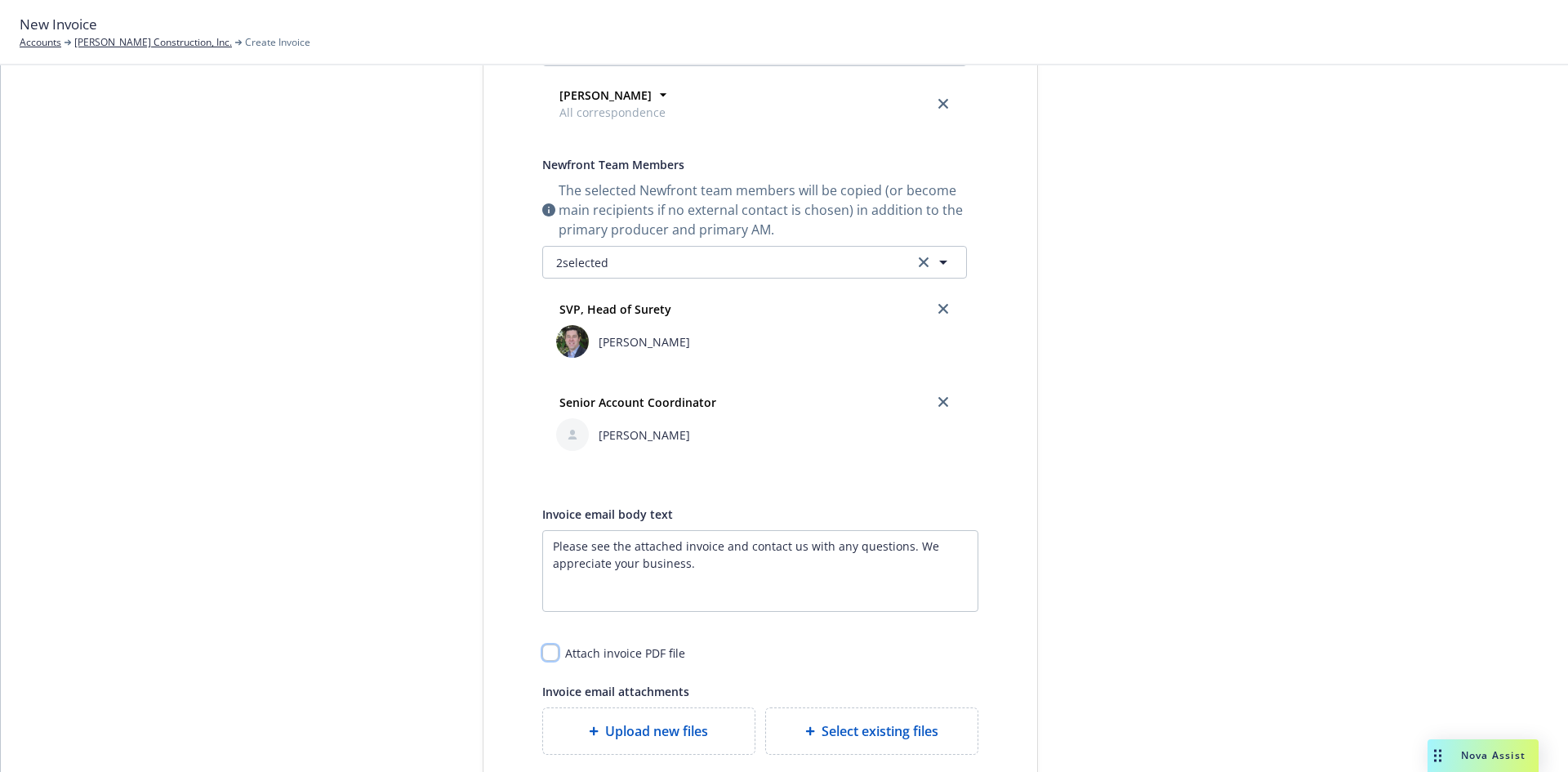
click at [548, 653] on input "checkbox" at bounding box center [550, 652] width 16 height 16
checkbox input "true"
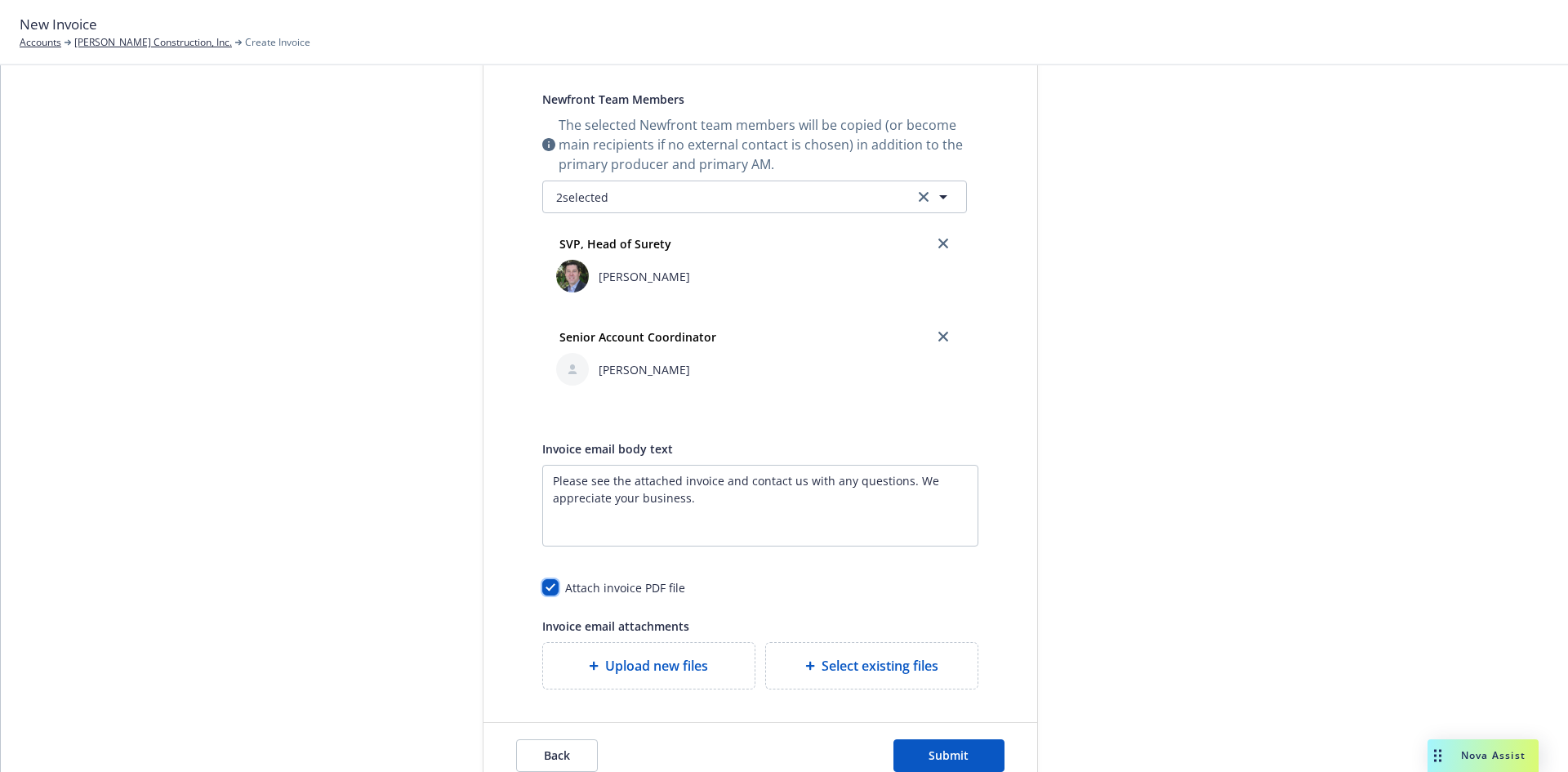
scroll to position [530, 0]
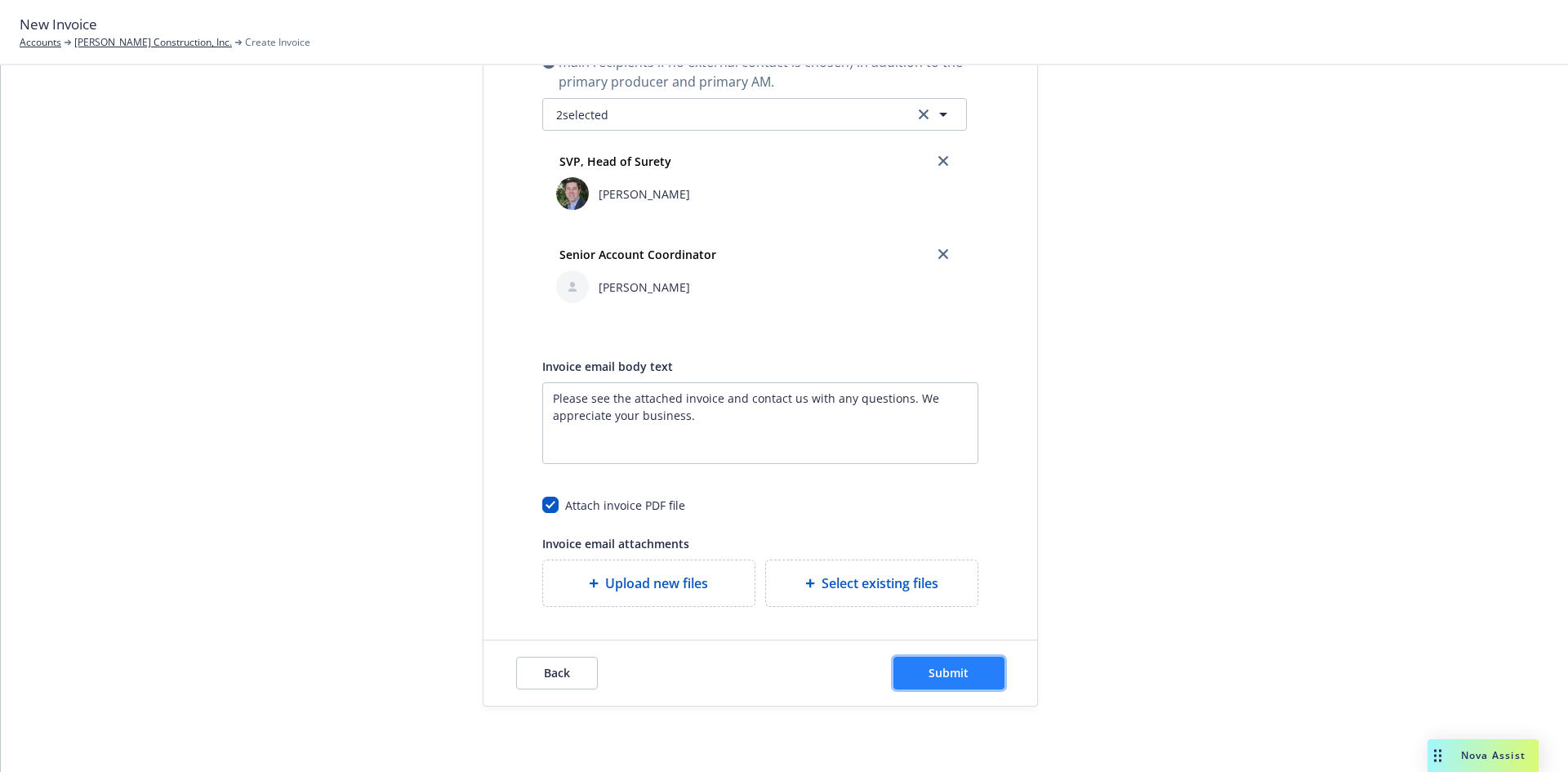
click at [931, 664] on span "Submit" at bounding box center [948, 672] width 40 height 16
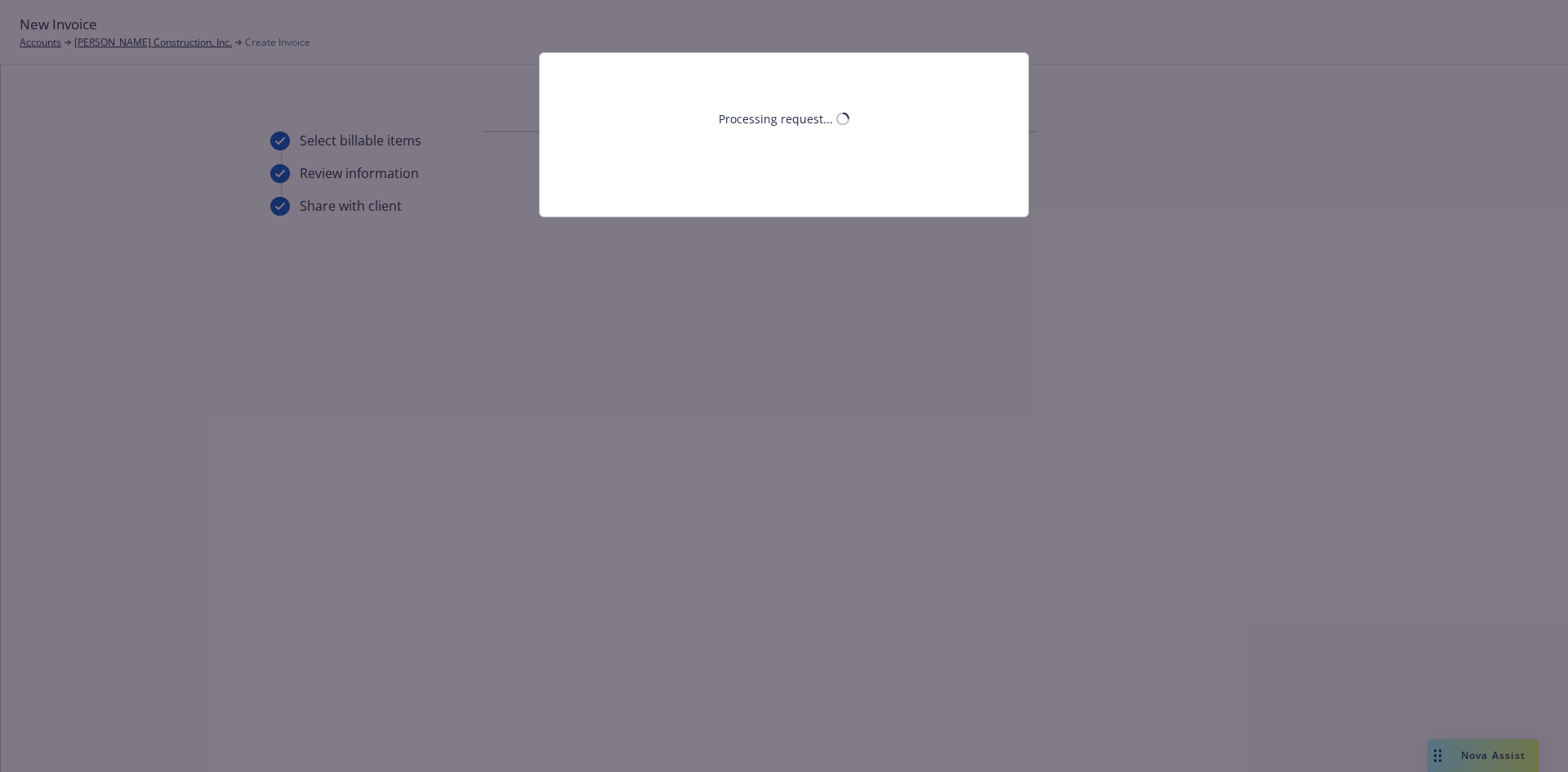
scroll to position [0, 0]
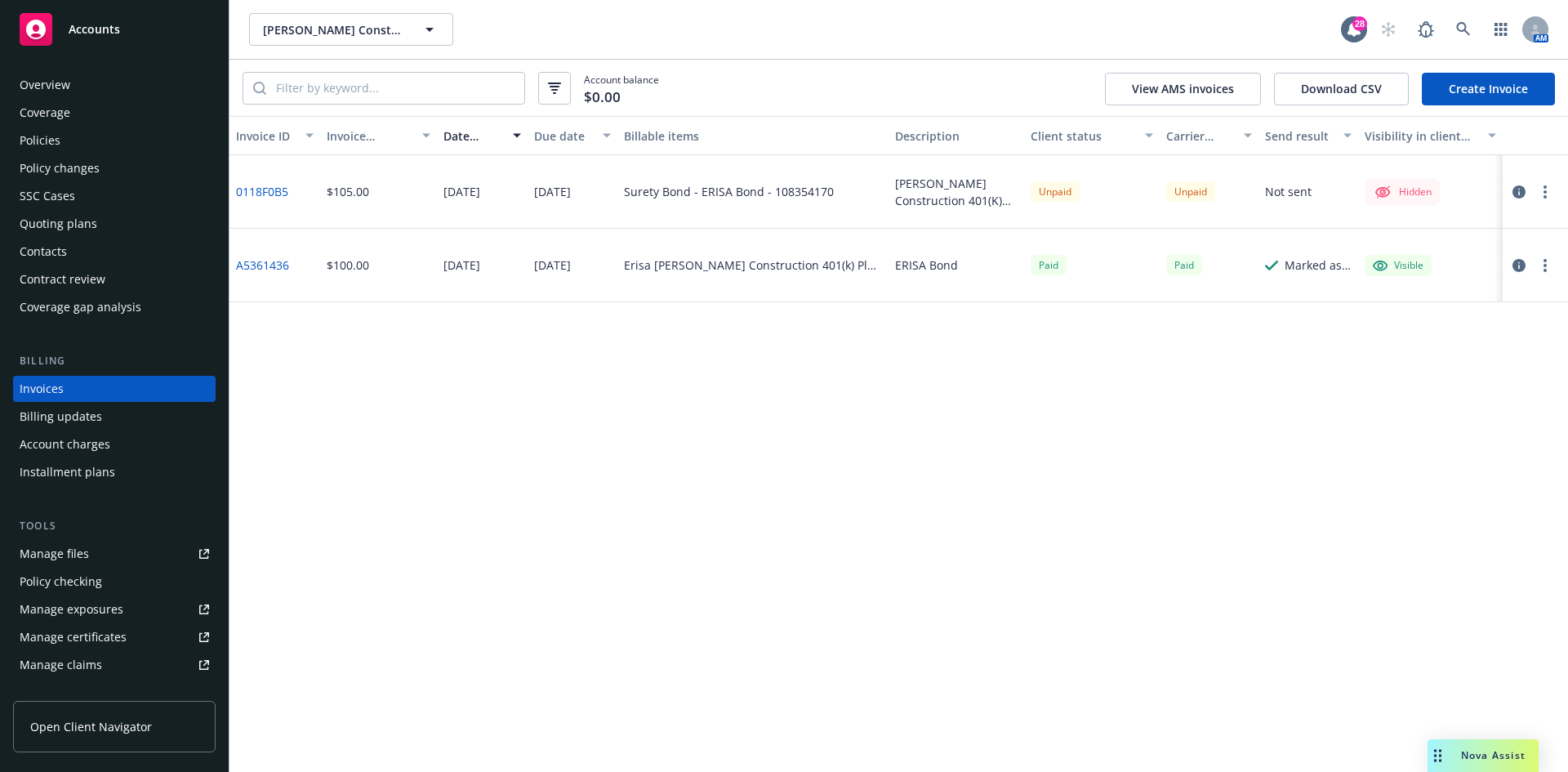
click at [1546, 197] on circle "button" at bounding box center [1545, 196] width 3 height 3
click at [1422, 316] on link "Make it visible in client dash" at bounding box center [1450, 324] width 209 height 33
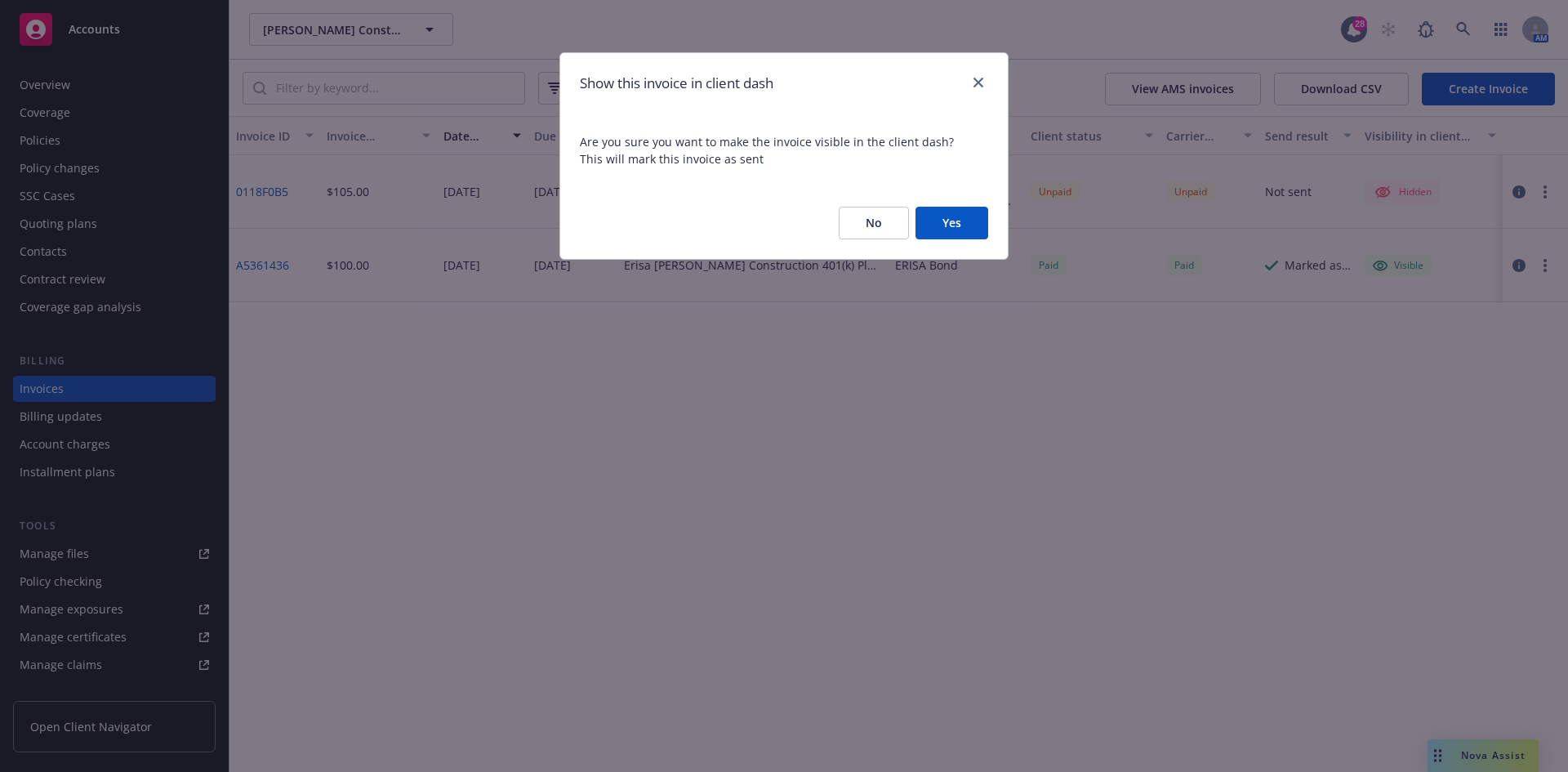
drag, startPoint x: 948, startPoint y: 227, endPoint x: 1303, endPoint y: 231, distance: 355.0
click at [948, 226] on button "Yes" at bounding box center [952, 223] width 73 height 33
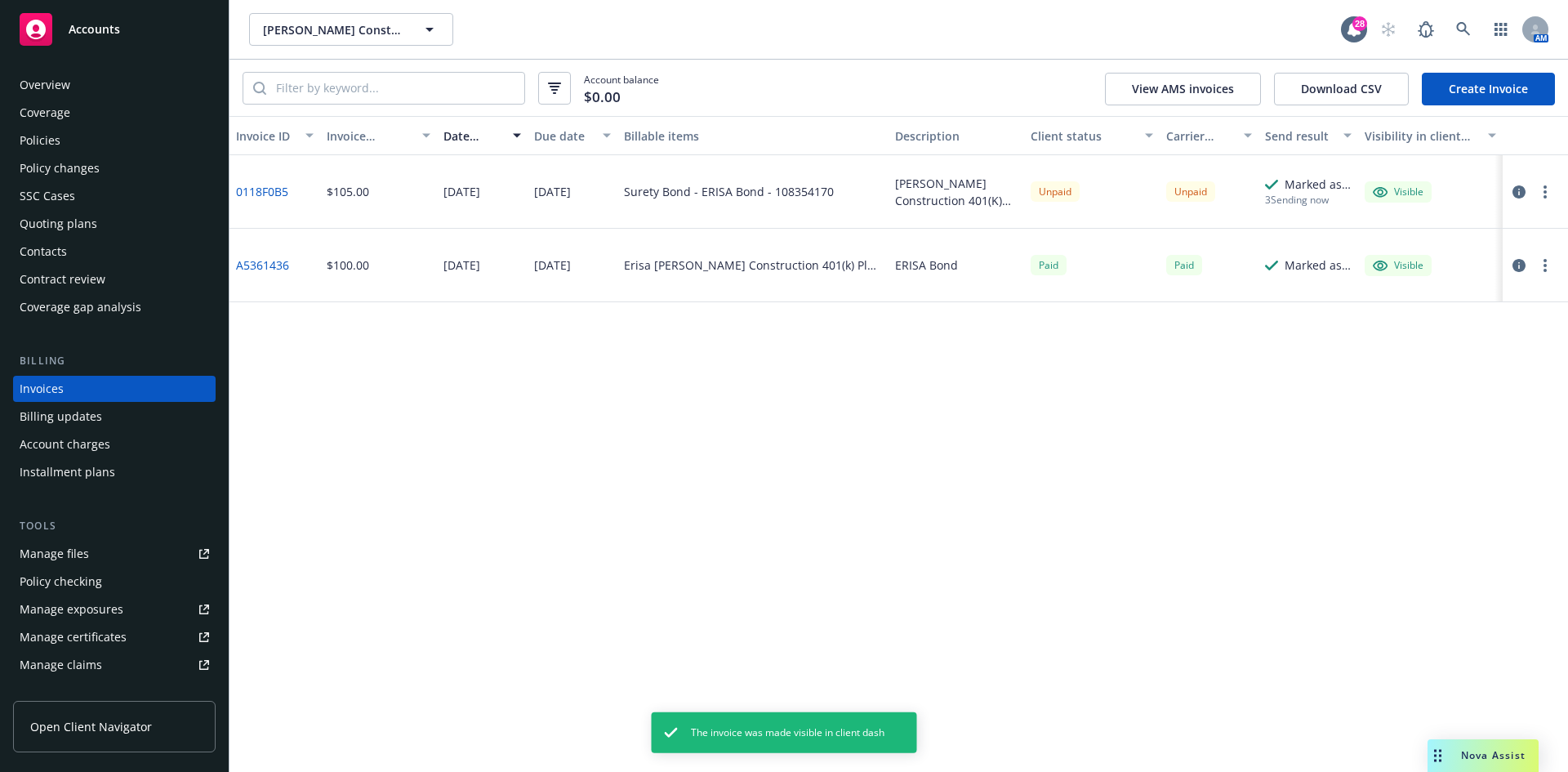
click at [1542, 194] on button "button" at bounding box center [1546, 192] width 19 height 19
click at [1443, 396] on link "Generate invoice PDF" at bounding box center [1450, 389] width 209 height 33
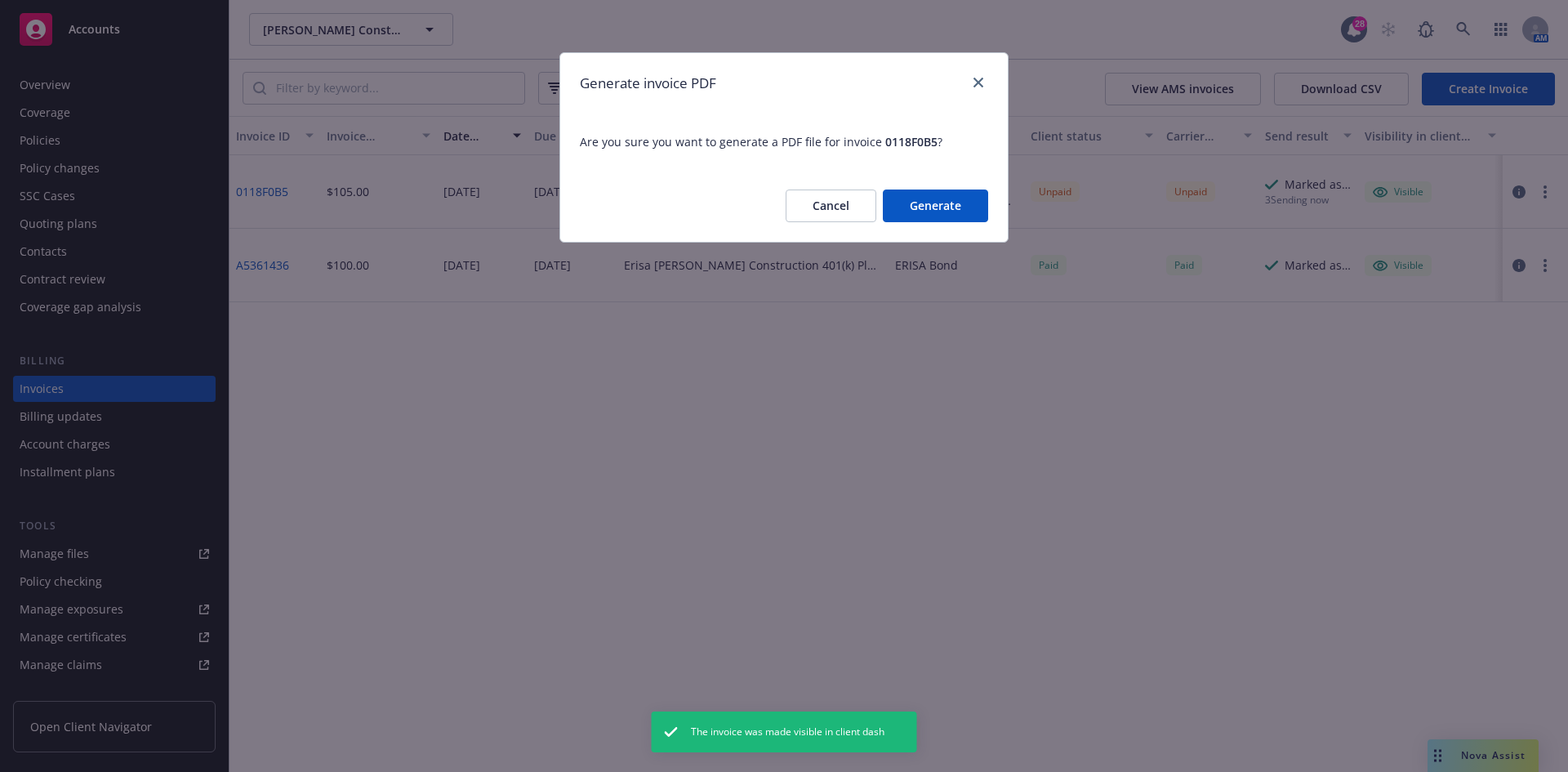
click at [914, 199] on button "Generate" at bounding box center [935, 206] width 106 height 33
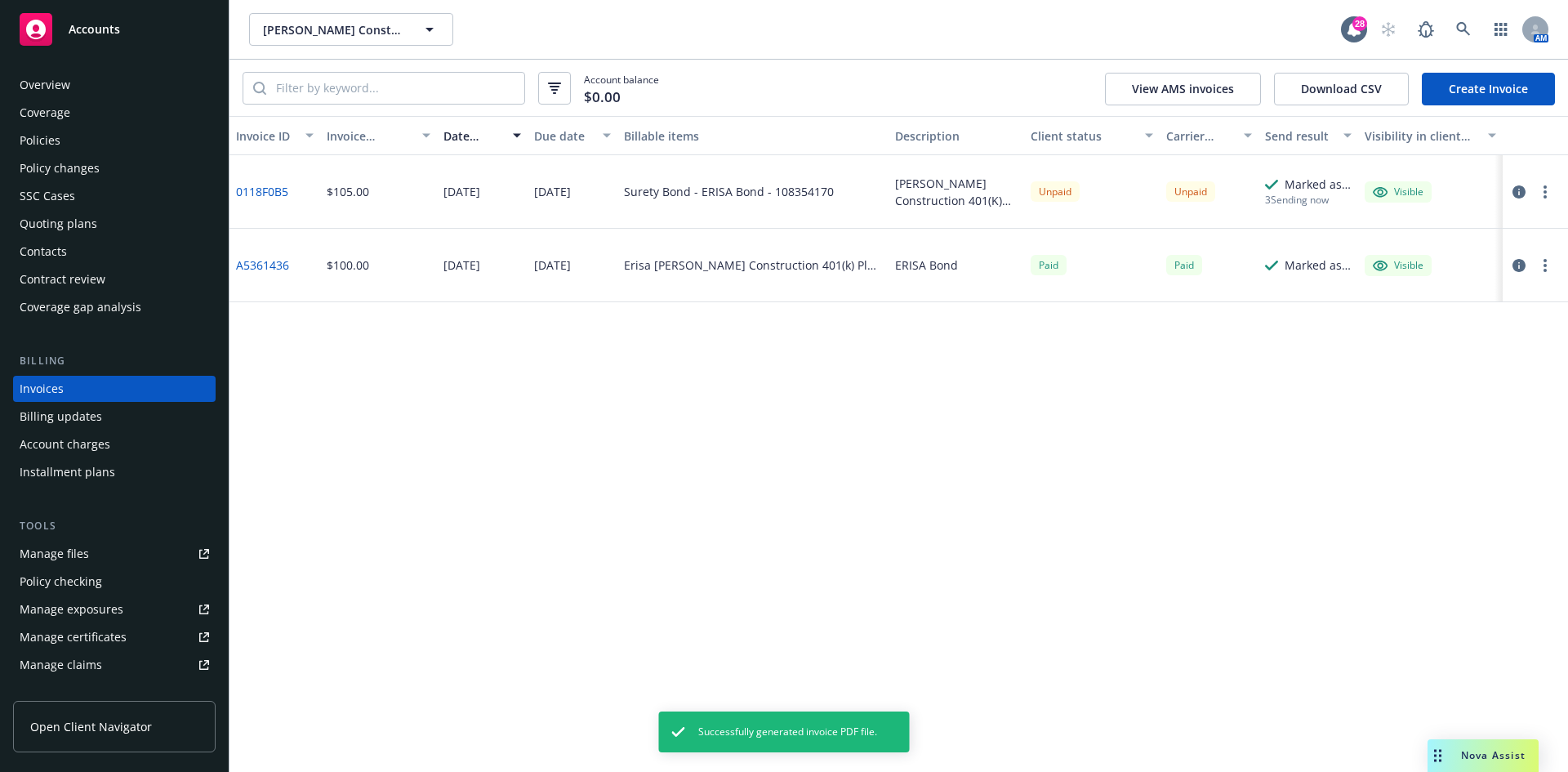
click at [1552, 193] on button "button" at bounding box center [1546, 192] width 19 height 19
click at [1402, 390] on link "Download invoice PDF" at bounding box center [1450, 389] width 209 height 33
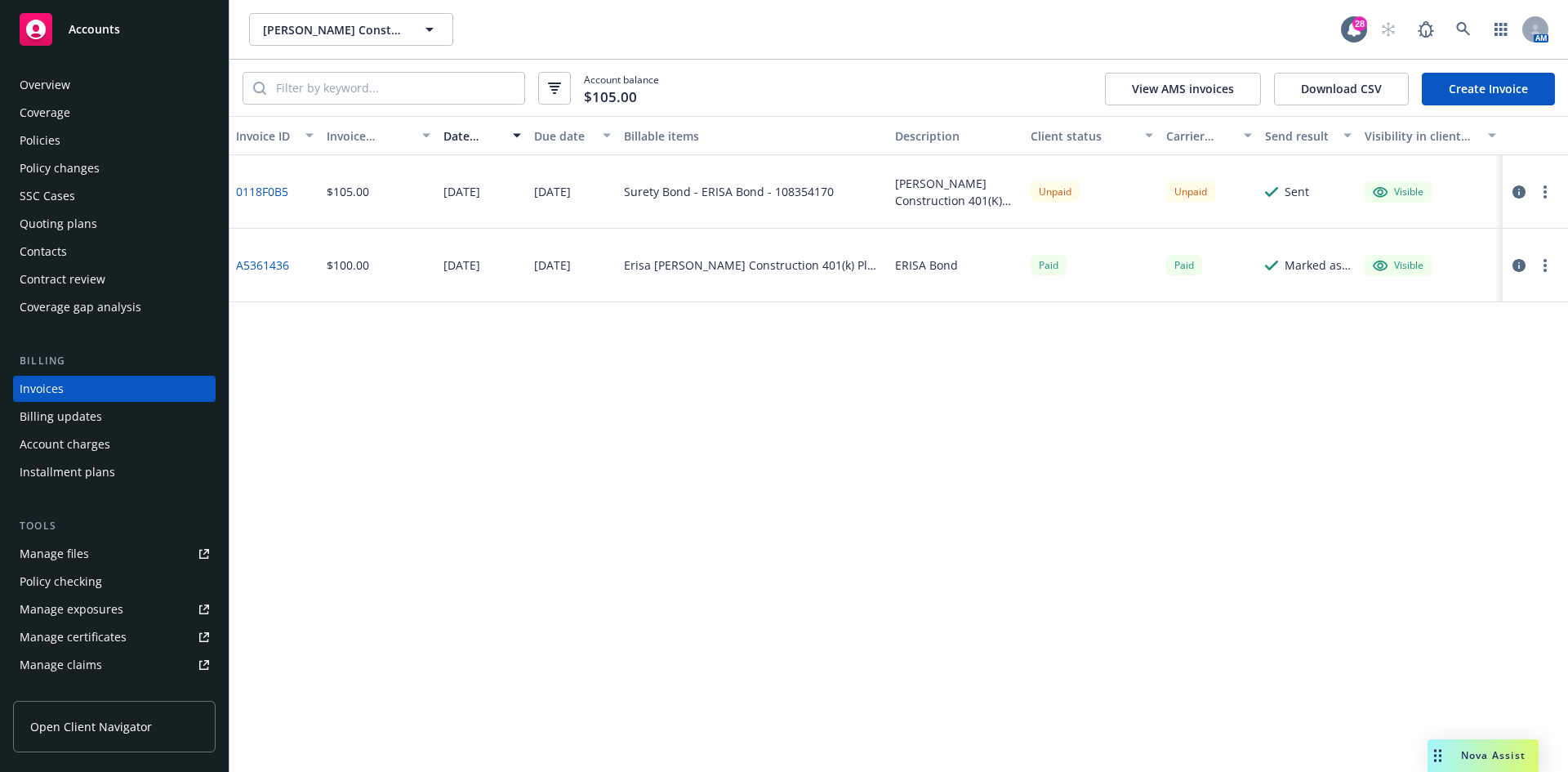
drag, startPoint x: 152, startPoint y: 29, endPoint x: 533, endPoint y: 32, distance: 381.0
click at [152, 29] on div "Accounts" at bounding box center [114, 29] width 189 height 33
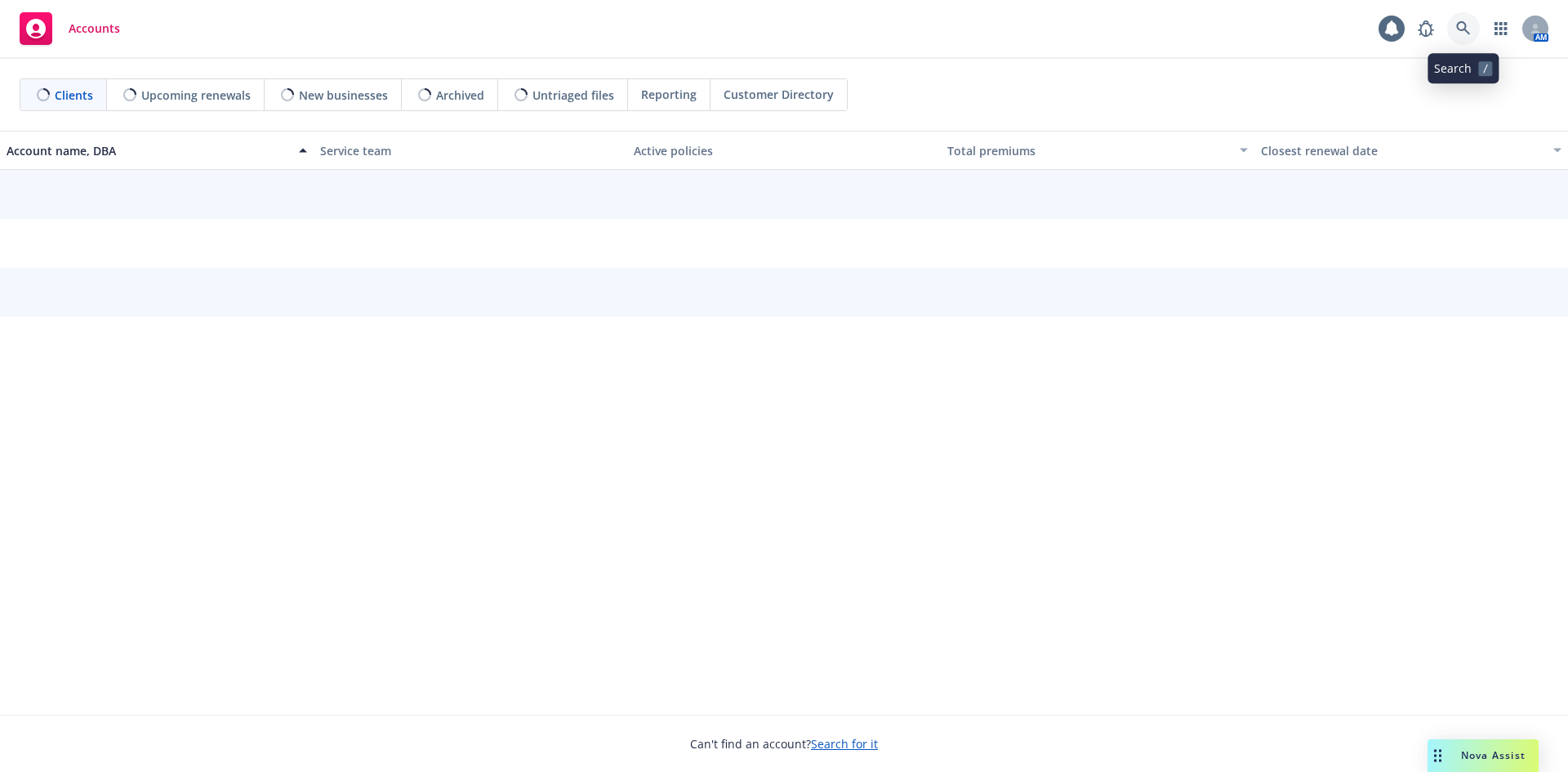
click at [1459, 32] on icon at bounding box center [1463, 28] width 15 height 15
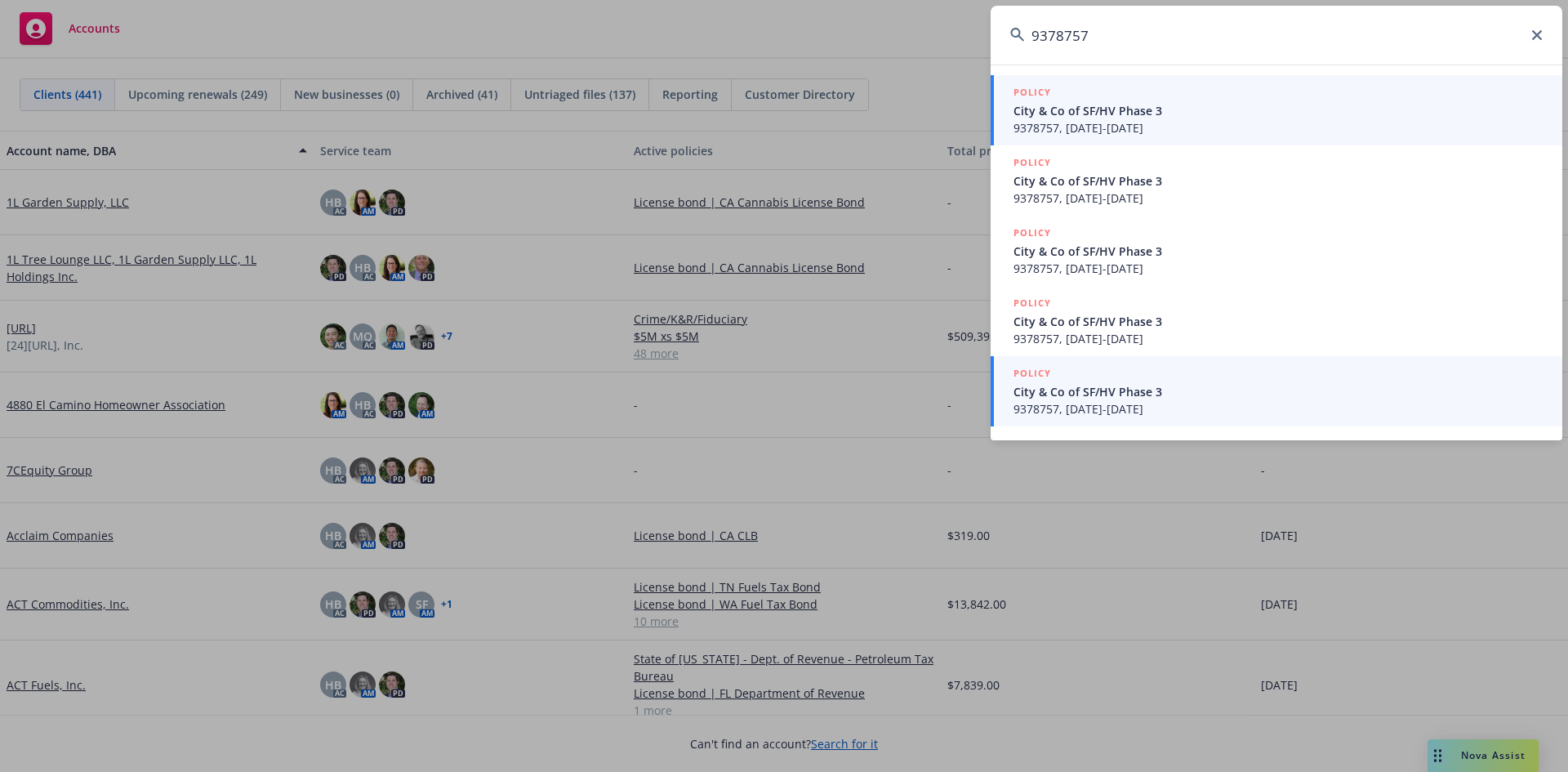
type input "9378757"
click at [1097, 410] on span "9378757, [DATE]-[DATE]" at bounding box center [1279, 409] width 530 height 17
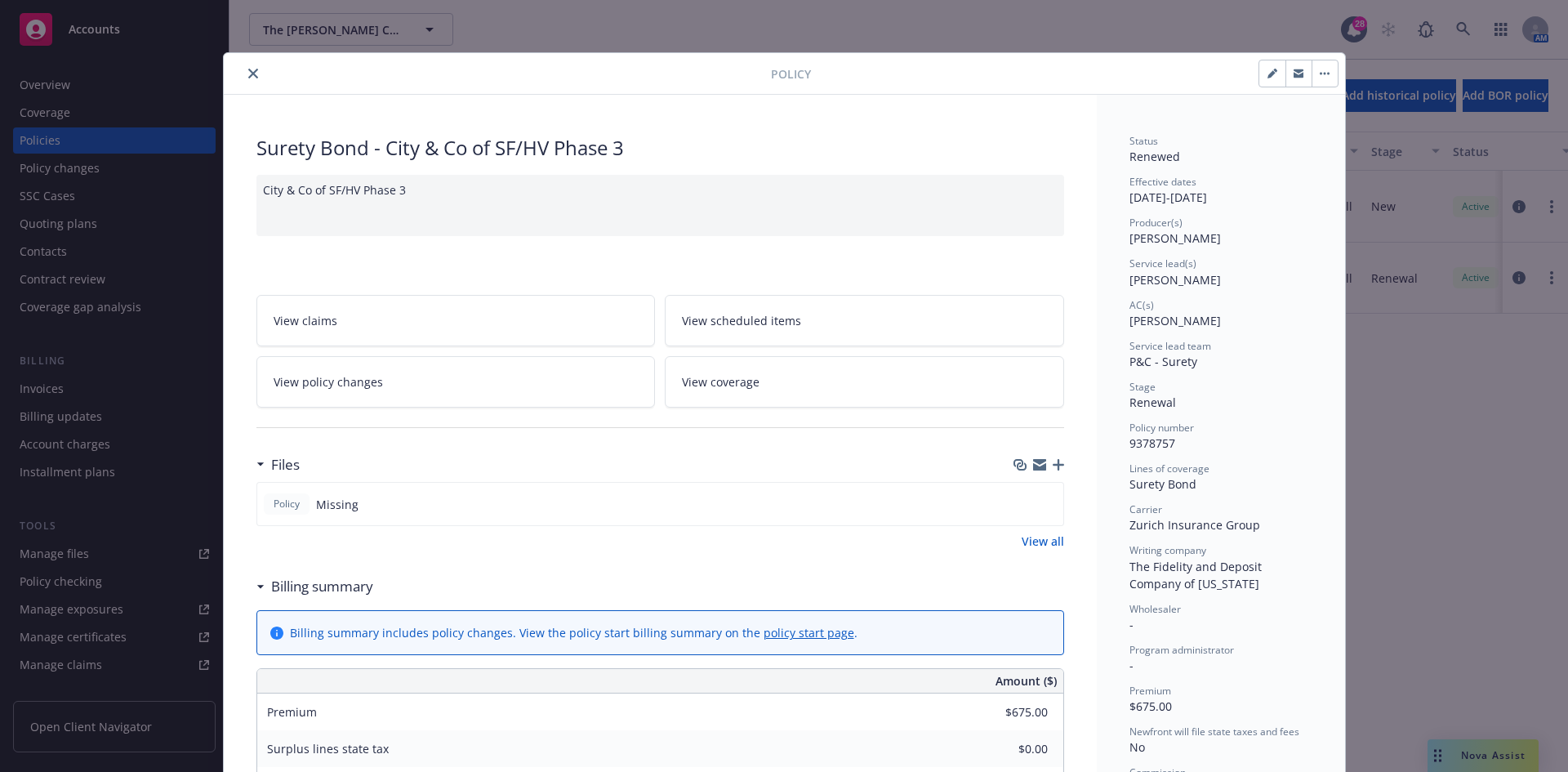
click at [257, 74] on div at bounding box center [500, 74] width 540 height 19
drag, startPoint x: 252, startPoint y: 78, endPoint x: 350, endPoint y: 85, distance: 98.2
click at [350, 85] on div "Policy" at bounding box center [785, 74] width 1122 height 42
click at [252, 73] on button "close" at bounding box center [253, 74] width 19 height 19
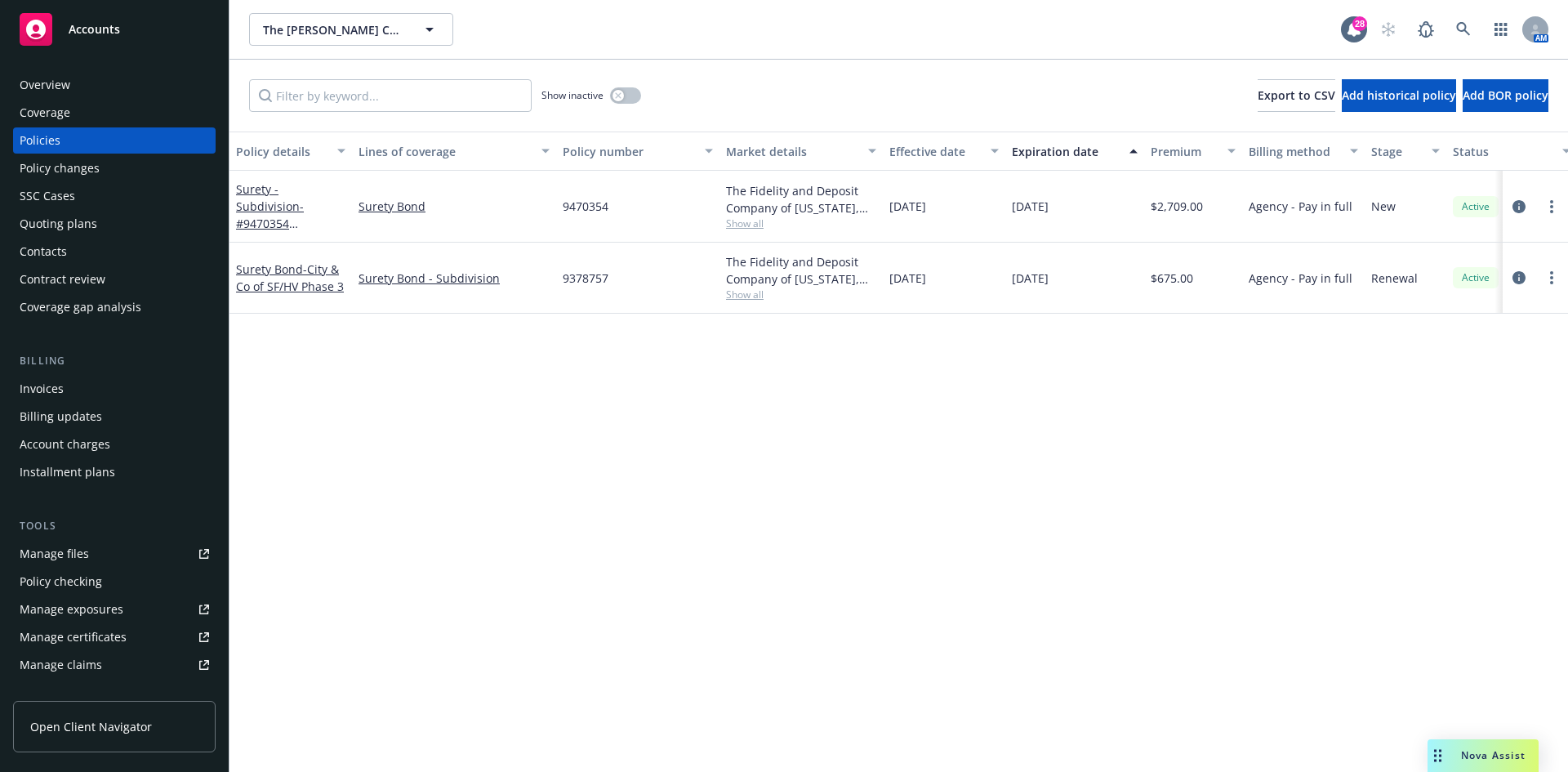
click at [86, 394] on div "Invoices" at bounding box center [114, 388] width 189 height 26
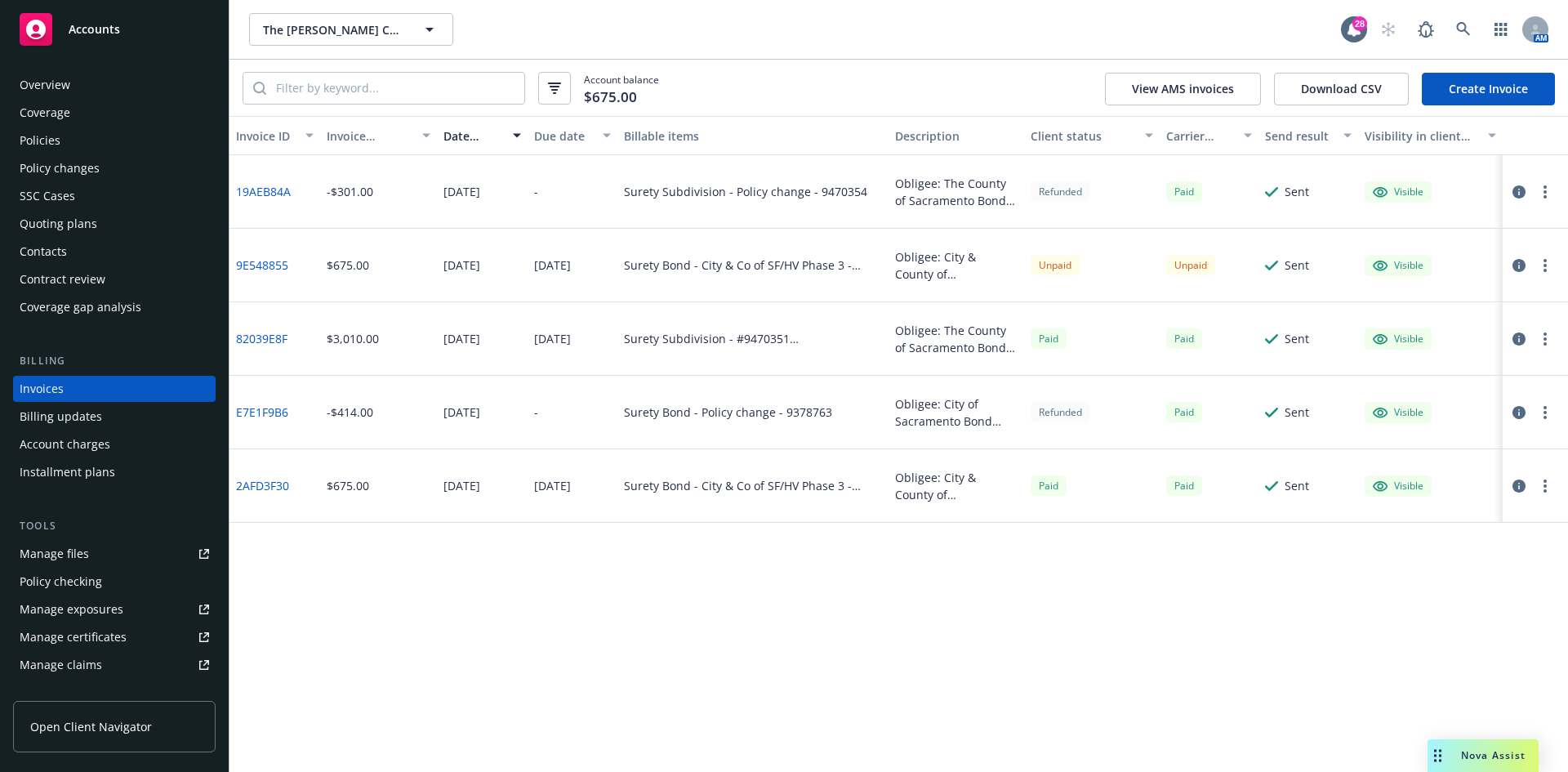
click at [266, 271] on link "9E548855" at bounding box center [262, 265] width 52 height 17
click at [302, 23] on span "The [PERSON_NAME] Company" at bounding box center [334, 30] width 142 height 17
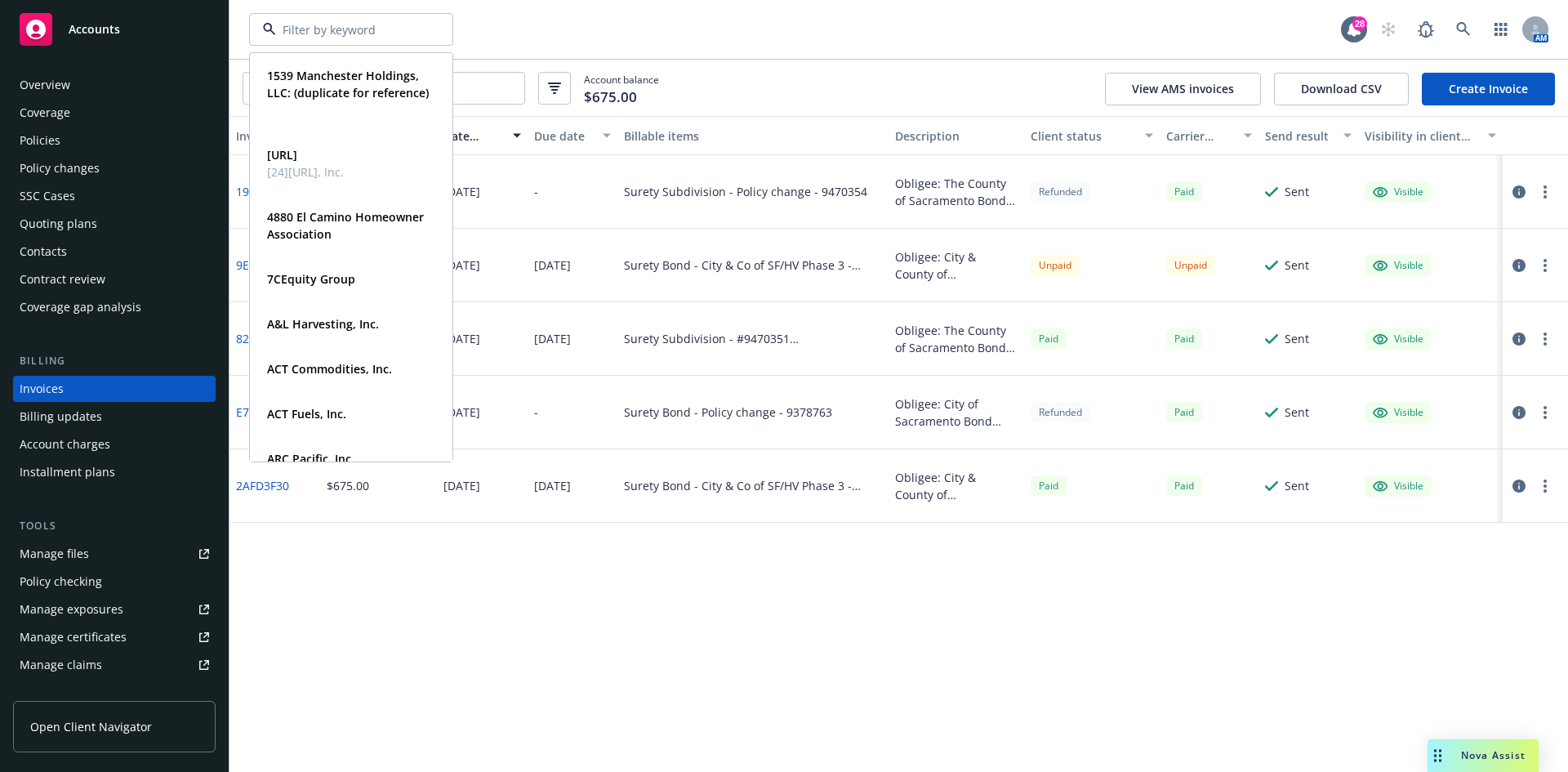
click at [129, 32] on div "Accounts" at bounding box center [114, 29] width 189 height 33
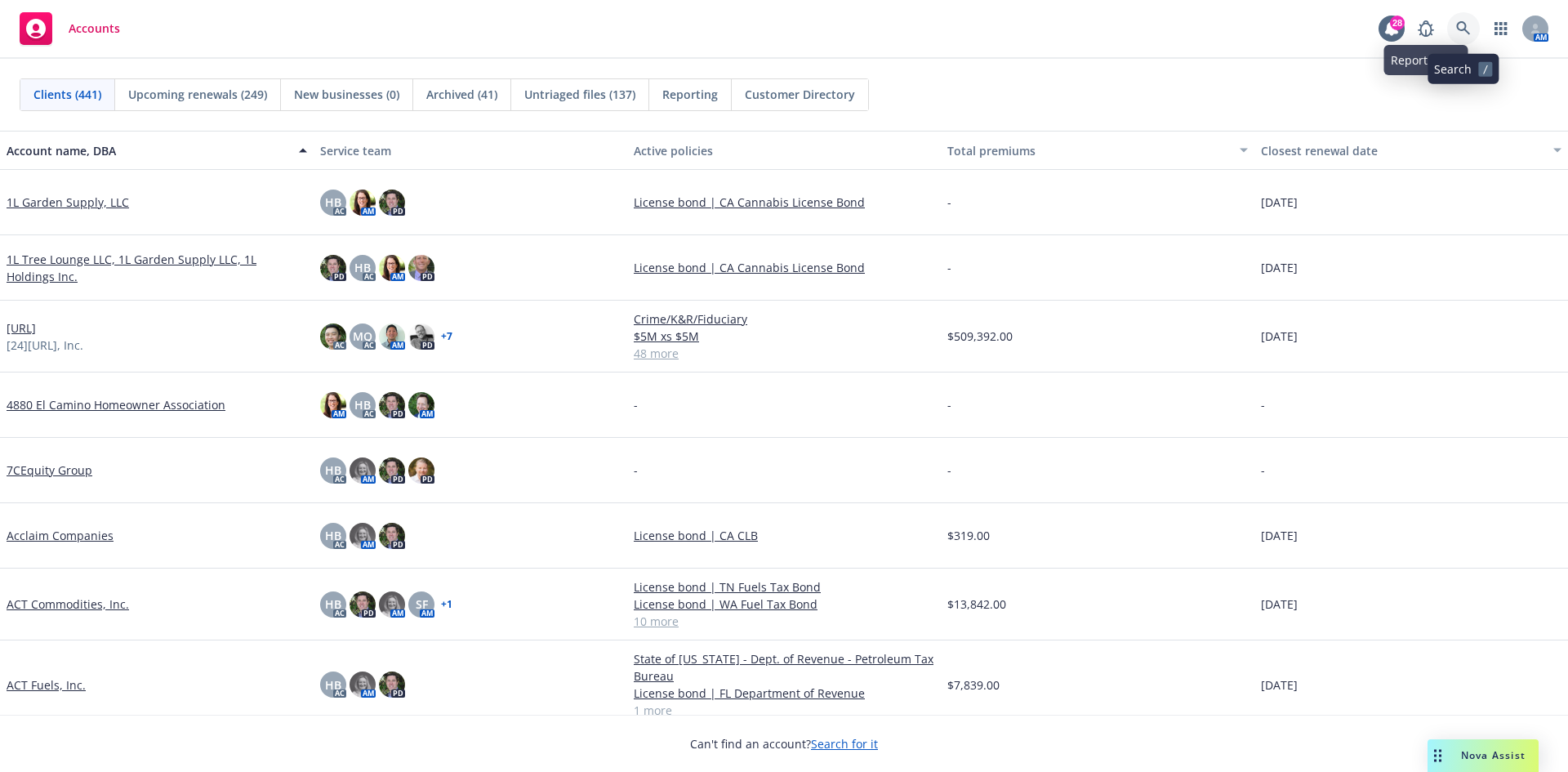
click at [1475, 31] on link at bounding box center [1464, 29] width 33 height 33
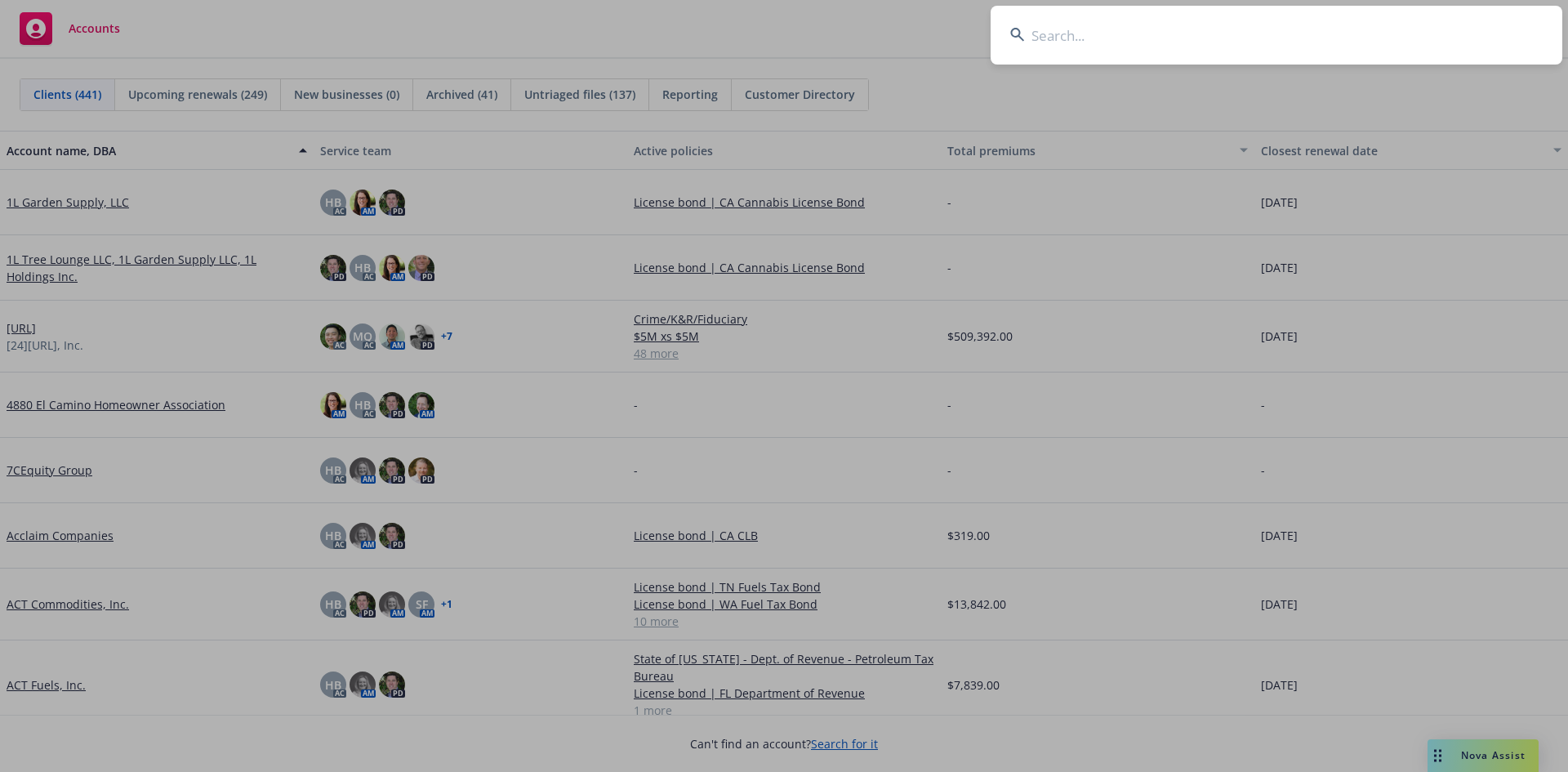
paste input "30086019"
type input "30086019"
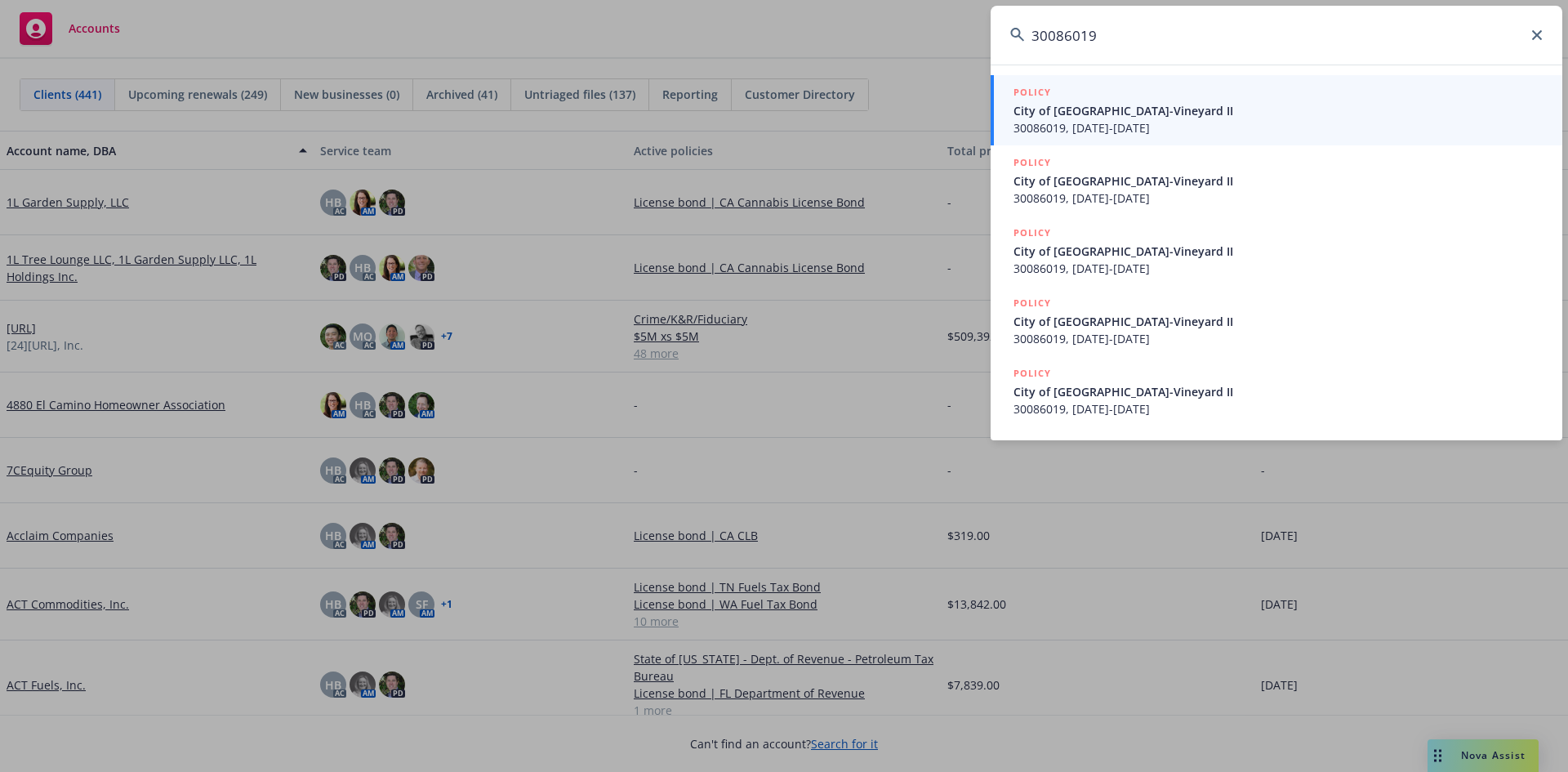
click at [1091, 118] on span "City of [GEOGRAPHIC_DATA]-Vineyard II" at bounding box center [1279, 111] width 530 height 17
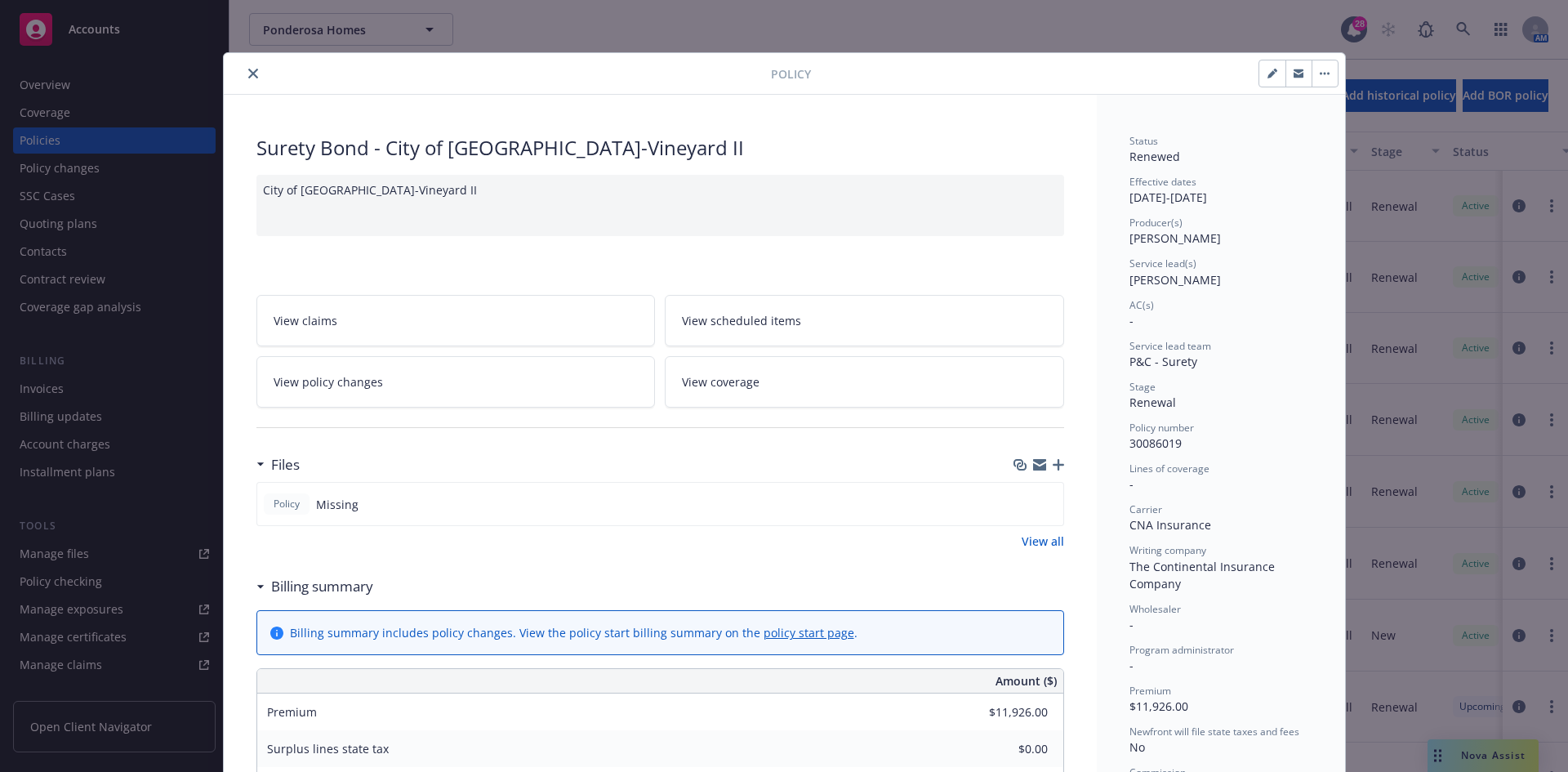
click at [255, 73] on button "close" at bounding box center [253, 74] width 19 height 19
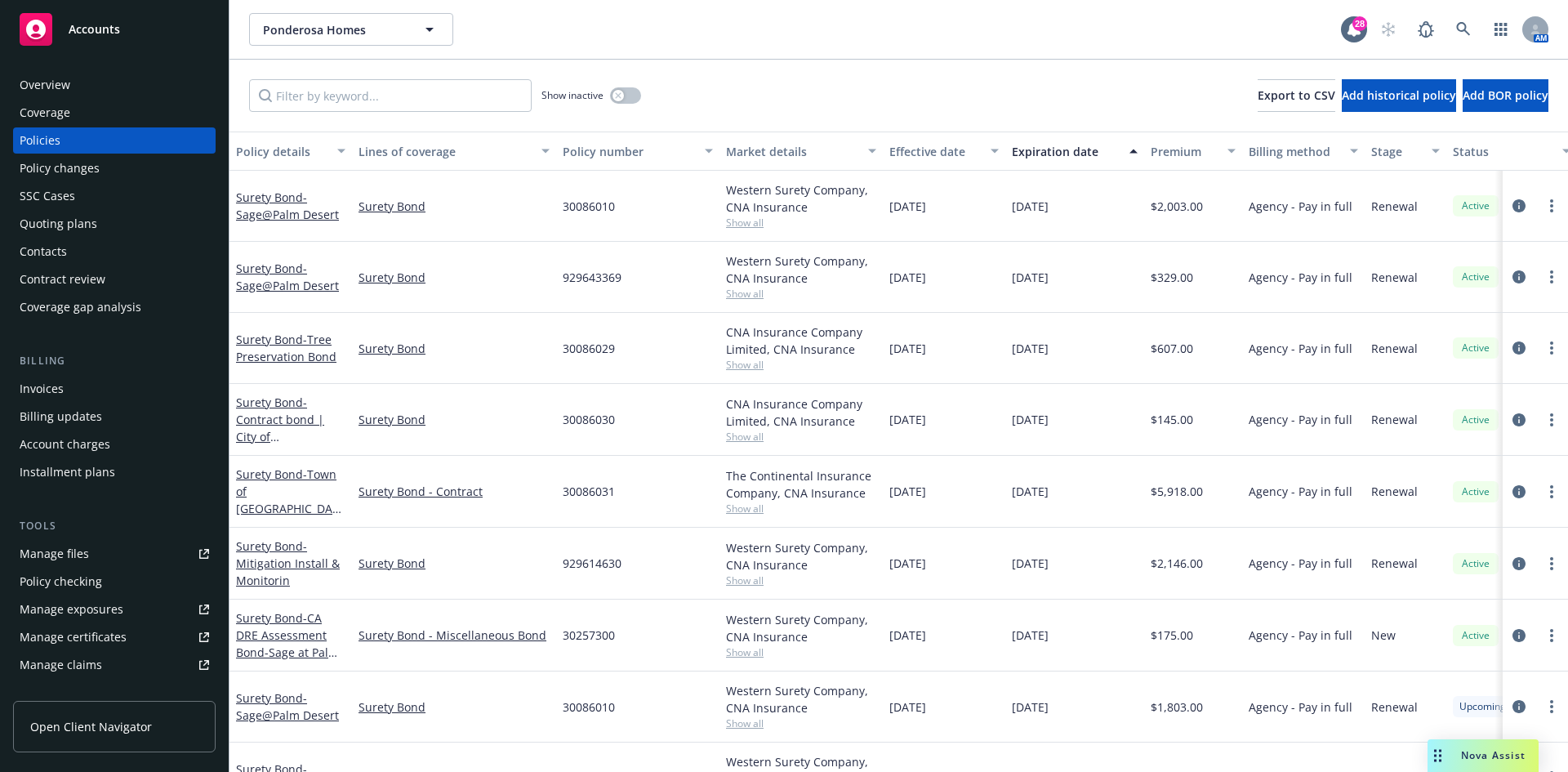
click at [63, 89] on div "Overview" at bounding box center [45, 84] width 50 height 26
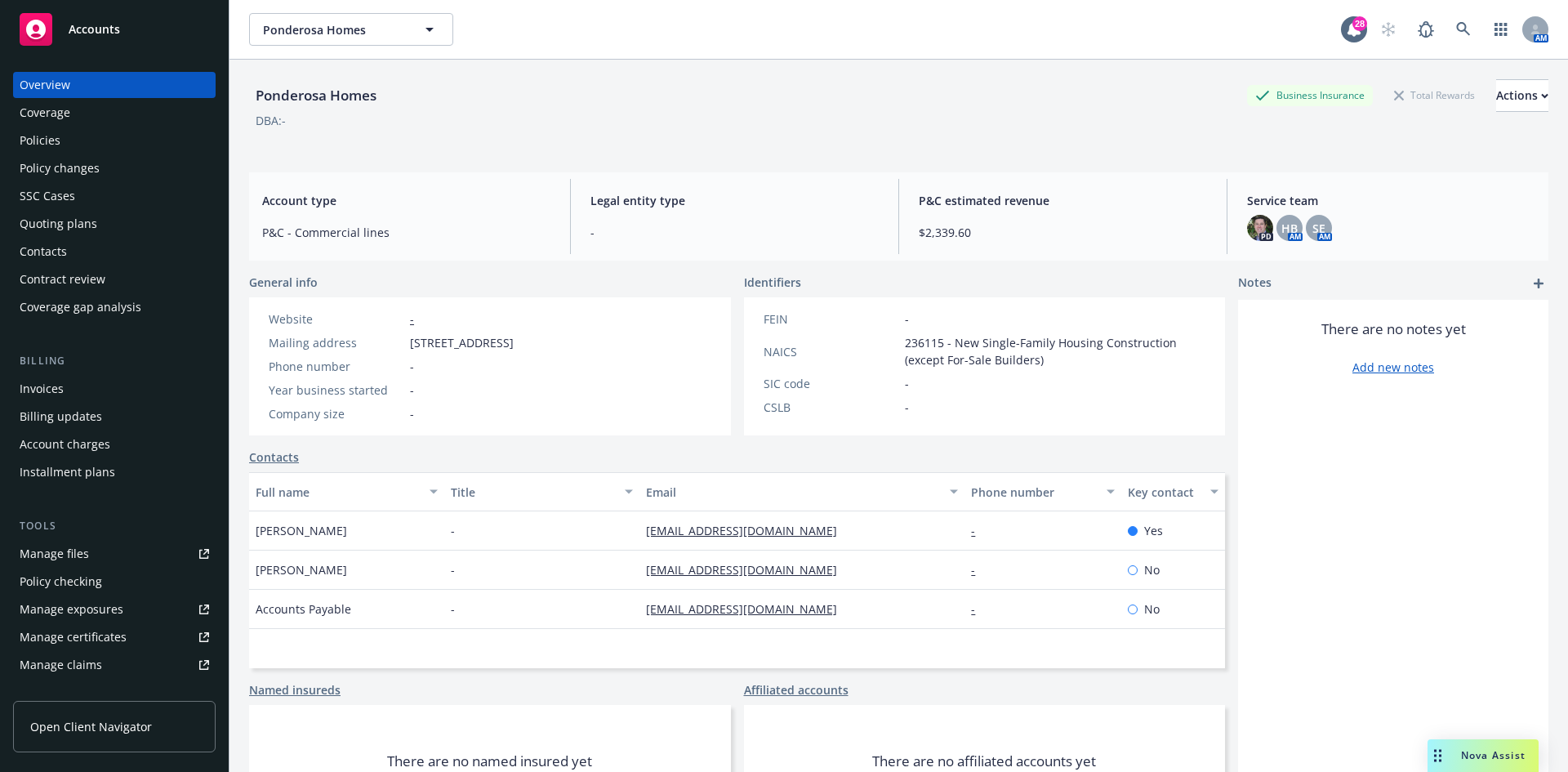
click at [127, 19] on div "Accounts" at bounding box center [114, 29] width 189 height 33
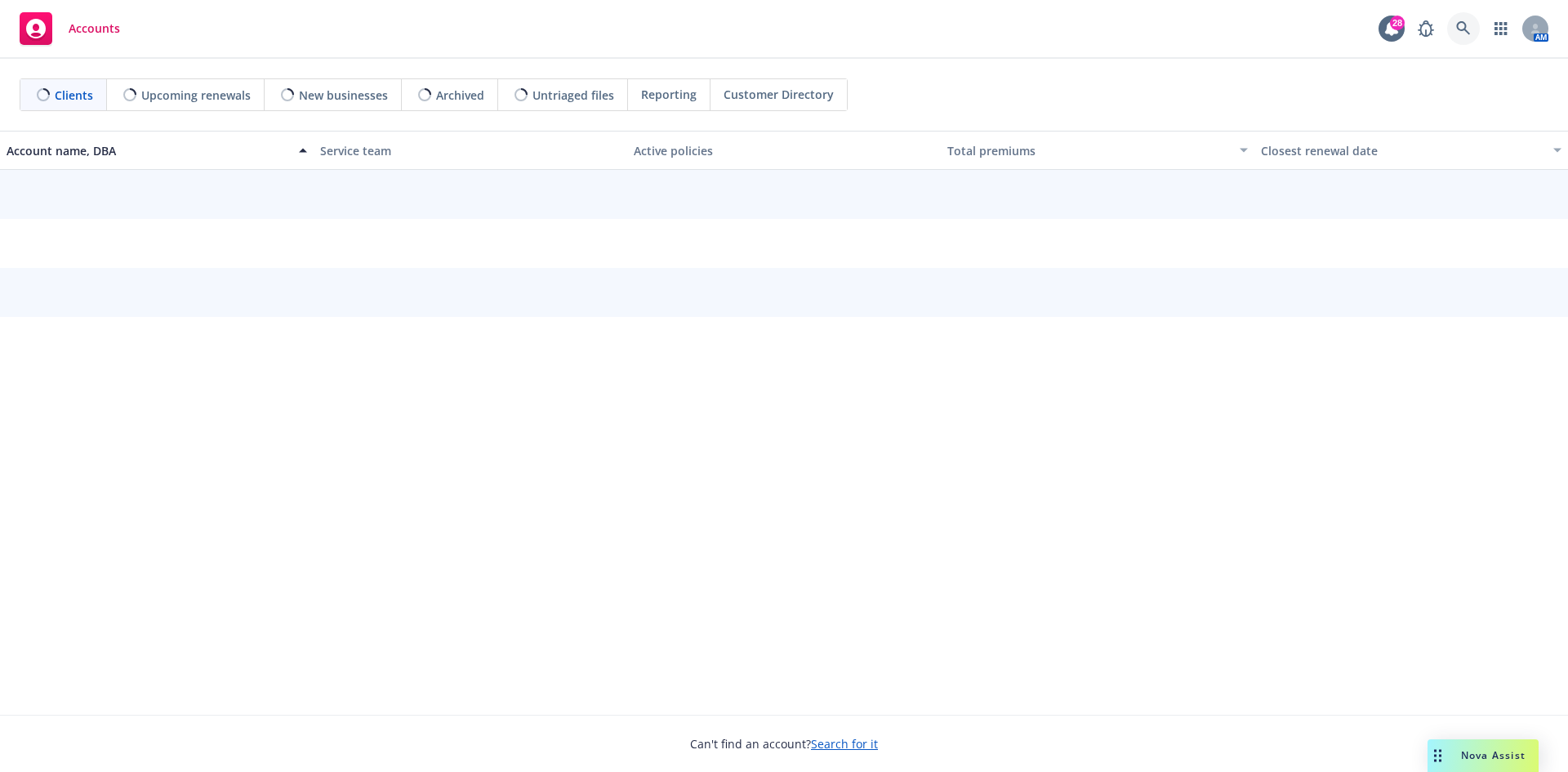
click at [1466, 34] on icon at bounding box center [1463, 28] width 15 height 15
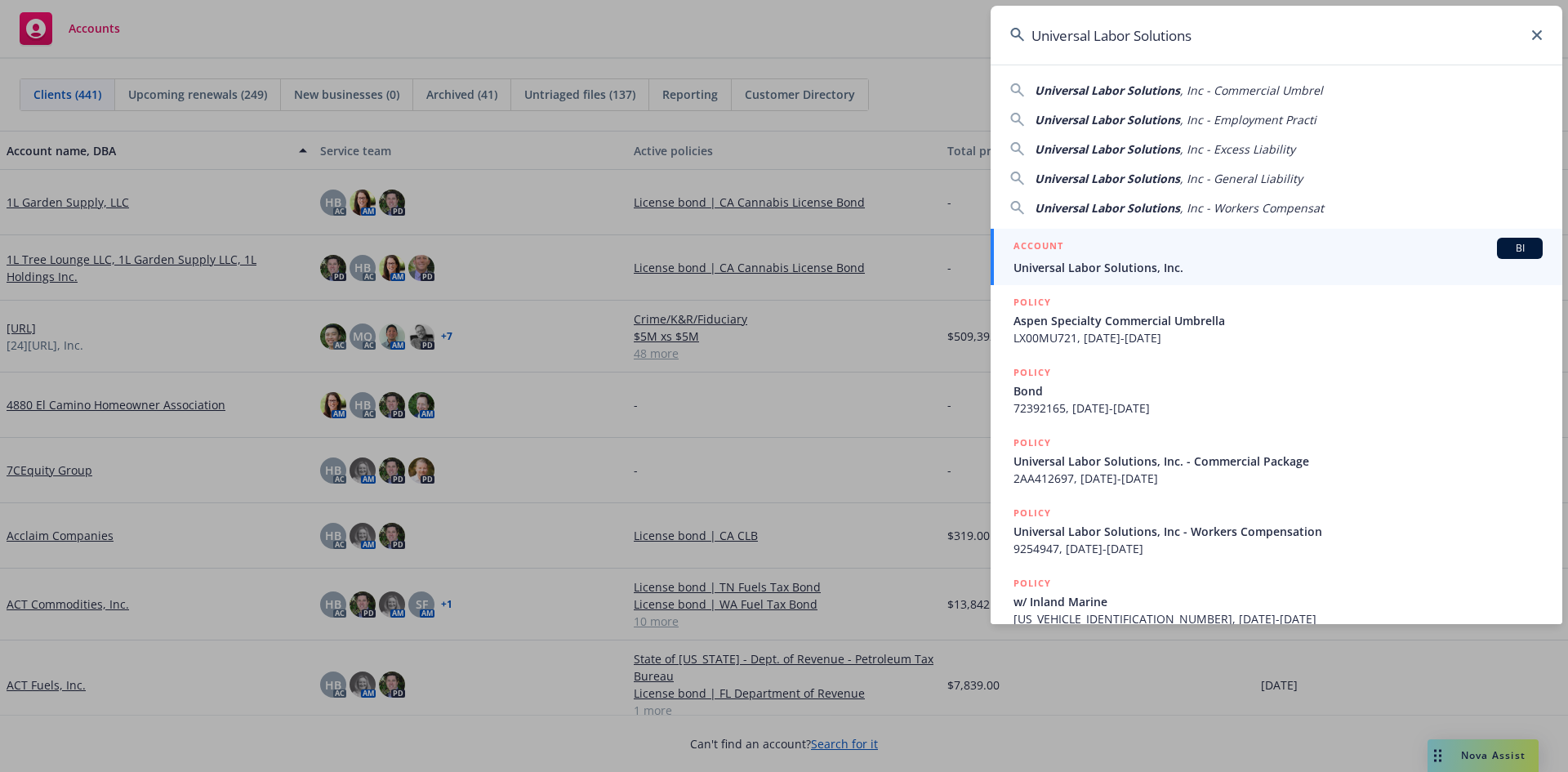
type input "Universal Labor Solutions"
click at [1085, 259] on span "Universal Labor Solutions, Inc." at bounding box center [1279, 268] width 530 height 17
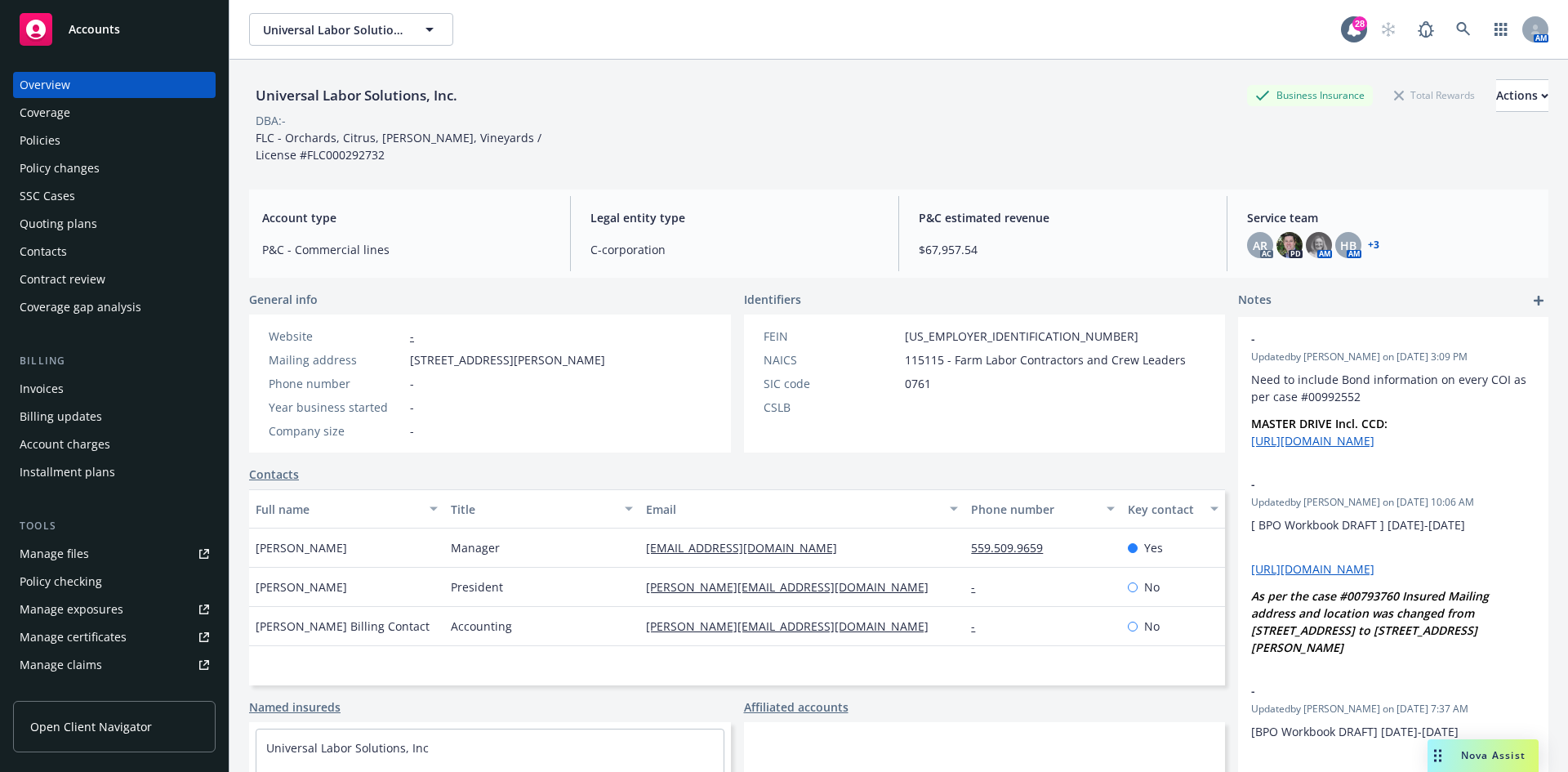
click at [46, 398] on div "Invoices" at bounding box center [41, 388] width 44 height 26
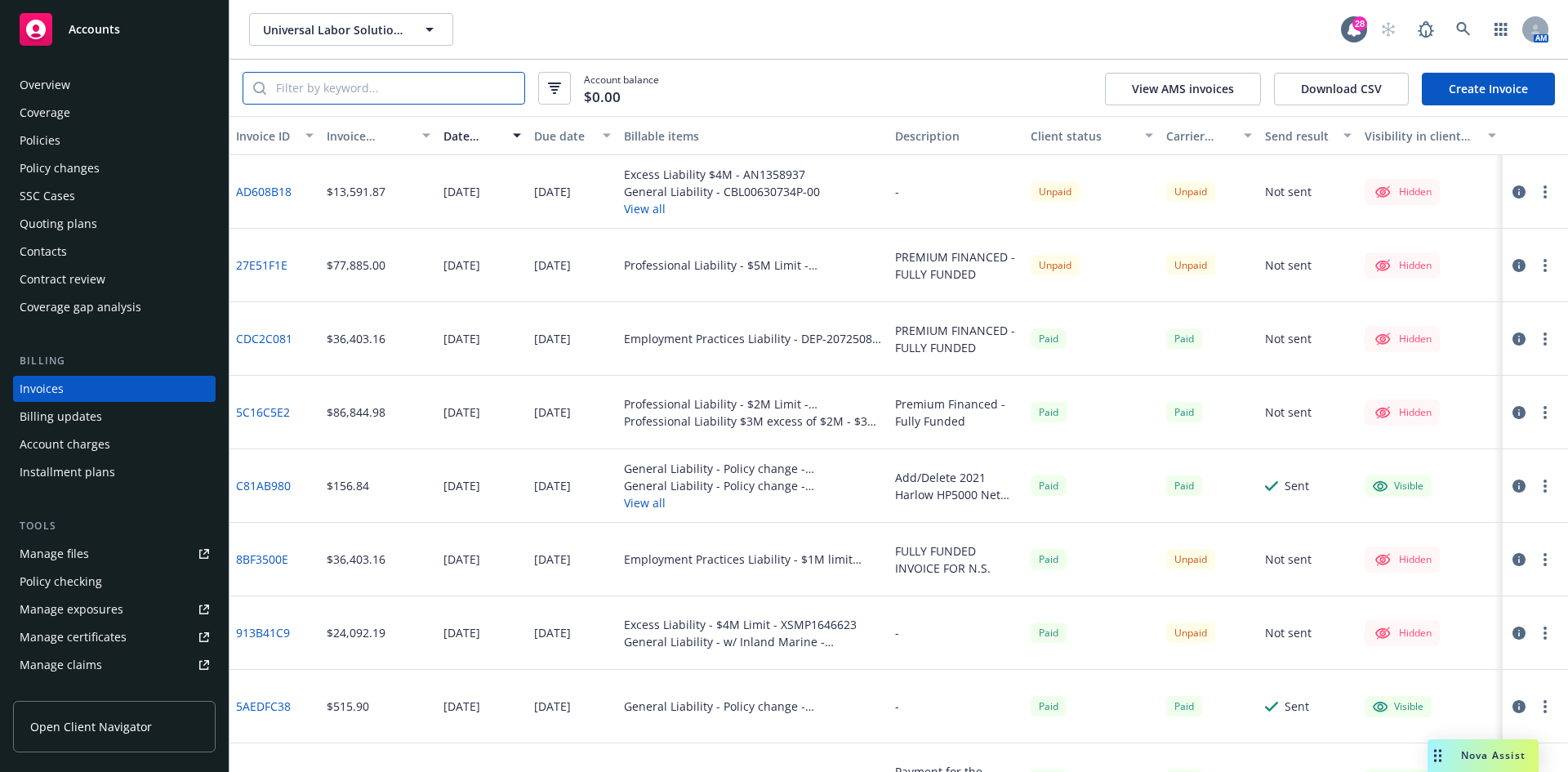
click at [357, 95] on input "search" at bounding box center [395, 88] width 258 height 31
paste input "Universal Labor Solutions"
drag, startPoint x: 476, startPoint y: 95, endPoint x: 169, endPoint y: 86, distance: 307.1
click at [169, 86] on div "Accounts Overview Coverage Policies Policy changes SSC Cases Quoting plans Cont…" at bounding box center [784, 386] width 1568 height 772
type input "S"
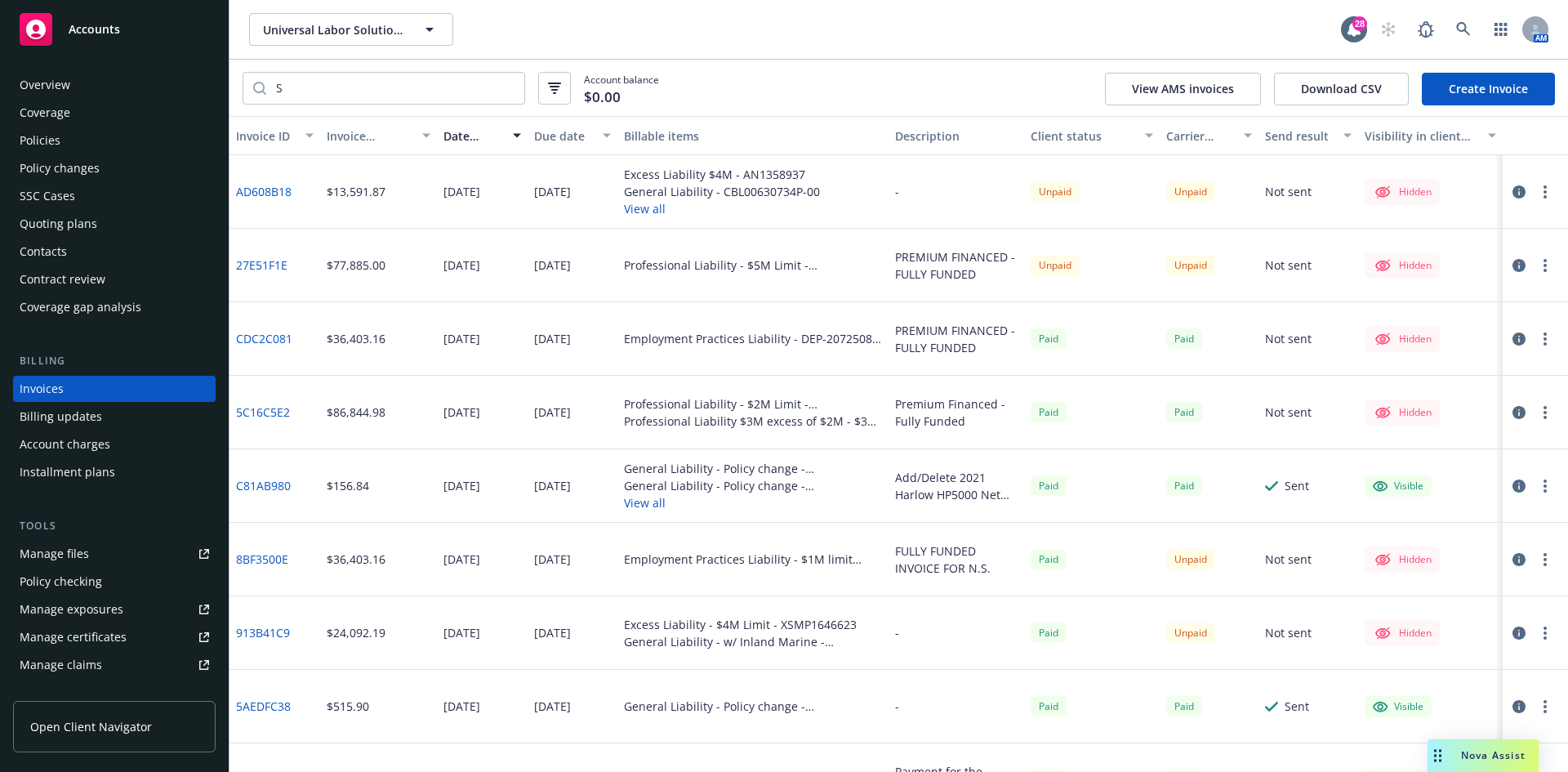
click at [153, 126] on div "Overview Coverage Policies Policy changes SSC Cases Quoting plans Contacts Cont…" at bounding box center [114, 196] width 203 height 248
click at [169, 141] on div "Policies" at bounding box center [114, 140] width 189 height 26
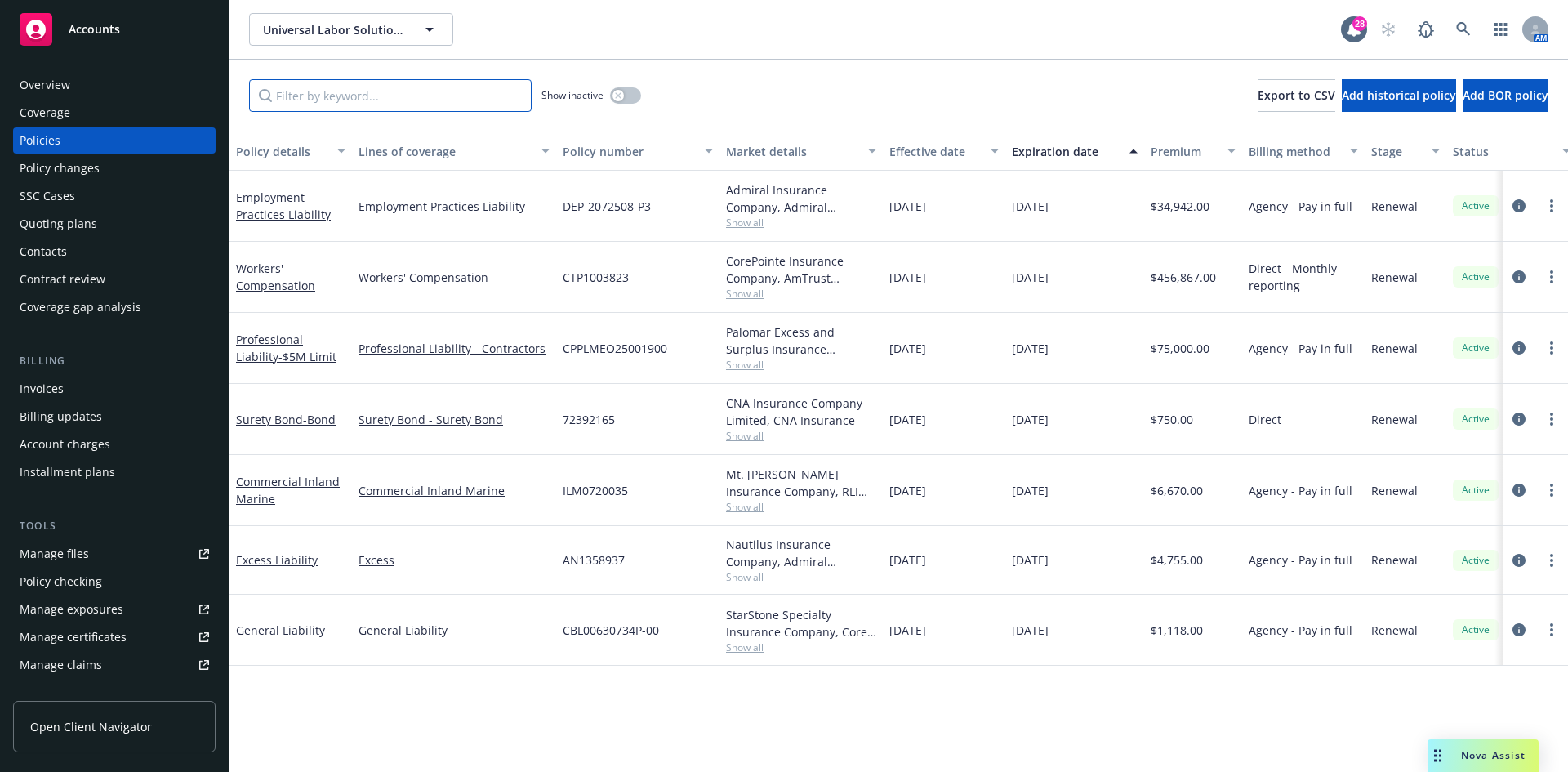
click at [428, 106] on input "Filter by keyword..." at bounding box center [390, 96] width 282 height 33
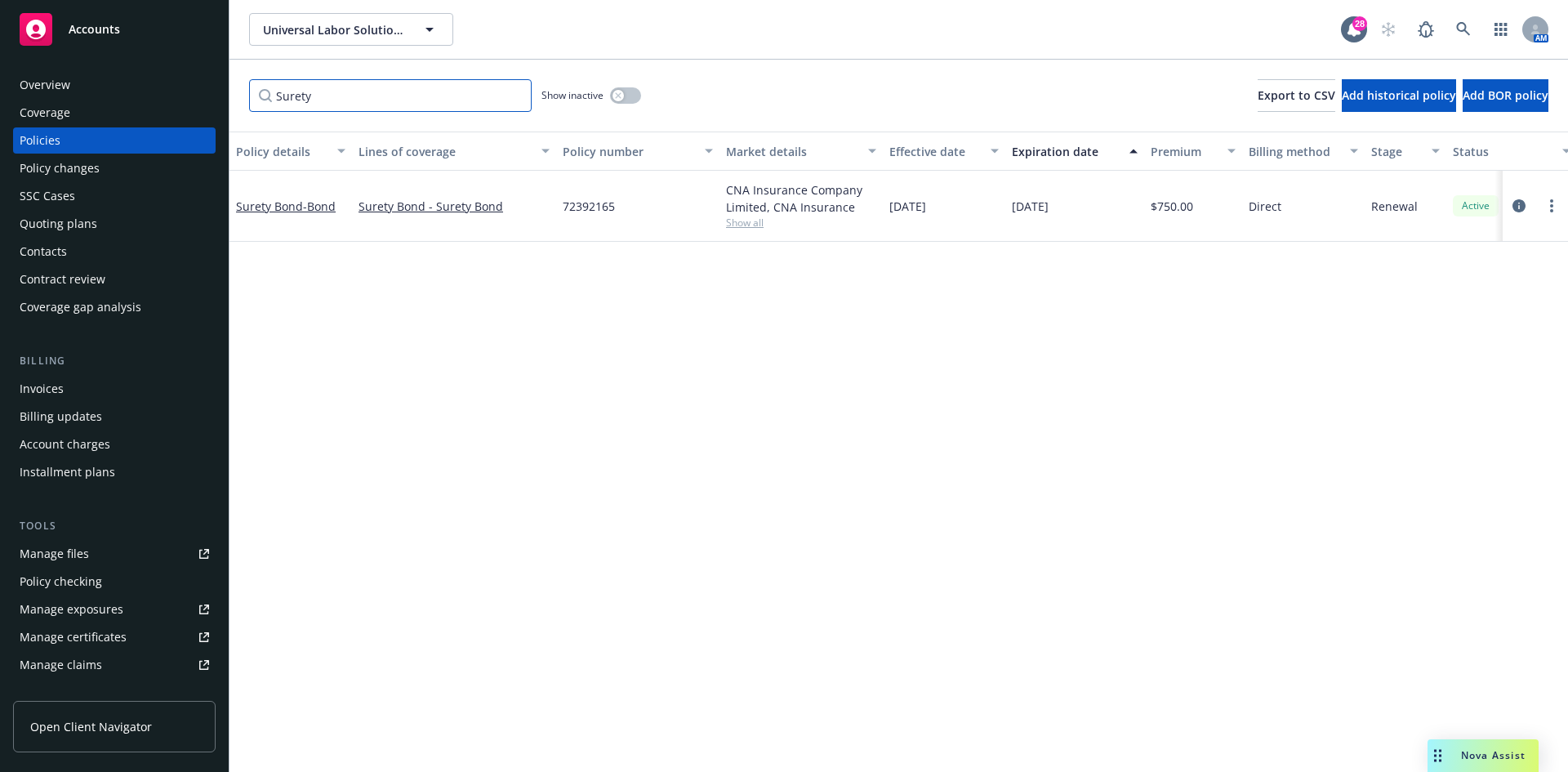
type input "Surety"
click at [606, 209] on span "72392165" at bounding box center [589, 207] width 52 height 17
copy span "72392165"
click at [307, 34] on span "Universal Labor Solutions, Inc." at bounding box center [334, 30] width 142 height 17
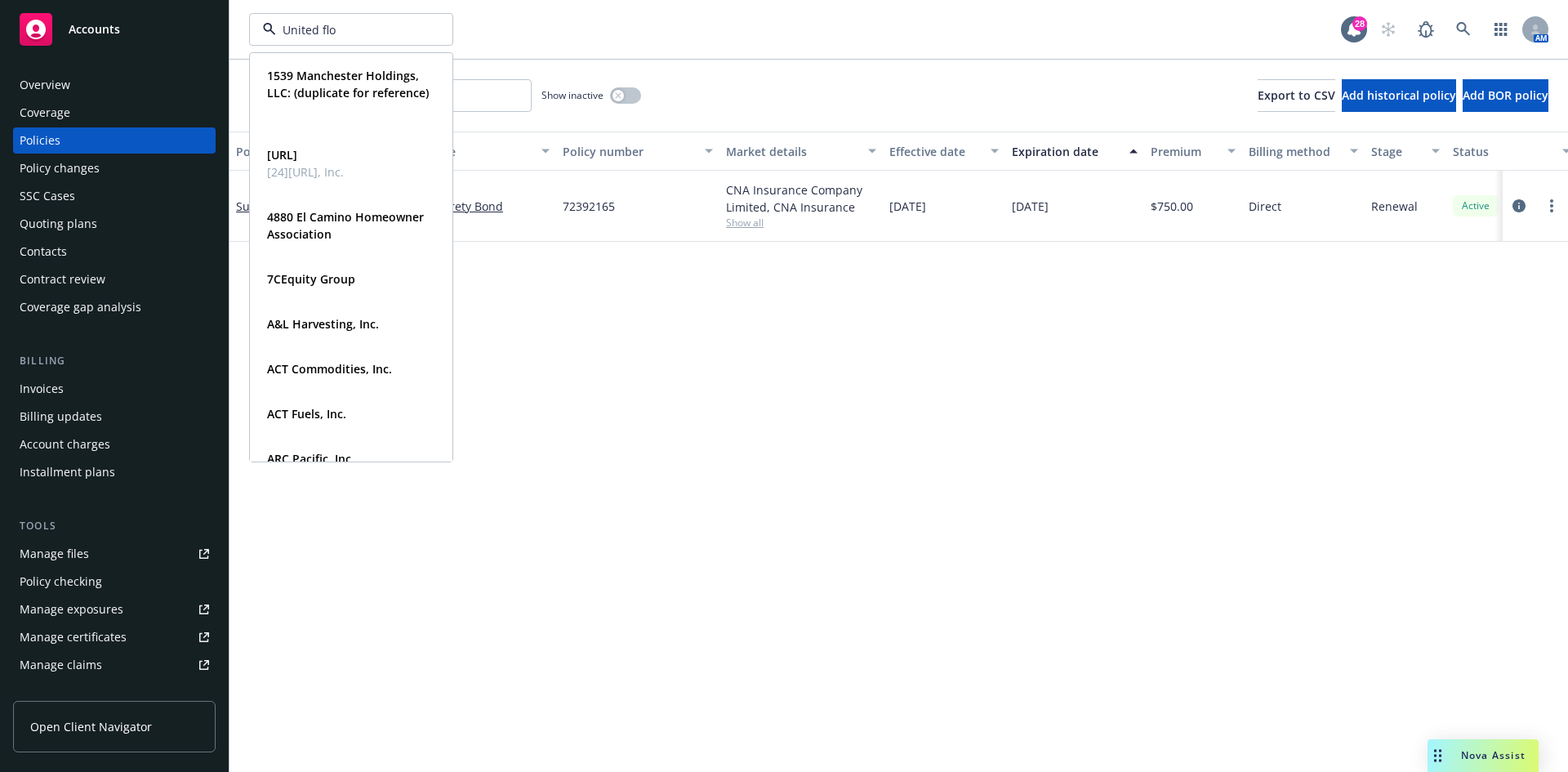
type input "United flow"
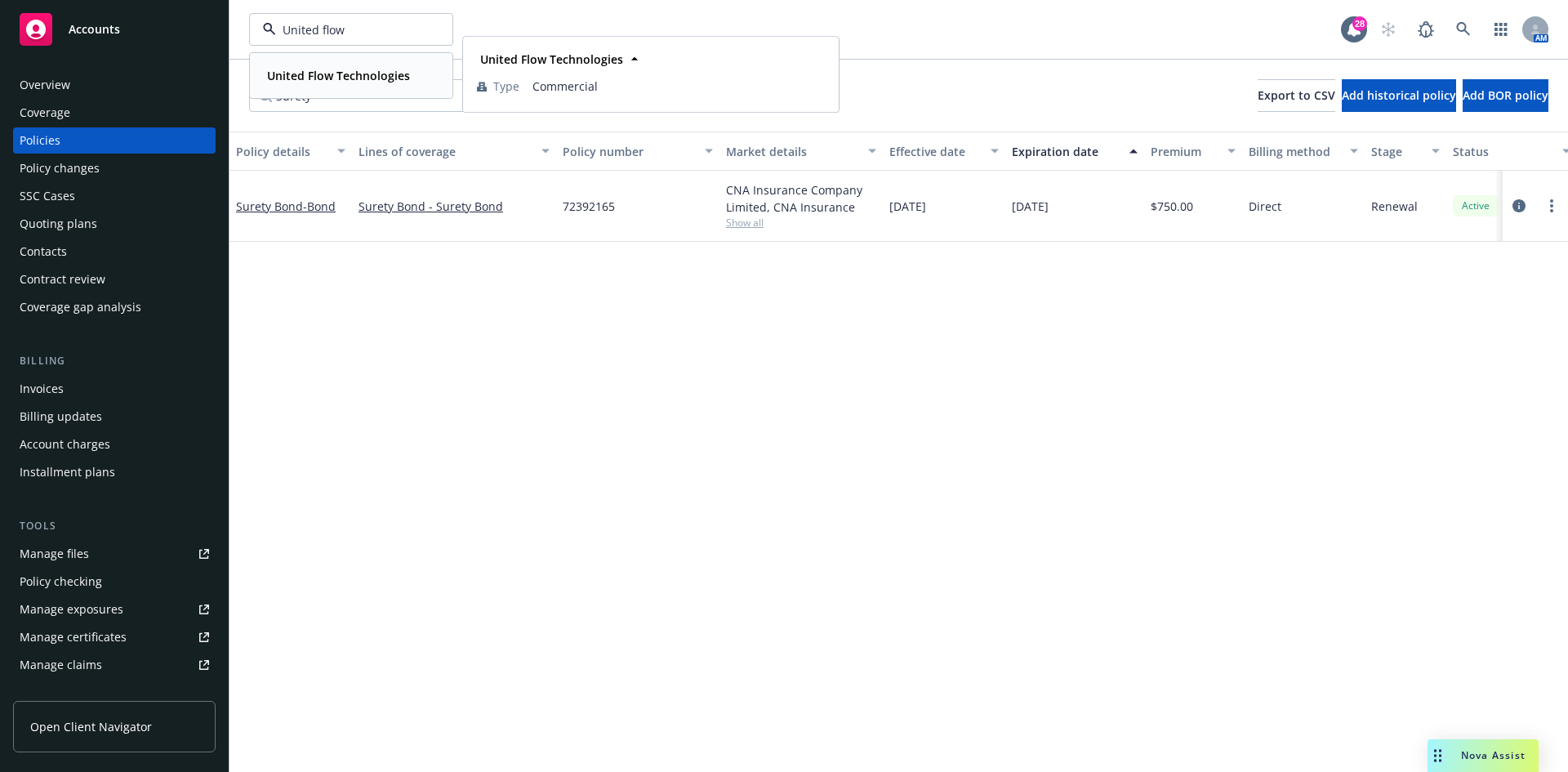
click at [331, 81] on strong "United Flow Technologies" at bounding box center [338, 76] width 143 height 16
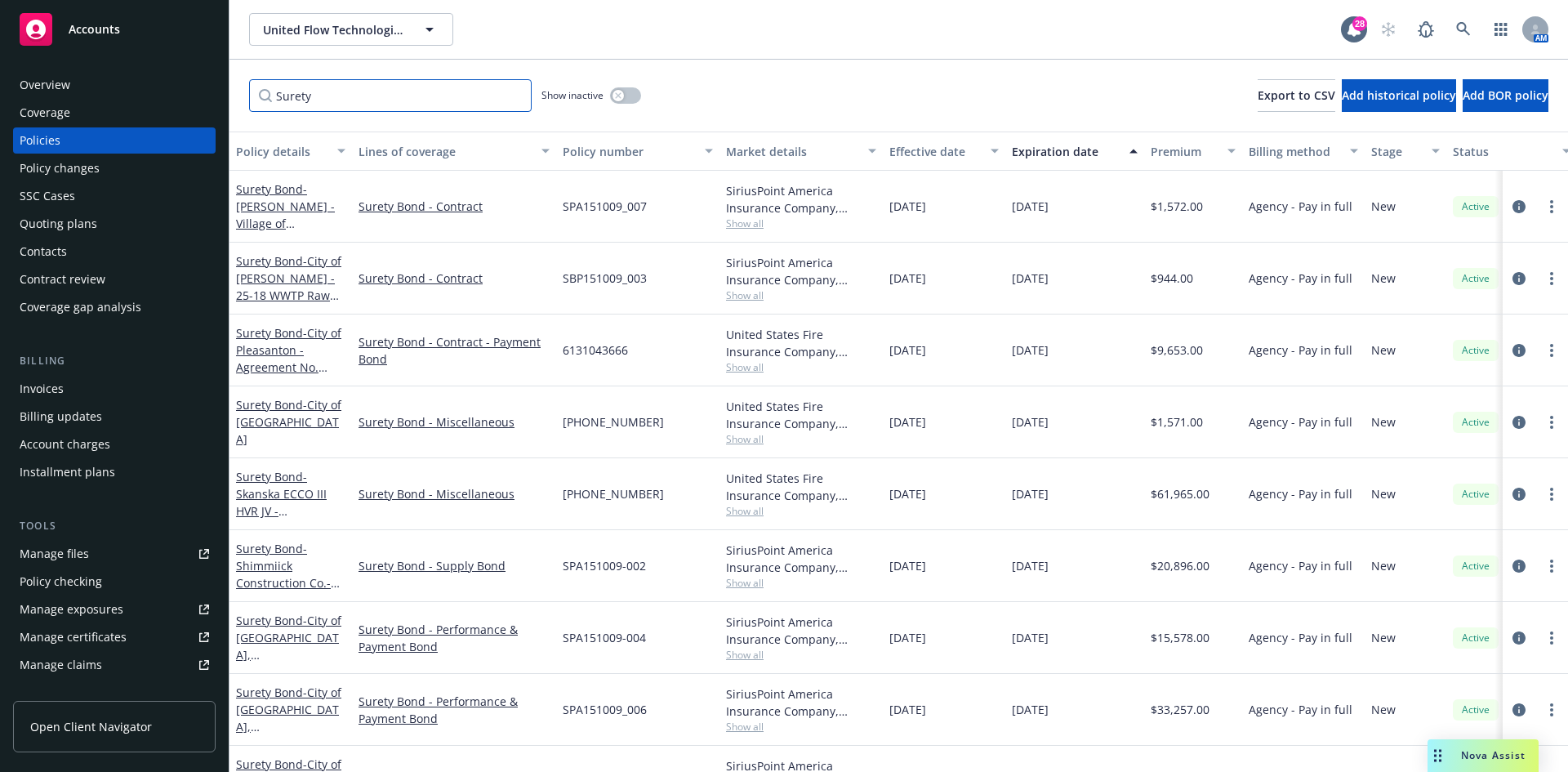
click at [515, 93] on input "Surety" at bounding box center [390, 96] width 282 height 33
click at [111, 379] on div "Invoices" at bounding box center [114, 388] width 189 height 26
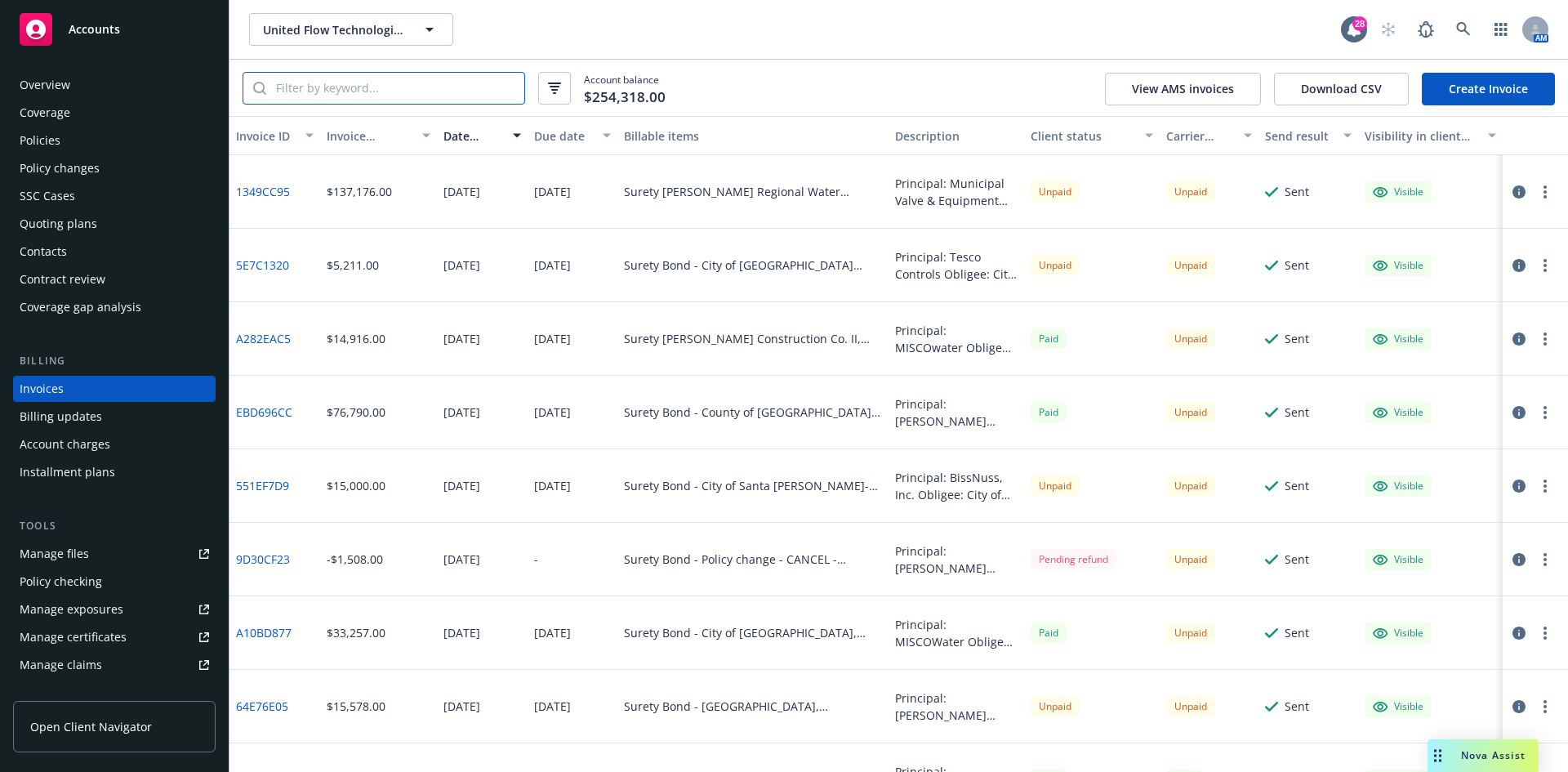
click at [379, 95] on input "search" at bounding box center [395, 88] width 258 height 31
type input "Shape"
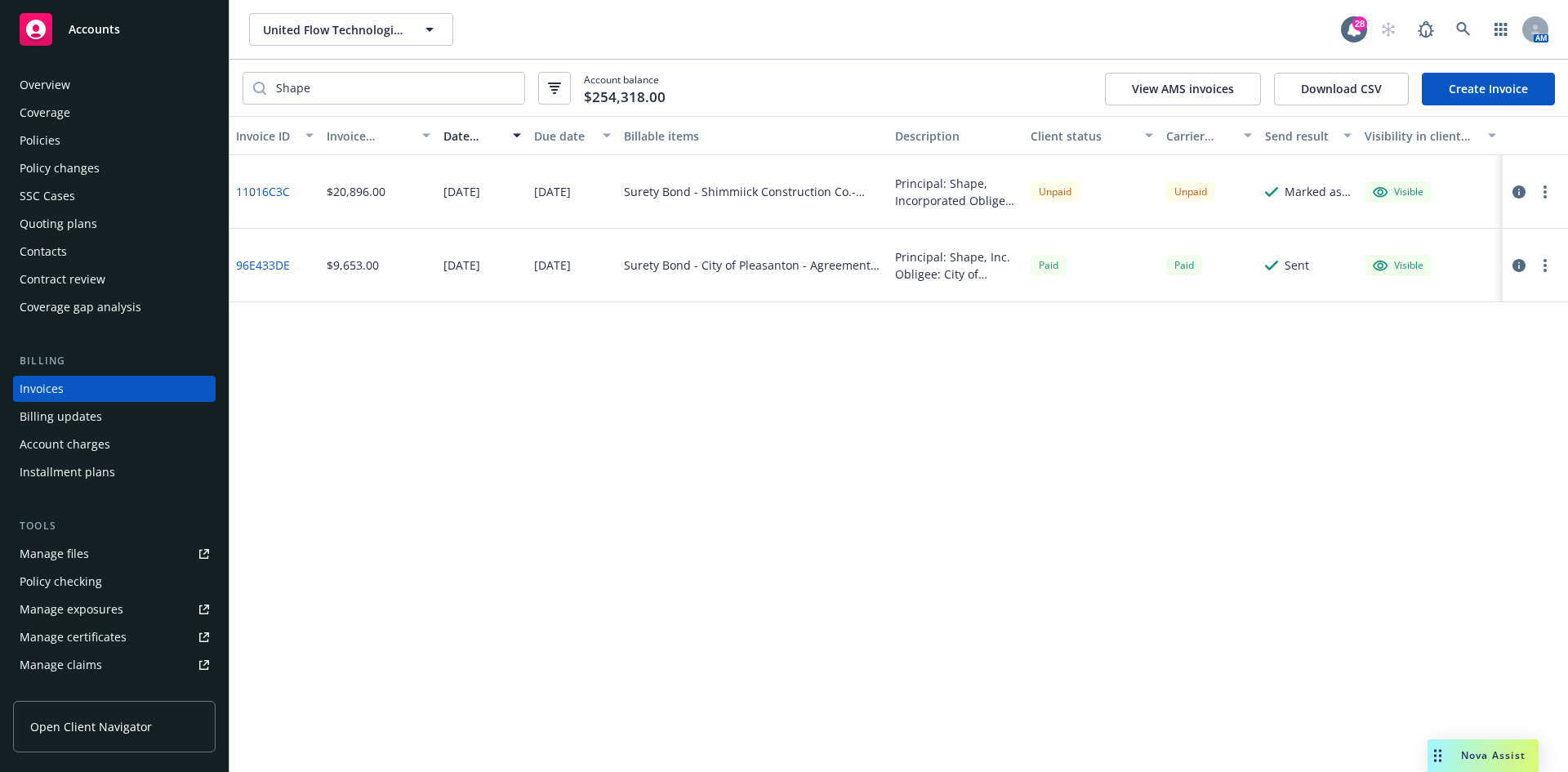
click at [1539, 199] on button "button" at bounding box center [1546, 192] width 19 height 19
click at [1479, 375] on link "Download invoice PDF" at bounding box center [1450, 389] width 209 height 33
drag, startPoint x: 290, startPoint y: 193, endPoint x: 250, endPoint y: 194, distance: 40.0
click at [238, 194] on div "11016C3C" at bounding box center [275, 192] width 90 height 74
copy link "11016C3C"
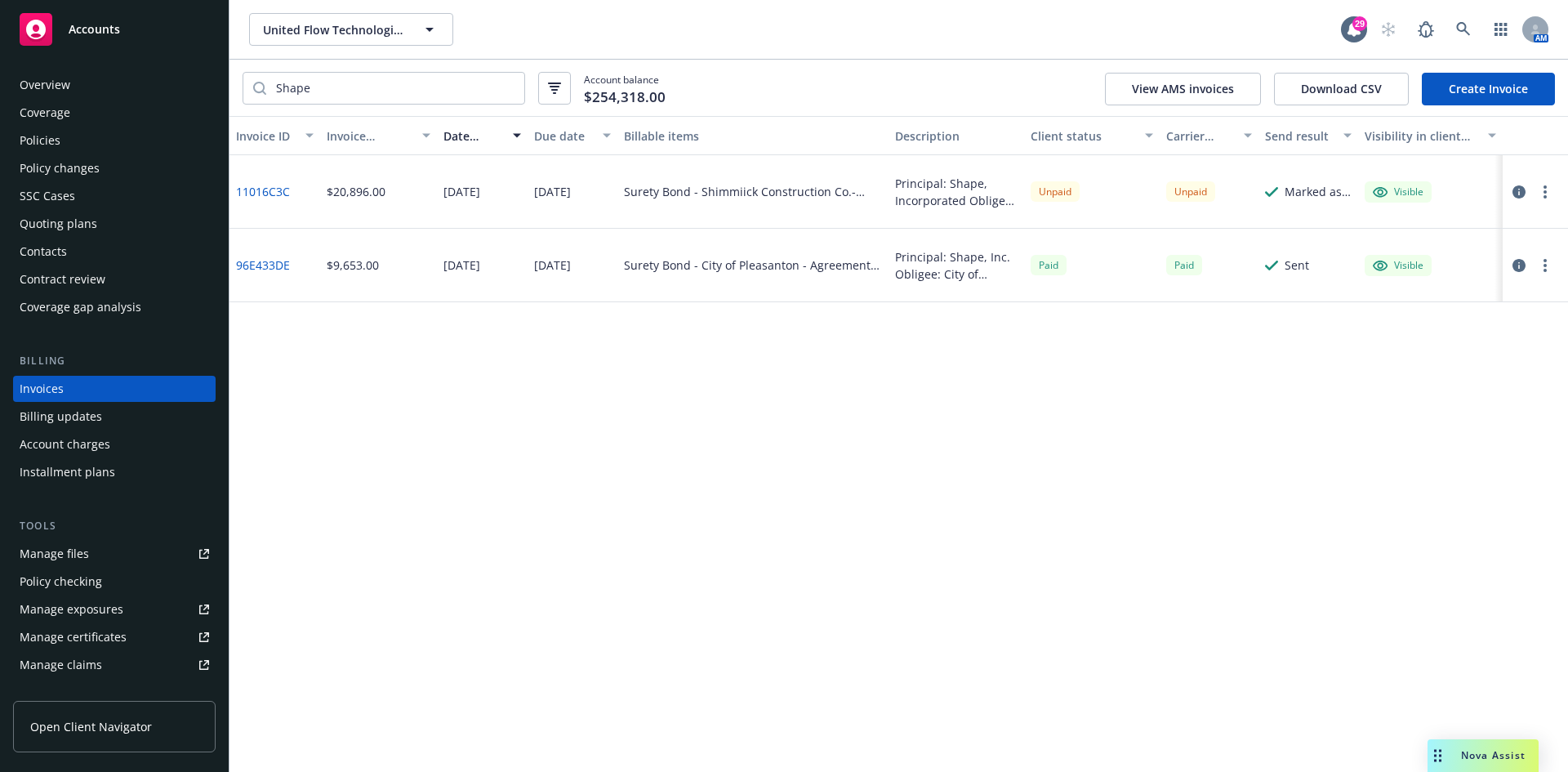
click at [49, 242] on div "Contacts" at bounding box center [43, 251] width 48 height 26
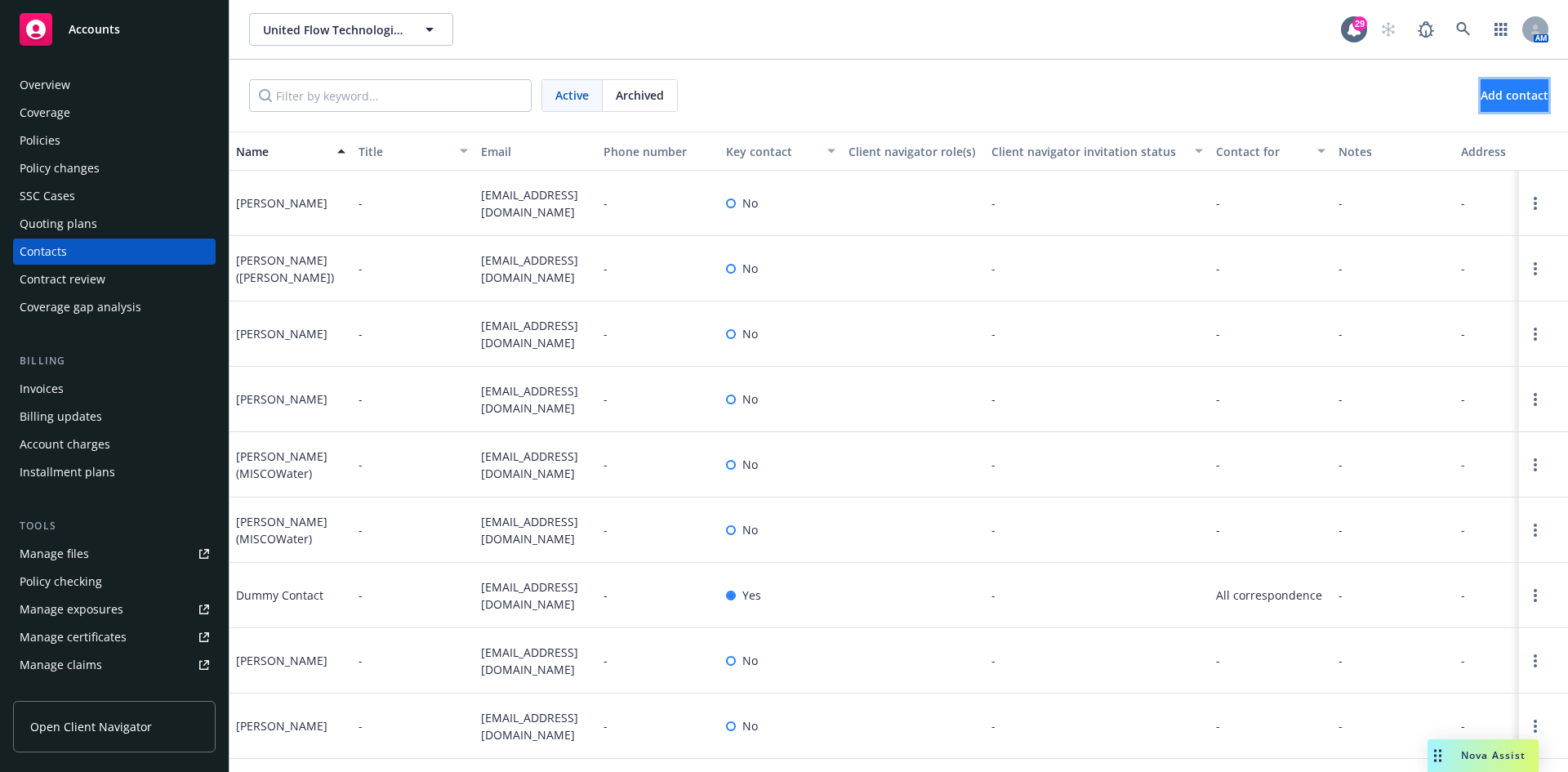
click at [1496, 109] on button "Add contact" at bounding box center [1515, 96] width 68 height 33
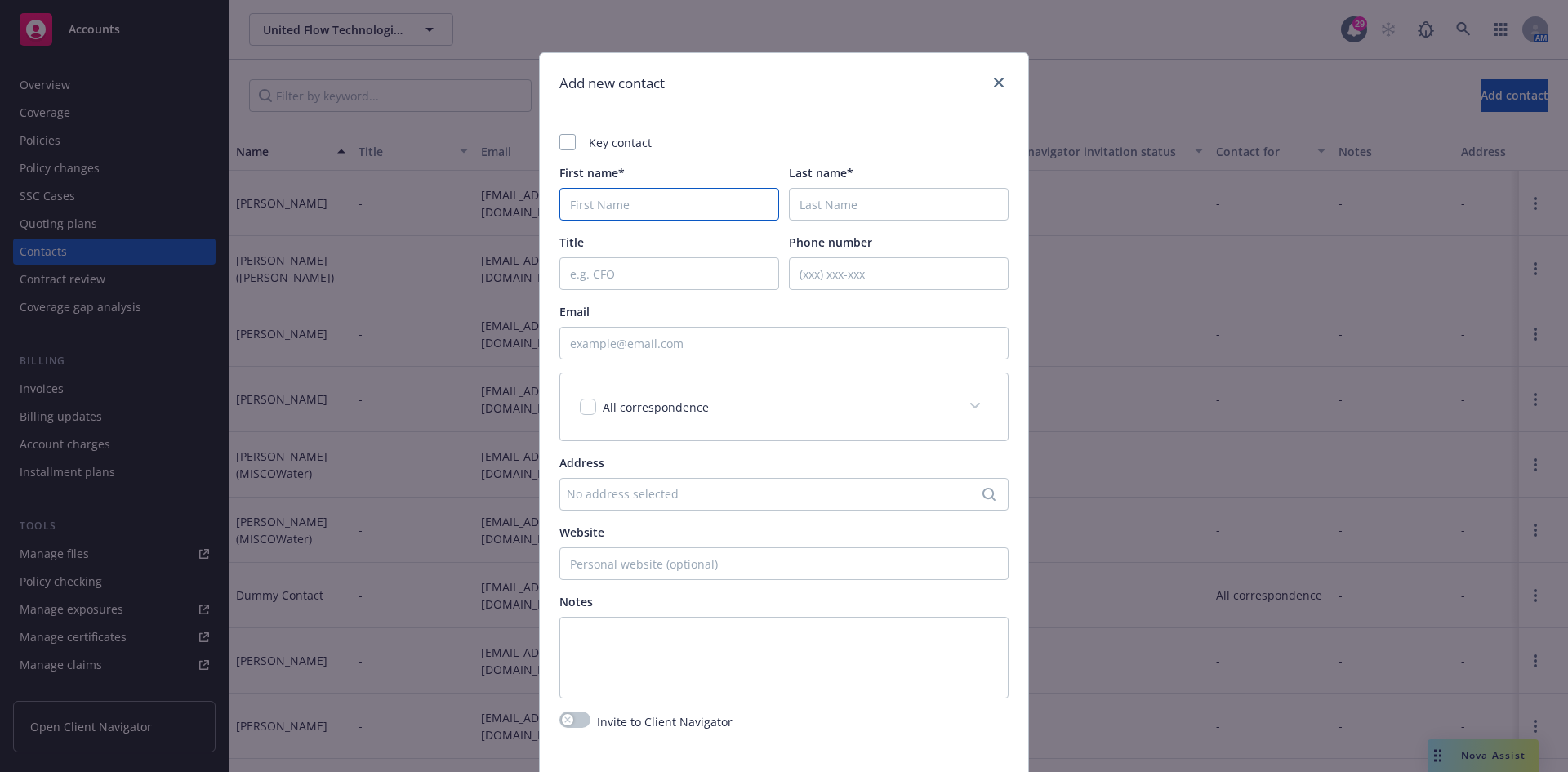
click at [617, 209] on input "First name*" at bounding box center [670, 205] width 219 height 33
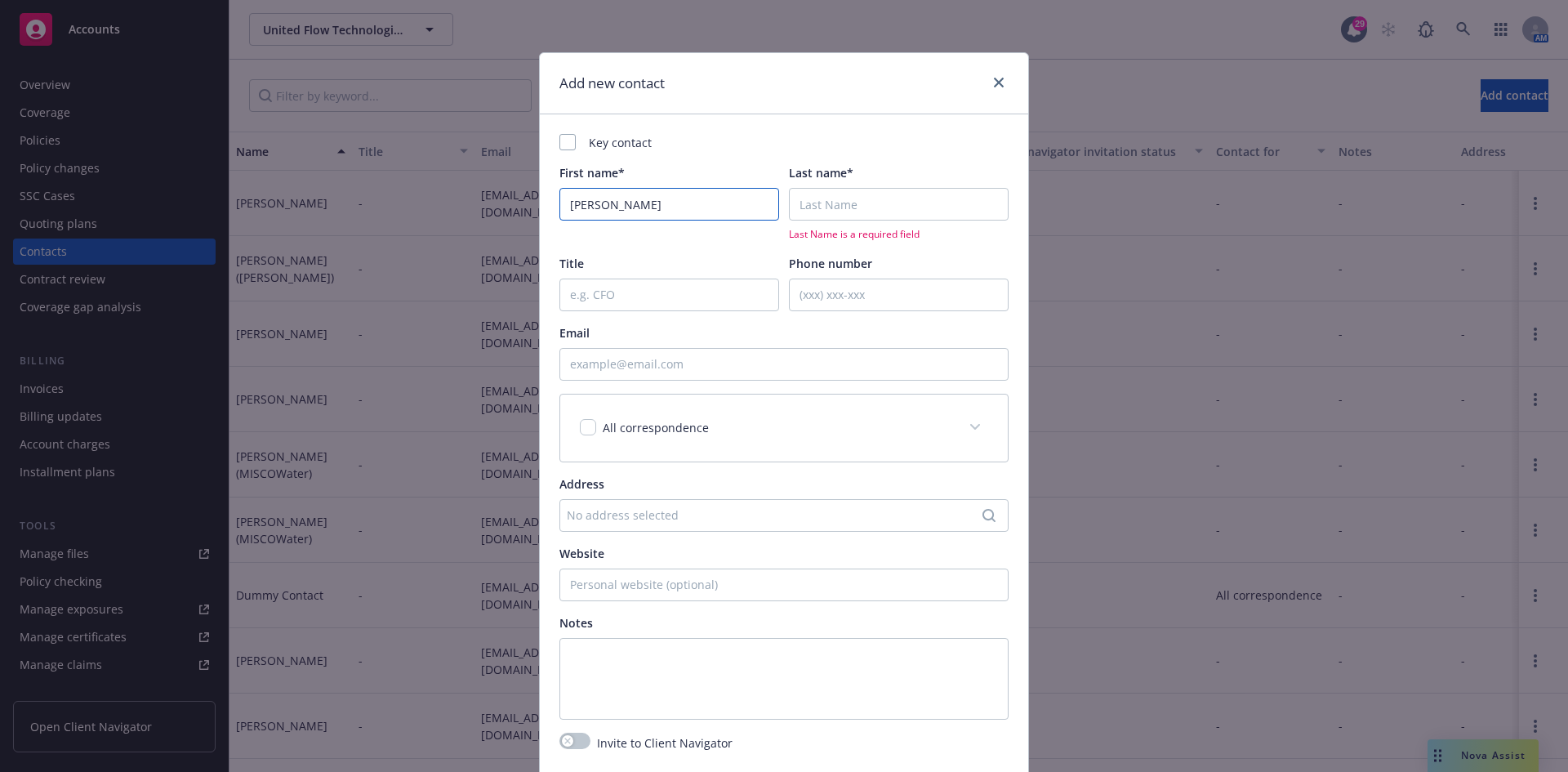
type input "Cherie"
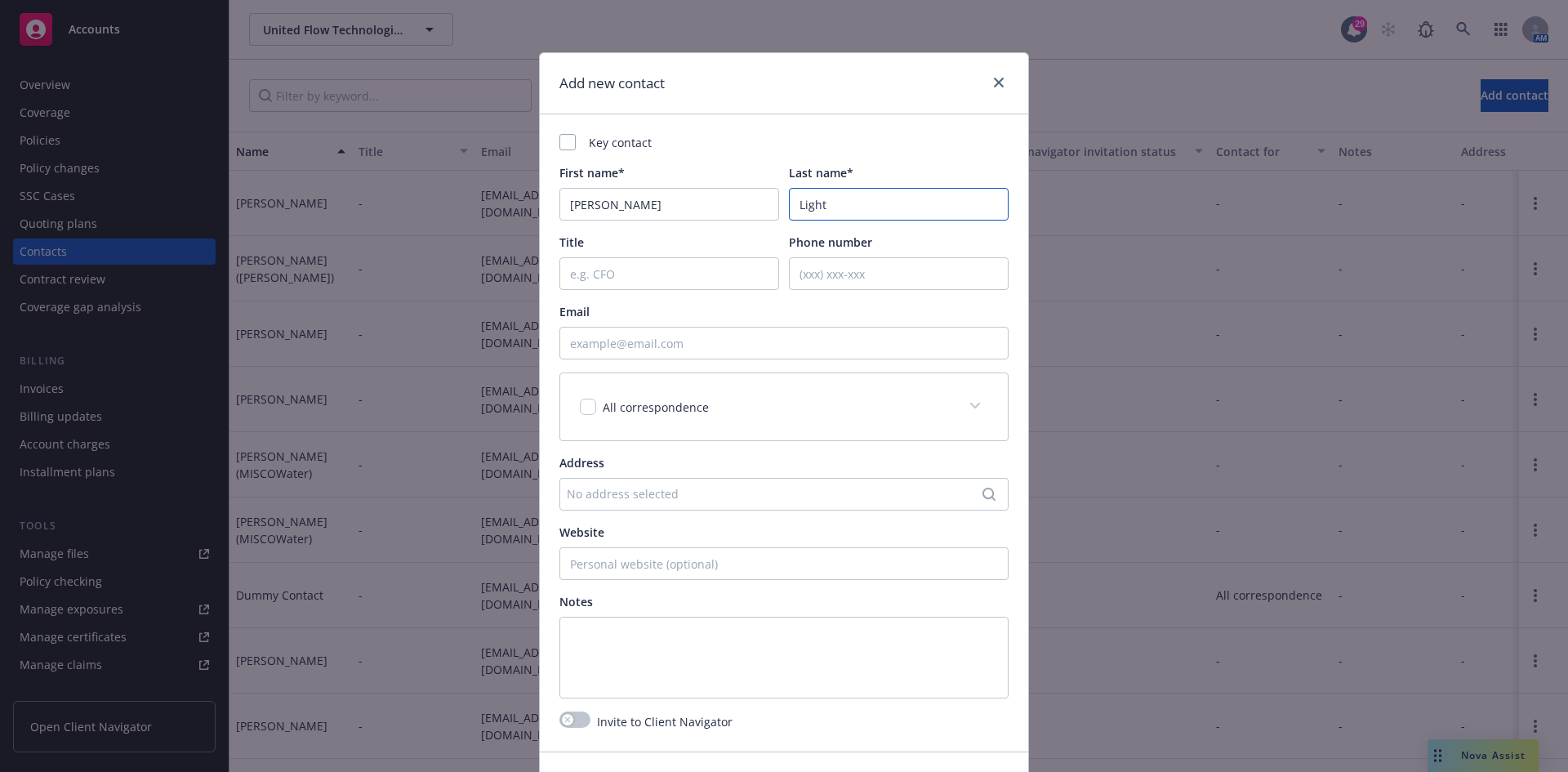
type input "Light"
click at [587, 349] on input "Email" at bounding box center [784, 343] width 449 height 33
paste input "clight@shapecal.com"
type input "clight@shapecal.com"
click at [670, 427] on div "All correspondence" at bounding box center [784, 406] width 447 height 67
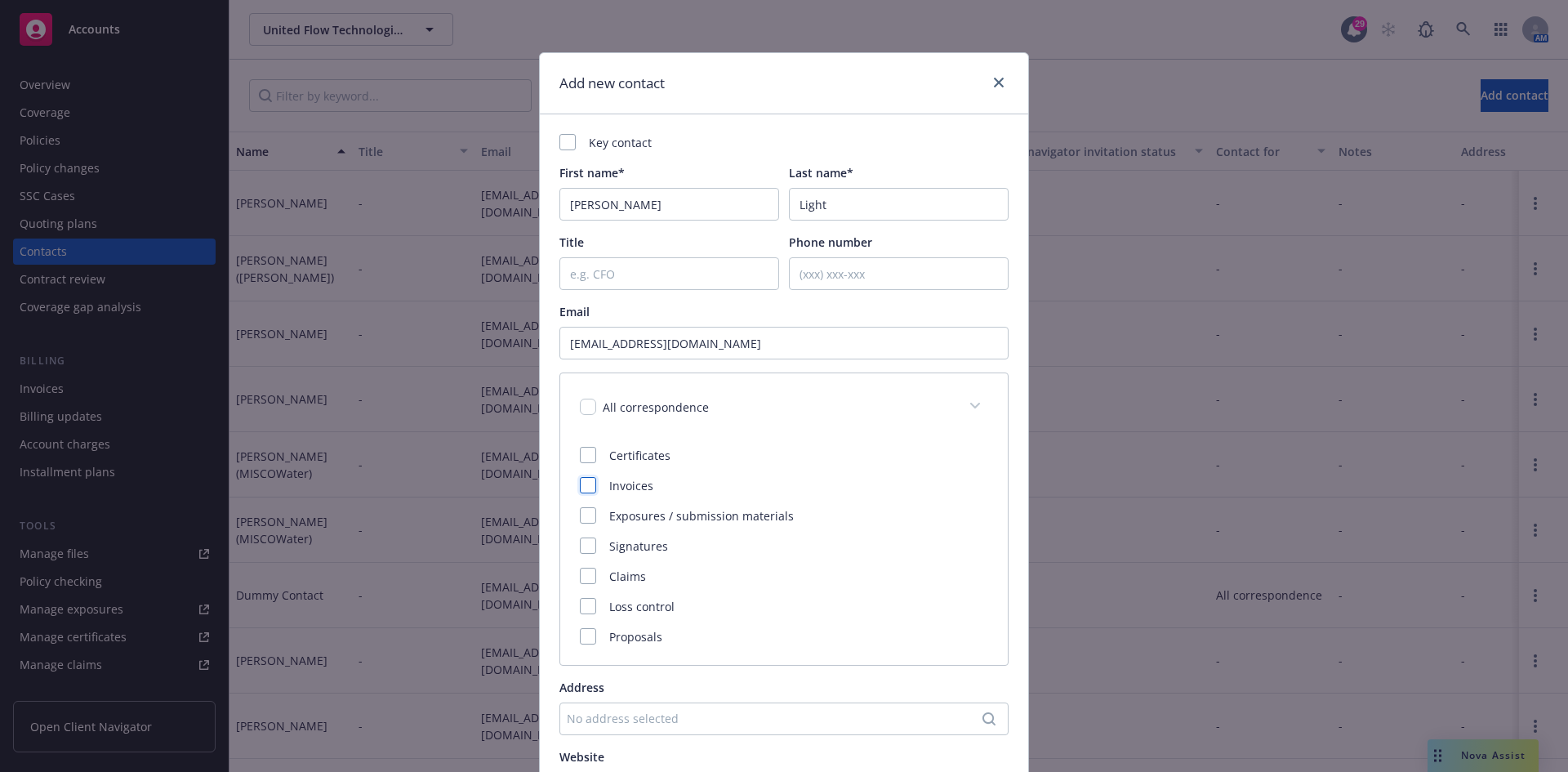
click at [580, 489] on div at bounding box center [588, 485] width 16 height 16
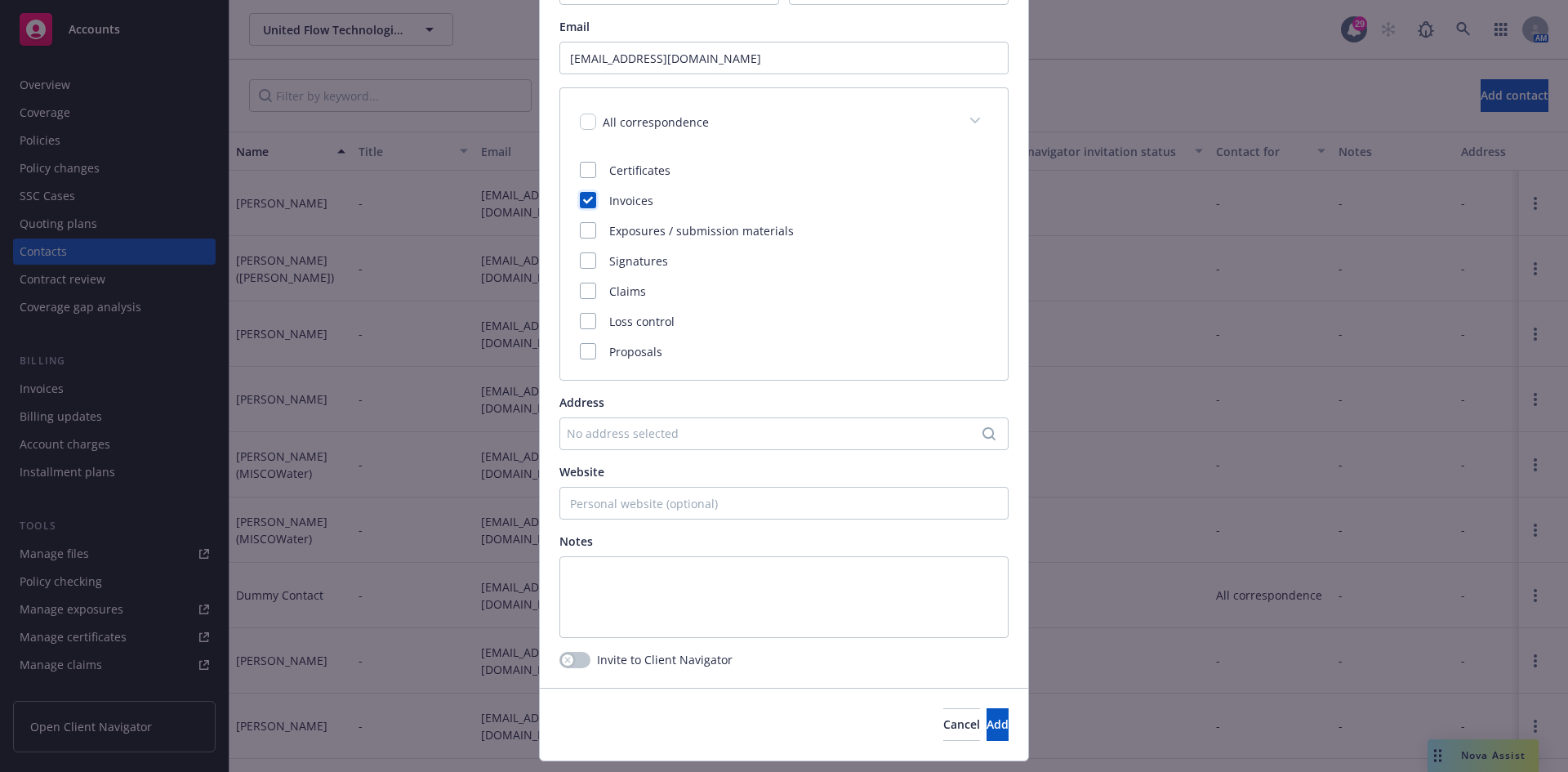
scroll to position [327, 0]
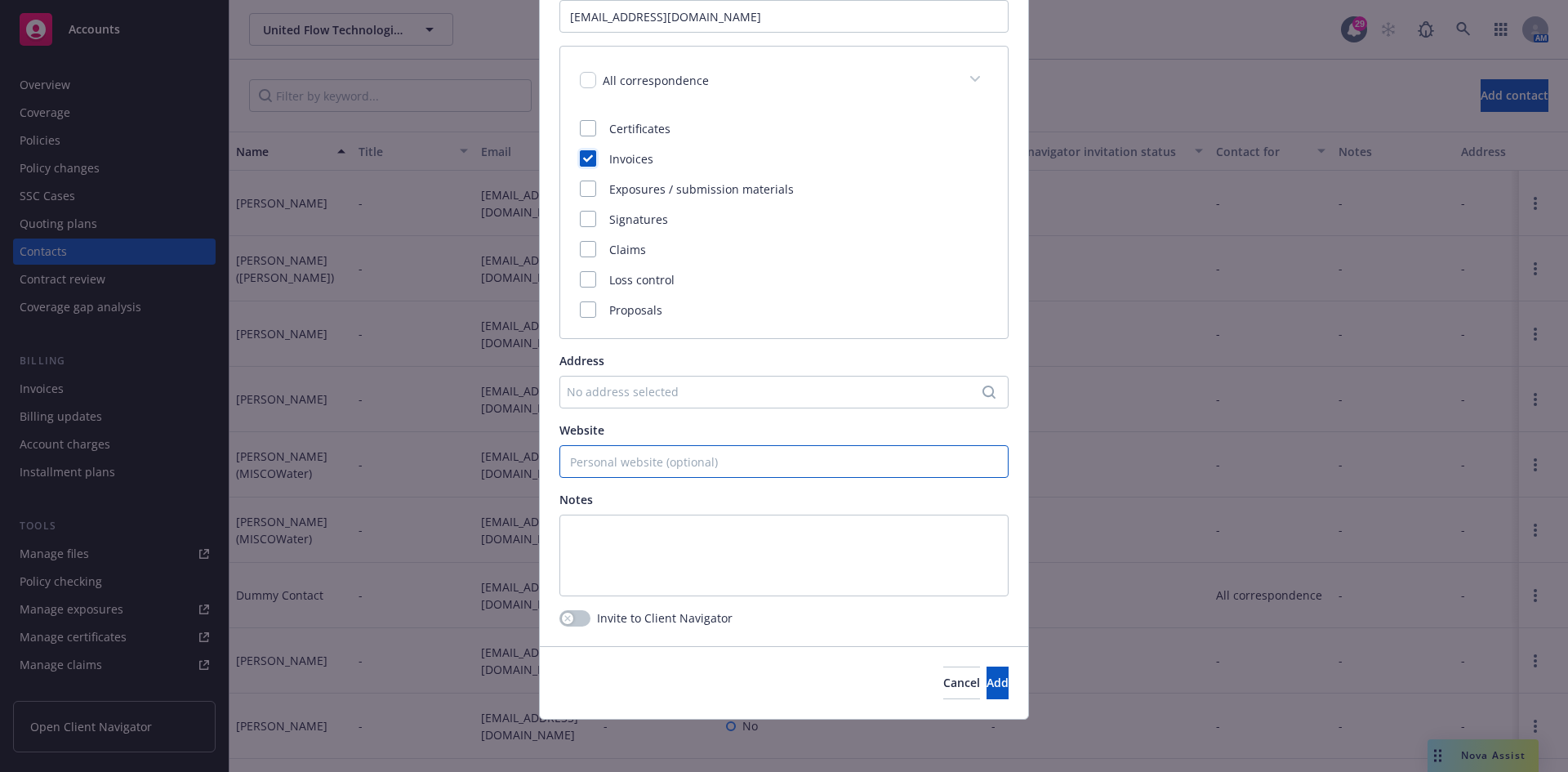
click at [656, 467] on input "Website" at bounding box center [784, 462] width 449 height 33
click at [643, 374] on div "Address No address selected" at bounding box center [784, 380] width 449 height 56
click at [664, 534] on textarea at bounding box center [784, 555] width 449 height 81
type textarea "Shape, Inc."
click at [992, 687] on button "Add" at bounding box center [997, 683] width 22 height 33
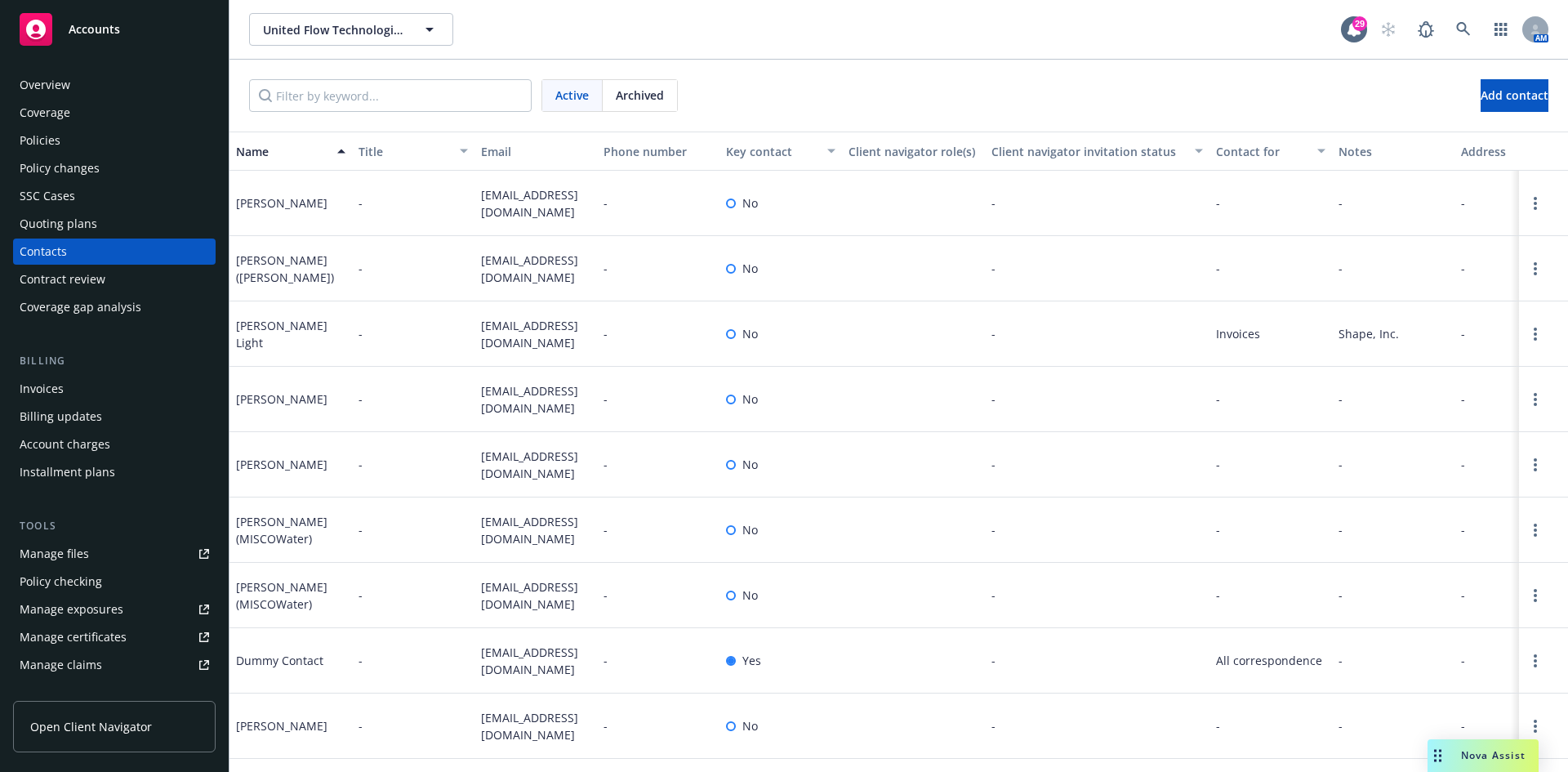
drag, startPoint x: 158, startPoint y: 16, endPoint x: 145, endPoint y: 47, distance: 33.6
click at [158, 16] on div "Accounts" at bounding box center [114, 29] width 189 height 33
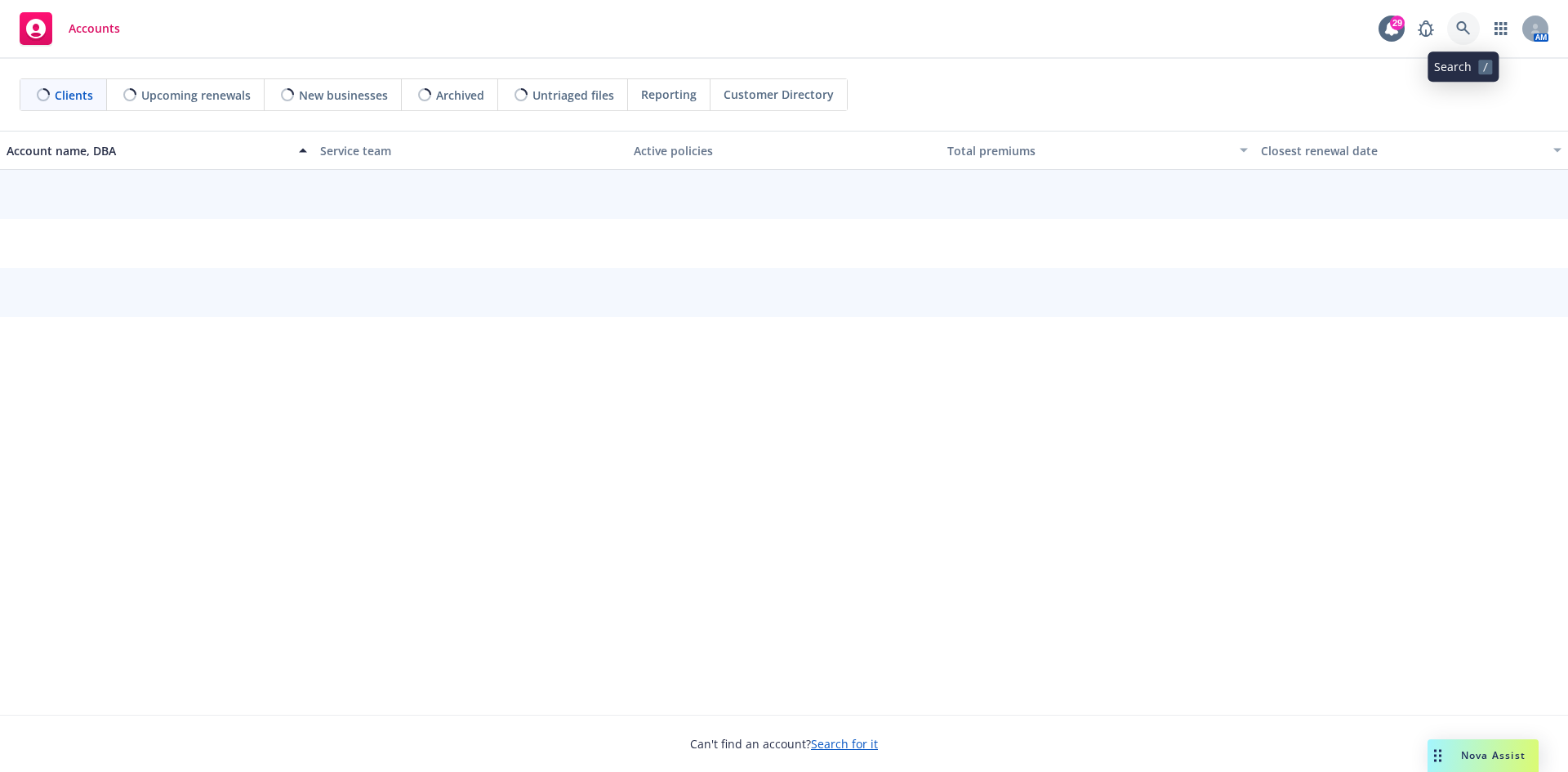
click at [1469, 32] on icon at bounding box center [1463, 28] width 15 height 15
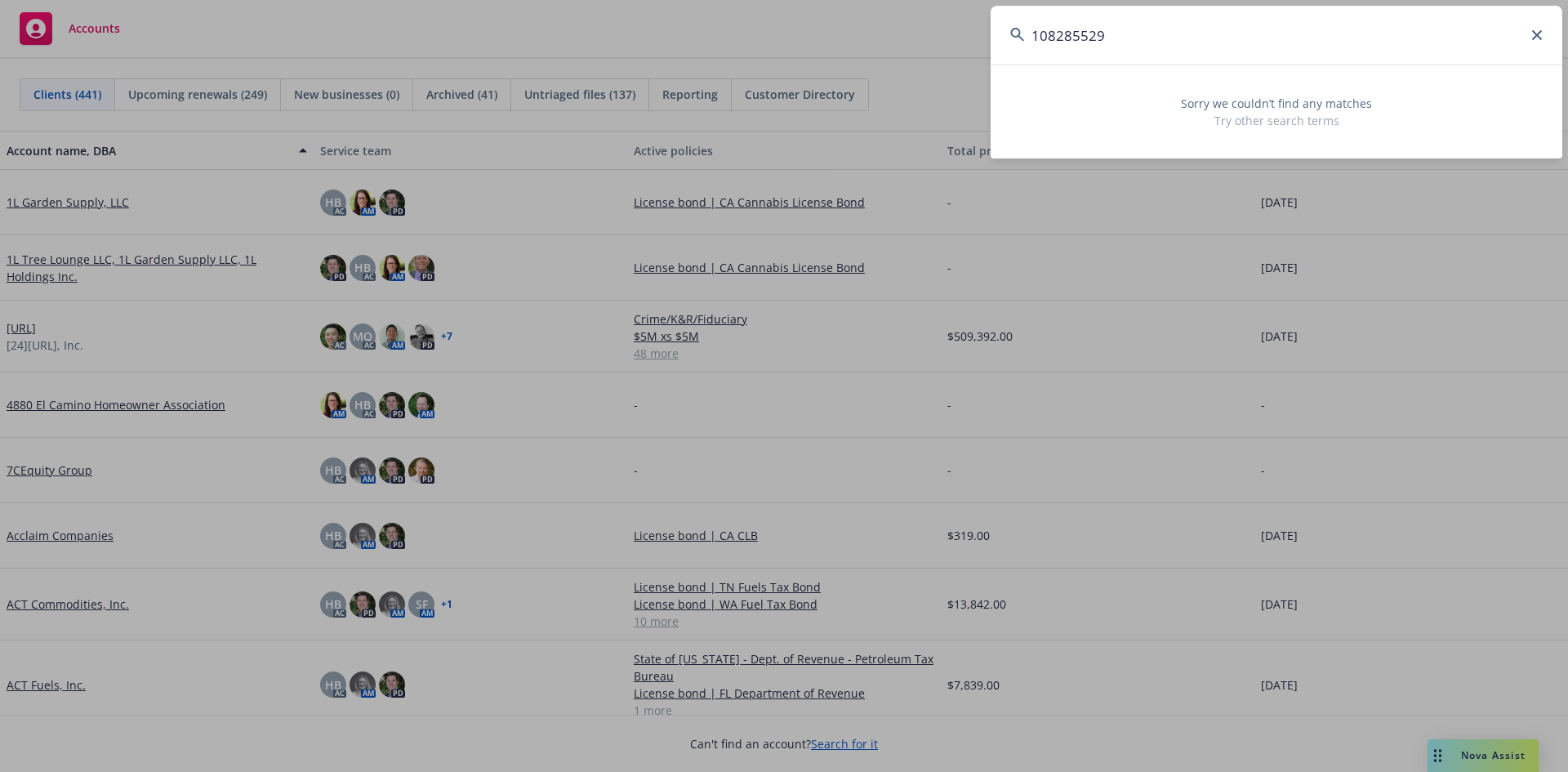
click at [1217, 42] on input "108285529" at bounding box center [1276, 35] width 572 height 59
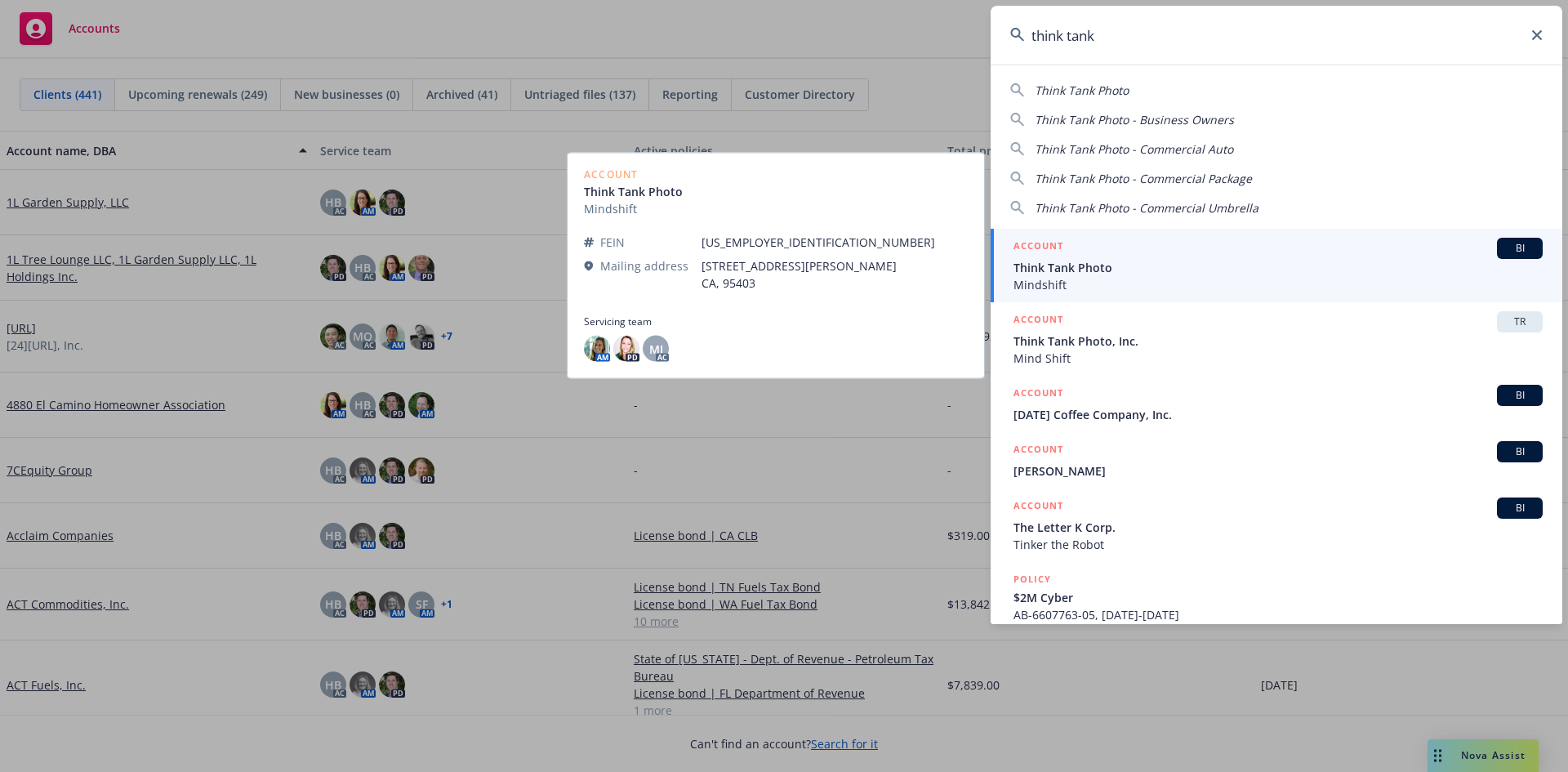
type input "think tank"
click at [1106, 274] on span "Think Tank Photo" at bounding box center [1279, 268] width 530 height 17
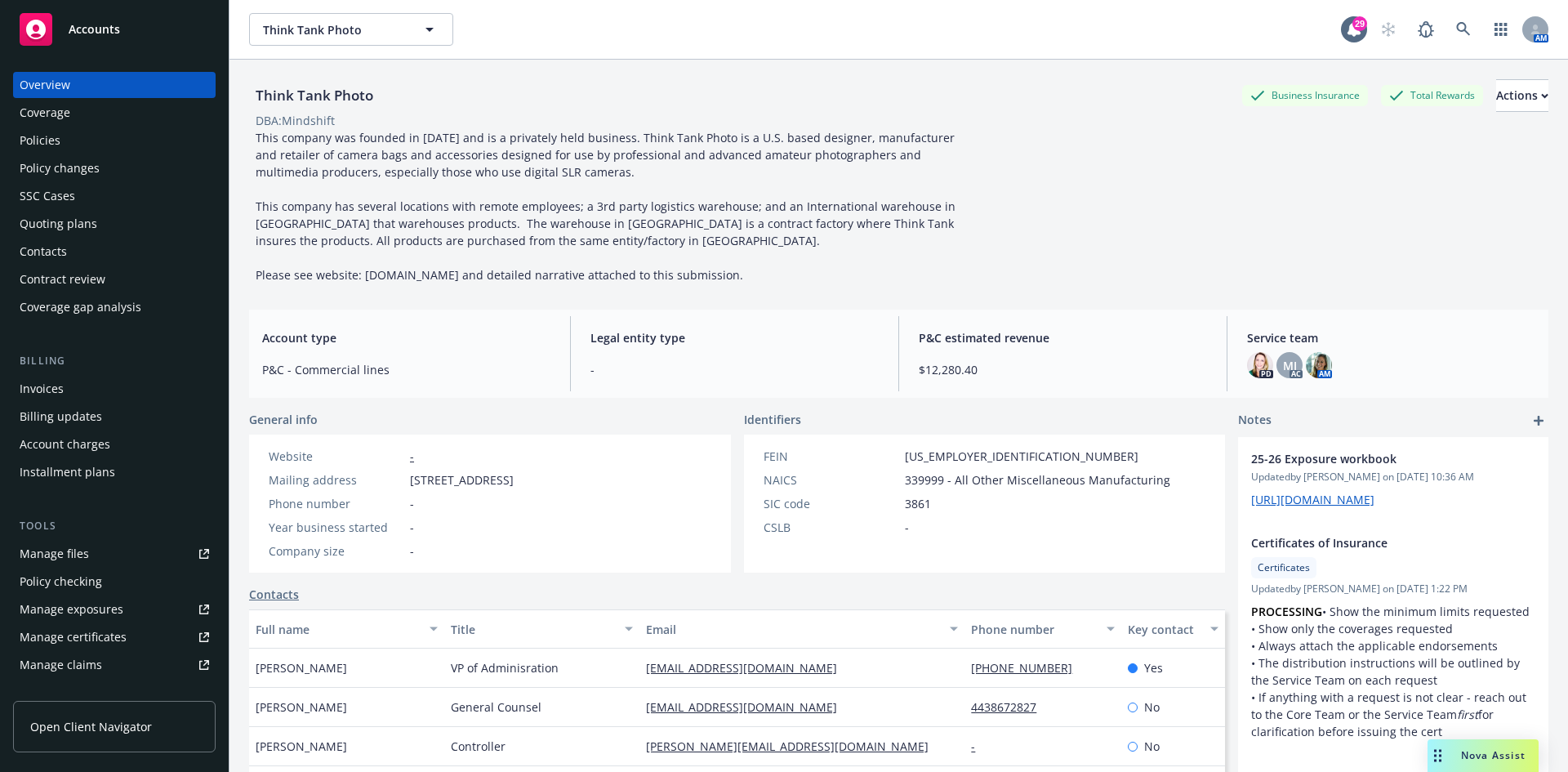
click at [60, 143] on div "Policies" at bounding box center [114, 140] width 189 height 26
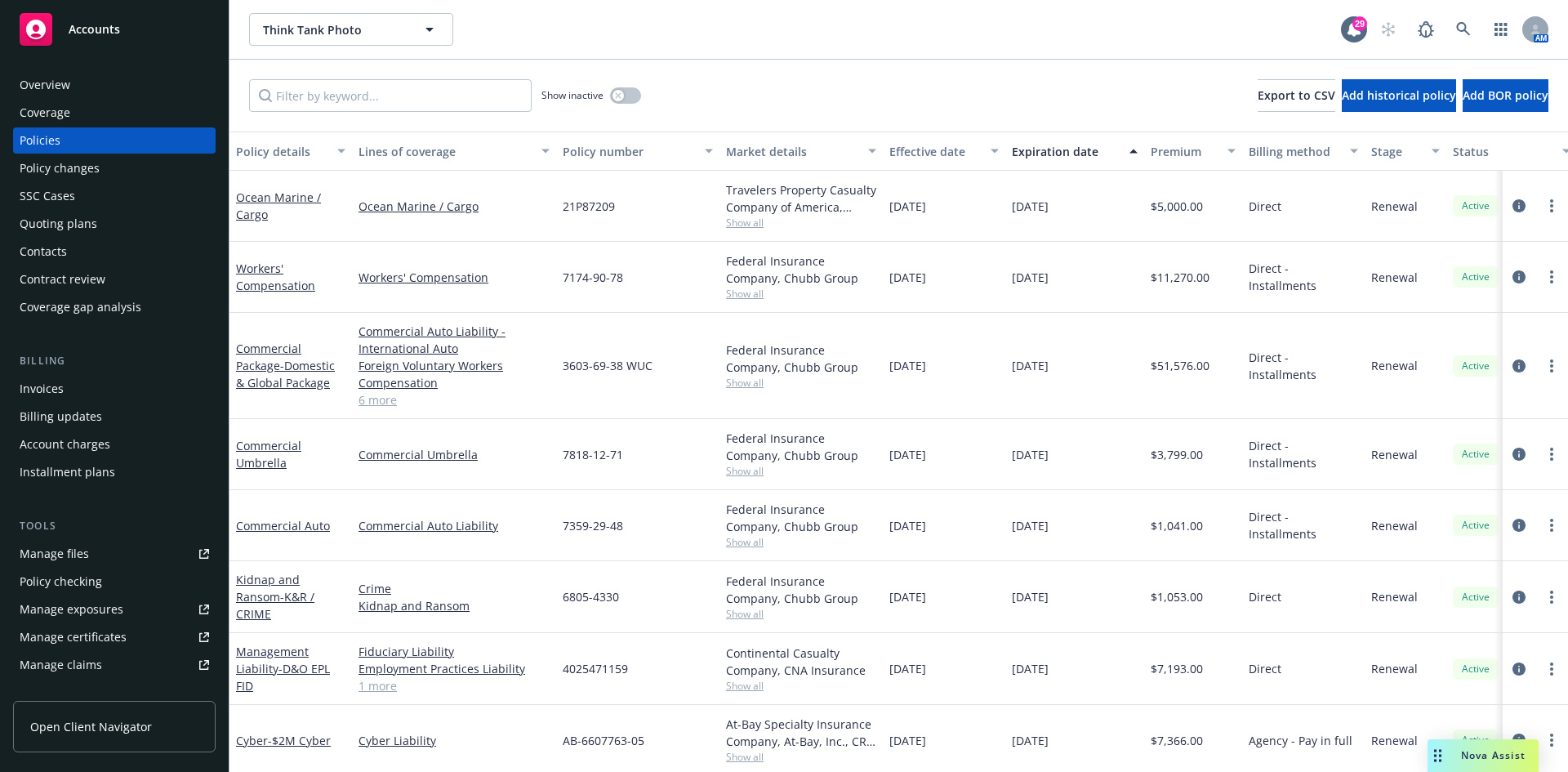
scroll to position [86, 0]
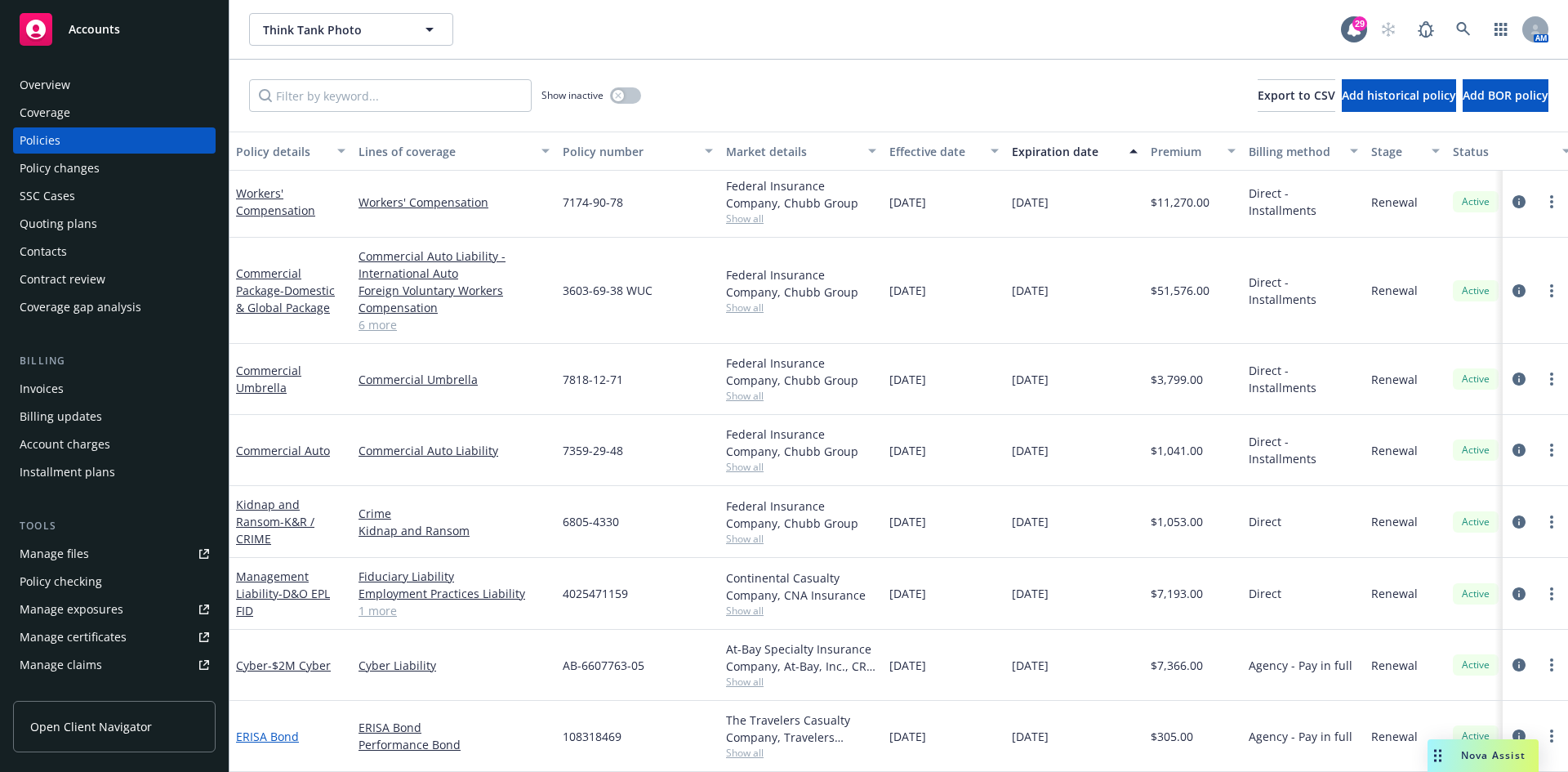
click at [271, 728] on link "ERISA Bond" at bounding box center [267, 736] width 63 height 16
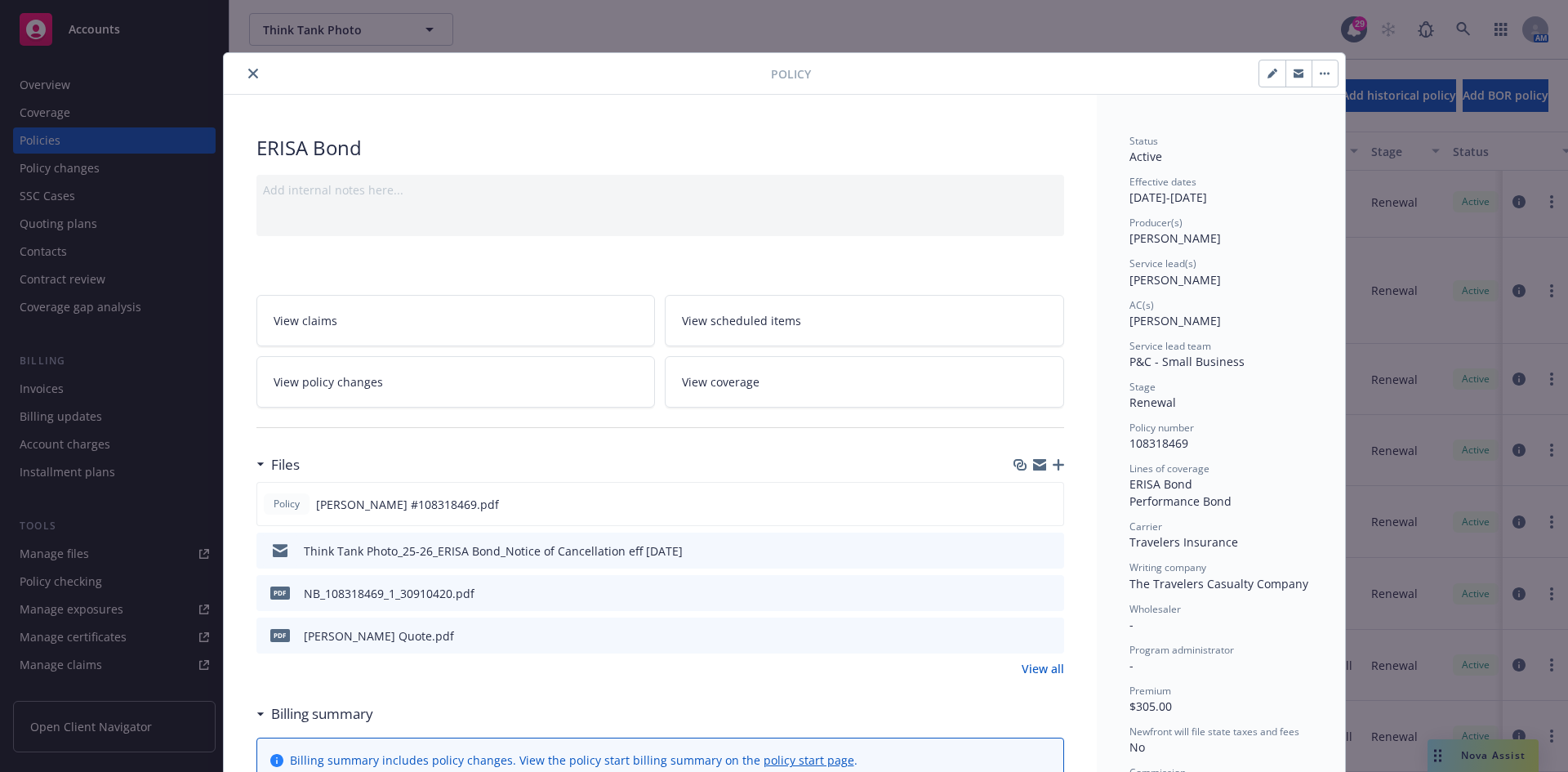
click at [248, 71] on icon "close" at bounding box center [253, 74] width 10 height 10
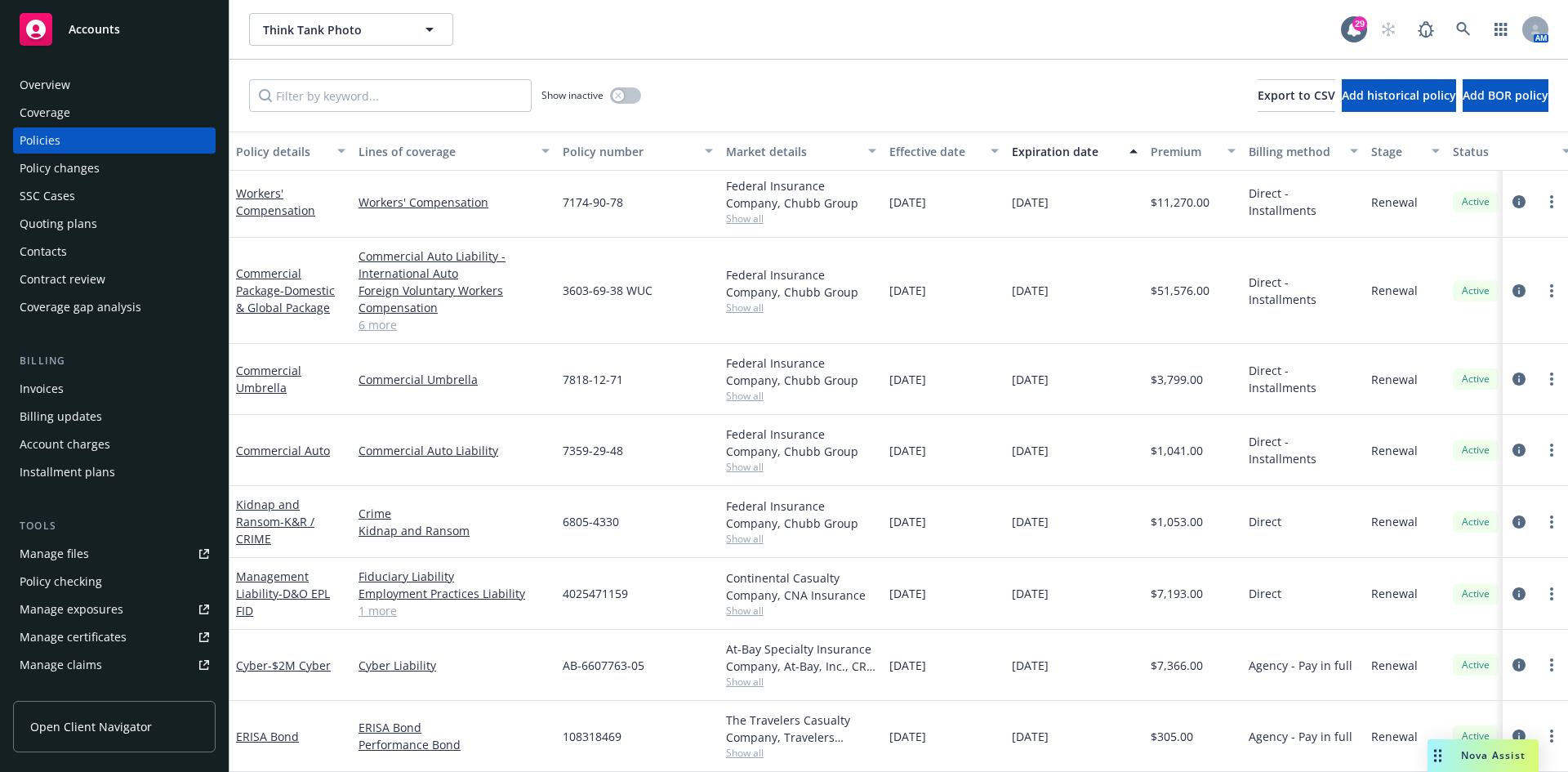
click at [85, 39] on div "Accounts" at bounding box center [114, 29] width 189 height 33
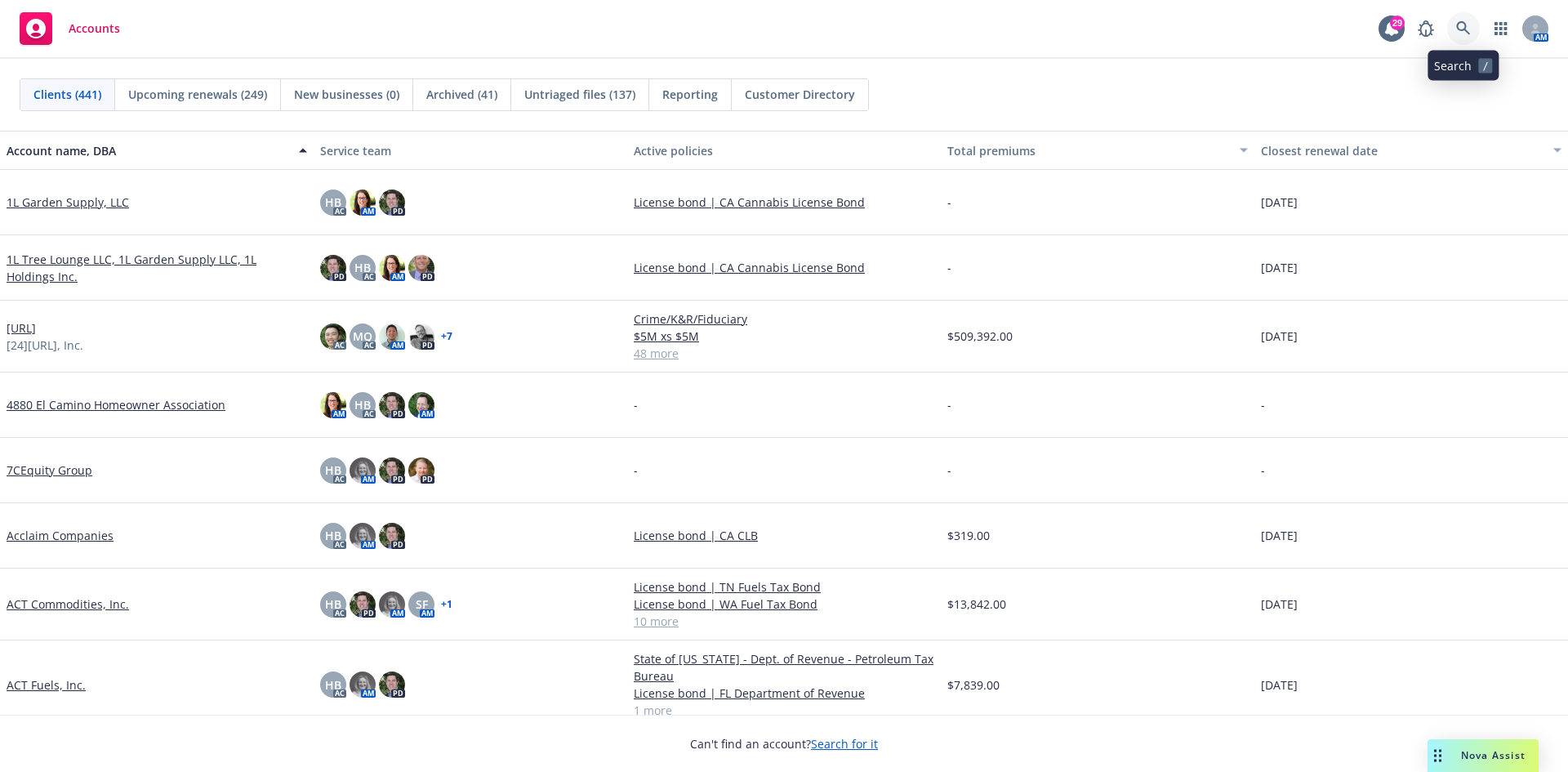
click at [1454, 28] on link at bounding box center [1464, 29] width 33 height 33
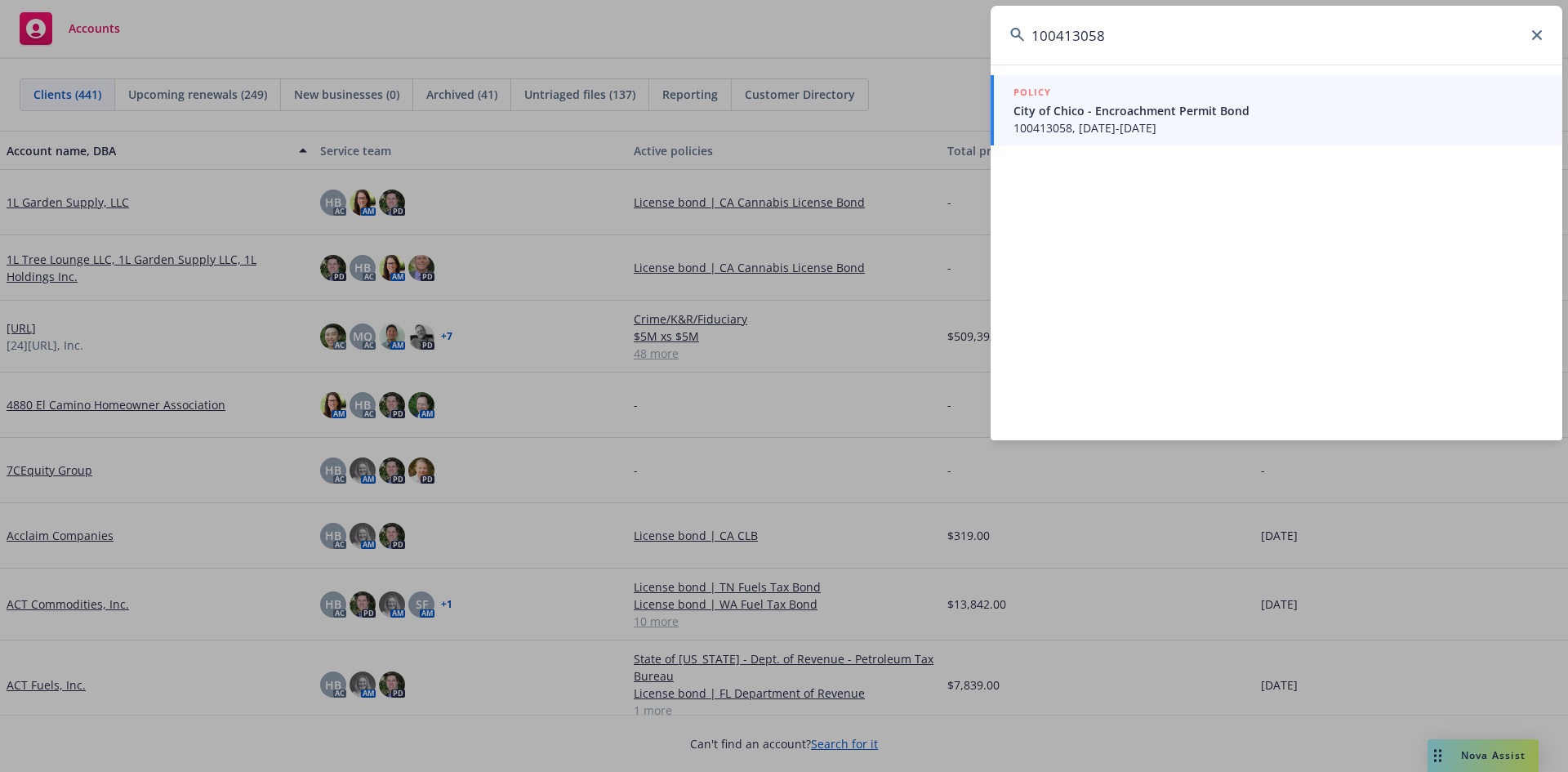
type input "100413058"
click at [1095, 113] on span "City of Chico - Encroachment Permit Bond" at bounding box center [1279, 111] width 530 height 17
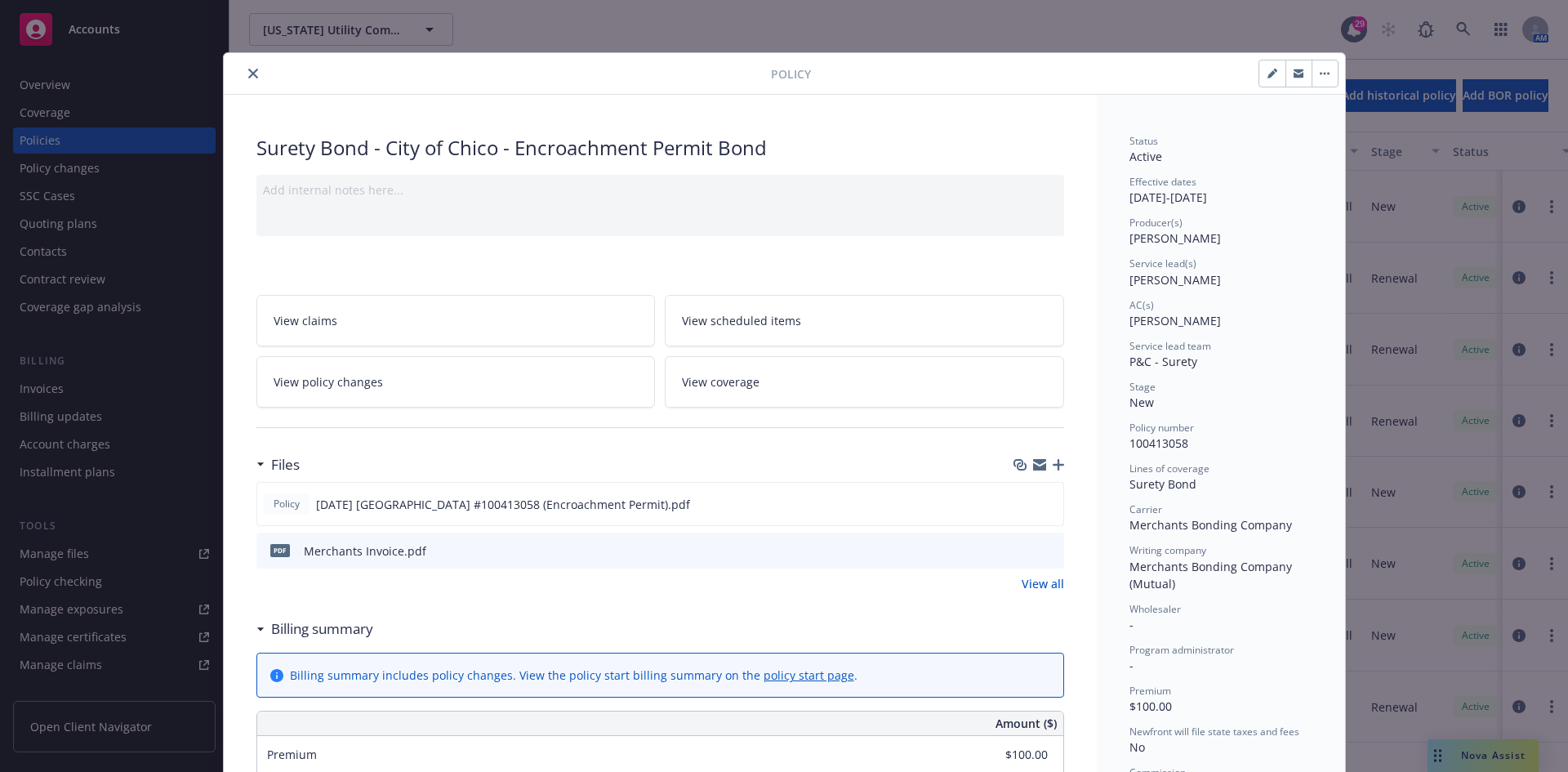
click at [244, 75] on button "close" at bounding box center [253, 74] width 19 height 19
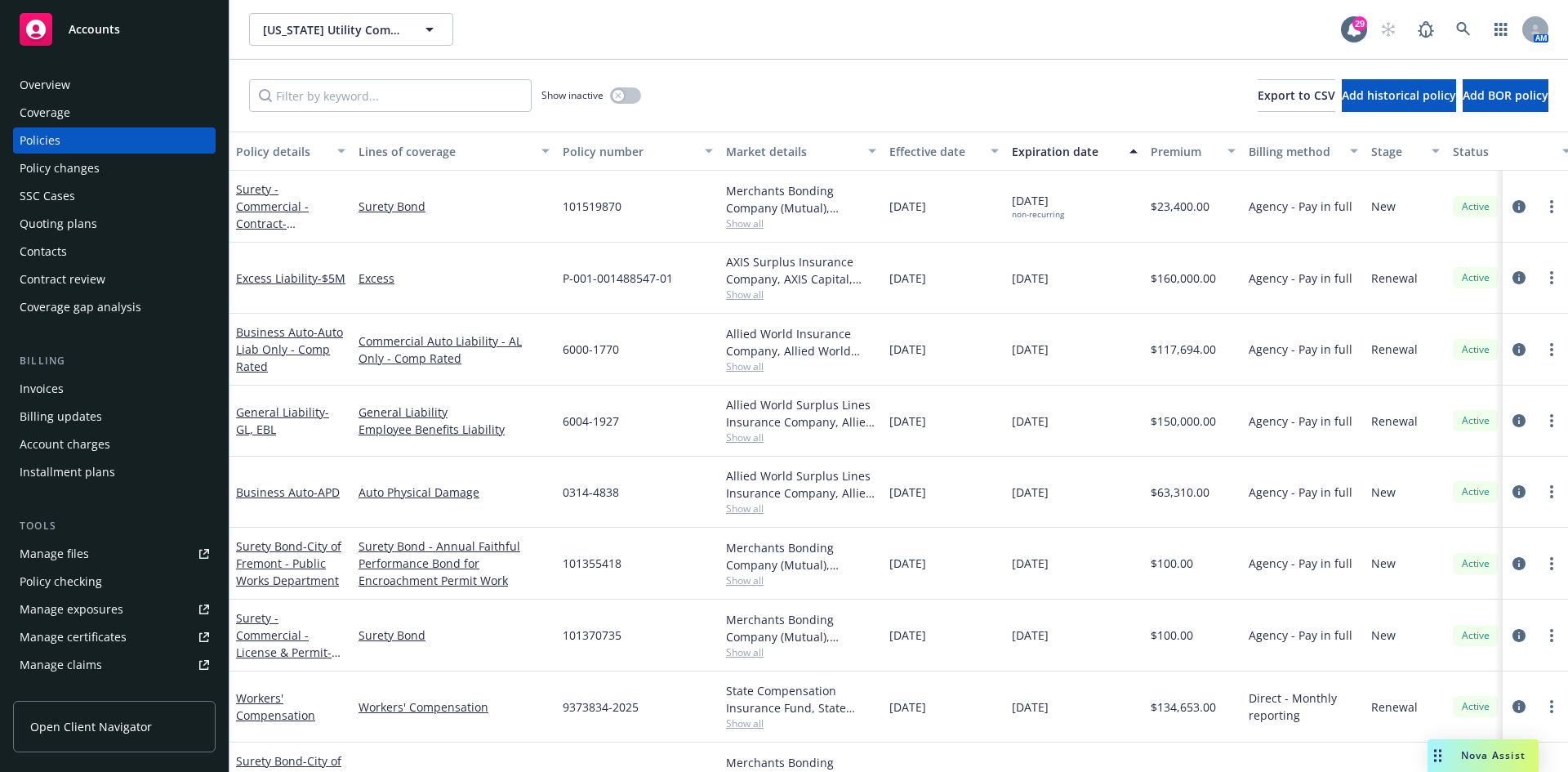
click at [49, 381] on div "Invoices" at bounding box center [41, 388] width 44 height 26
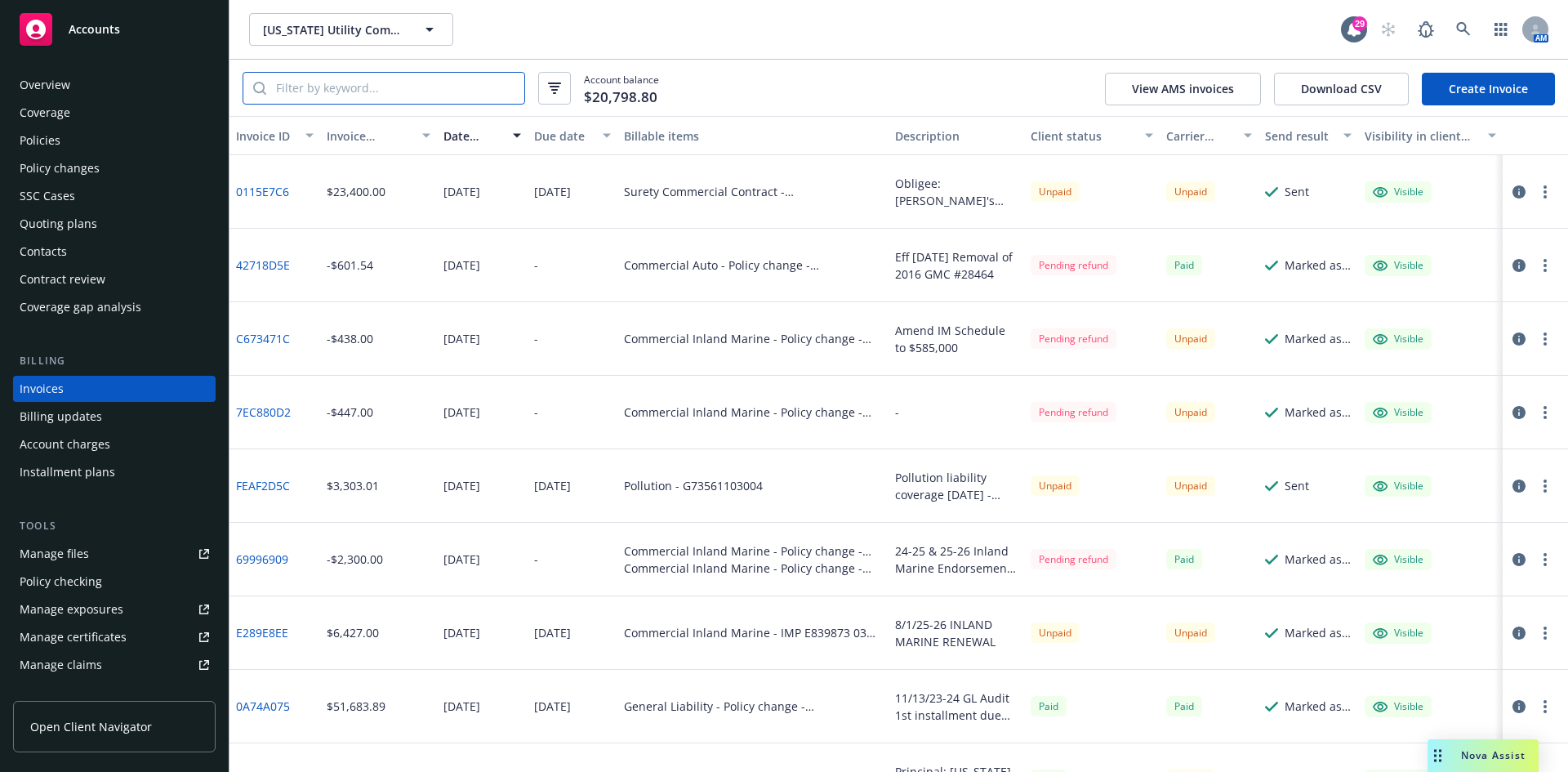
click at [330, 97] on input "search" at bounding box center [395, 88] width 258 height 31
type input "100413058"
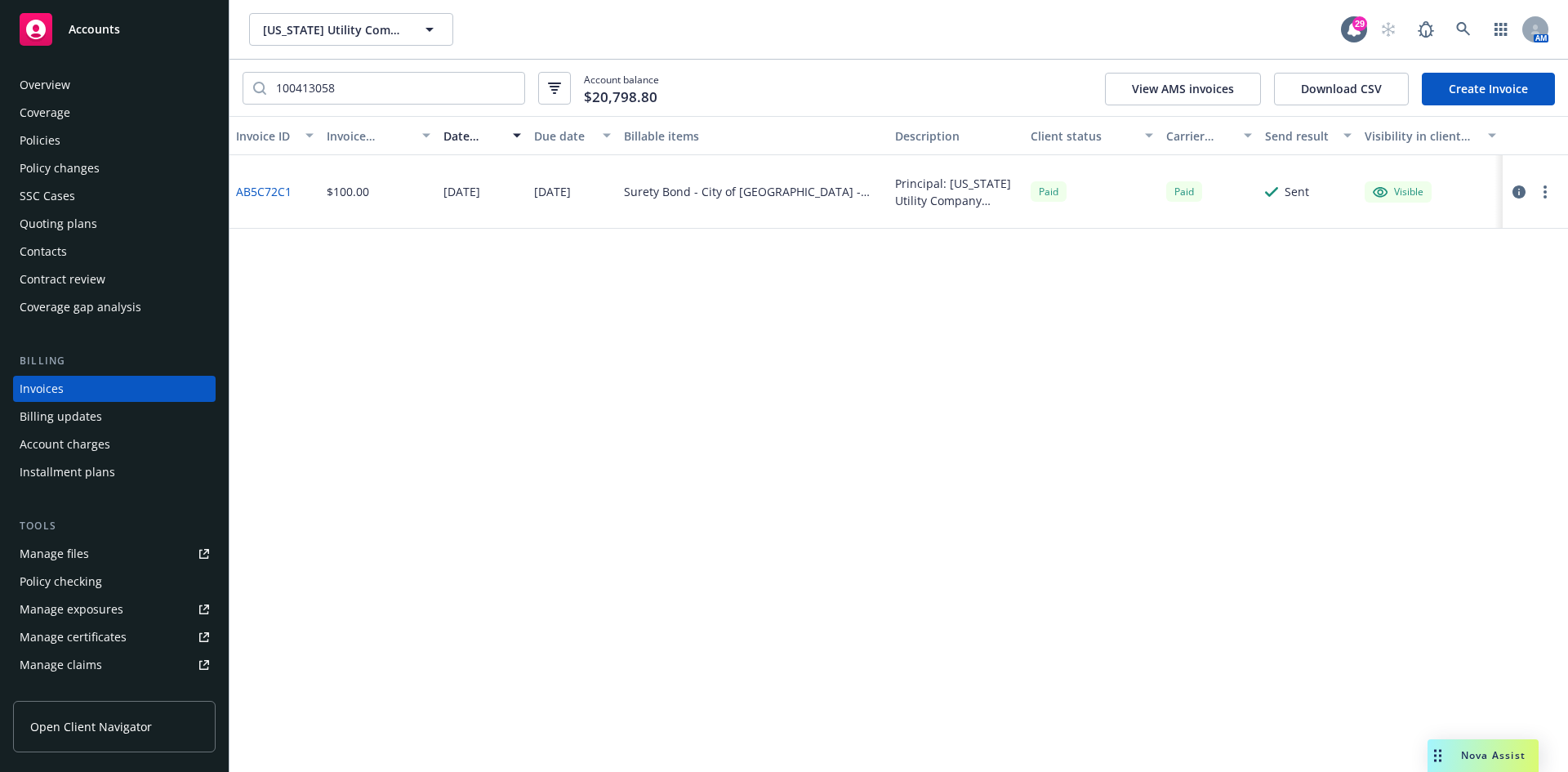
click at [147, 24] on div "Accounts" at bounding box center [114, 29] width 189 height 33
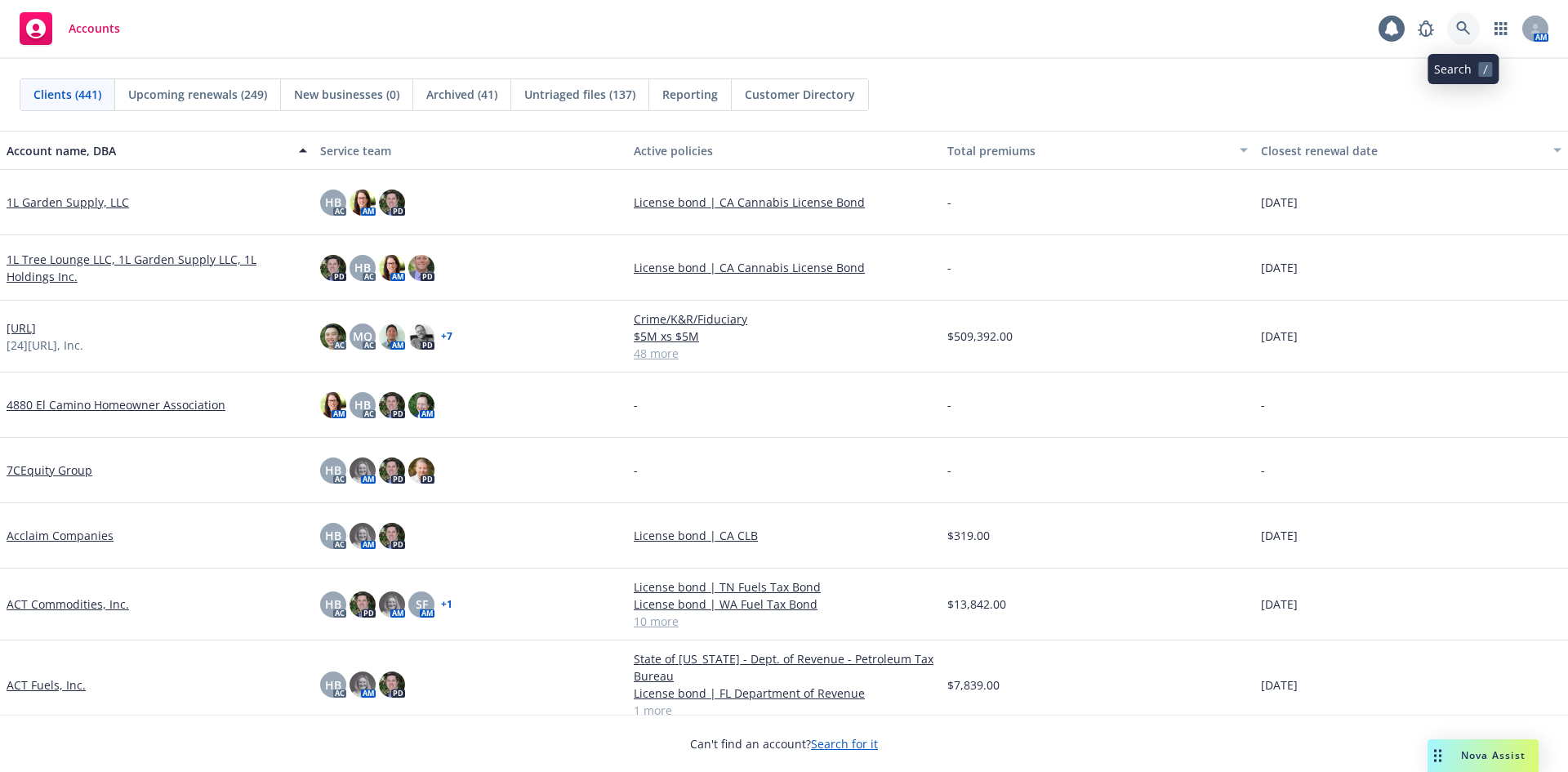
click at [1454, 27] on link at bounding box center [1464, 29] width 33 height 33
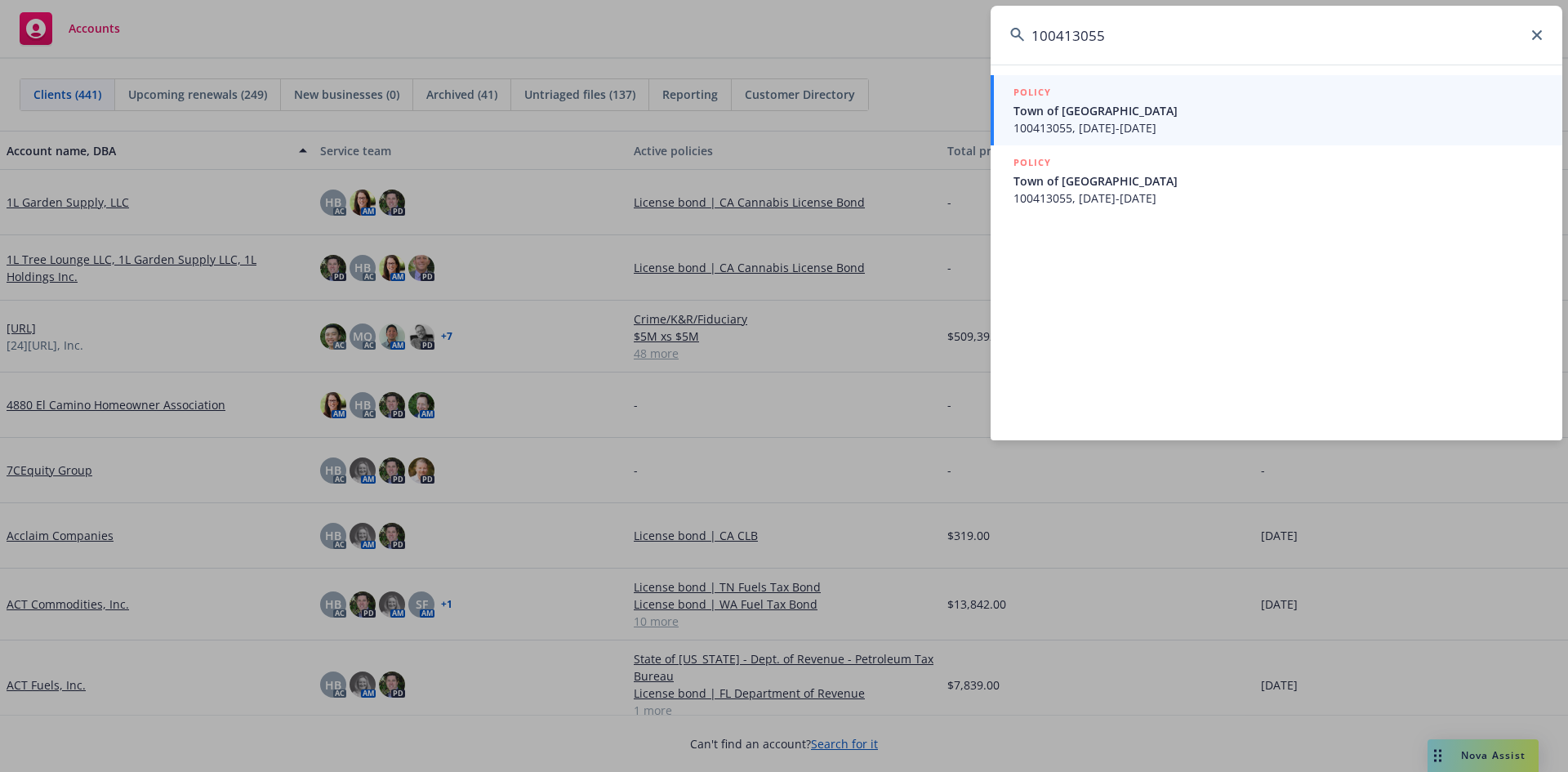
type input "100413055"
click at [1288, 109] on span "Town of Los Gatos" at bounding box center [1279, 111] width 530 height 17
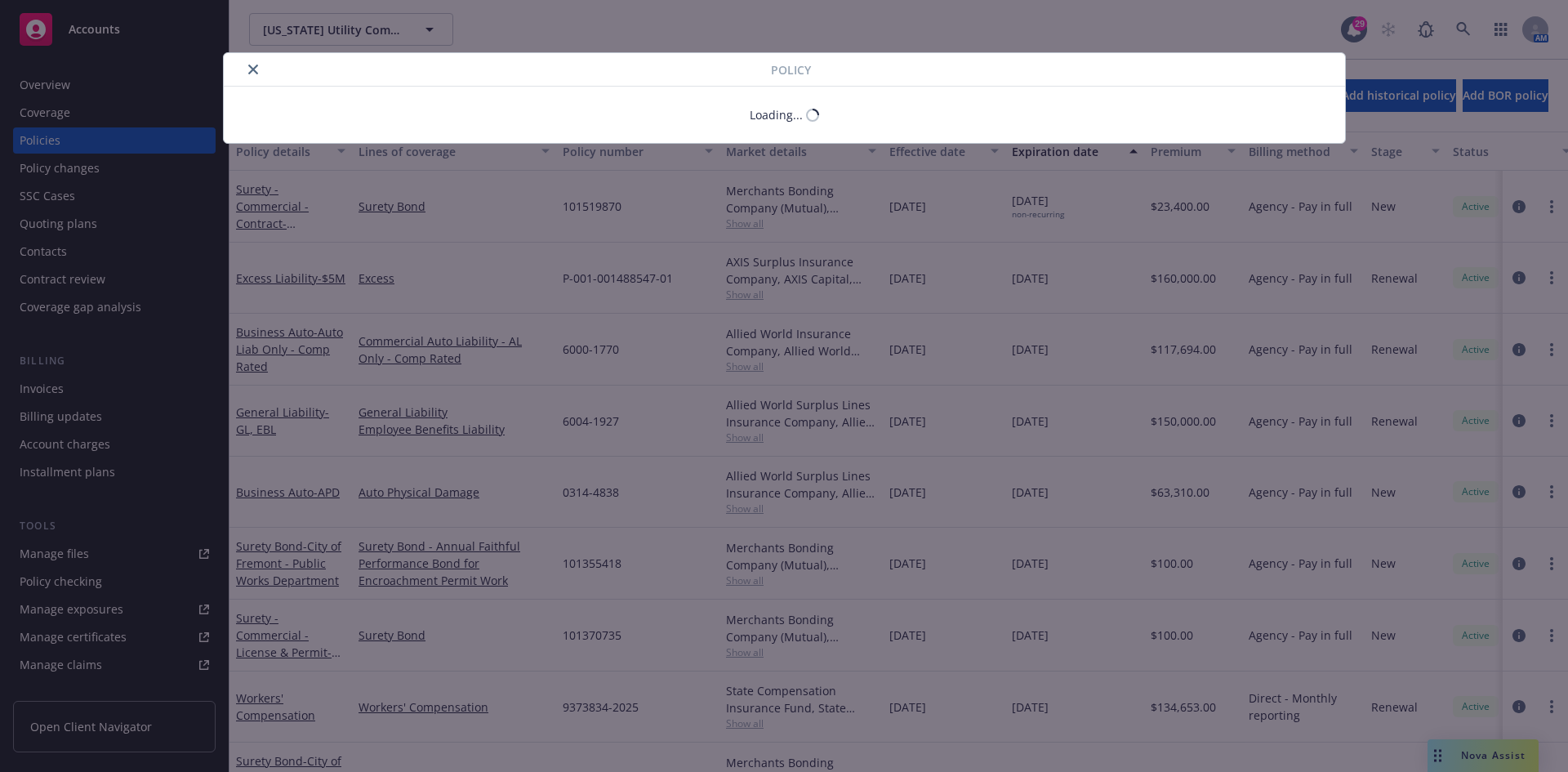
click at [50, 380] on div "Policy Loading..." at bounding box center [784, 386] width 1568 height 772
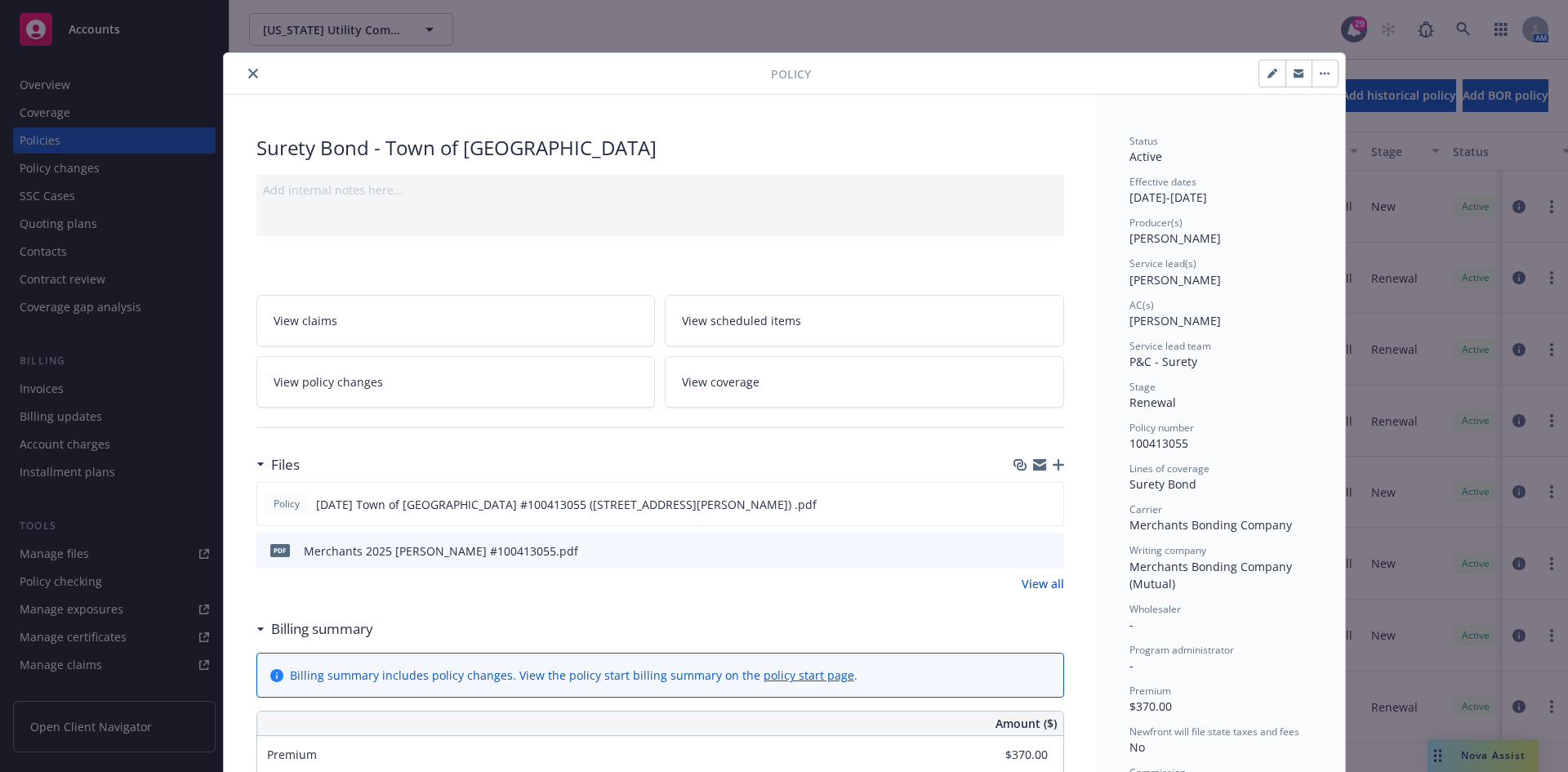
click at [247, 79] on button "close" at bounding box center [253, 74] width 19 height 19
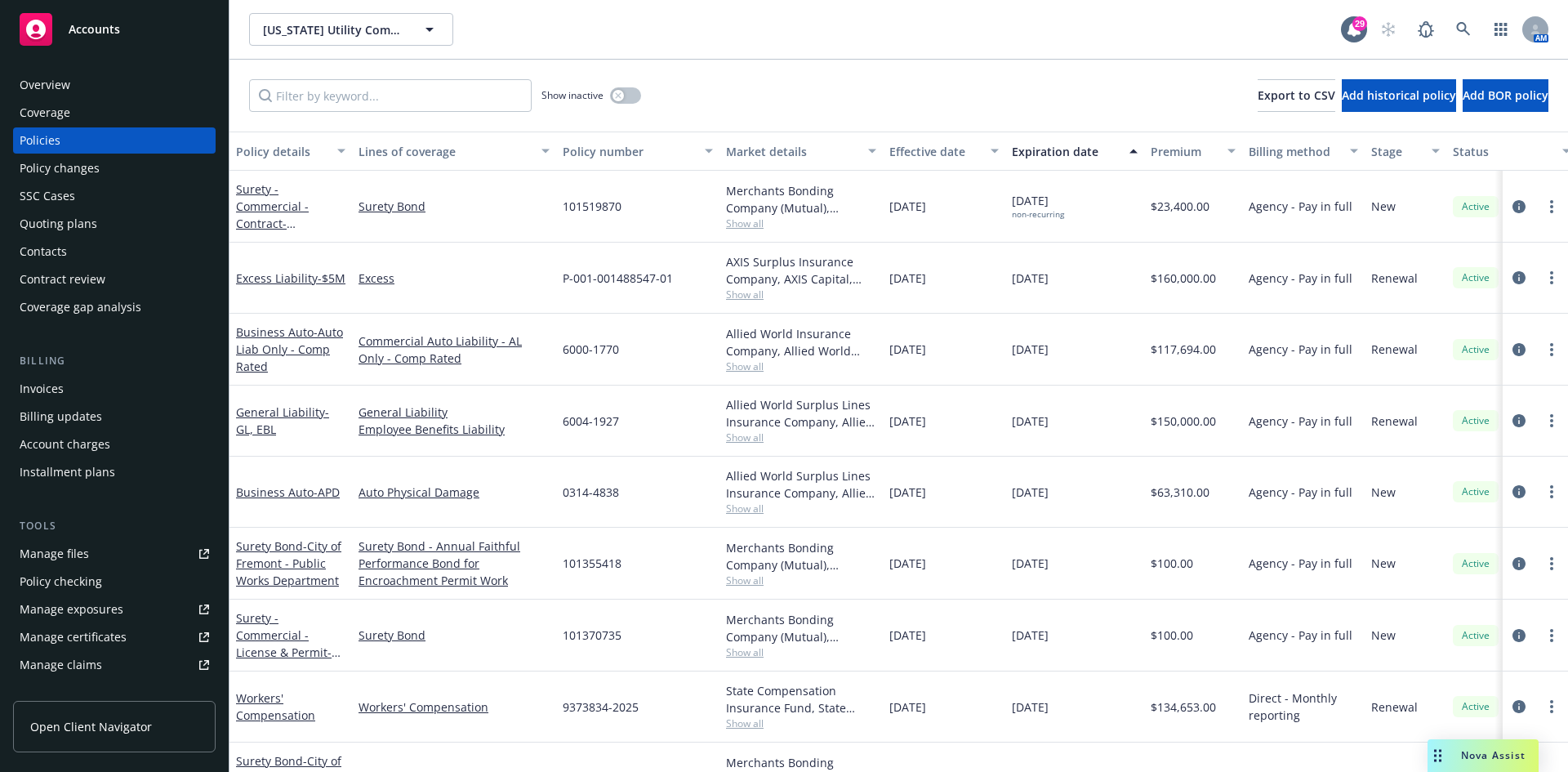
click at [87, 387] on div "Invoices" at bounding box center [114, 388] width 189 height 26
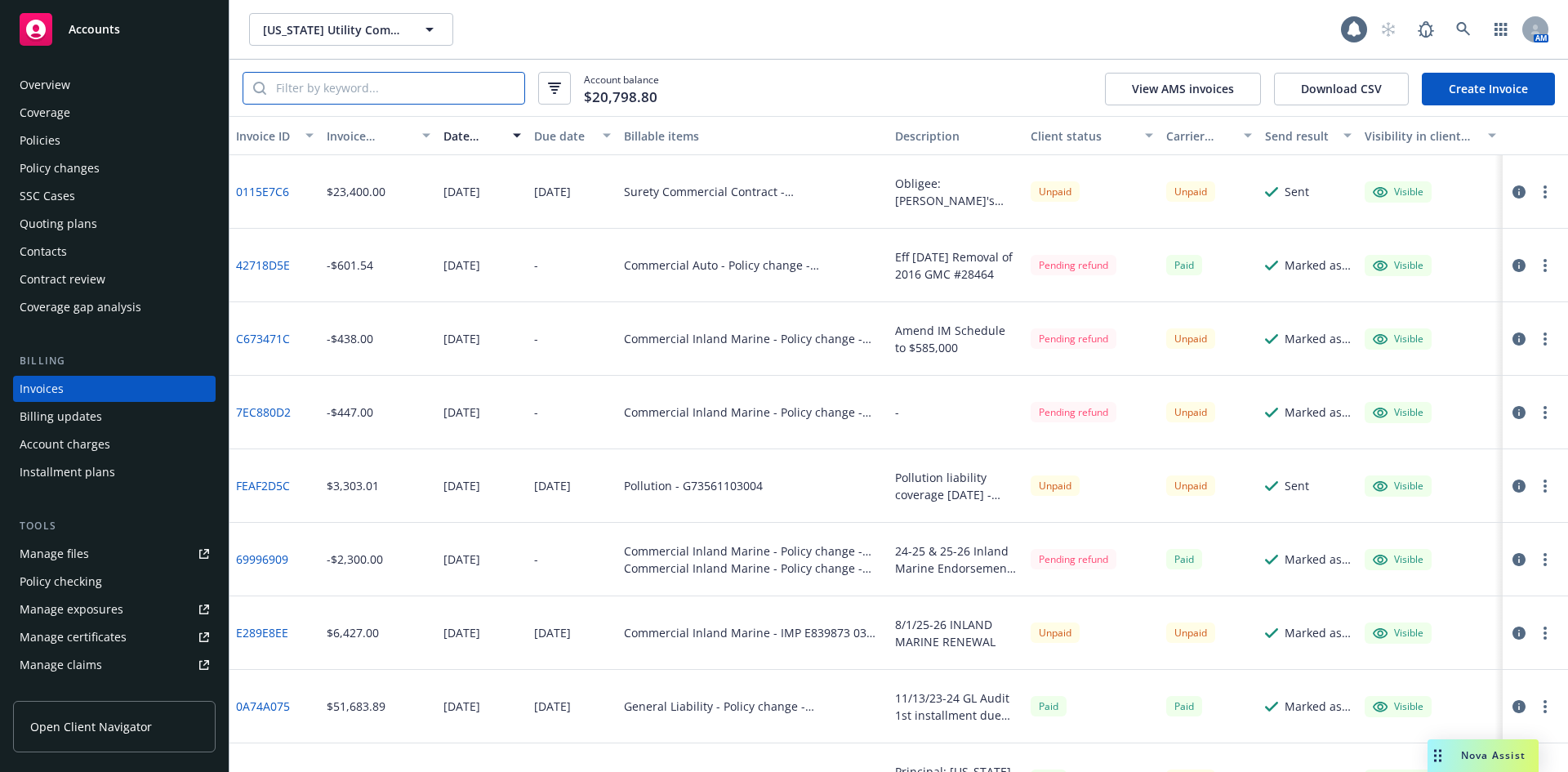
click at [395, 94] on input "search" at bounding box center [395, 88] width 258 height 31
type input "100413055"
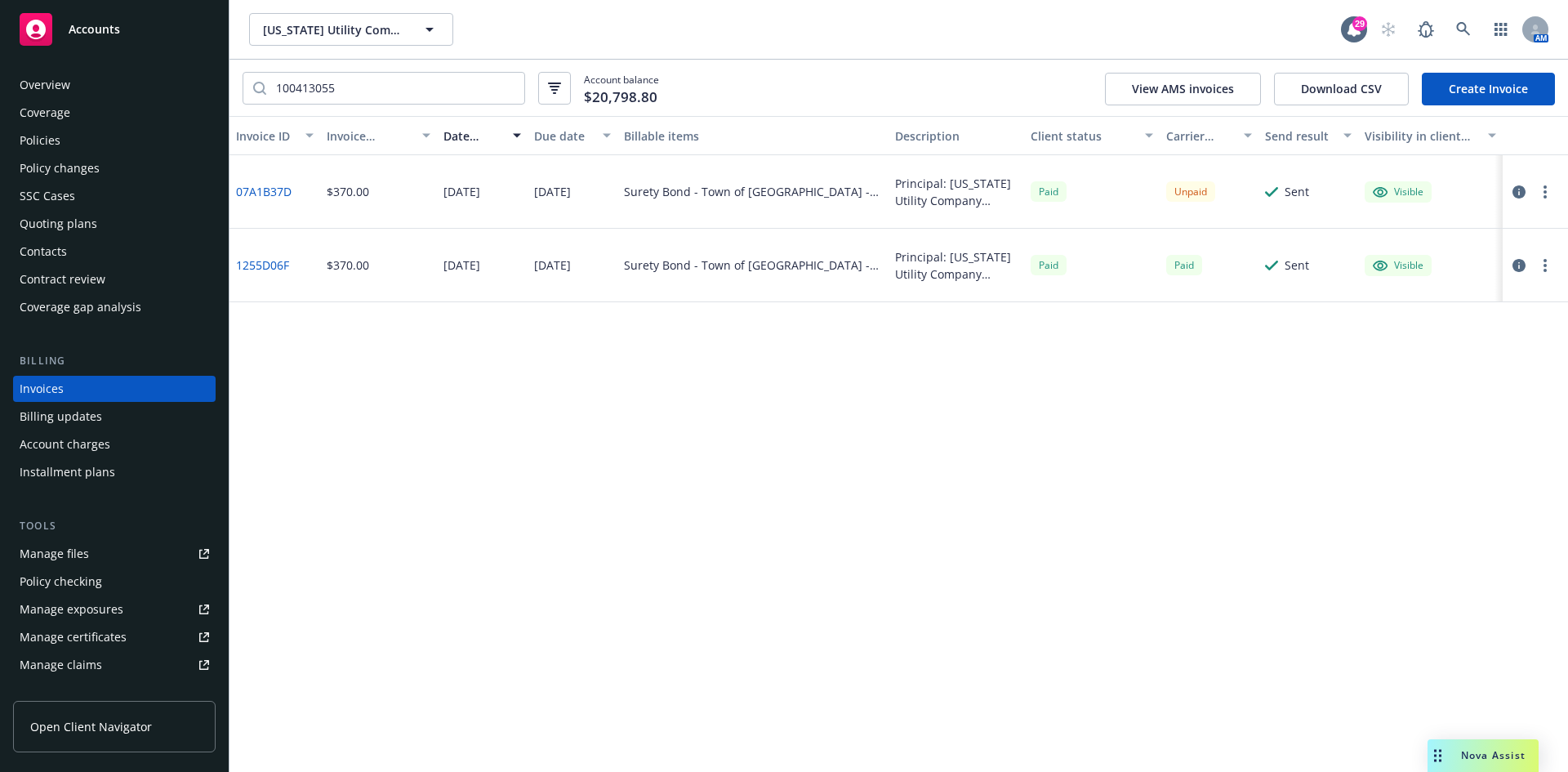
click at [1182, 204] on div "Unpaid" at bounding box center [1209, 192] width 100 height 74
drag, startPoint x: 294, startPoint y: 191, endPoint x: 239, endPoint y: 200, distance: 55.7
click at [239, 200] on div "07A1B37D" at bounding box center [275, 192] width 90 height 74
copy link "07A1B37D"
click at [508, 86] on input "100413055" at bounding box center [395, 88] width 258 height 31
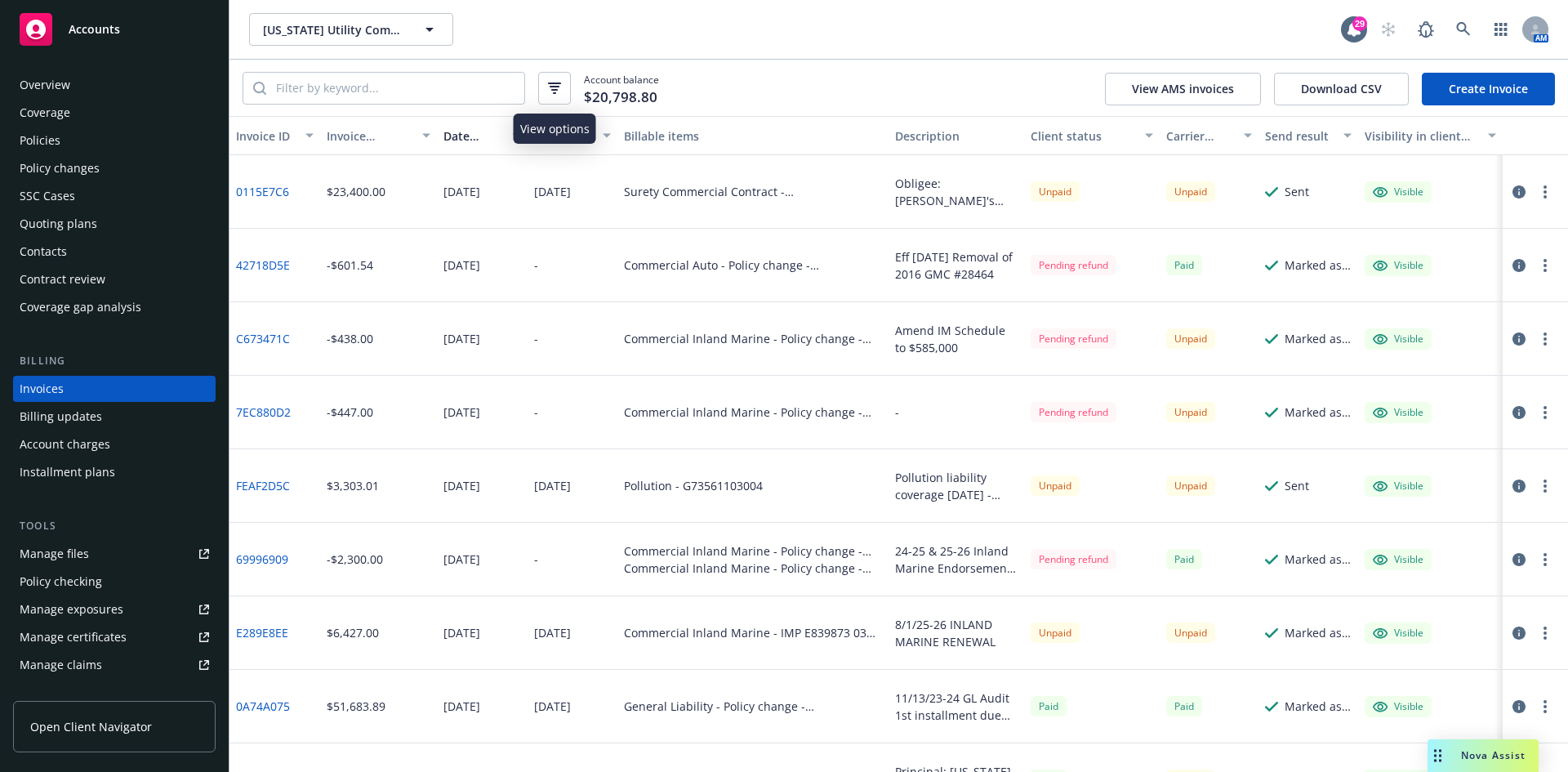
click at [555, 92] on icon "button" at bounding box center [554, 93] width 3 height 2
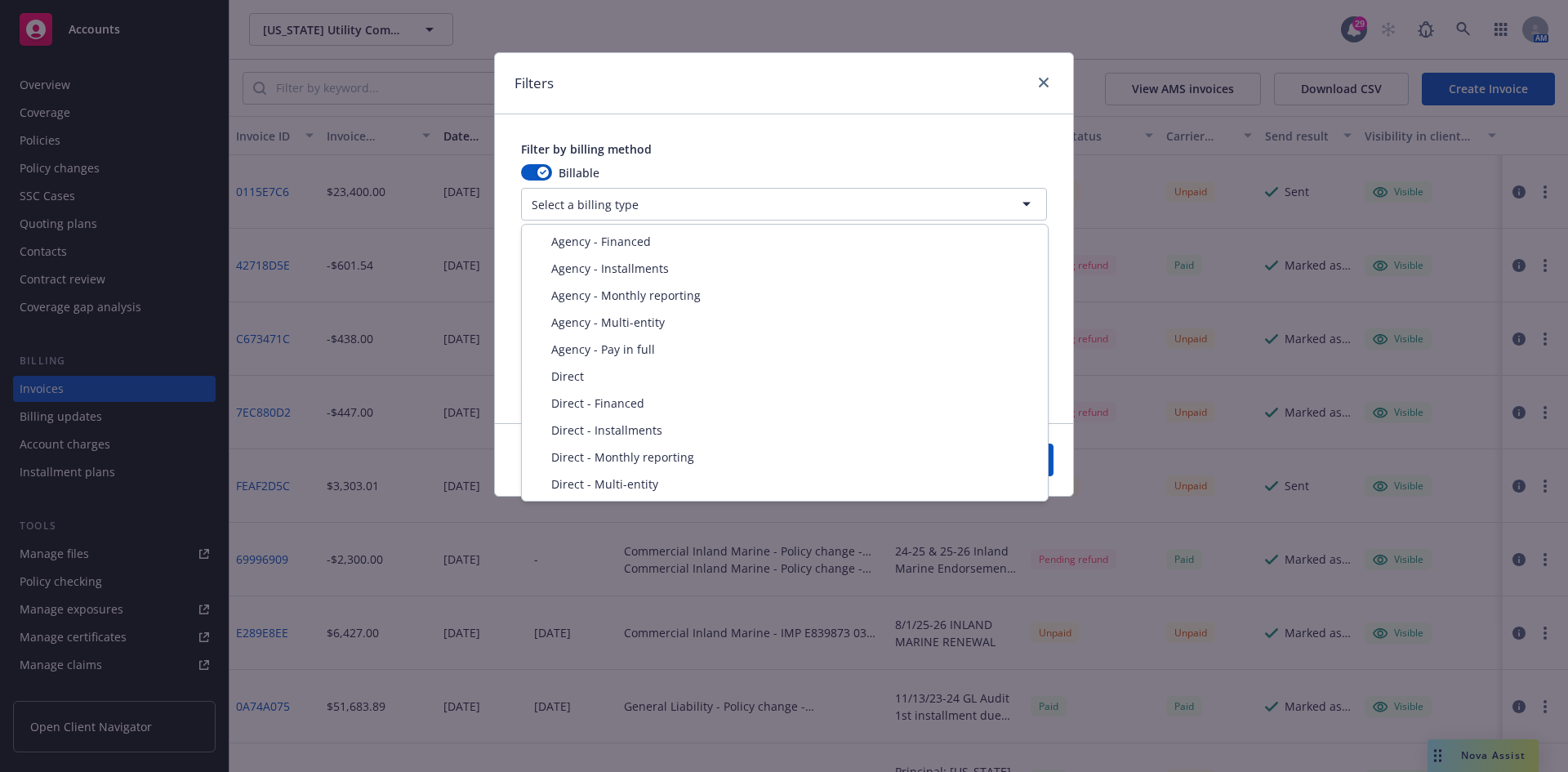
click at [591, 214] on html "Accounts Overview Coverage Policies Policy changes SSC Cases Quoting plans Cont…" at bounding box center [784, 386] width 1568 height 772
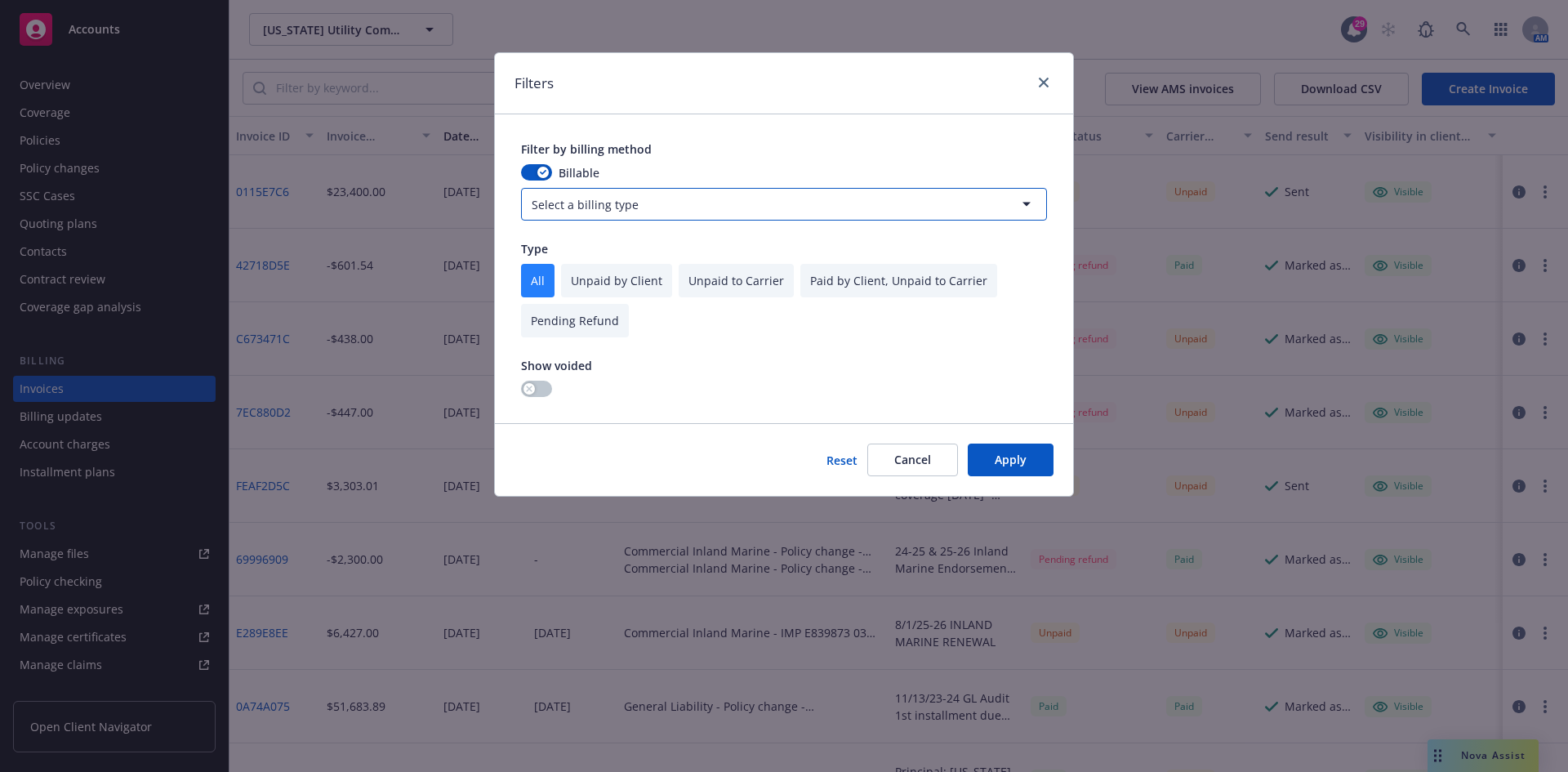
click at [872, 49] on html "Accounts Overview Coverage Policies Policy changes SSC Cases Quoting plans Cont…" at bounding box center [784, 386] width 1568 height 772
click at [585, 270] on input "checkbox" at bounding box center [616, 280] width 111 height 34
checkbox input "true"
checkbox input "false"
click at [1004, 449] on button "Apply" at bounding box center [1011, 460] width 85 height 33
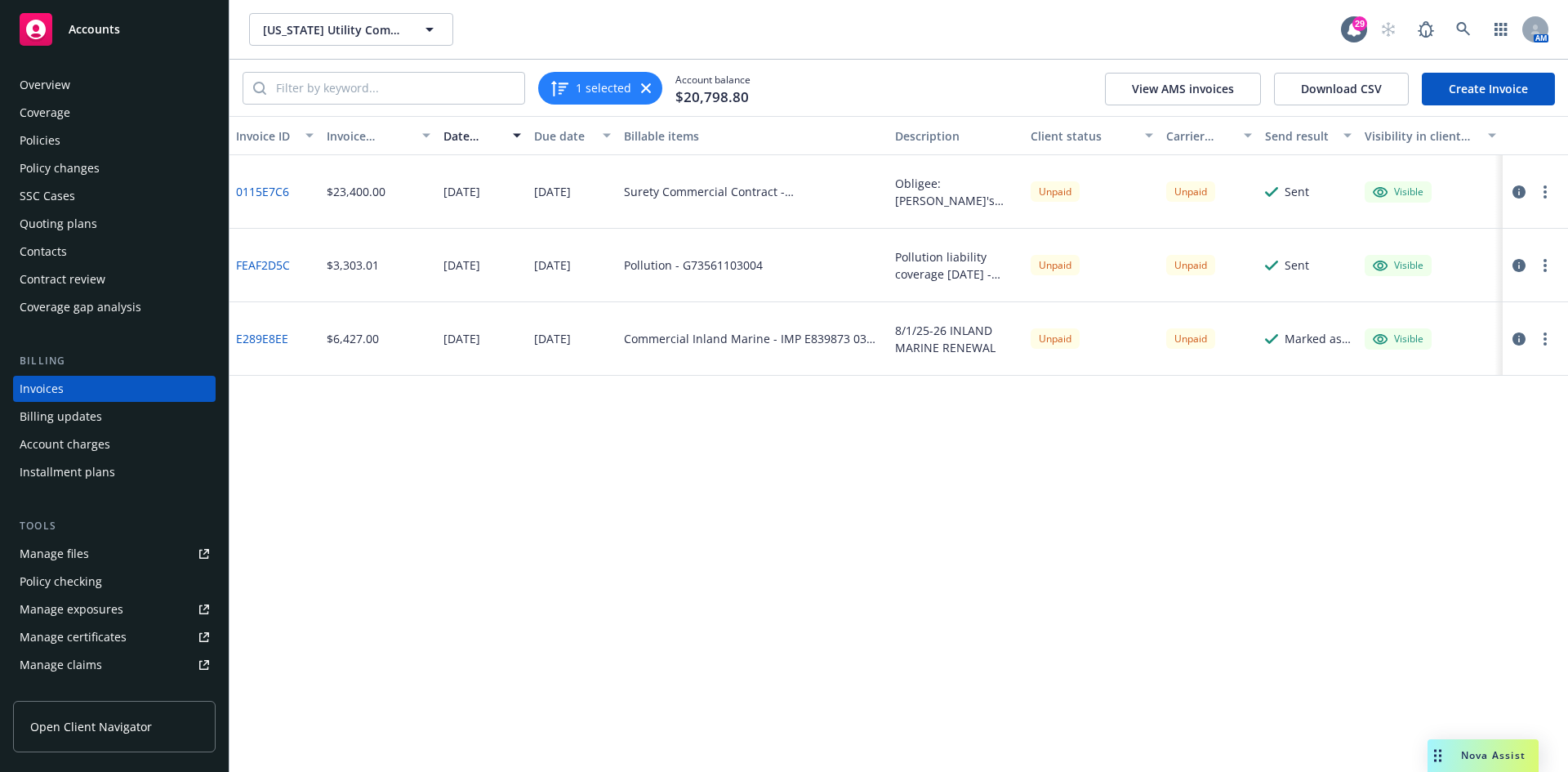
click at [602, 93] on button "1 selected" at bounding box center [591, 88] width 82 height 19
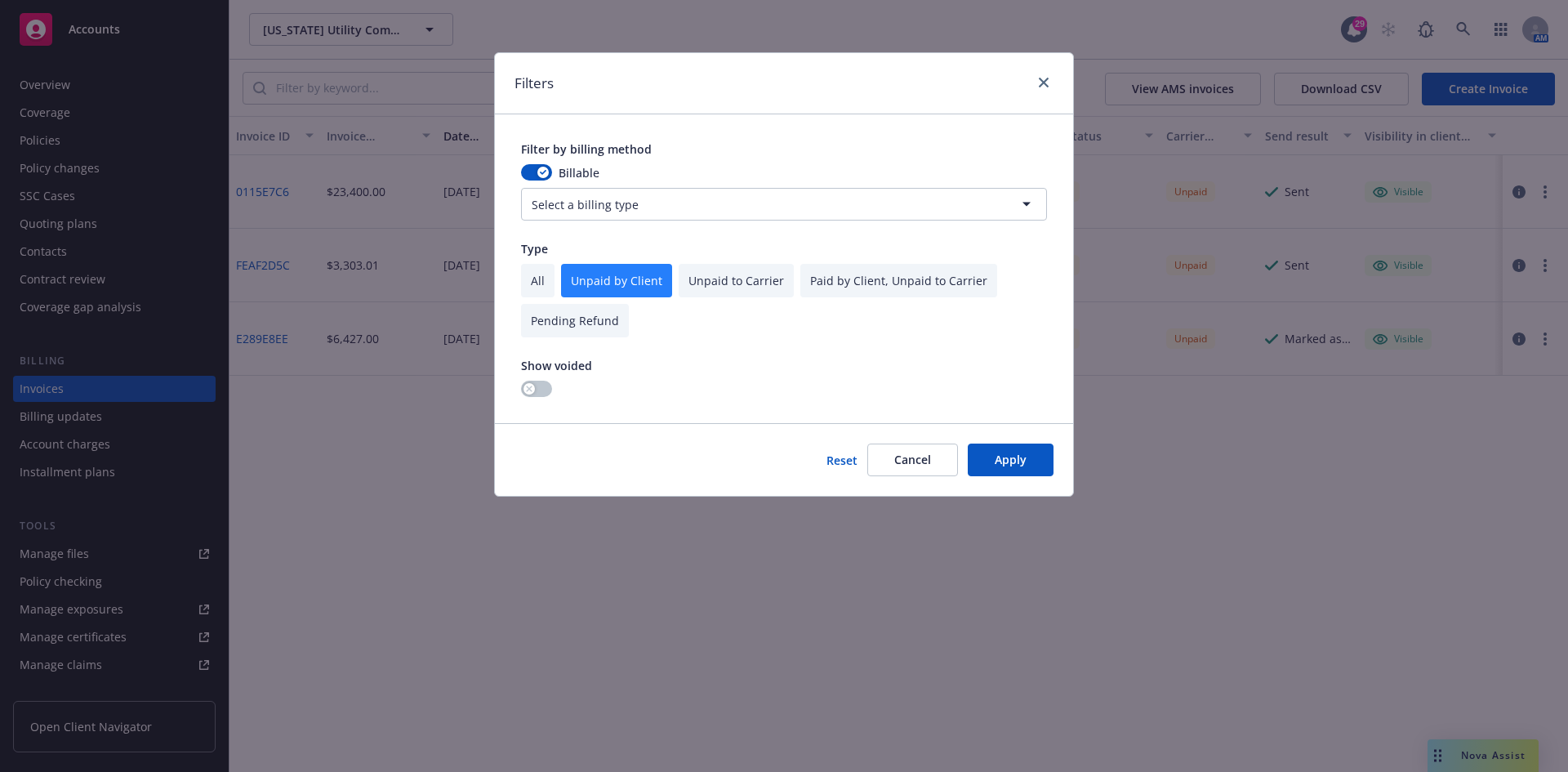
click at [1019, 470] on button "Apply" at bounding box center [1011, 460] width 85 height 33
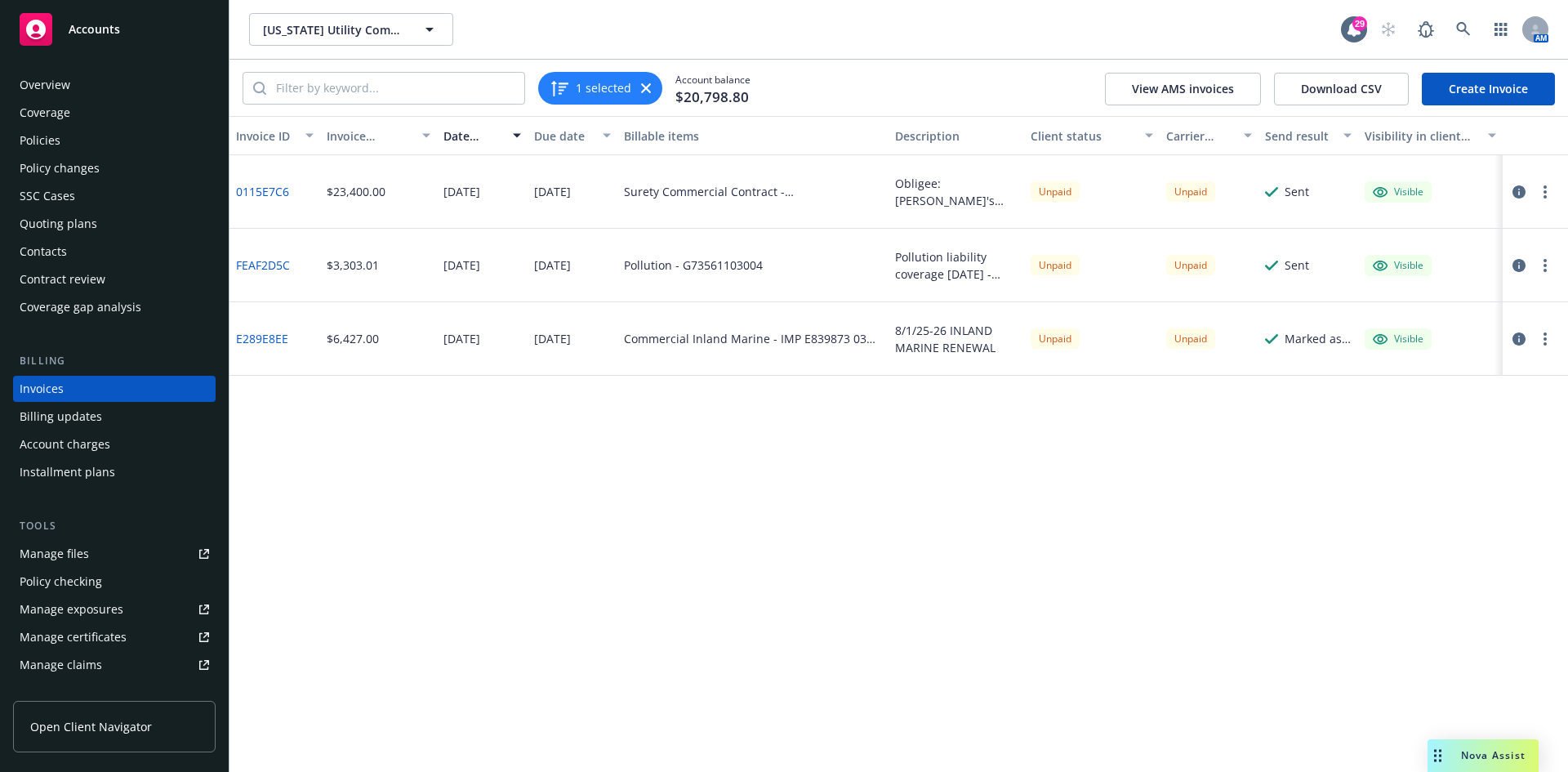
click at [641, 85] on icon "button" at bounding box center [646, 88] width 10 height 10
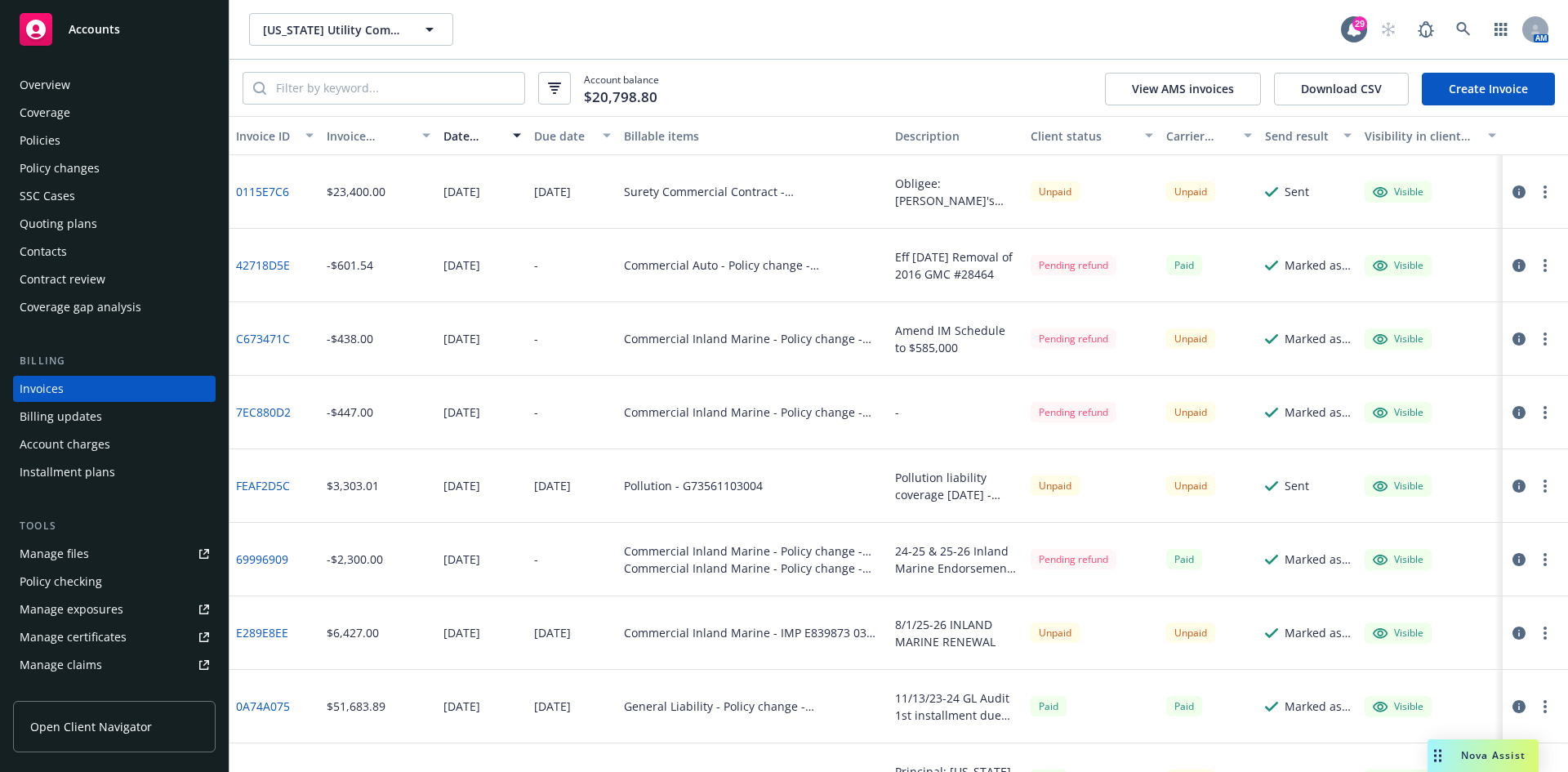
click at [550, 93] on icon "button" at bounding box center [554, 88] width 13 height 12
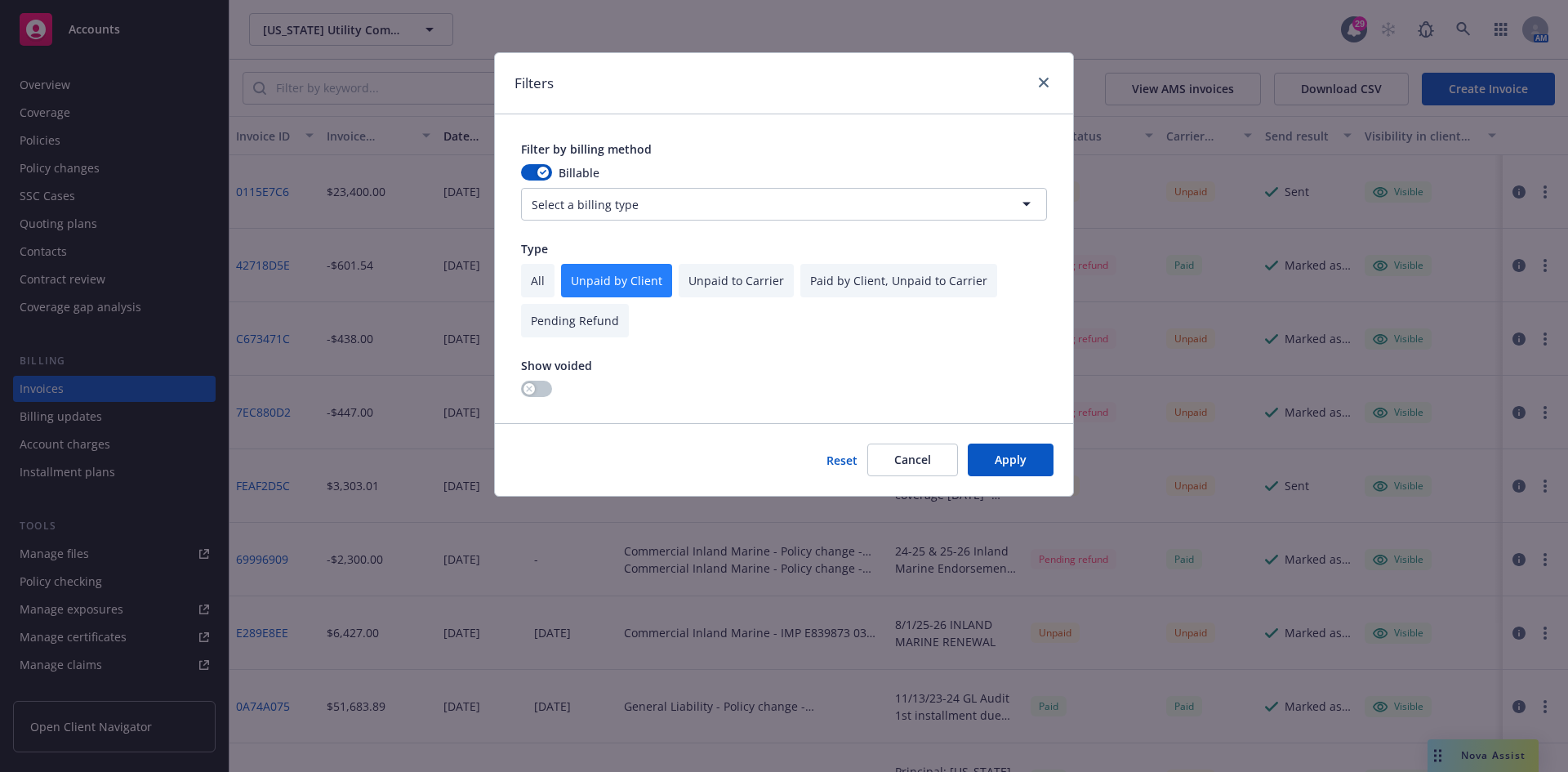
click at [727, 281] on input "checkbox" at bounding box center [736, 280] width 115 height 34
checkbox input "true"
checkbox input "false"
click at [1004, 462] on button "Apply" at bounding box center [1011, 460] width 85 height 33
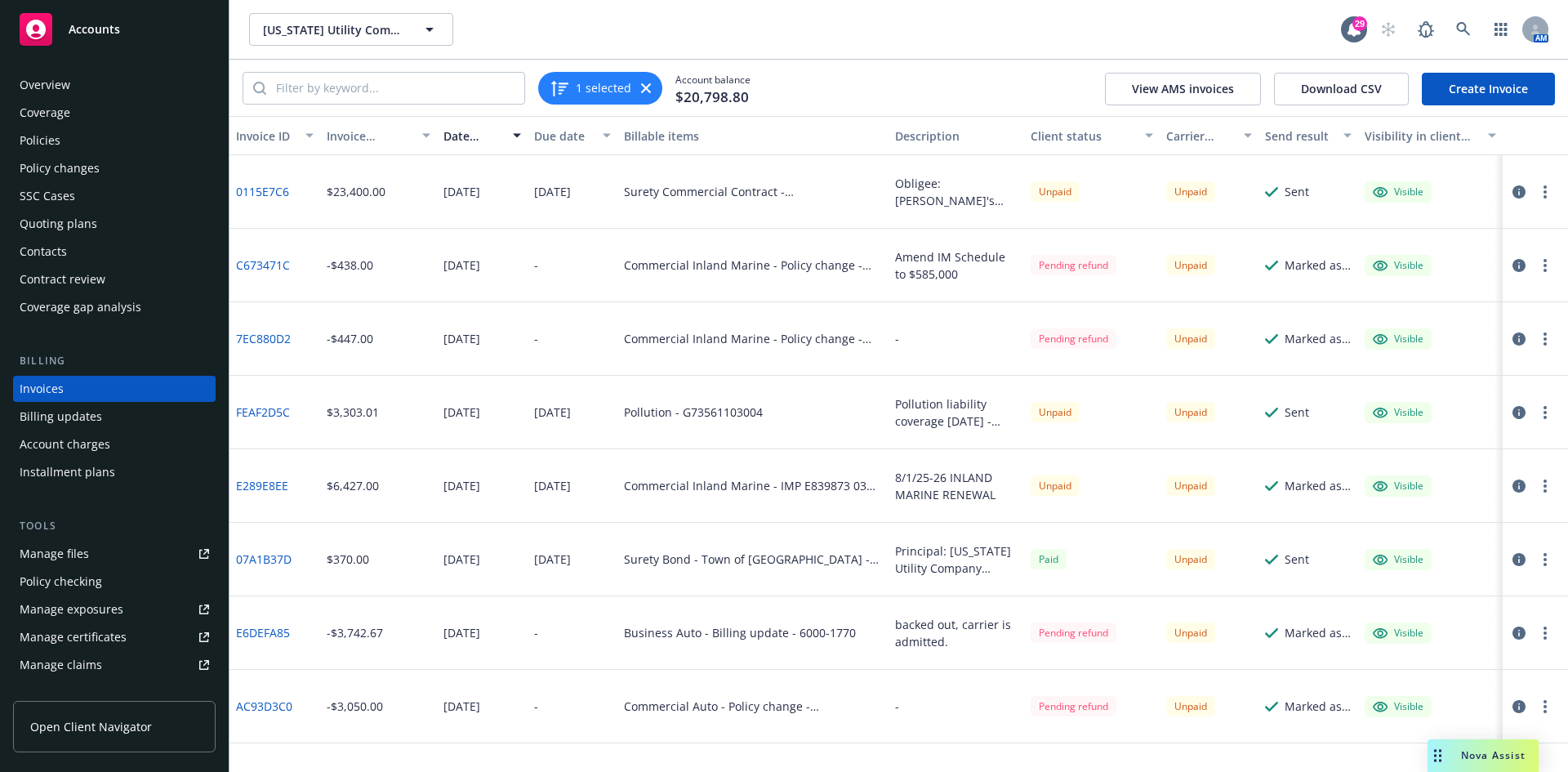
click at [63, 88] on div "Overview" at bounding box center [45, 84] width 50 height 26
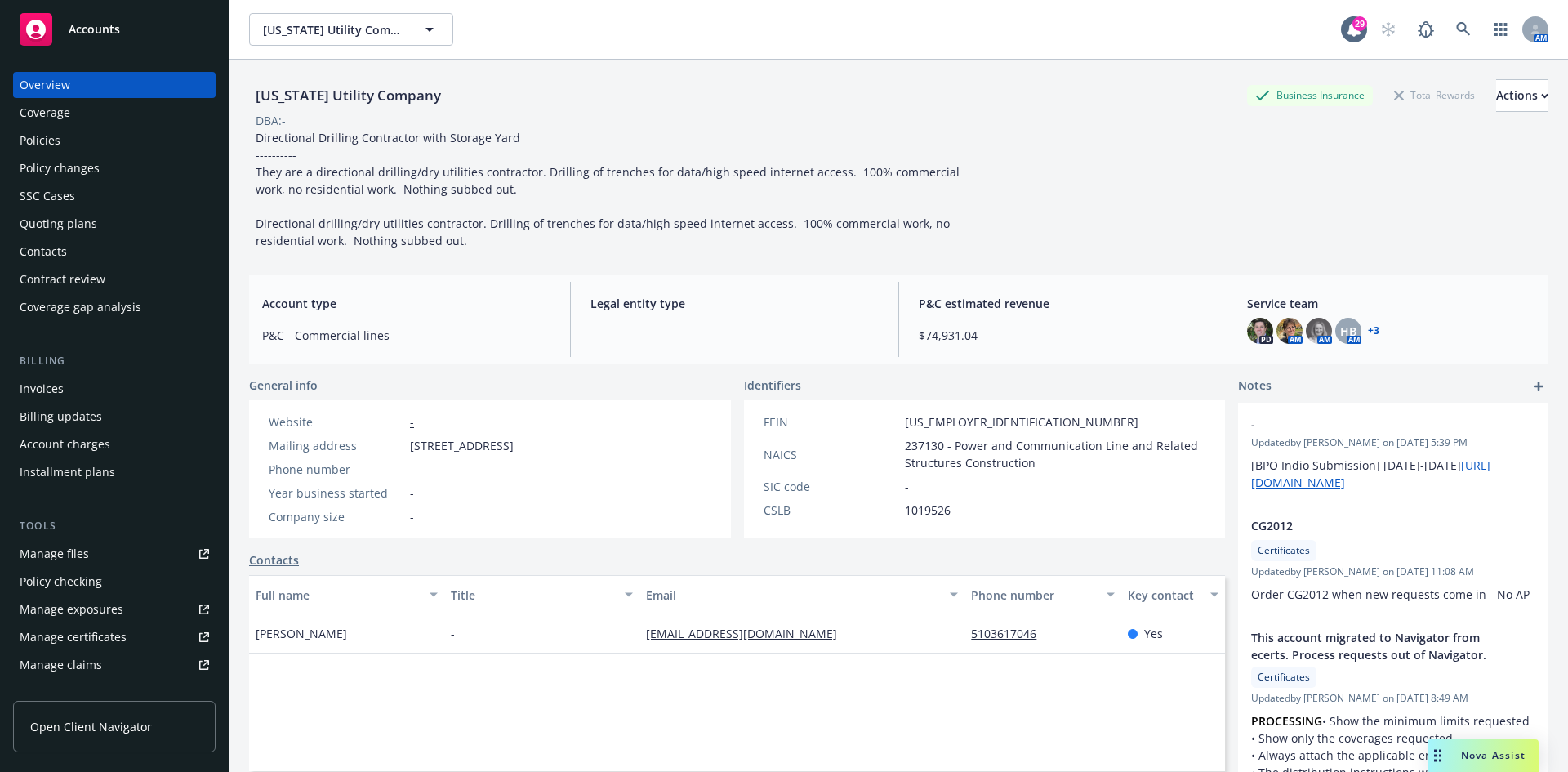
drag, startPoint x: 92, startPoint y: 392, endPoint x: 105, endPoint y: 392, distance: 13.0
click at [92, 392] on div "Invoices" at bounding box center [114, 388] width 189 height 26
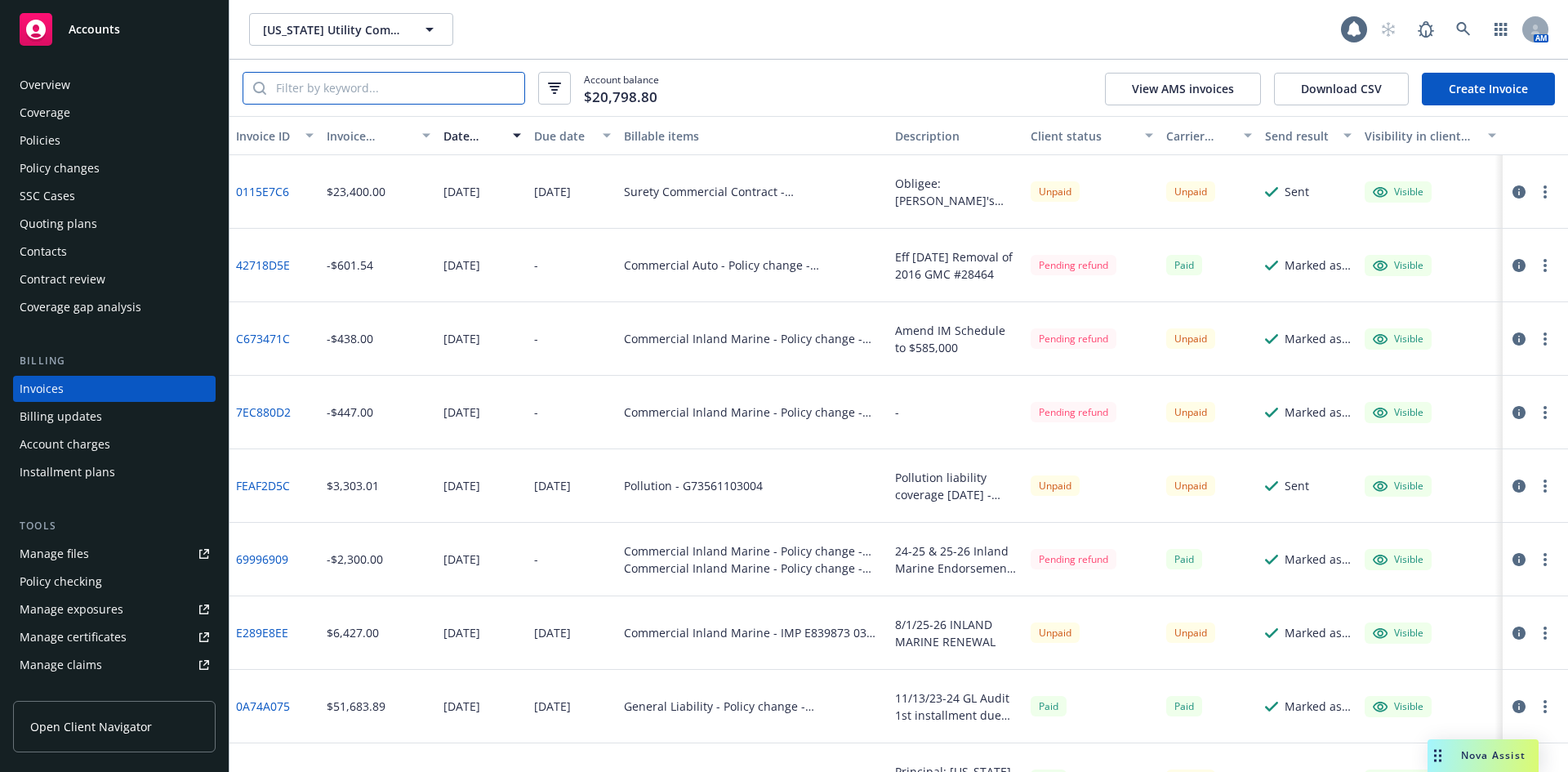
click at [338, 97] on input "search" at bounding box center [395, 88] width 258 height 31
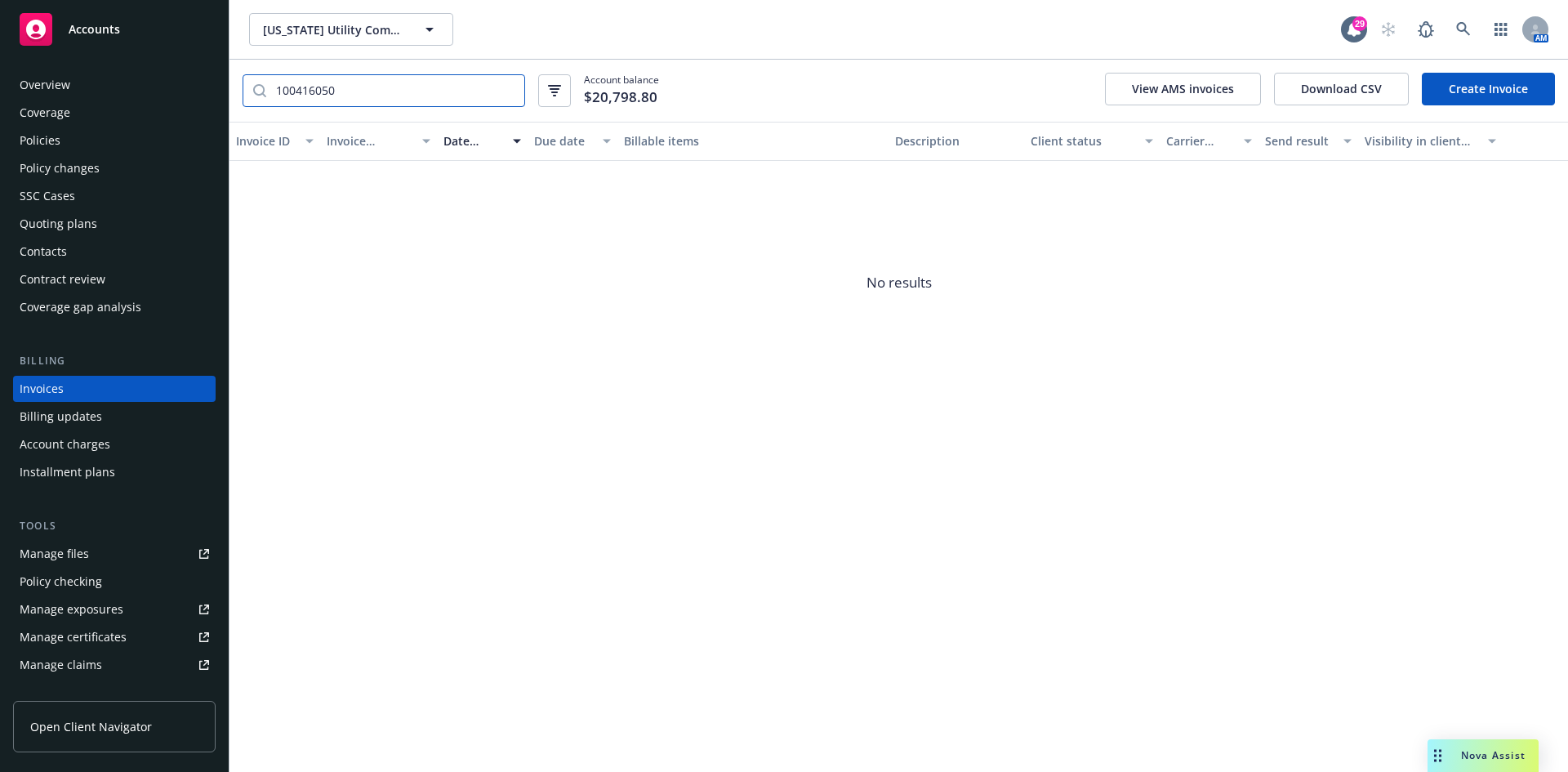
type input "100416050"
drag, startPoint x: 76, startPoint y: 24, endPoint x: 217, endPoint y: 23, distance: 141.0
click at [79, 23] on span "Accounts" at bounding box center [94, 29] width 51 height 13
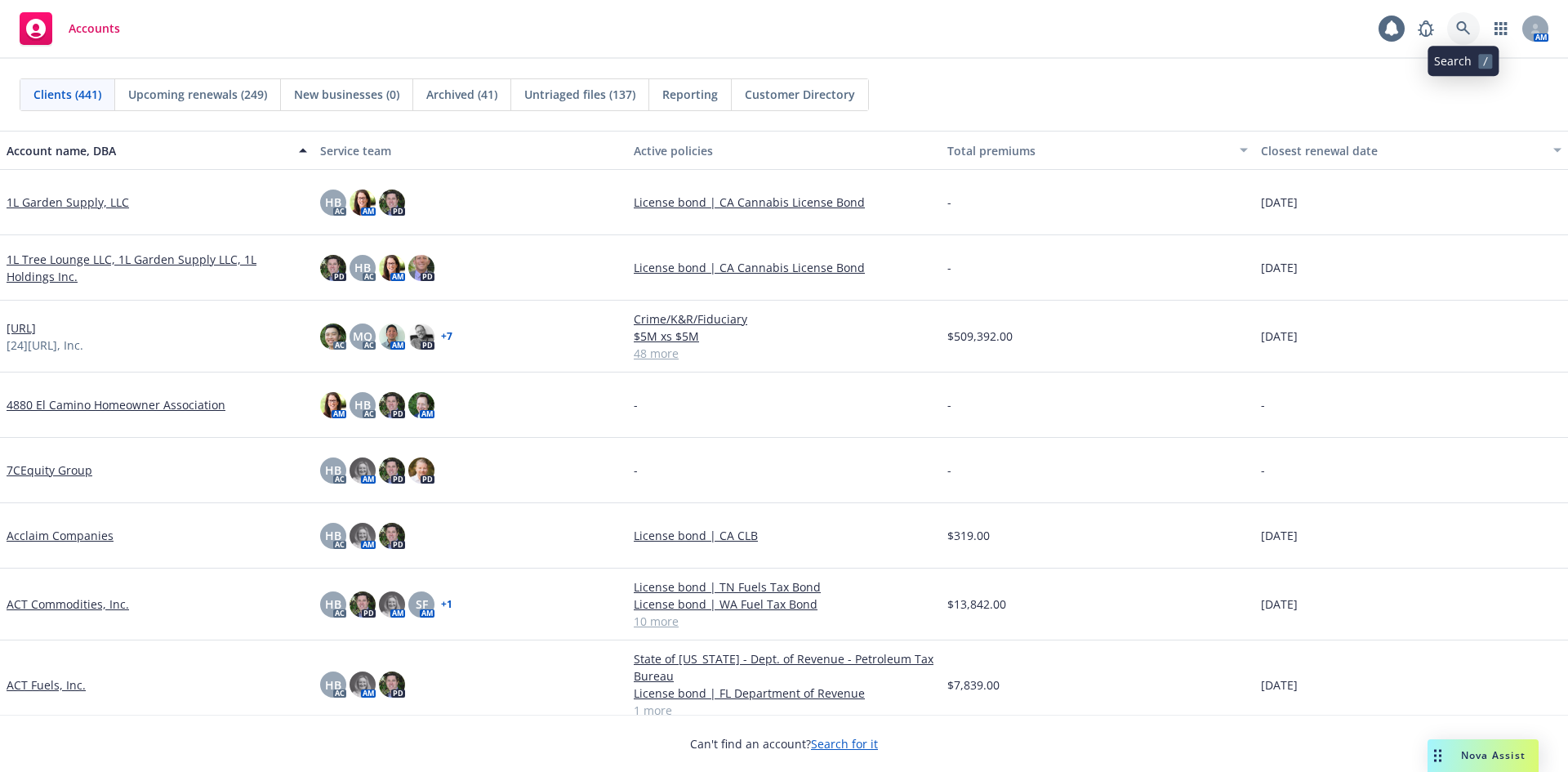
click at [1459, 34] on icon at bounding box center [1463, 28] width 15 height 15
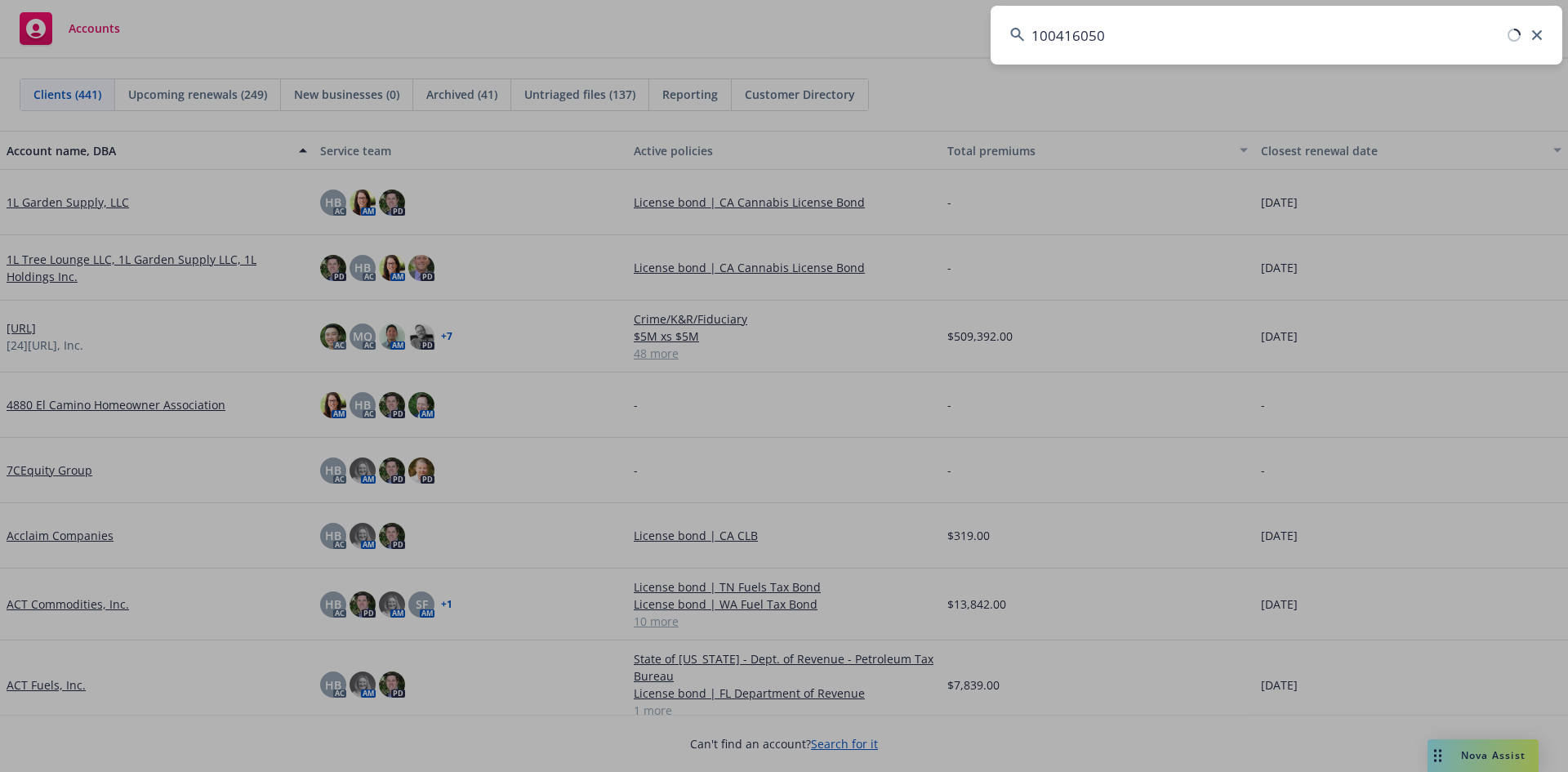
type input "100416050"
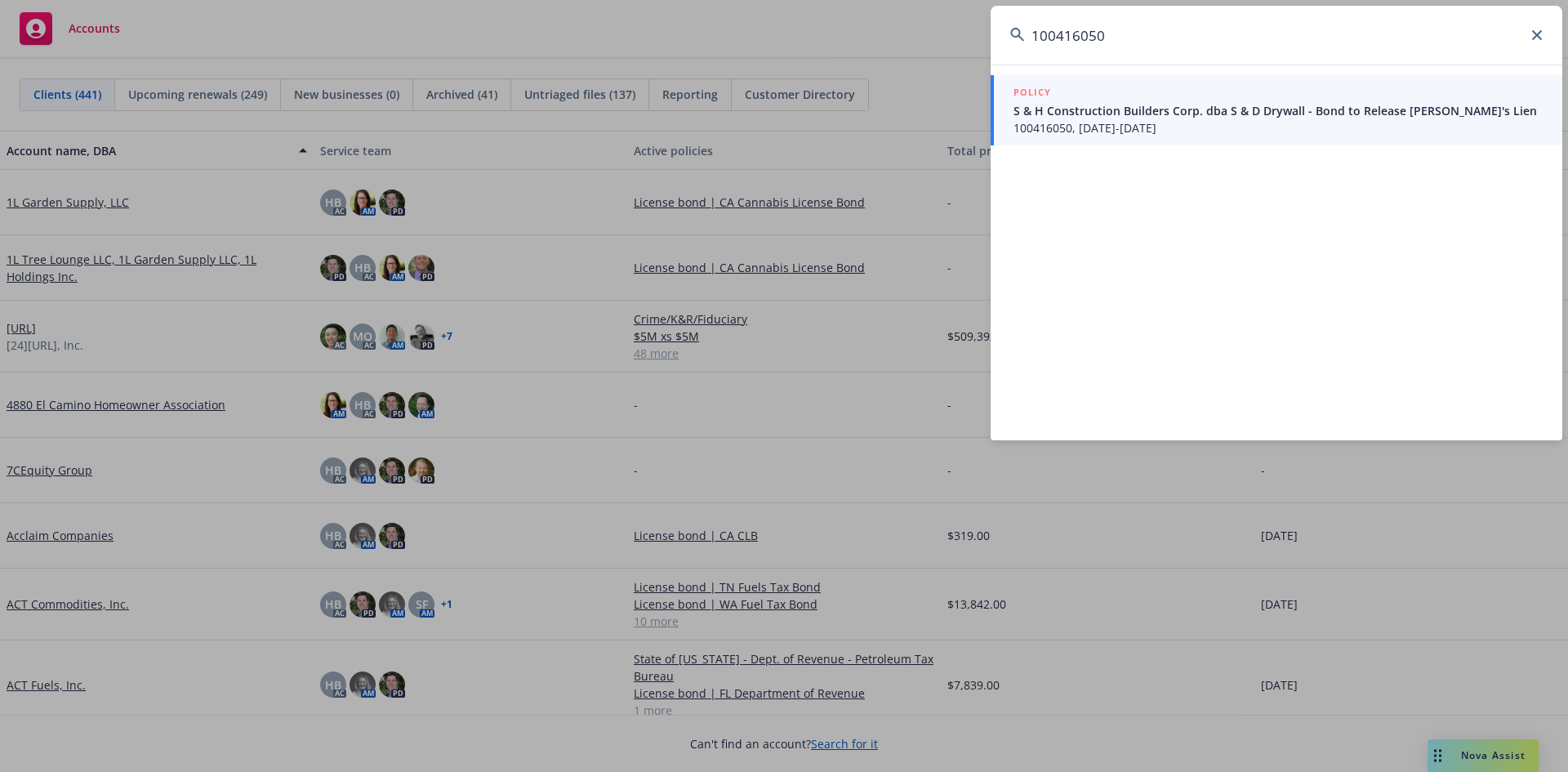
click at [1177, 114] on span "S & H Construction Builders Corp. dba S & D Drywall - Bond to Release Mechanic'…" at bounding box center [1279, 111] width 530 height 17
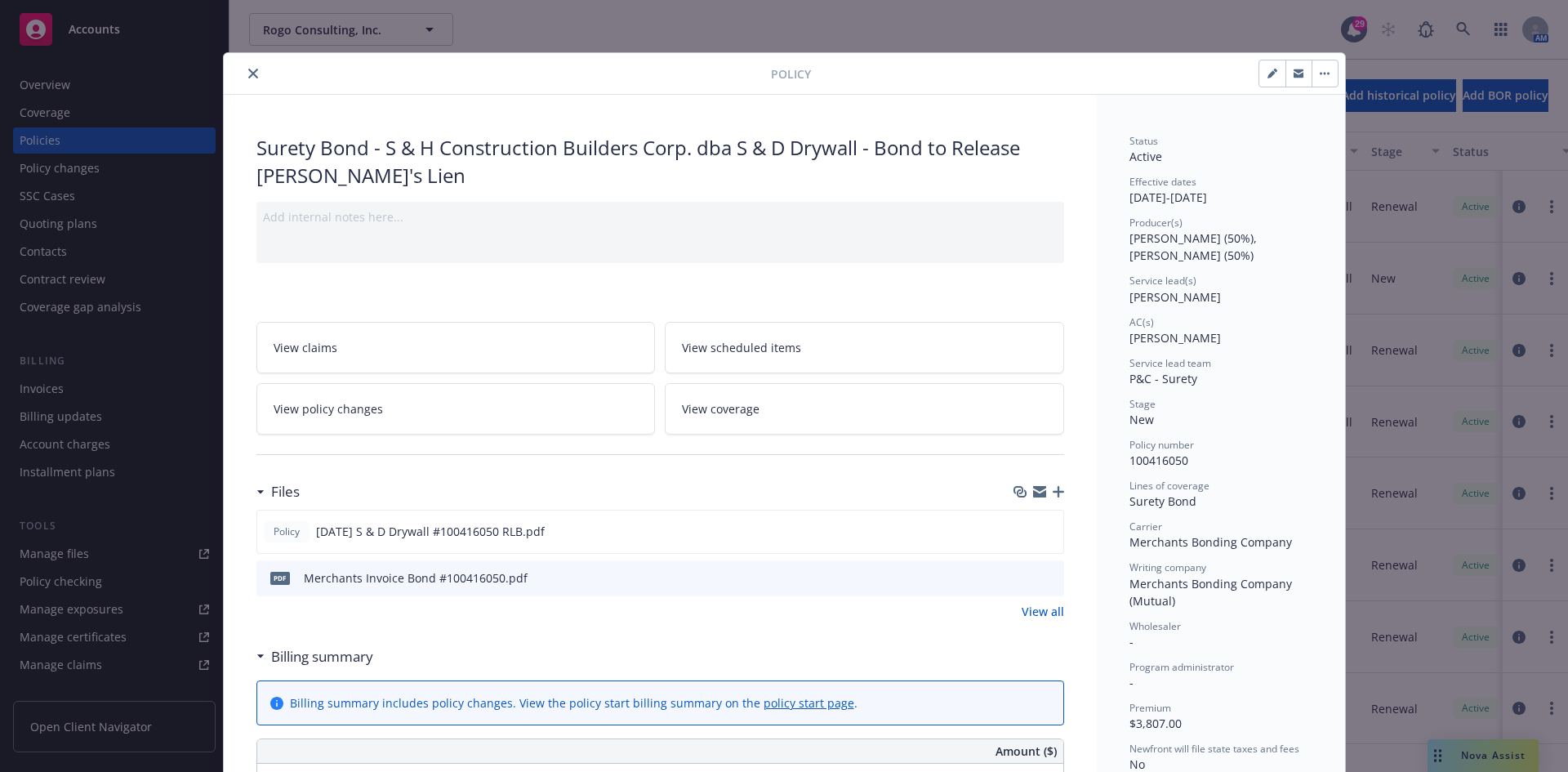
click at [250, 71] on icon "close" at bounding box center [253, 74] width 10 height 10
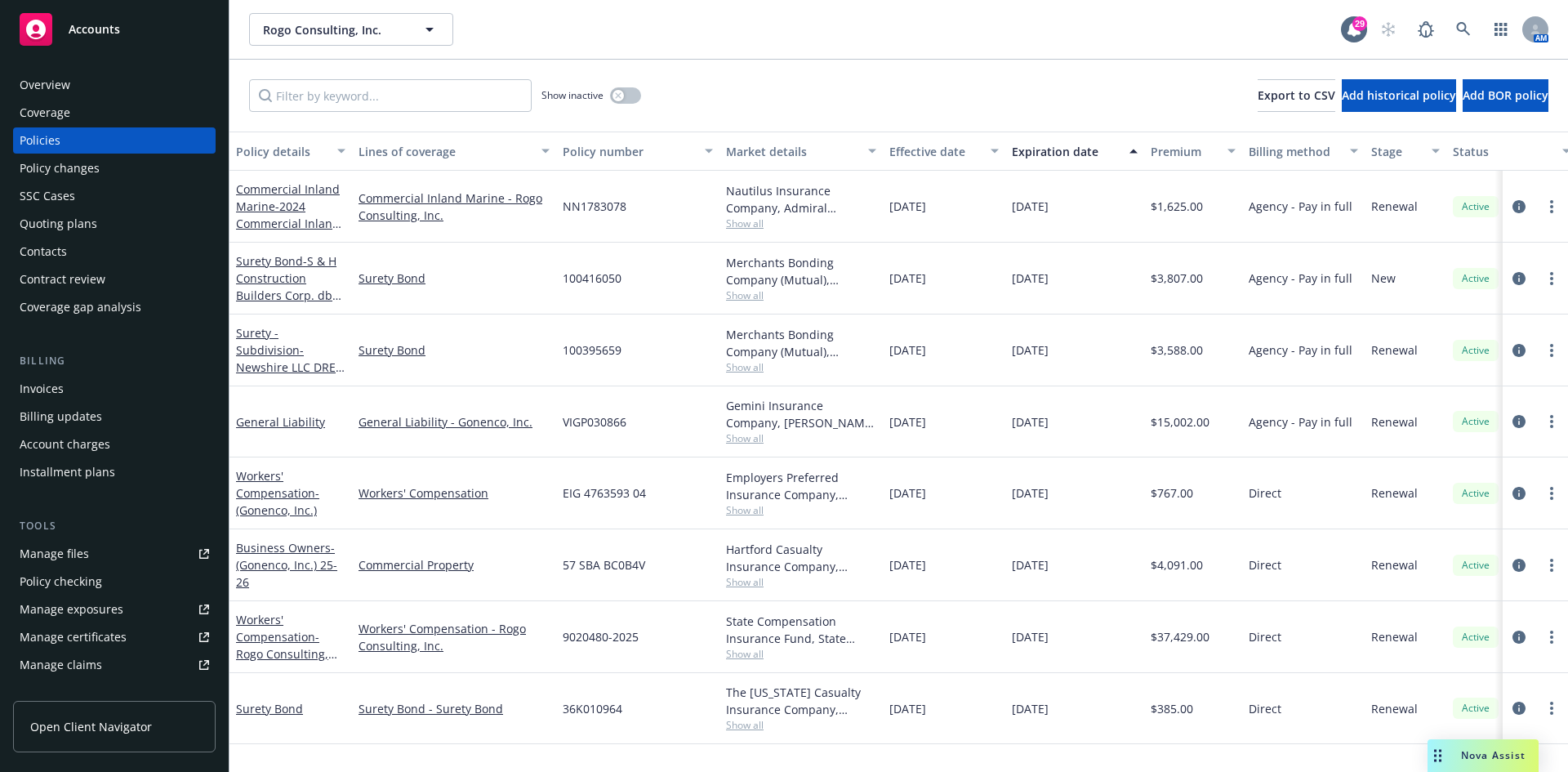
click at [68, 386] on div "Invoices" at bounding box center [114, 388] width 189 height 26
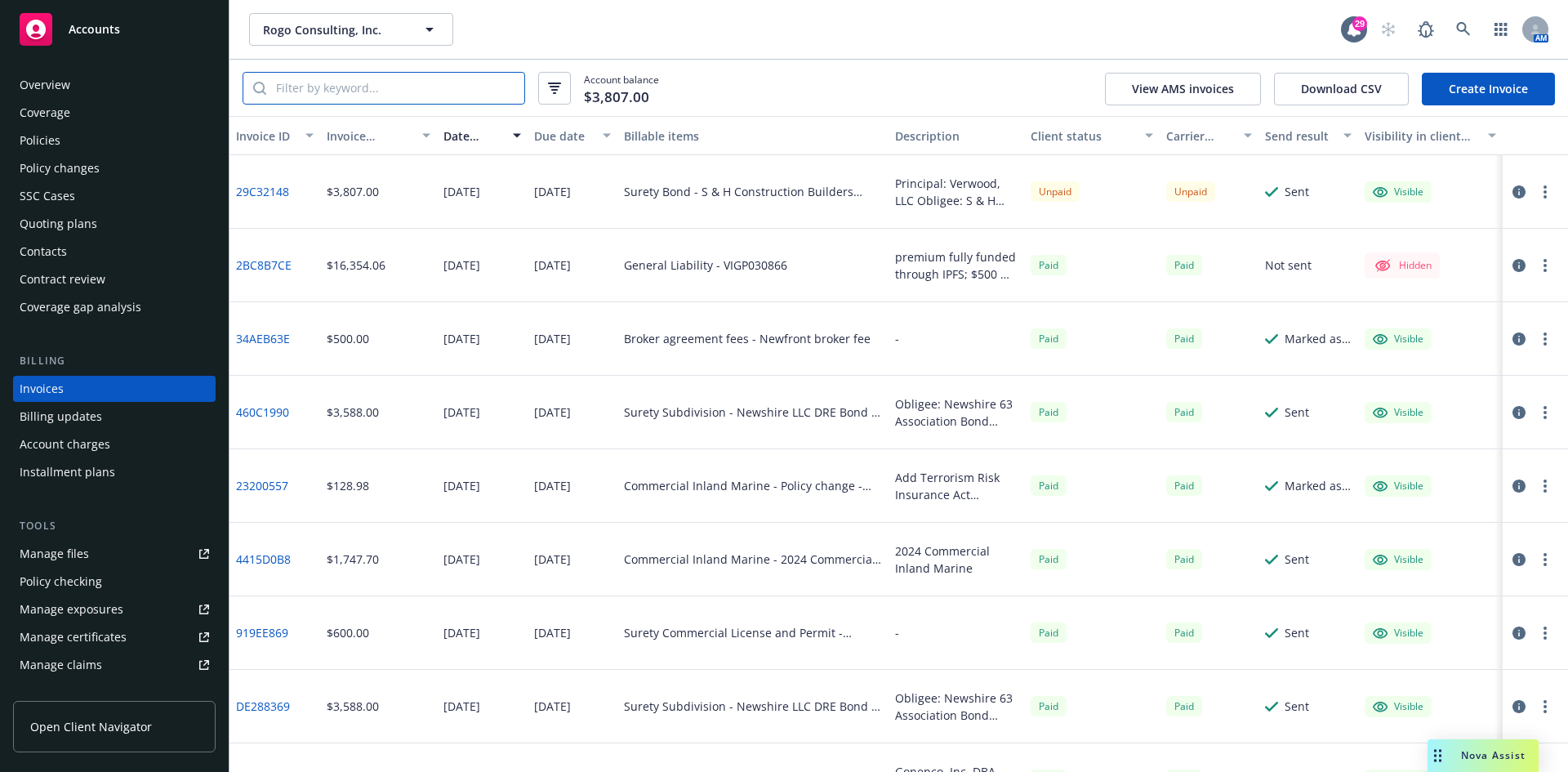
click at [360, 95] on input "search" at bounding box center [395, 88] width 258 height 31
type input "100416050"
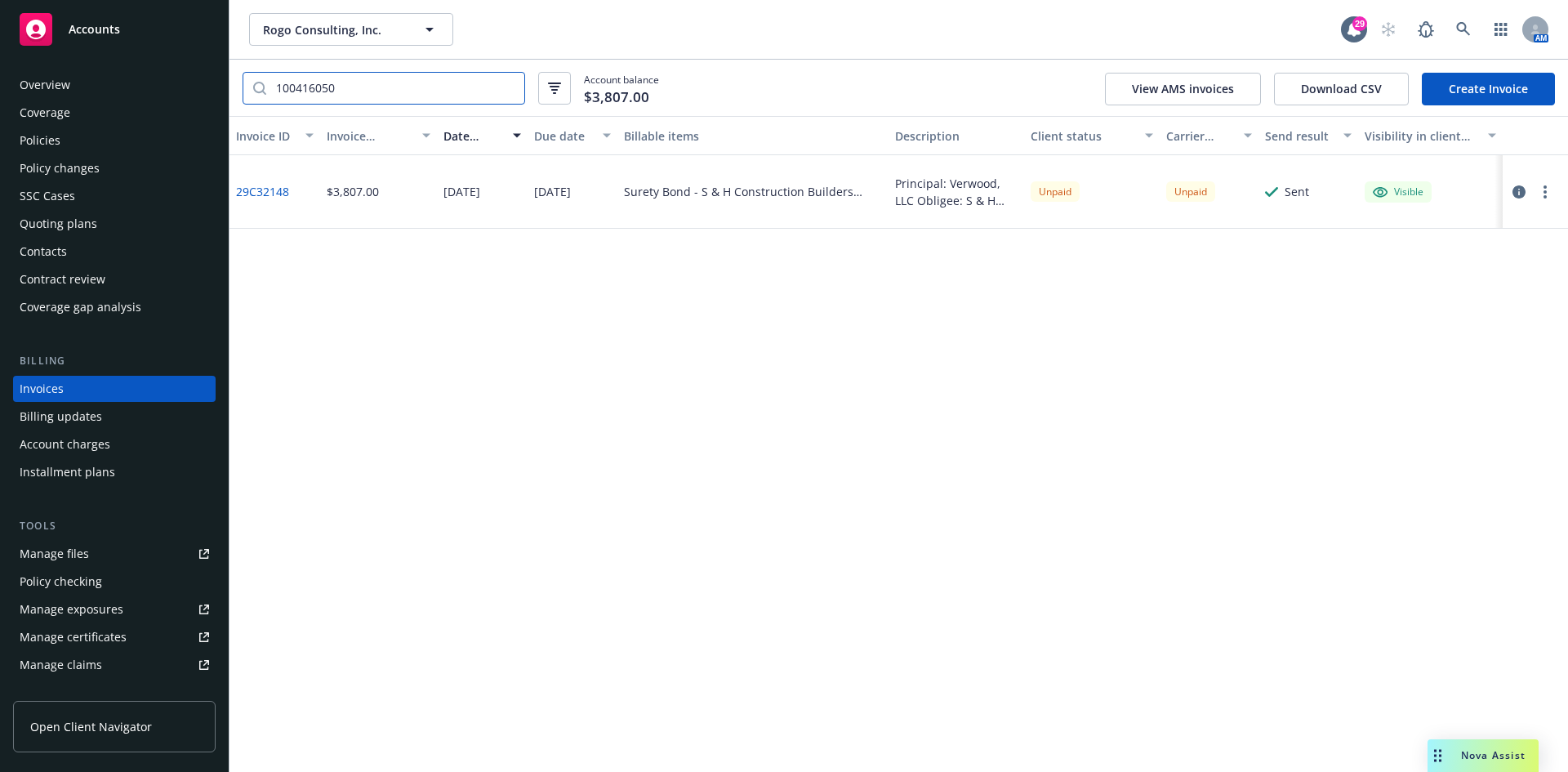
click at [304, 95] on input "100416050" at bounding box center [395, 88] width 258 height 31
click at [107, 6] on div "Accounts" at bounding box center [114, 26] width 229 height 52
click at [141, 23] on div "Accounts" at bounding box center [114, 29] width 189 height 33
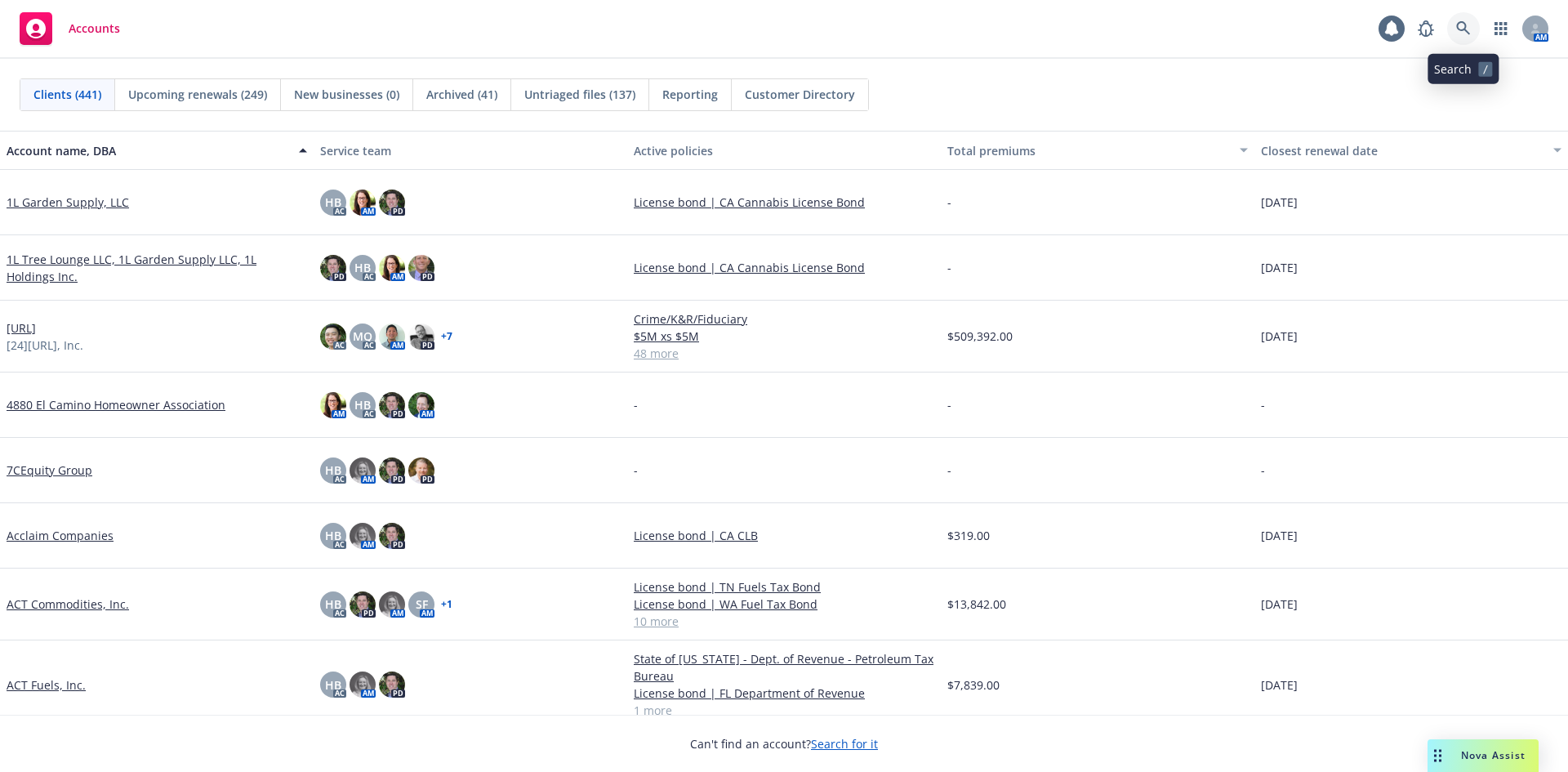
click at [1474, 38] on link at bounding box center [1464, 29] width 33 height 33
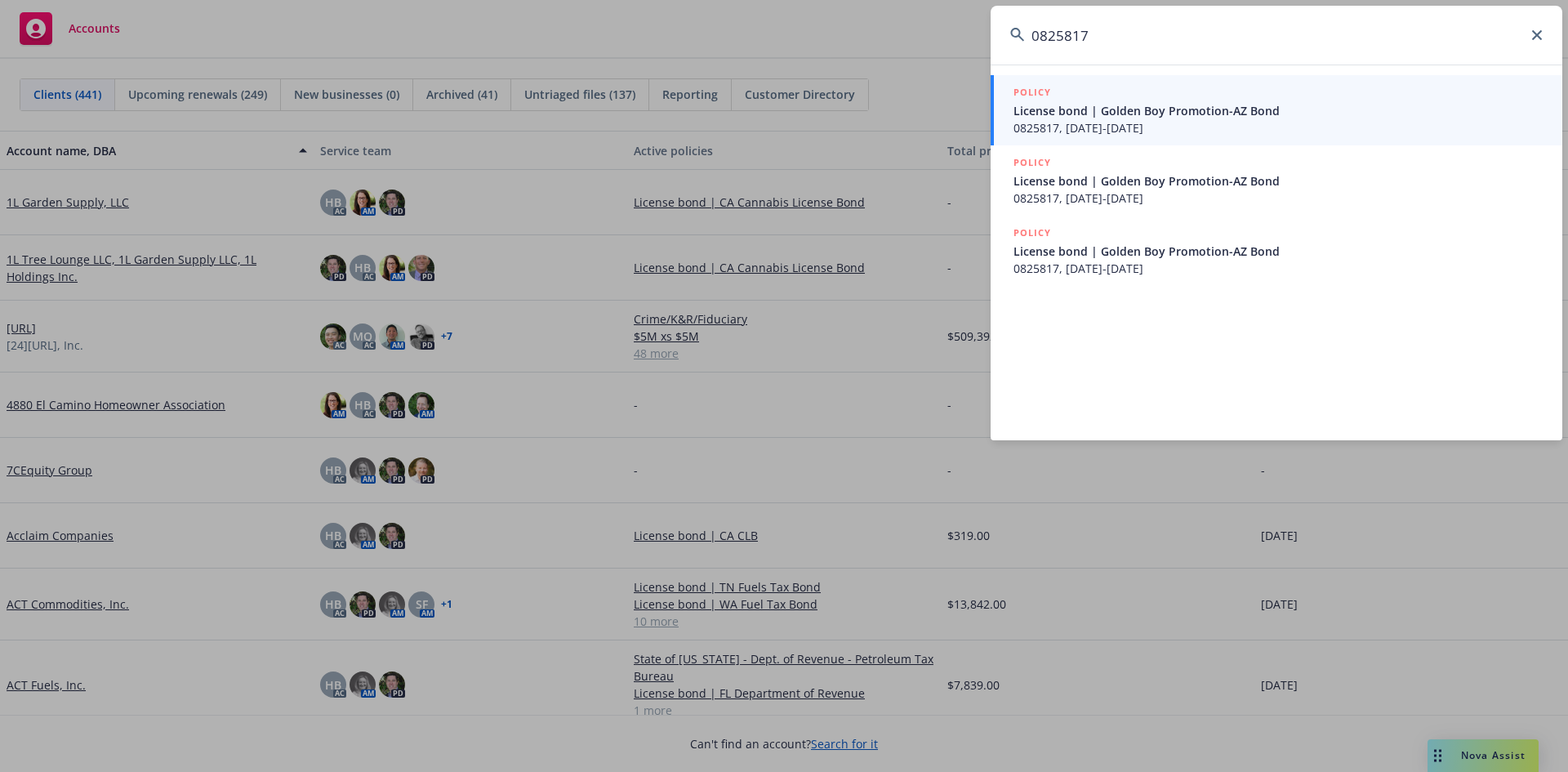
drag, startPoint x: 1180, startPoint y: 23, endPoint x: 984, endPoint y: 31, distance: 196.2
click at [984, 31] on div "0825817 POLICY License bond | Golden Boy Promotion-AZ Bond 0825817, 01/01/2025-…" at bounding box center [784, 386] width 1568 height 772
paste input "929643369"
type input "929643369"
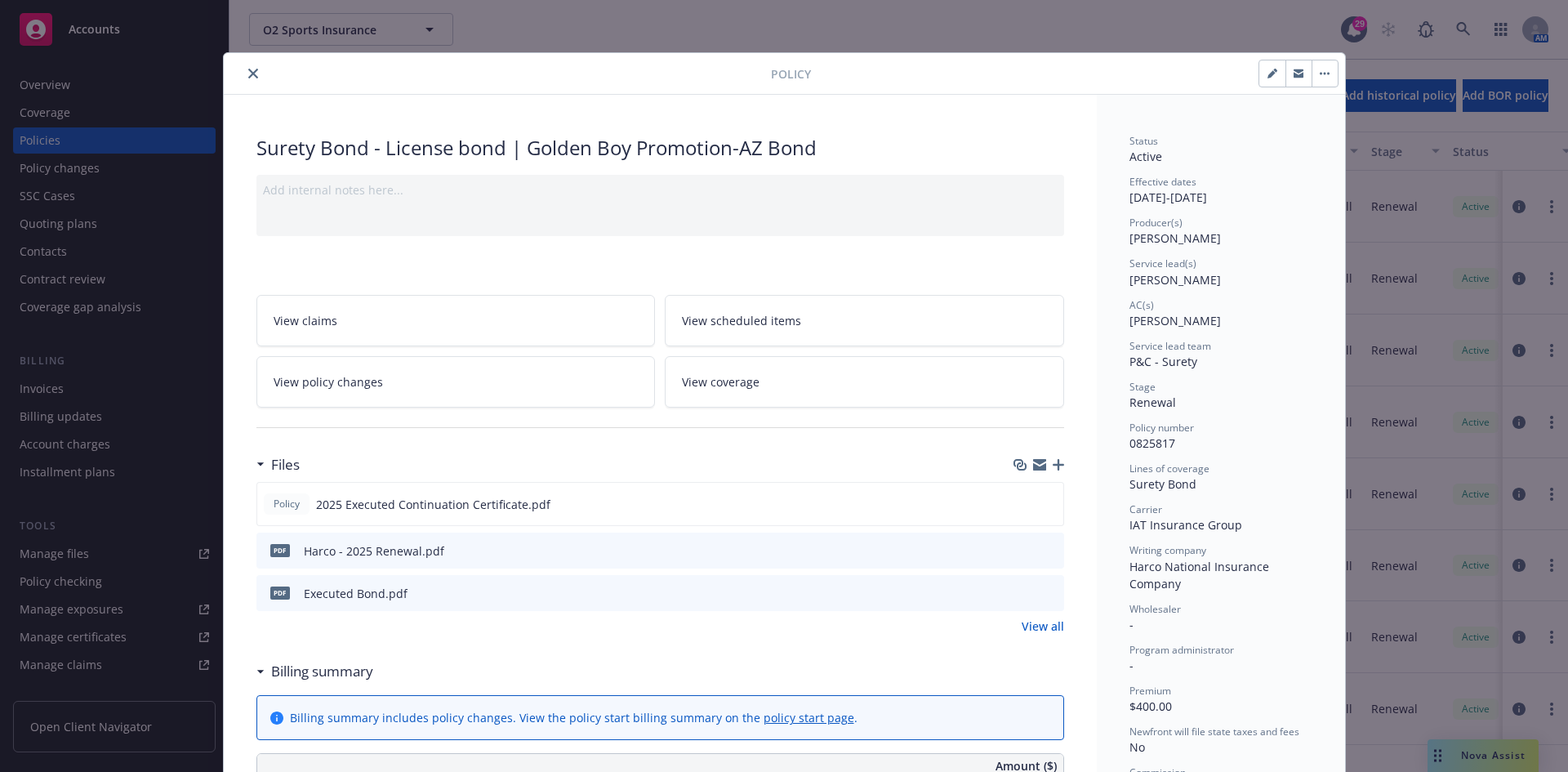
click at [248, 69] on icon "close" at bounding box center [253, 74] width 10 height 10
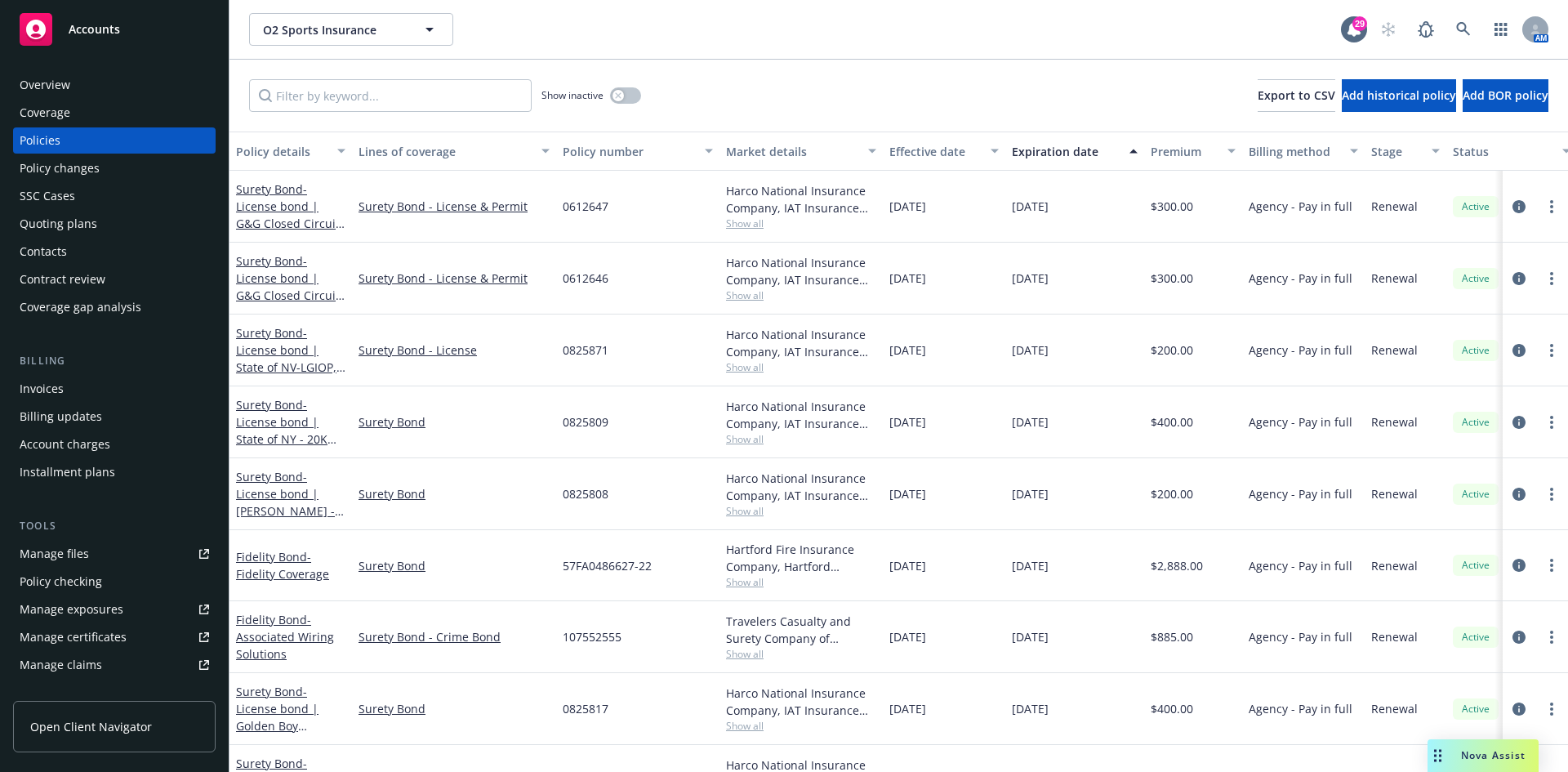
click at [112, 381] on div "Invoices" at bounding box center [114, 388] width 189 height 26
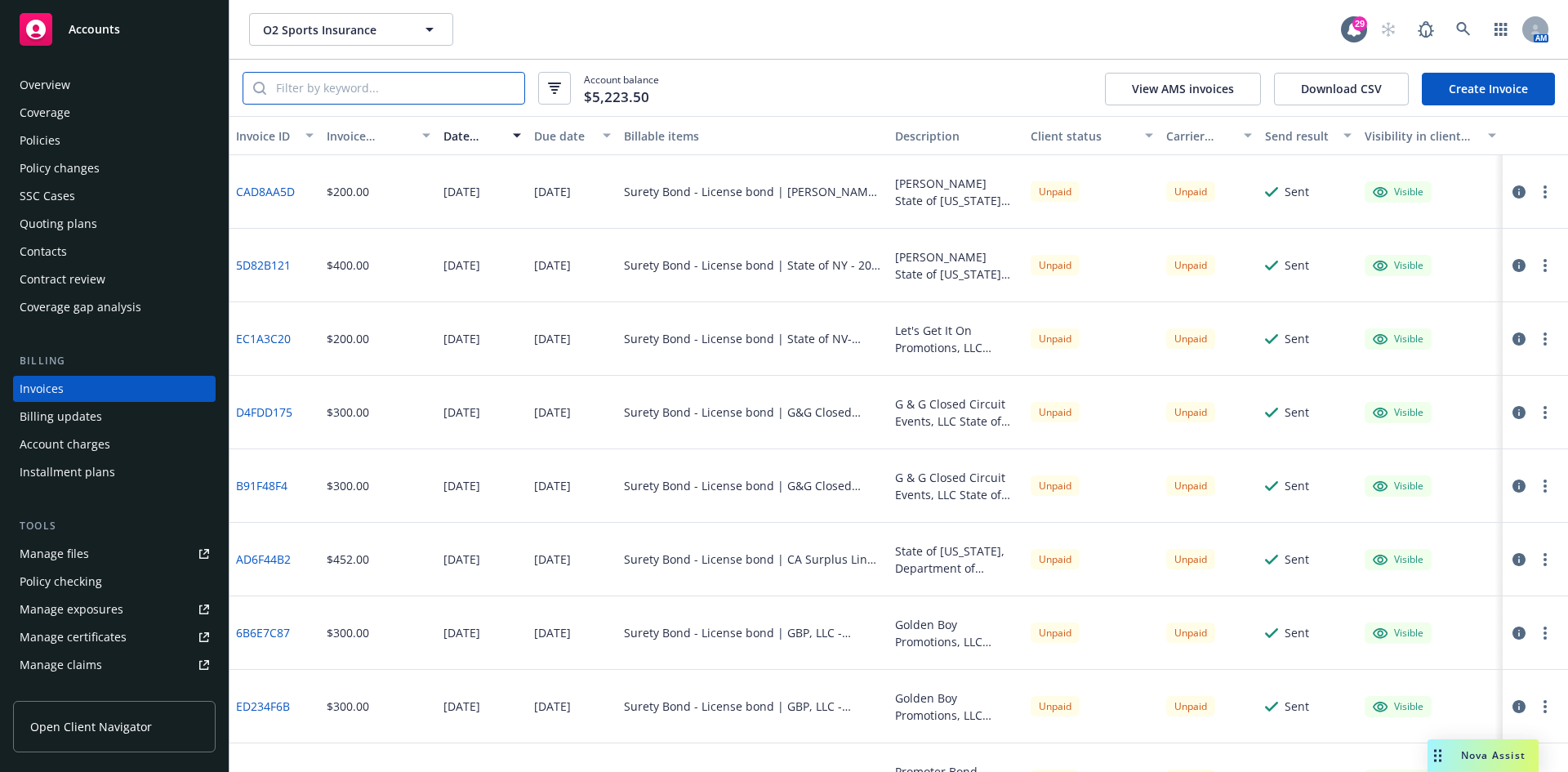
click at [362, 89] on input "search" at bounding box center [395, 88] width 258 height 31
paste input "929643369"
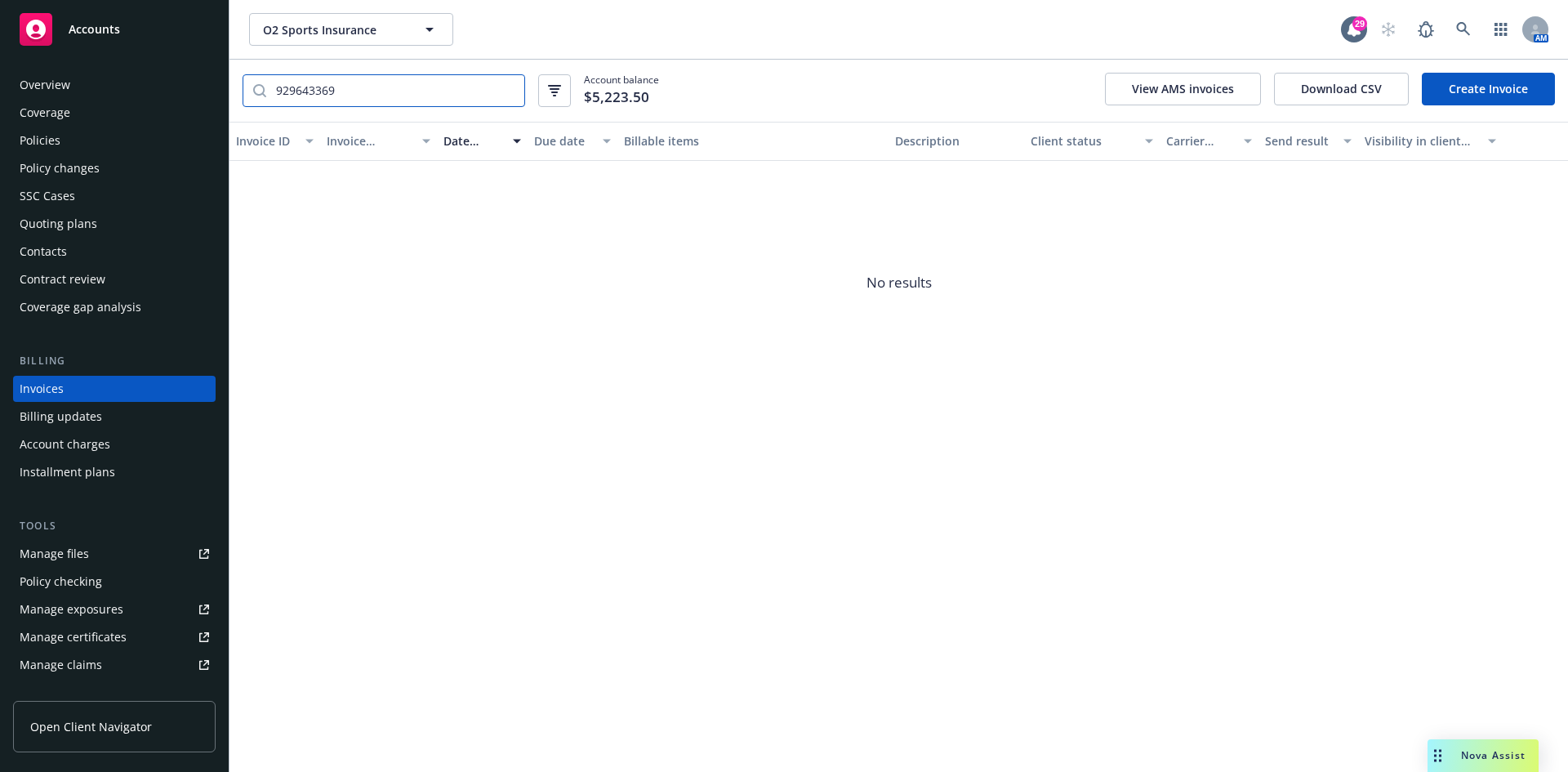
click at [354, 92] on input "929643369" at bounding box center [395, 90] width 258 height 31
type input "929643369"
click at [127, 39] on div "Accounts" at bounding box center [114, 29] width 189 height 33
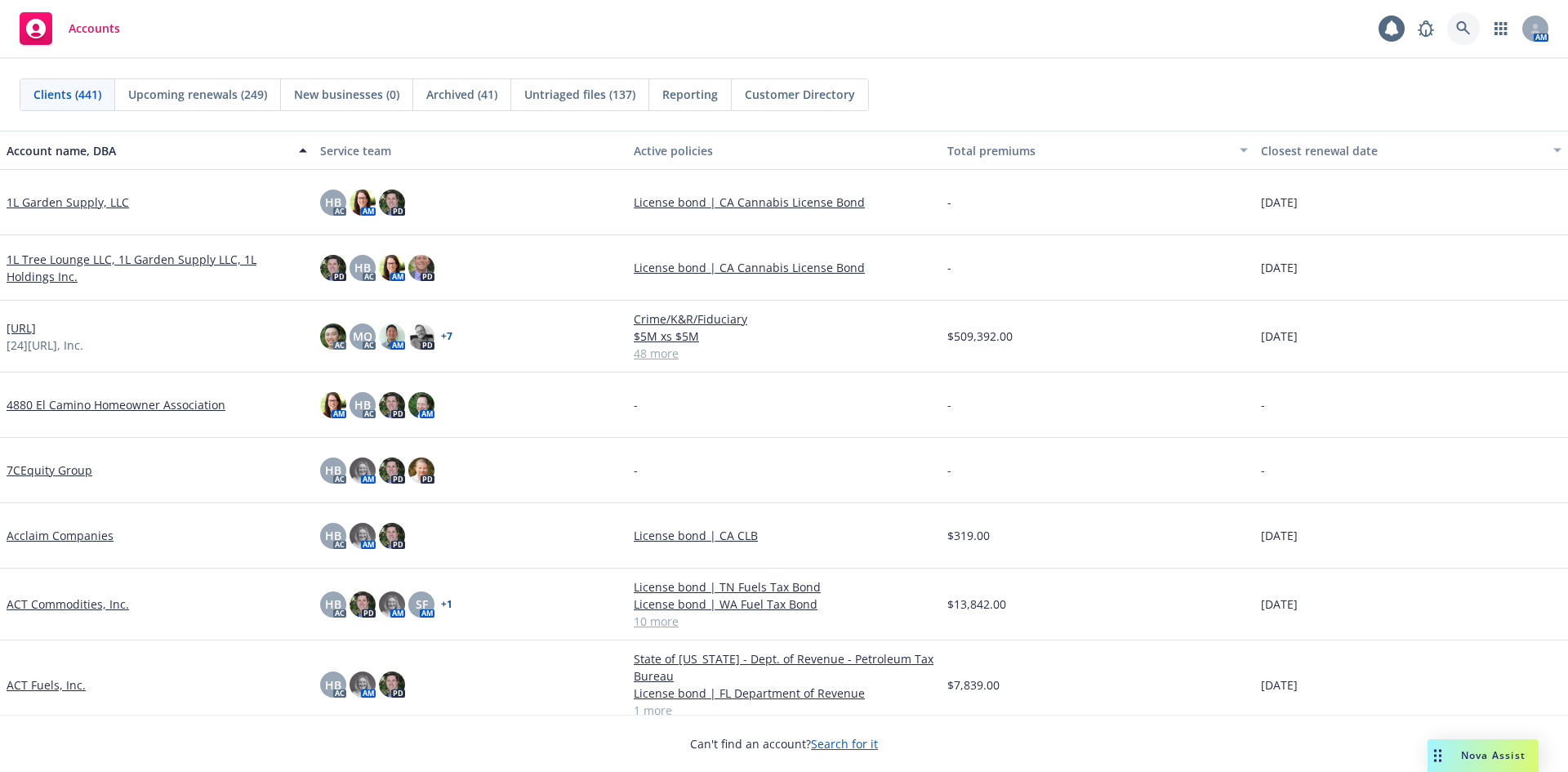
click at [1468, 32] on icon at bounding box center [1463, 28] width 14 height 14
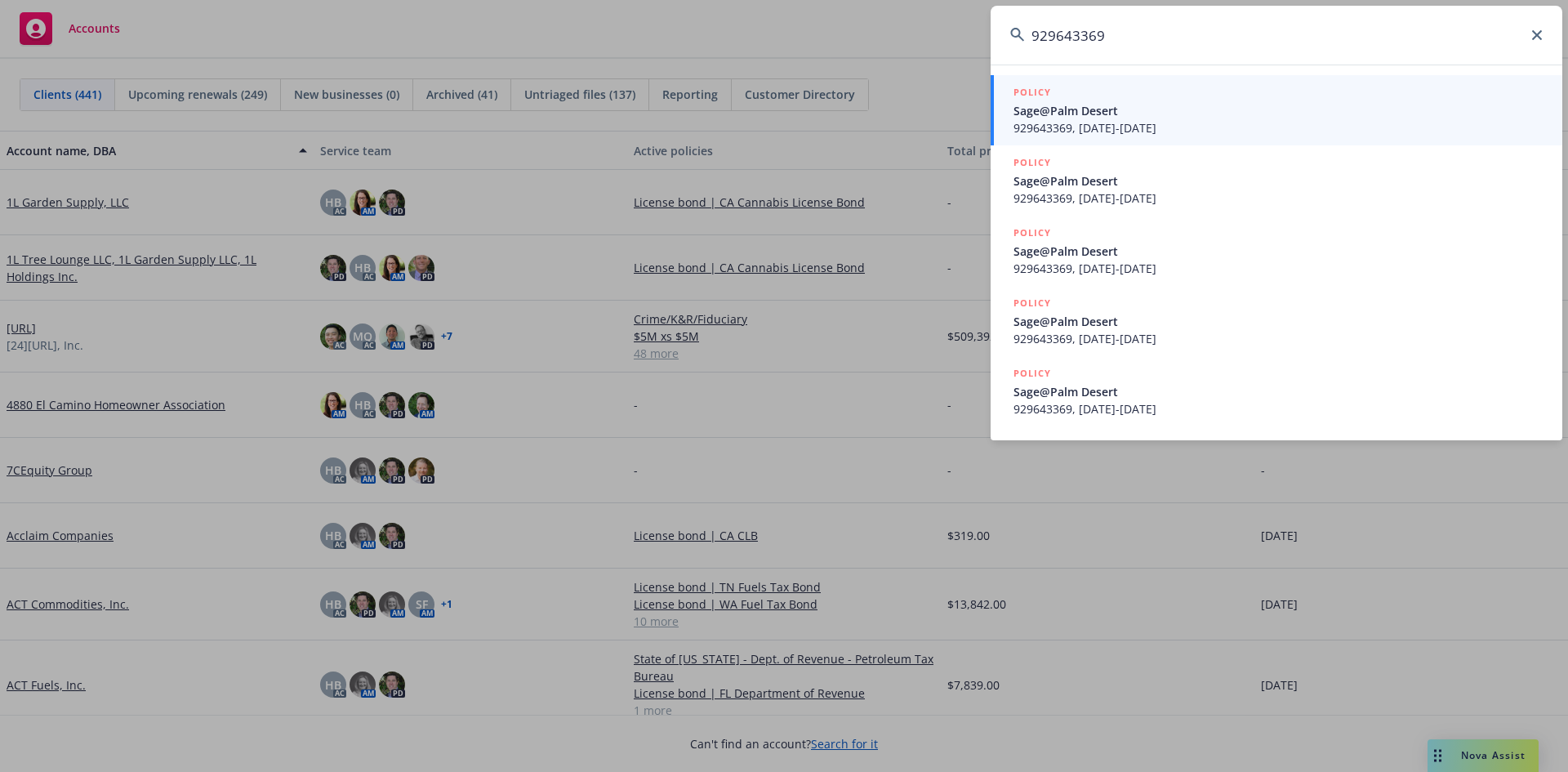
type input "929643369"
click at [1108, 136] on span "929643369, 10/11/2020-10/11/2021" at bounding box center [1279, 128] width 530 height 17
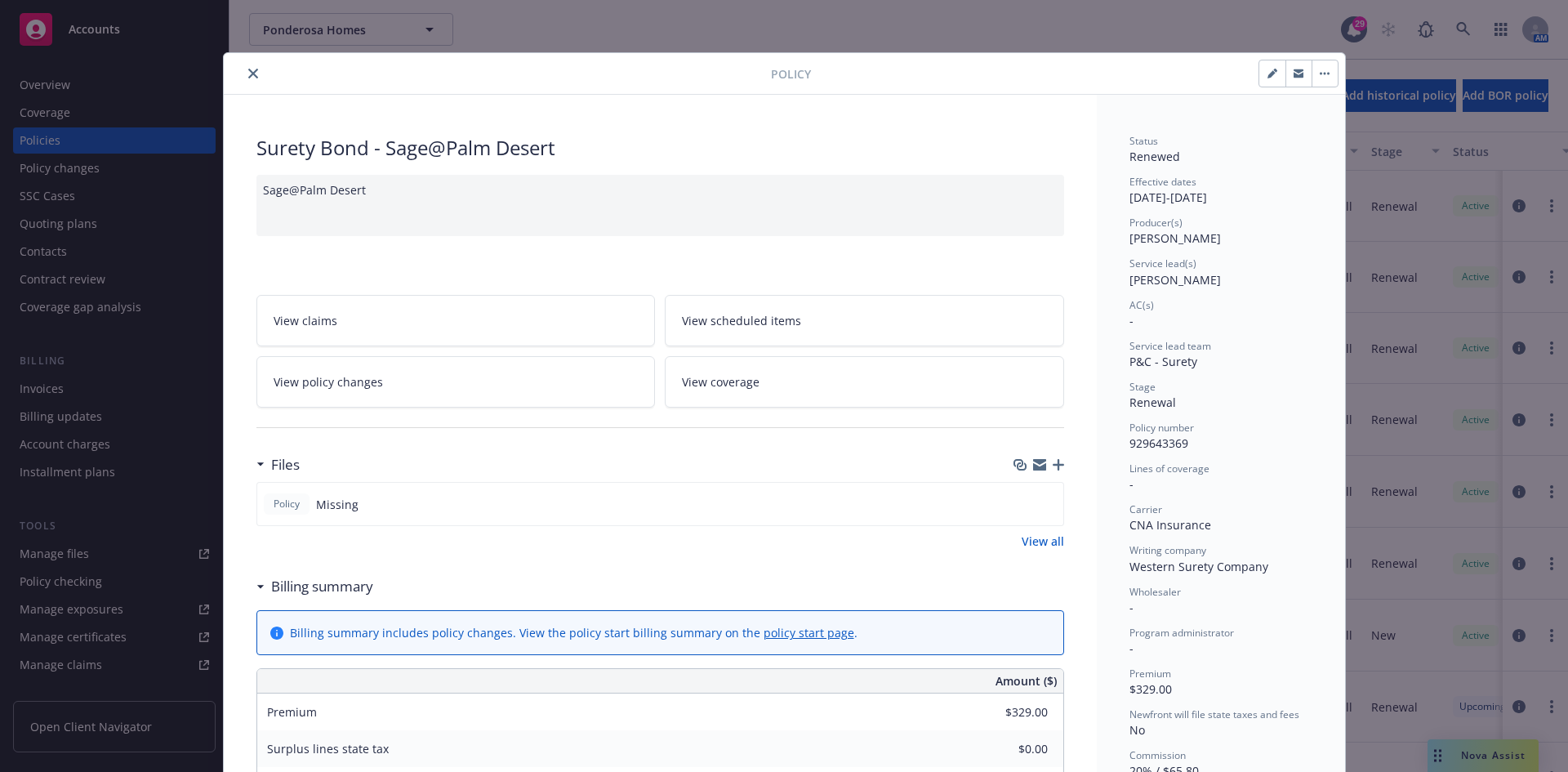
click at [248, 77] on icon "close" at bounding box center [253, 74] width 10 height 10
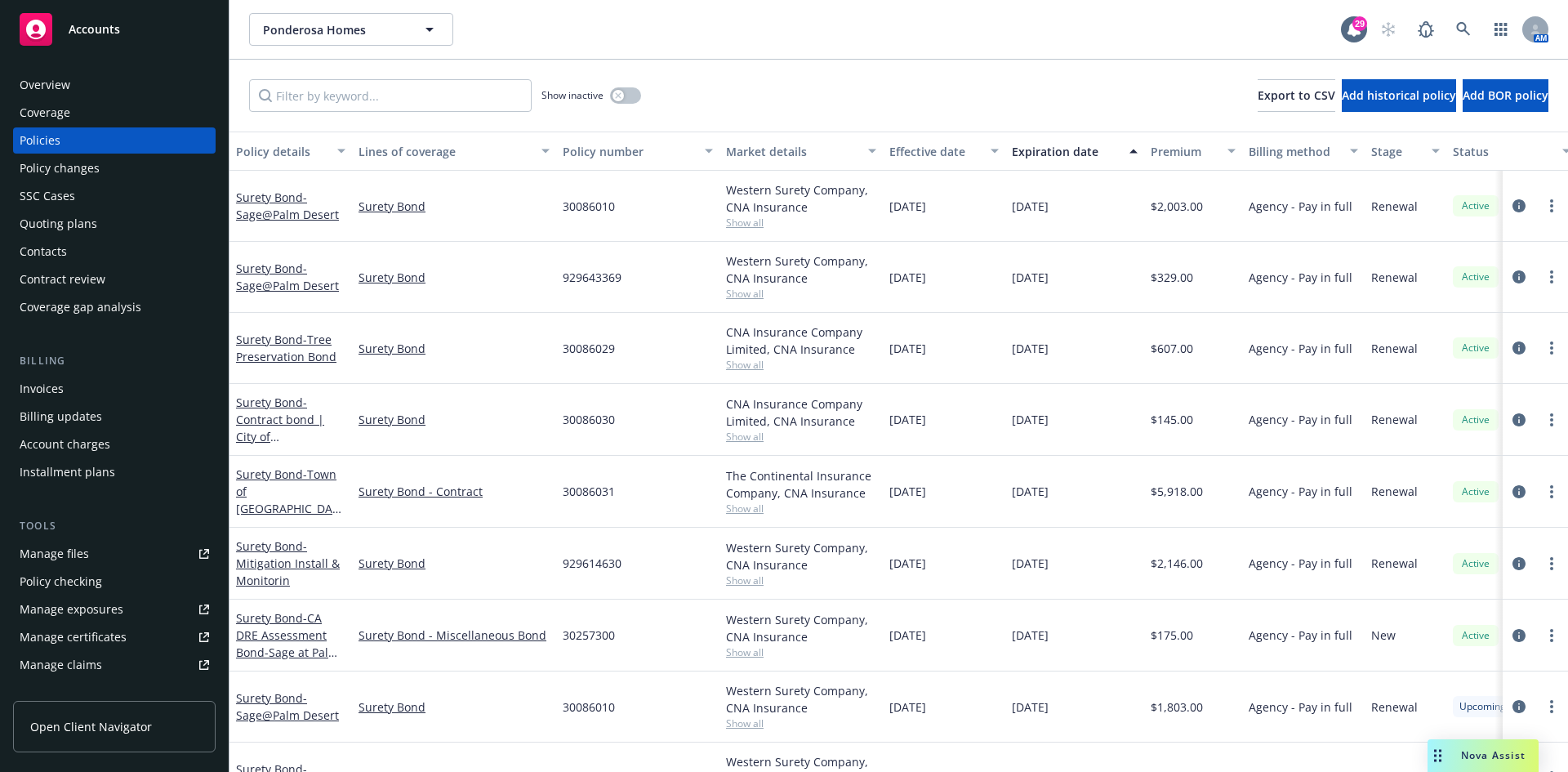
click at [101, 391] on div "Invoices" at bounding box center [114, 388] width 189 height 26
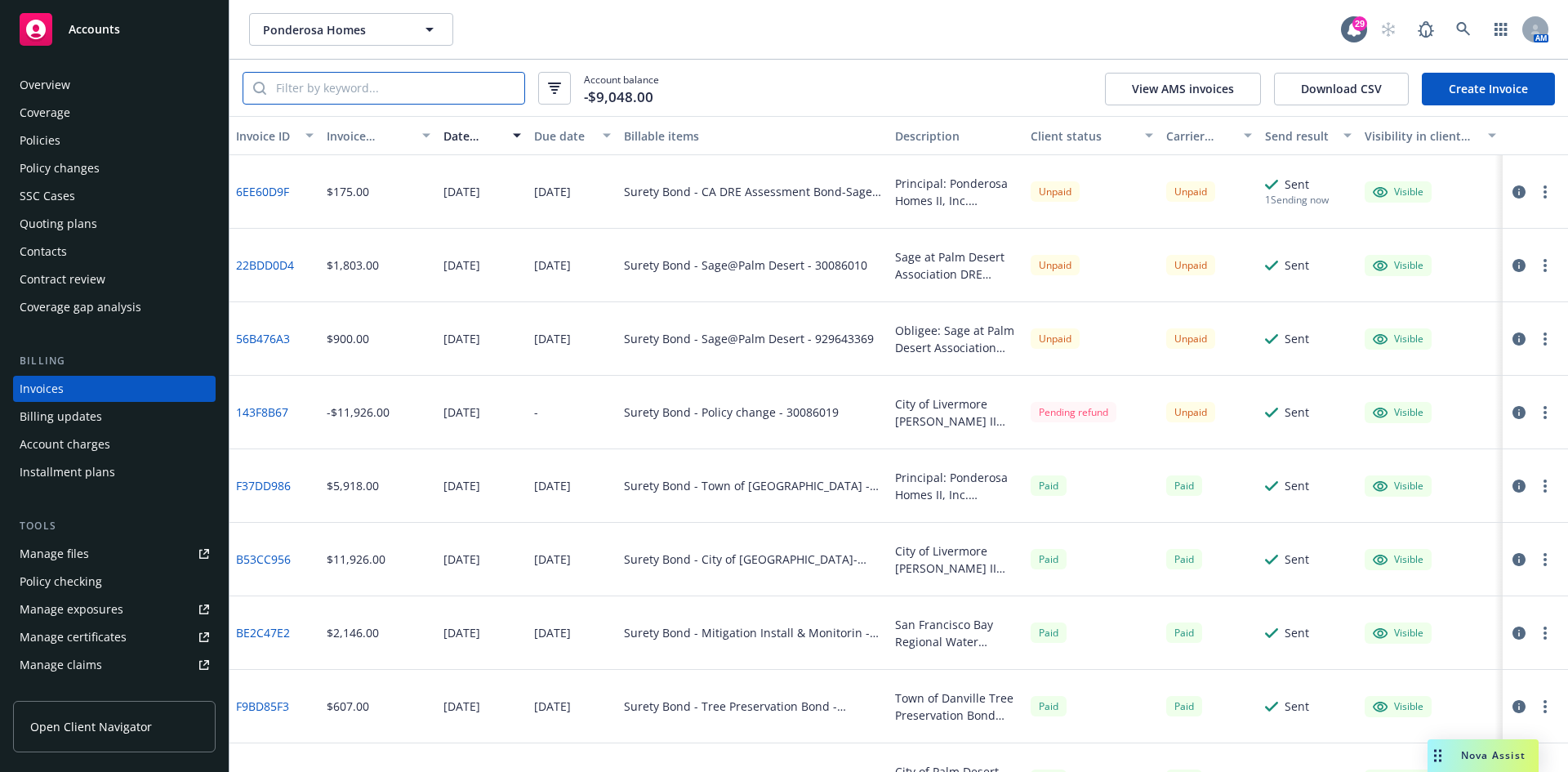
click at [390, 85] on input "search" at bounding box center [395, 88] width 258 height 31
paste input "929643369"
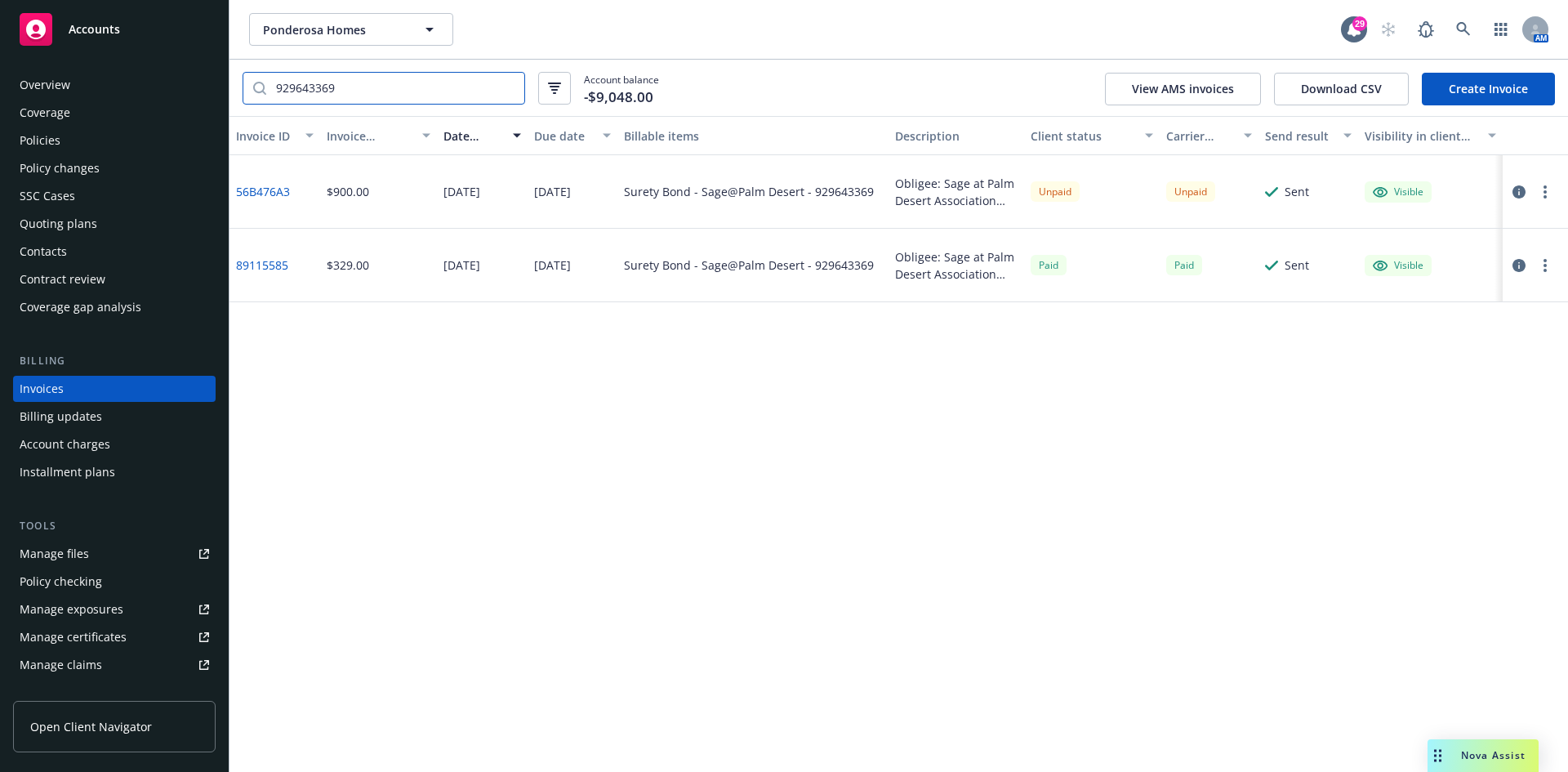
type input "929643369"
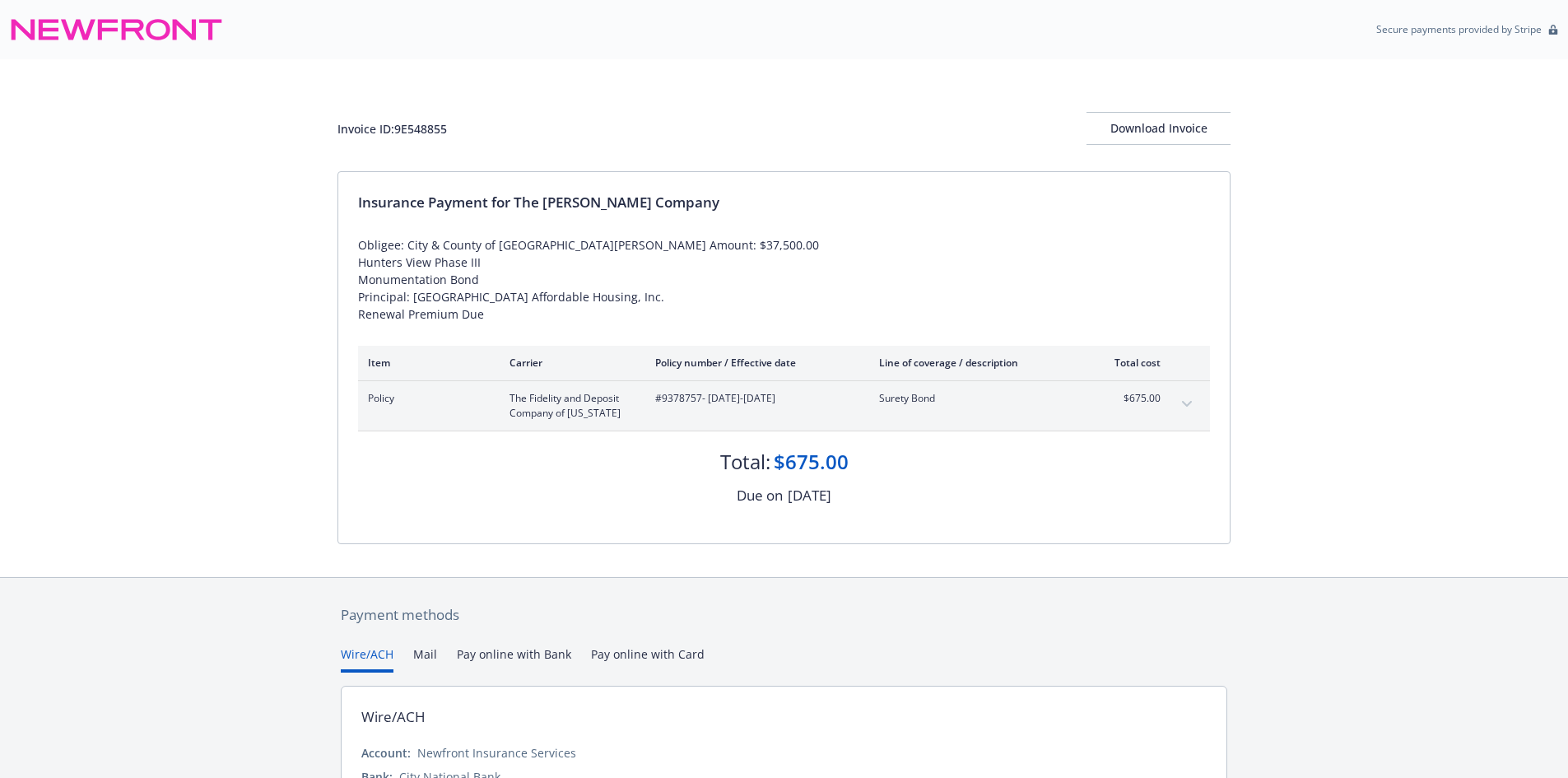
click at [418, 137] on div "Invoice ID: 9E548855" at bounding box center [392, 129] width 109 height 18
click at [418, 135] on div "Invoice ID: 9E548855" at bounding box center [392, 129] width 109 height 18
copy div "9E548855"
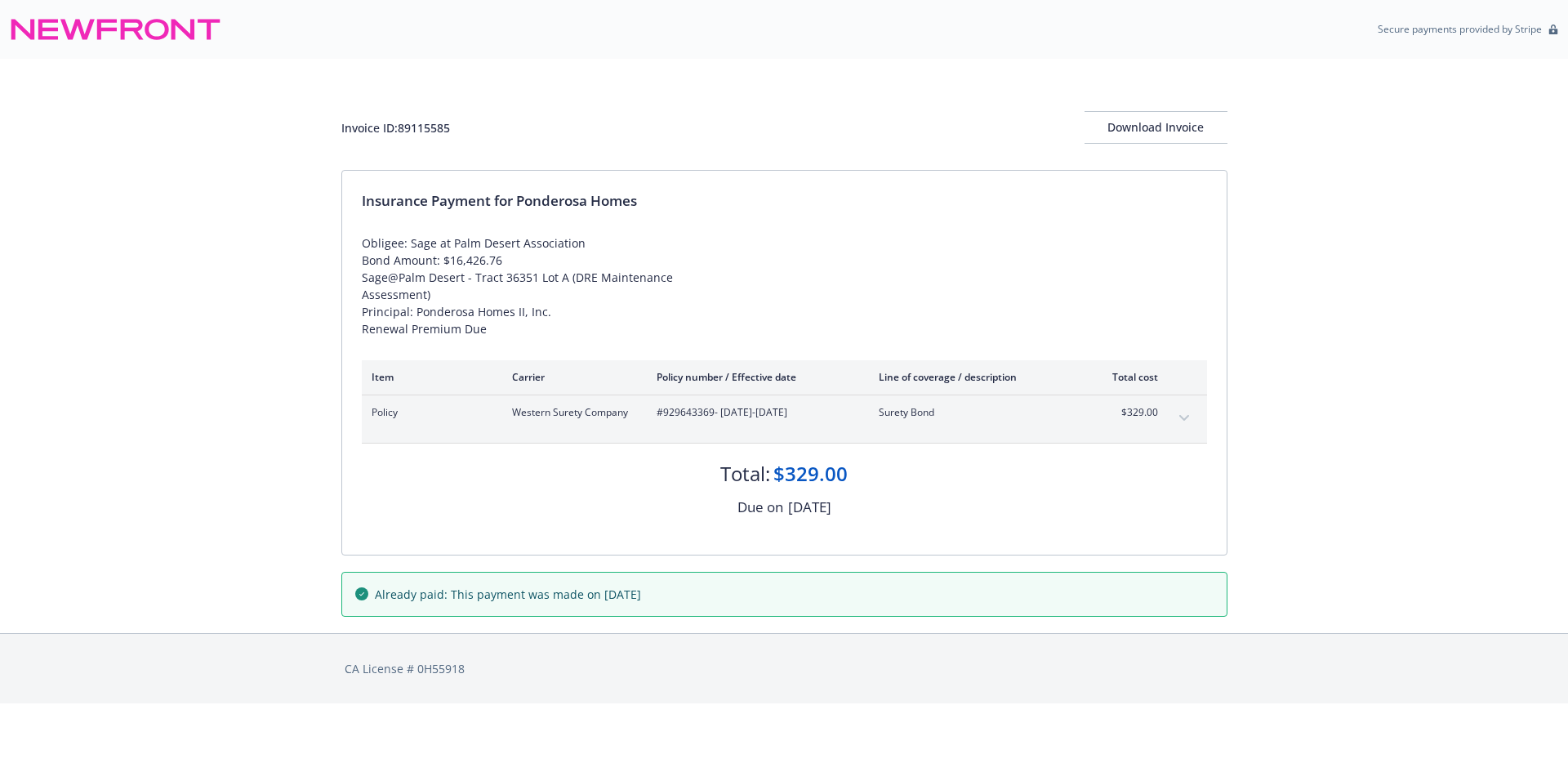
click at [429, 132] on div "Invoice ID: 89115585" at bounding box center [396, 128] width 109 height 17
drag, startPoint x: 429, startPoint y: 132, endPoint x: 701, endPoint y: 420, distance: 396.1
click at [701, 420] on div "Policy Western Surety Company #929643369 - [DATE]-[DATE] Surety Bond $329.00" at bounding box center [784, 418] width 845 height 48
click at [700, 414] on span "#929643369 - [DATE]-[DATE]" at bounding box center [755, 412] width 196 height 15
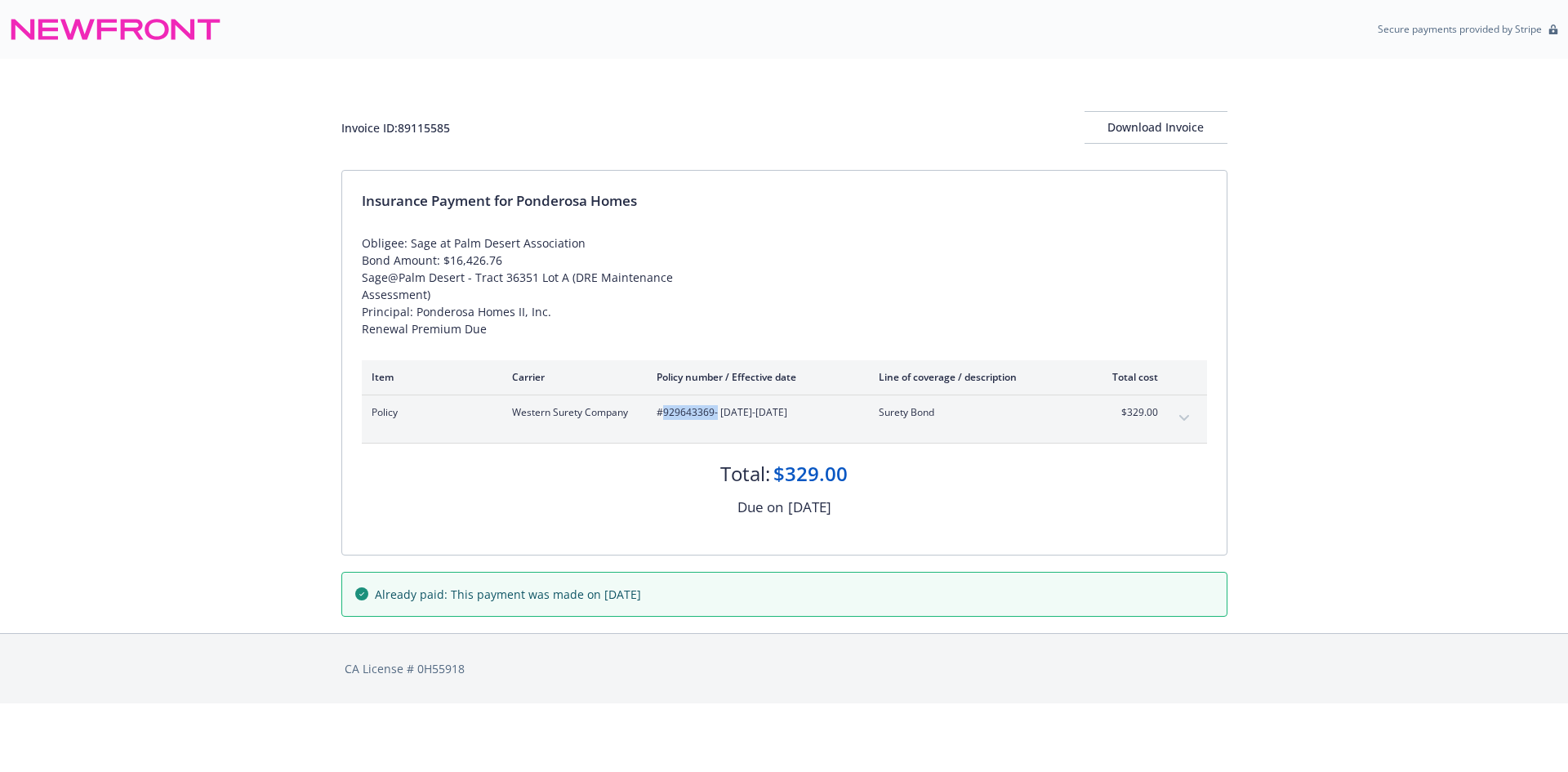
click at [700, 414] on span "#929643369 - [DATE]-[DATE]" at bounding box center [755, 412] width 196 height 15
copy span "929643369"
